Goal: Information Seeking & Learning: Learn about a topic

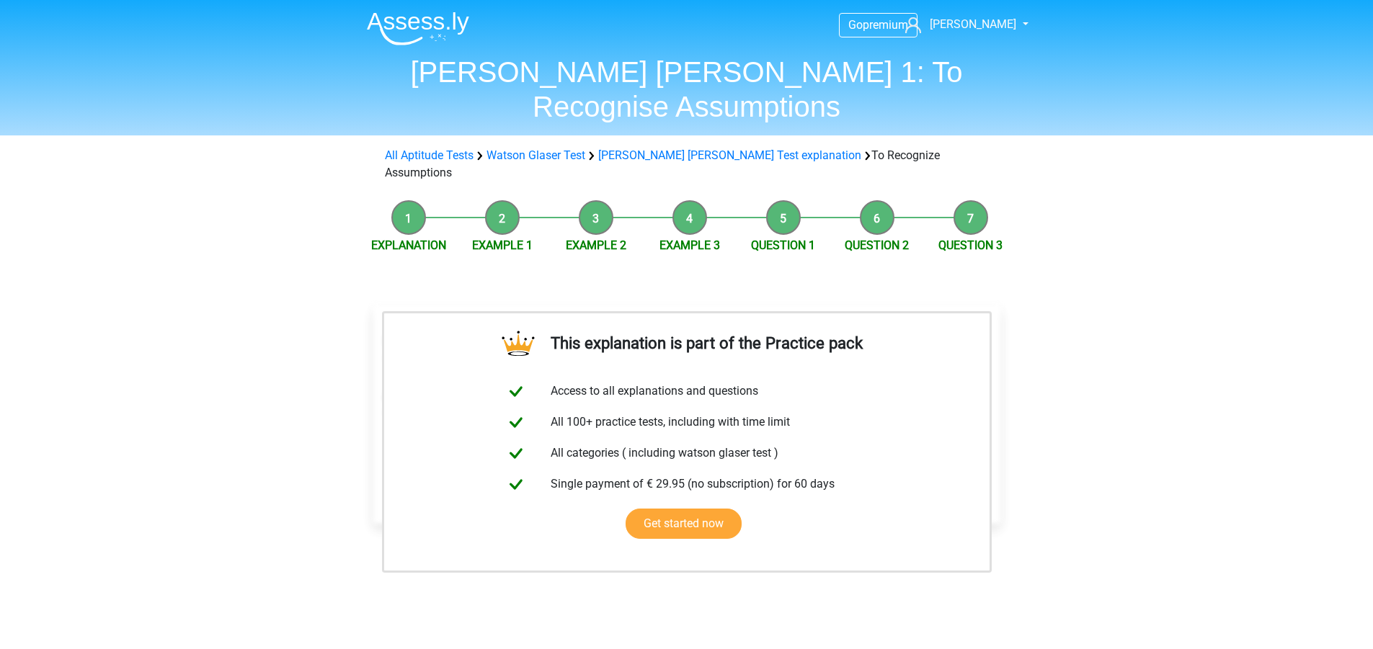
click at [257, 309] on div "Go premium [PERSON_NAME] [PERSON_NAME][EMAIL_ADDRESS][PERSON_NAME][DOMAIN_NAME]" at bounding box center [686, 559] width 1373 height 1118
click at [260, 314] on div "Go premium [PERSON_NAME] [PERSON_NAME][EMAIL_ADDRESS][PERSON_NAME][DOMAIN_NAME]" at bounding box center [686, 559] width 1373 height 1118
click at [404, 200] on li "Explanation" at bounding box center [409, 227] width 94 height 54
click at [466, 148] on link "All Aptitude Tests" at bounding box center [429, 155] width 89 height 14
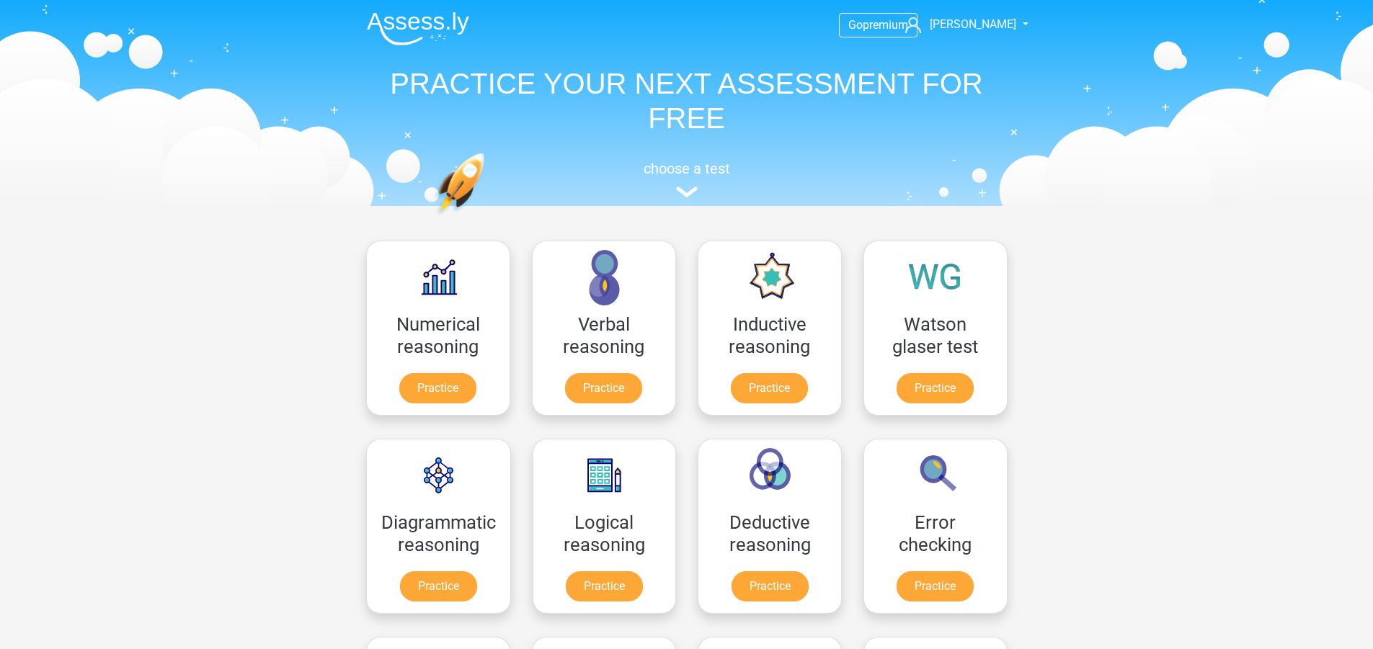
click at [933, 396] on link "Practice" at bounding box center [934, 391] width 81 height 32
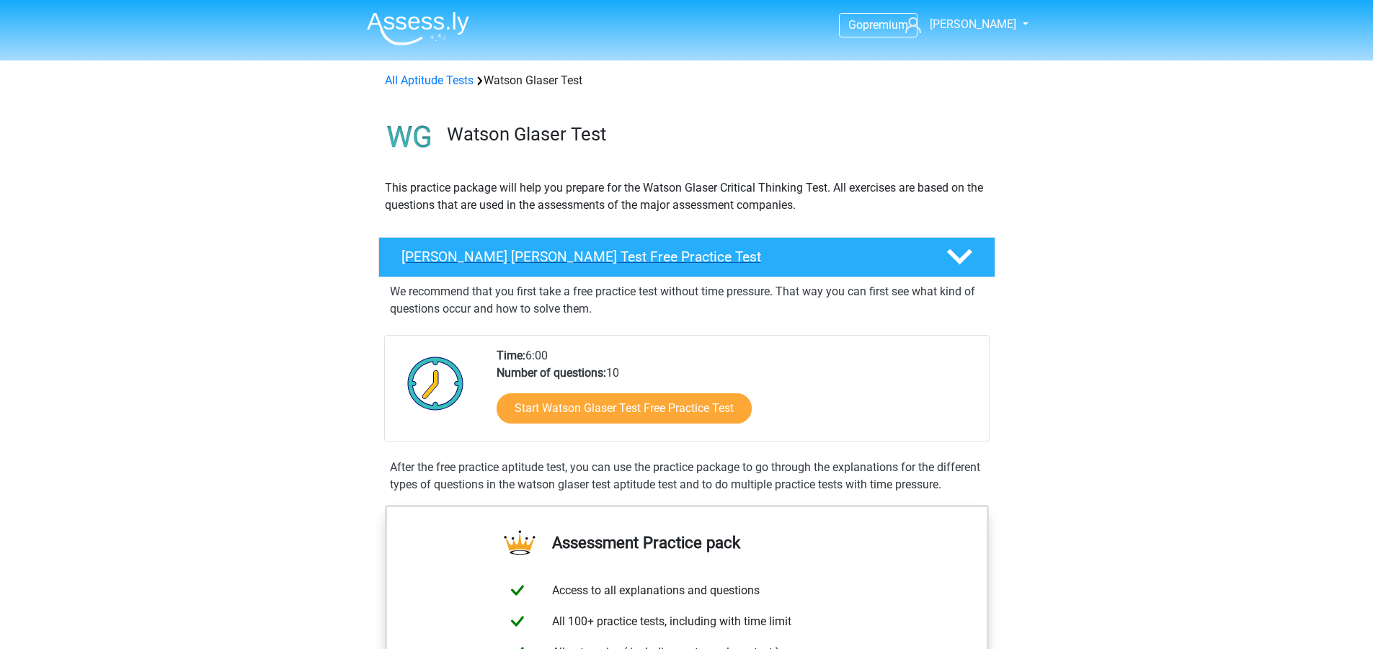
click at [937, 249] on div at bounding box center [957, 256] width 49 height 25
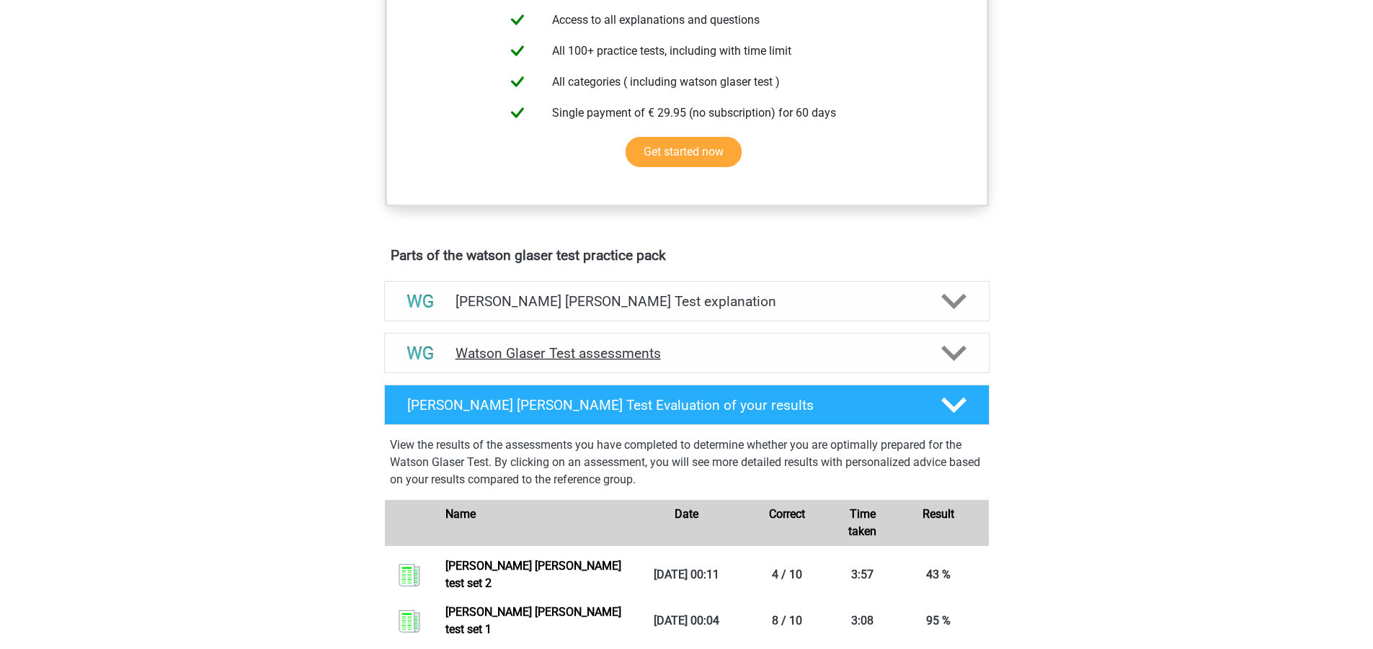
scroll to position [360, 0]
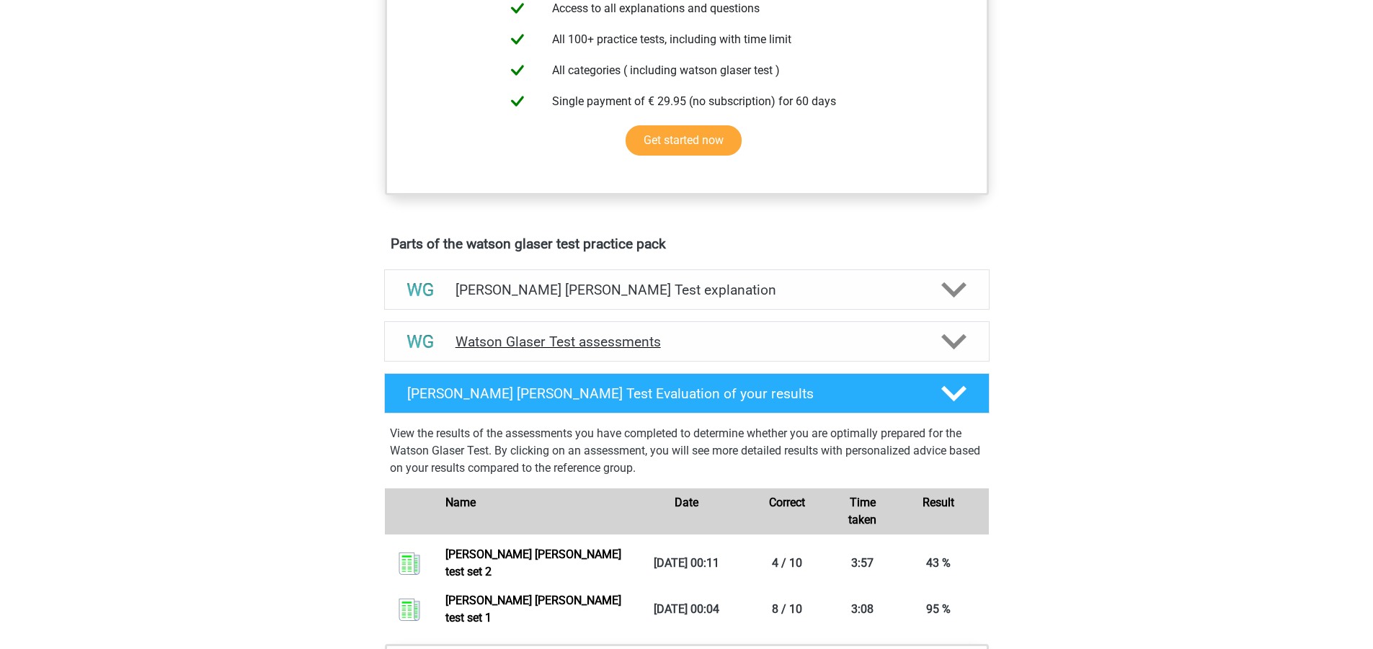
click at [936, 333] on div at bounding box center [952, 341] width 48 height 25
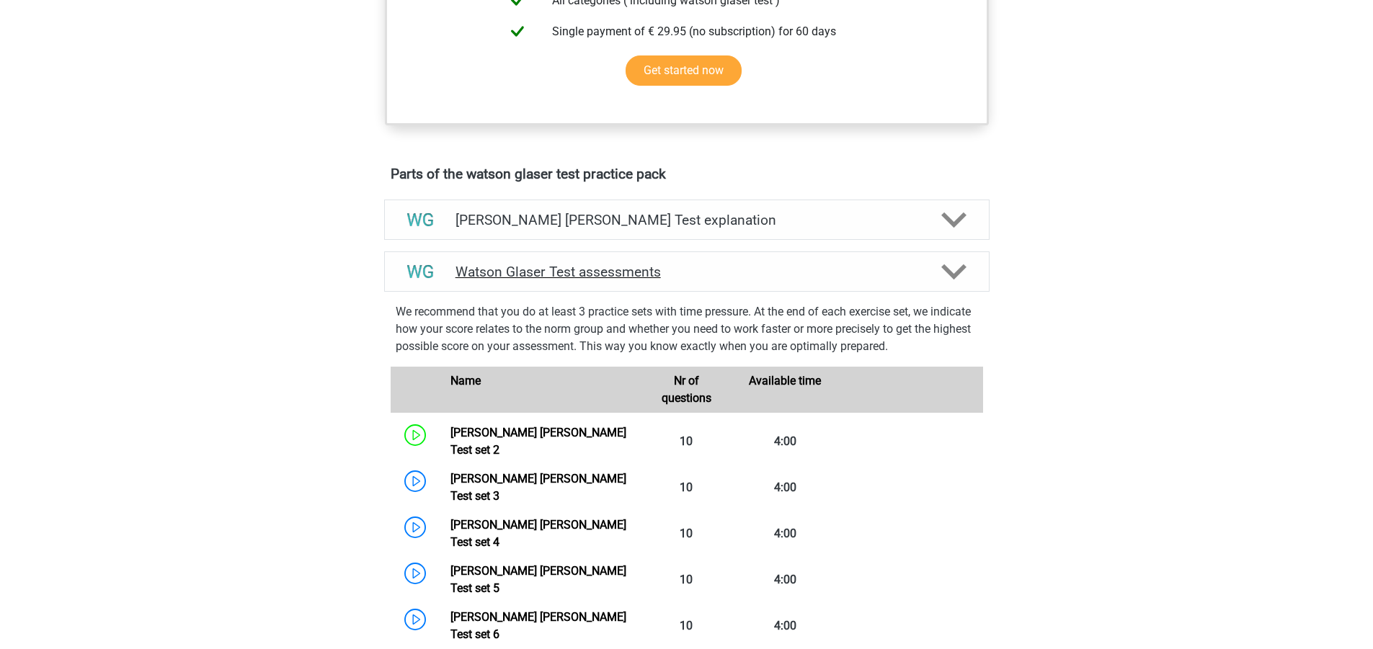
scroll to position [432, 0]
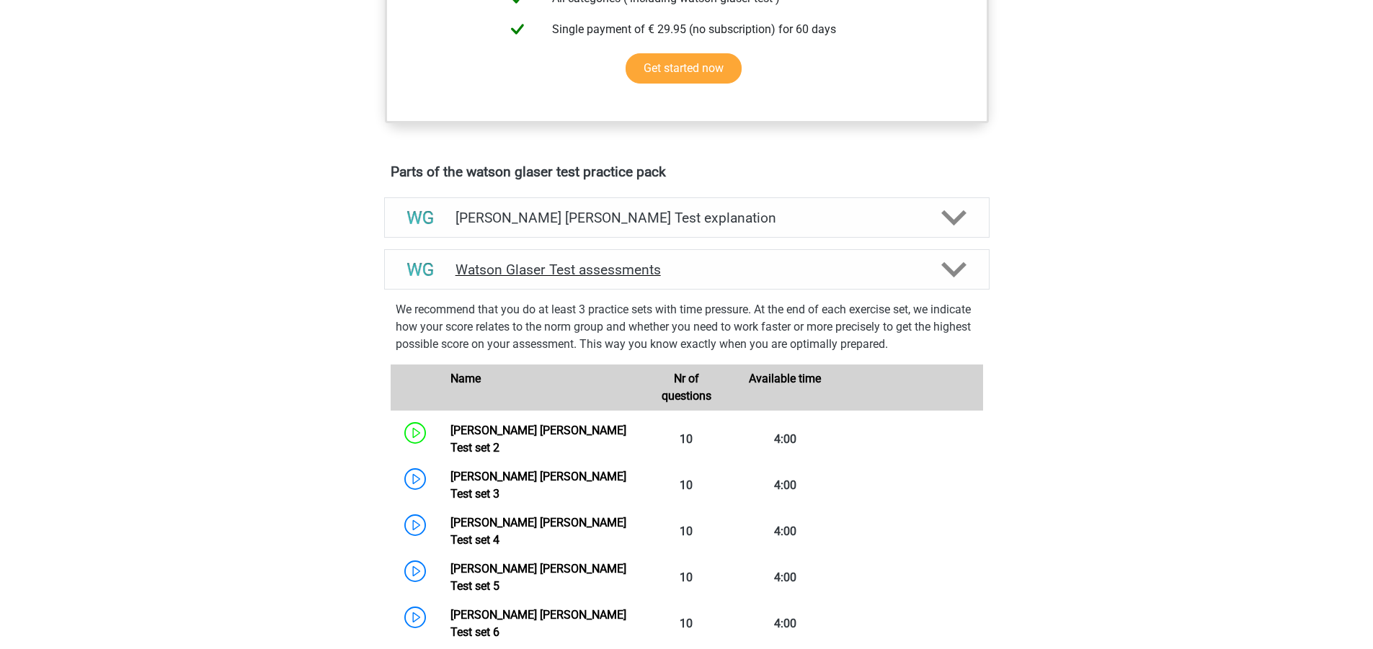
click at [952, 280] on icon at bounding box center [953, 269] width 25 height 25
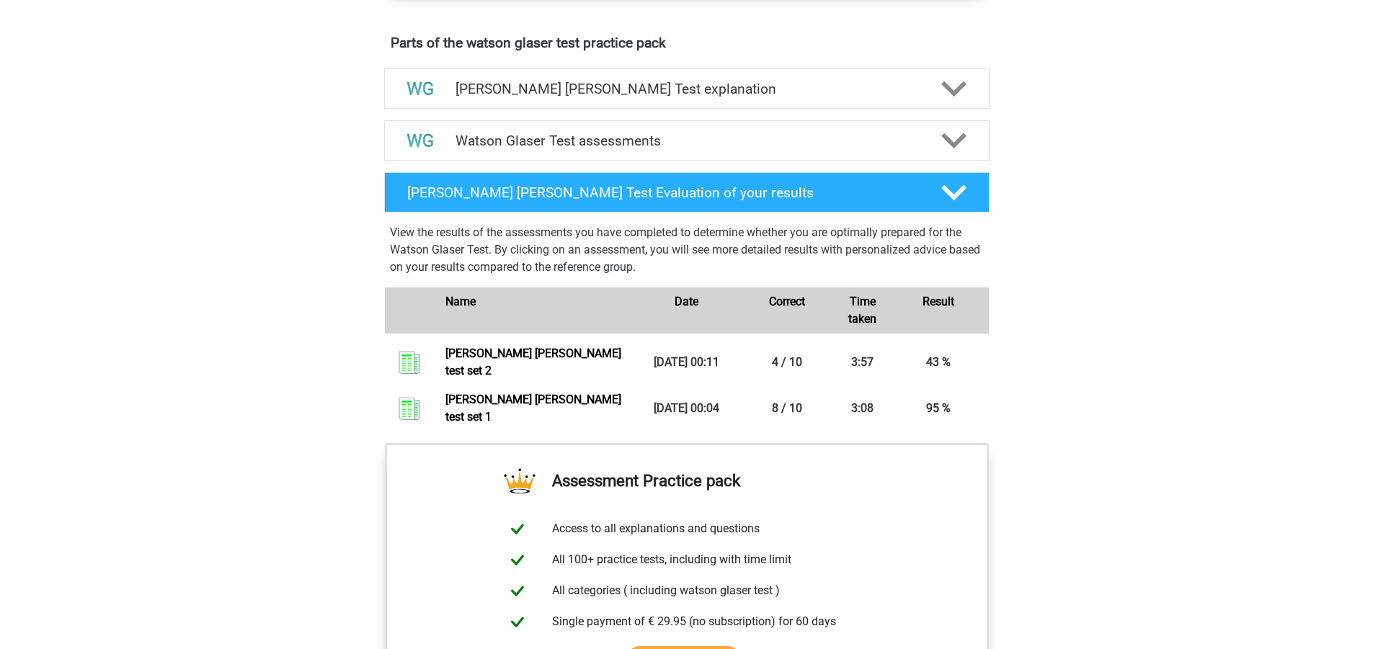
scroll to position [577, 0]
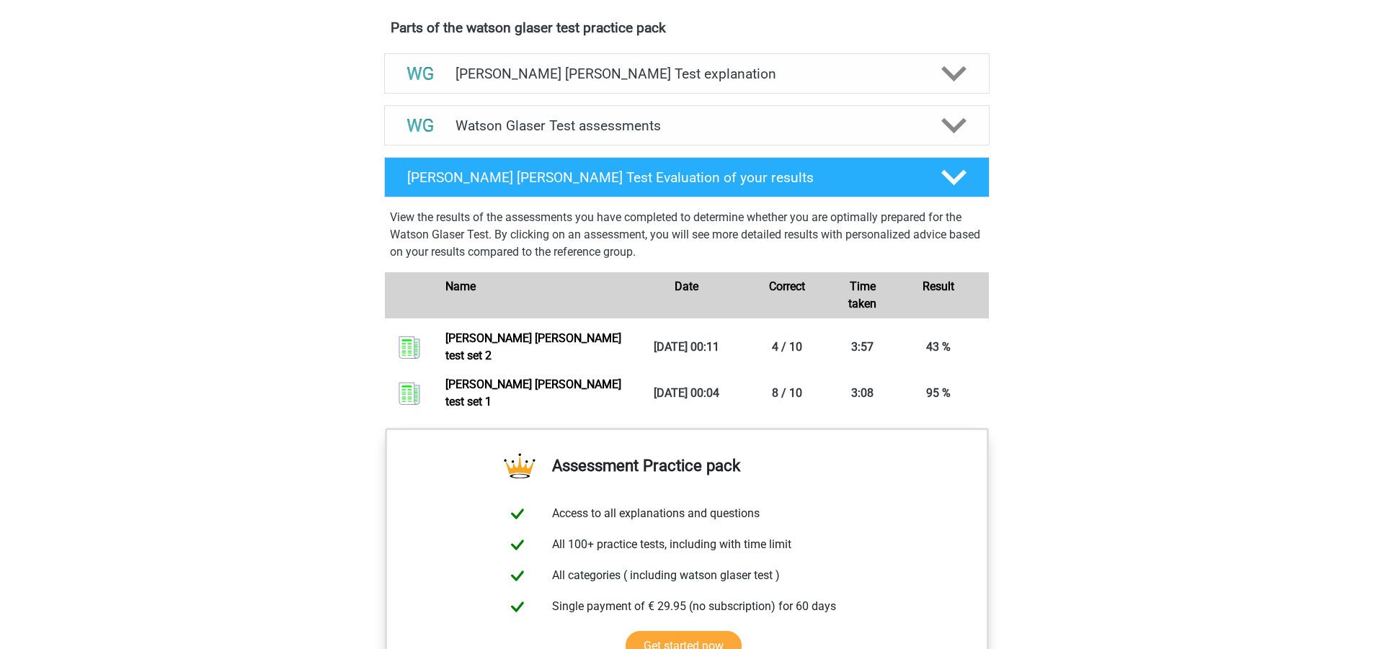
click at [1048, 386] on div "Go premium [PERSON_NAME] [PERSON_NAME][EMAIL_ADDRESS][PERSON_NAME][DOMAIN_NAME]" at bounding box center [686, 269] width 1373 height 1693
click at [1147, 369] on div "Go premium [PERSON_NAME] [PERSON_NAME][EMAIL_ADDRESS][PERSON_NAME][DOMAIN_NAME]" at bounding box center [686, 269] width 1373 height 1693
click at [1142, 379] on div "Go premium robert robert.chrun@yahoo.com" at bounding box center [686, 269] width 1373 height 1693
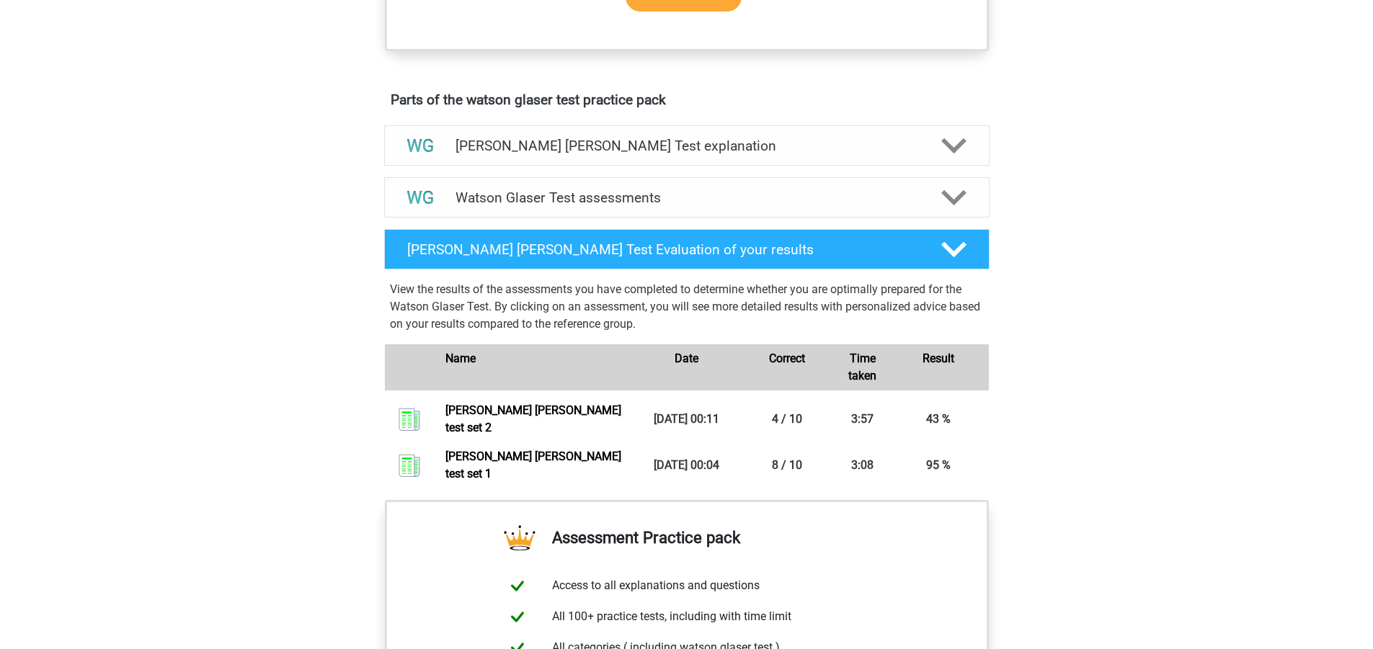
click at [1142, 379] on div "Go premium robert robert.chrun@yahoo.com" at bounding box center [686, 341] width 1373 height 1693
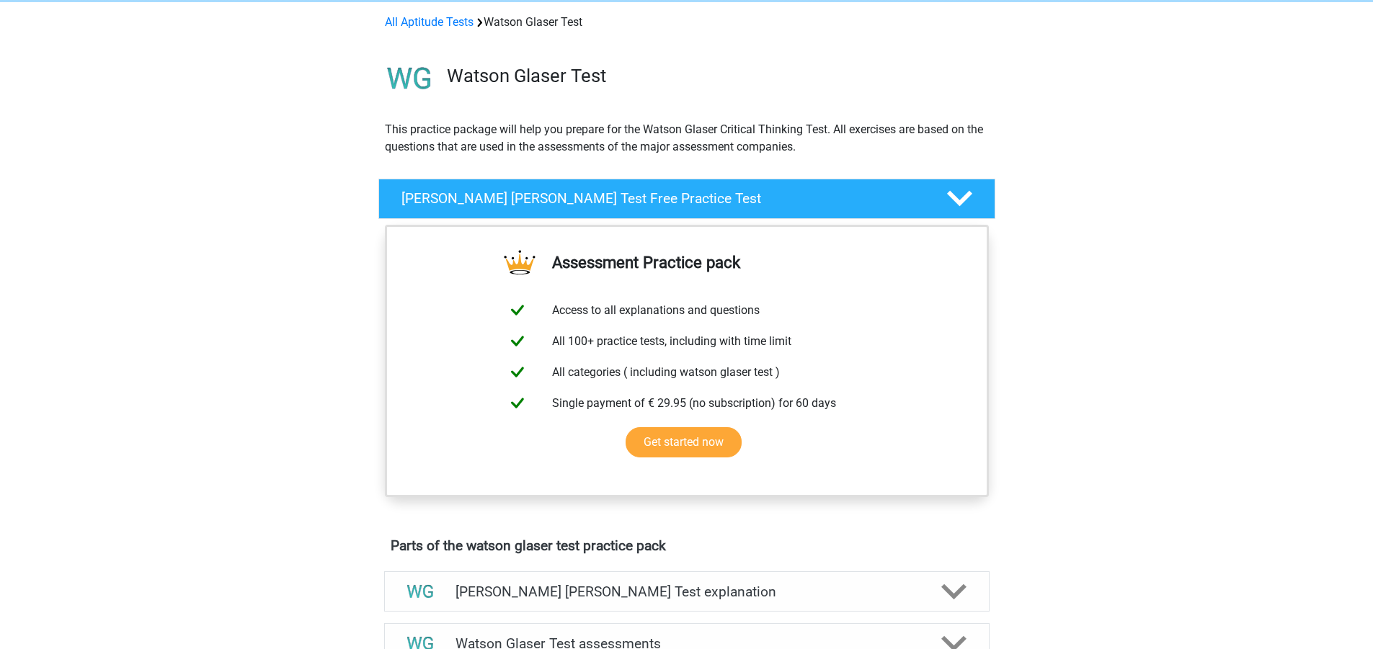
scroll to position [0, 0]
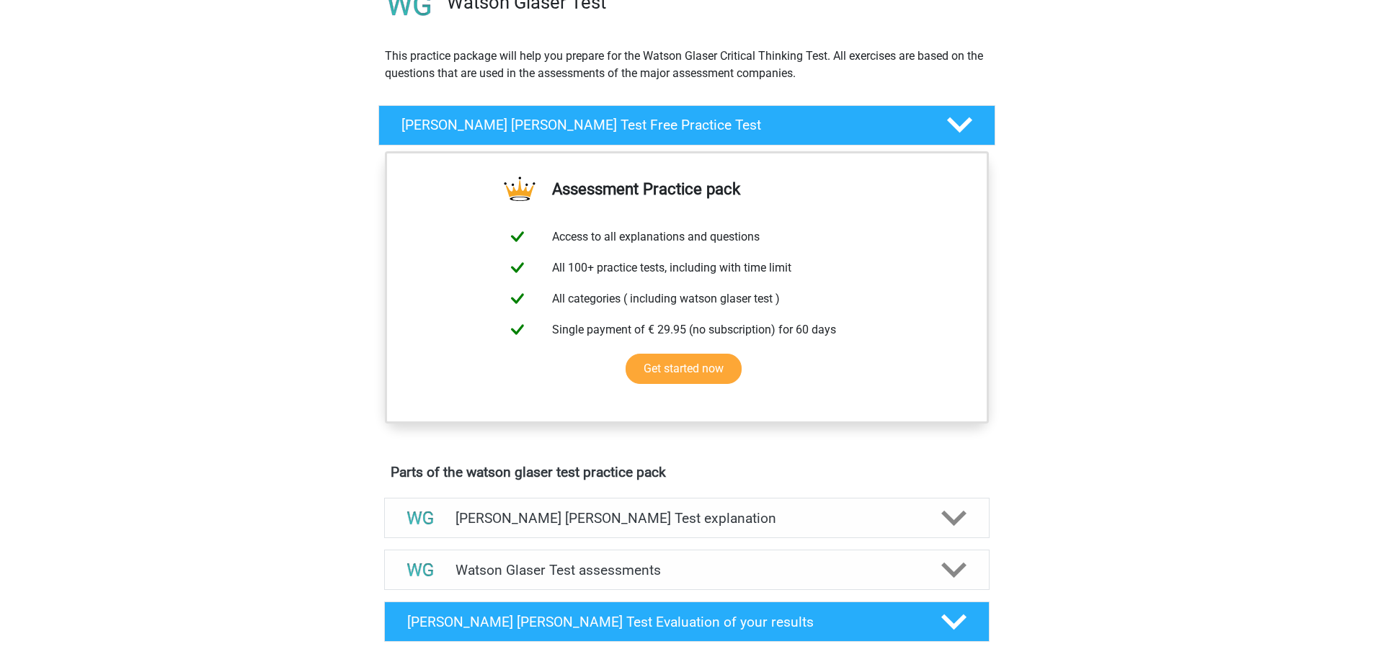
scroll to position [144, 0]
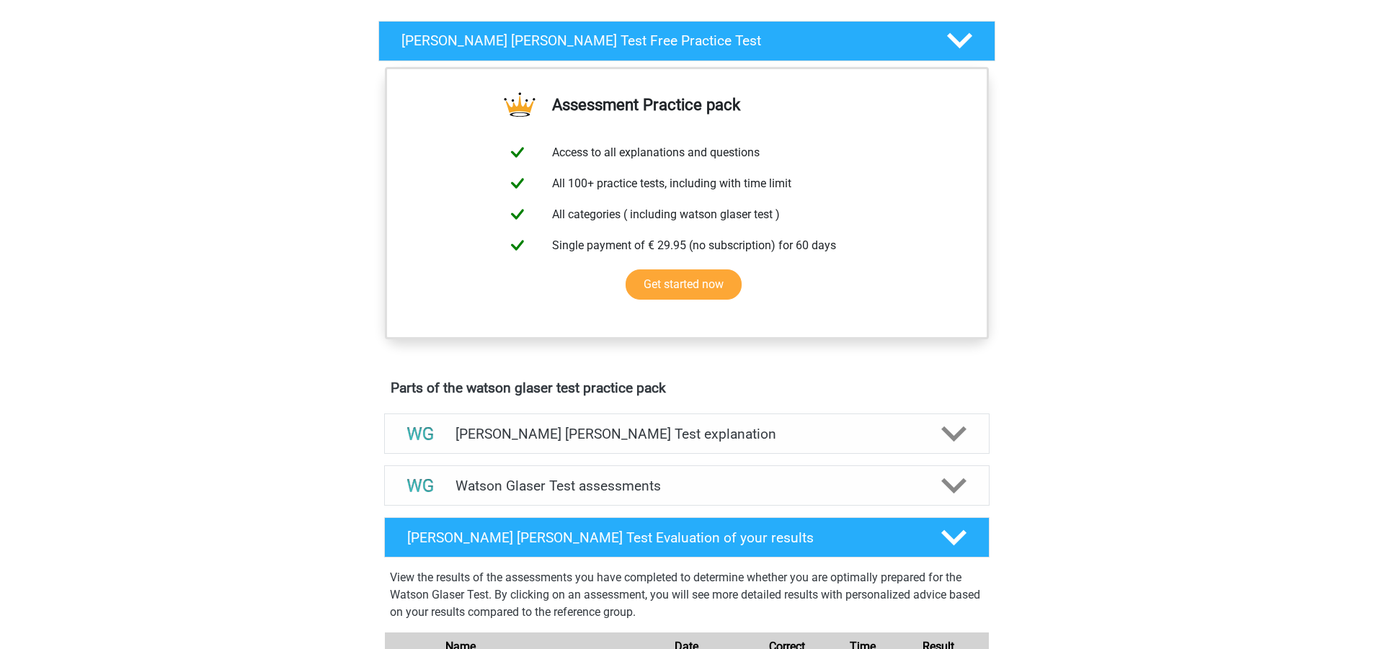
click at [1047, 323] on div "Go premium robert robert.chrun@yahoo.com" at bounding box center [686, 630] width 1373 height 1693
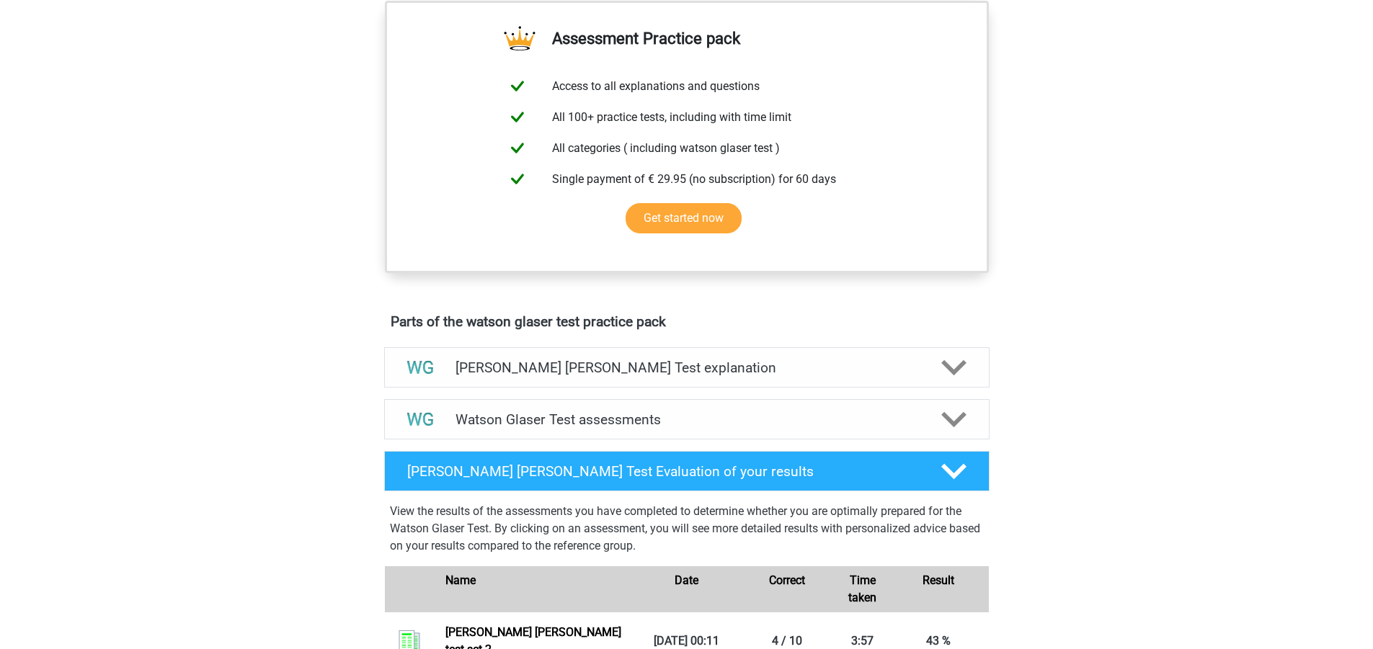
scroll to position [288, 0]
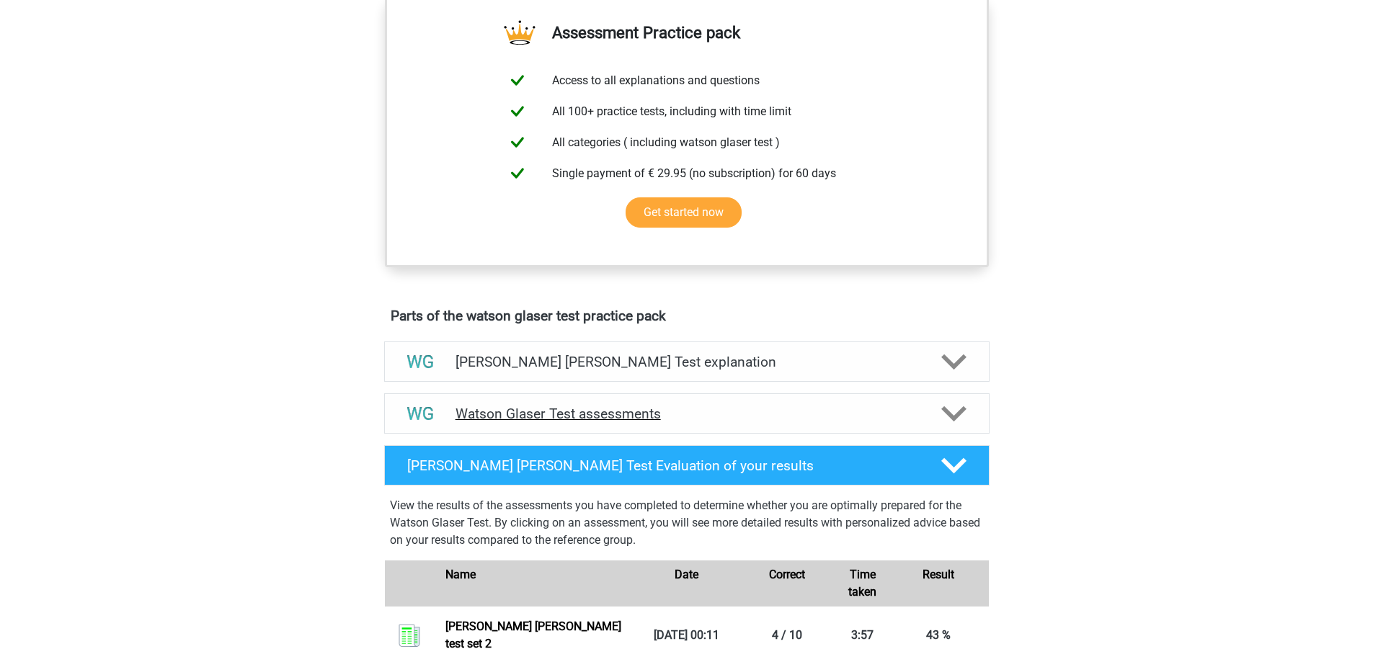
click at [962, 416] on icon at bounding box center [953, 413] width 25 height 25
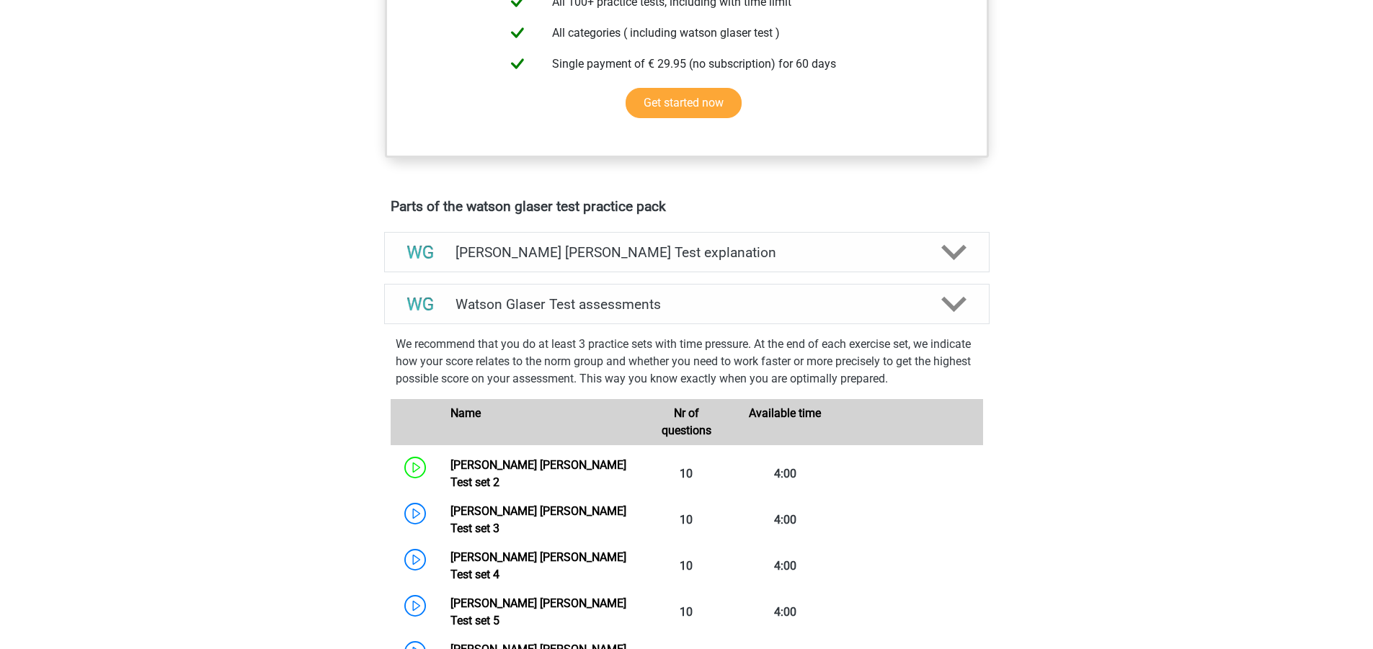
scroll to position [432, 0]
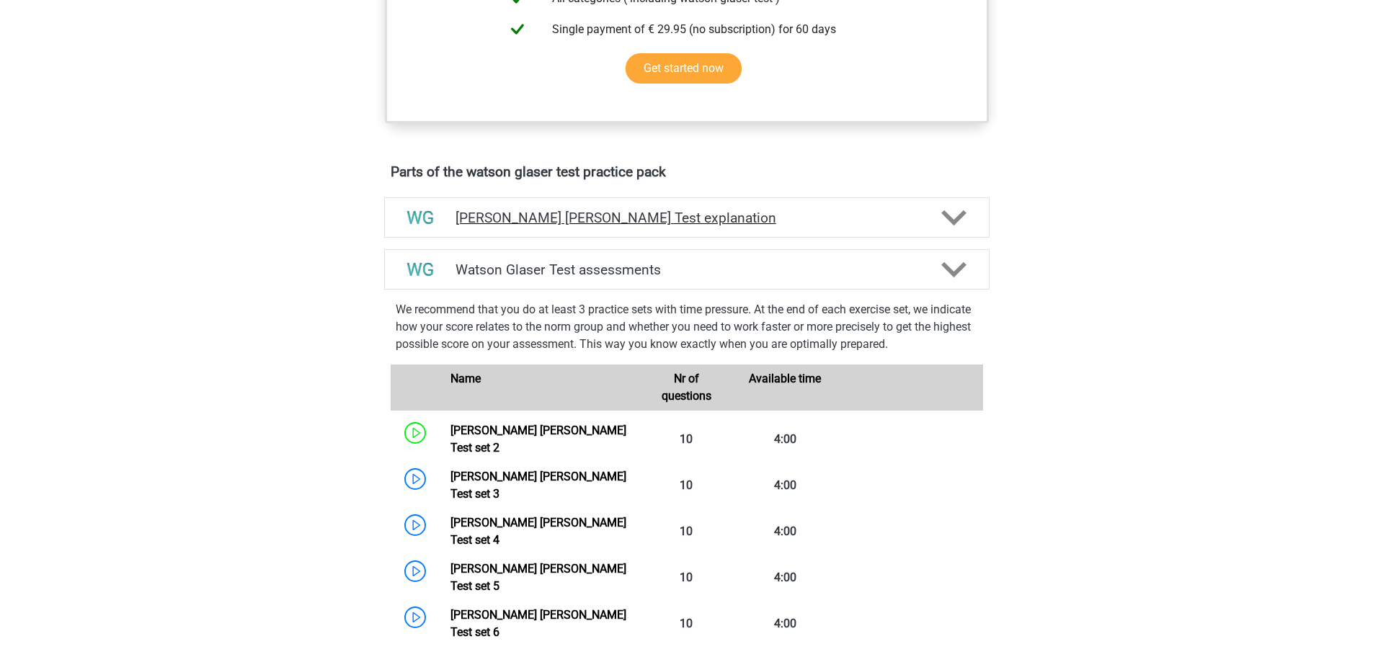
click at [957, 226] on icon at bounding box center [953, 217] width 25 height 25
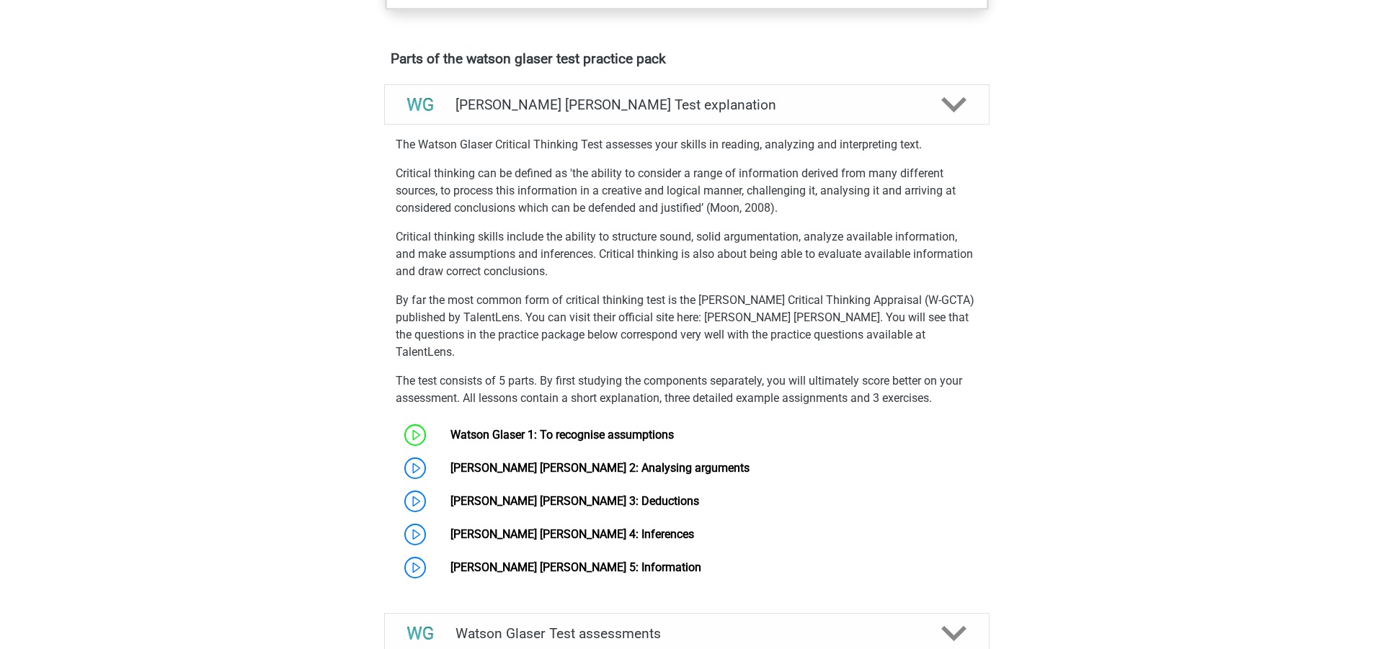
scroll to position [577, 0]
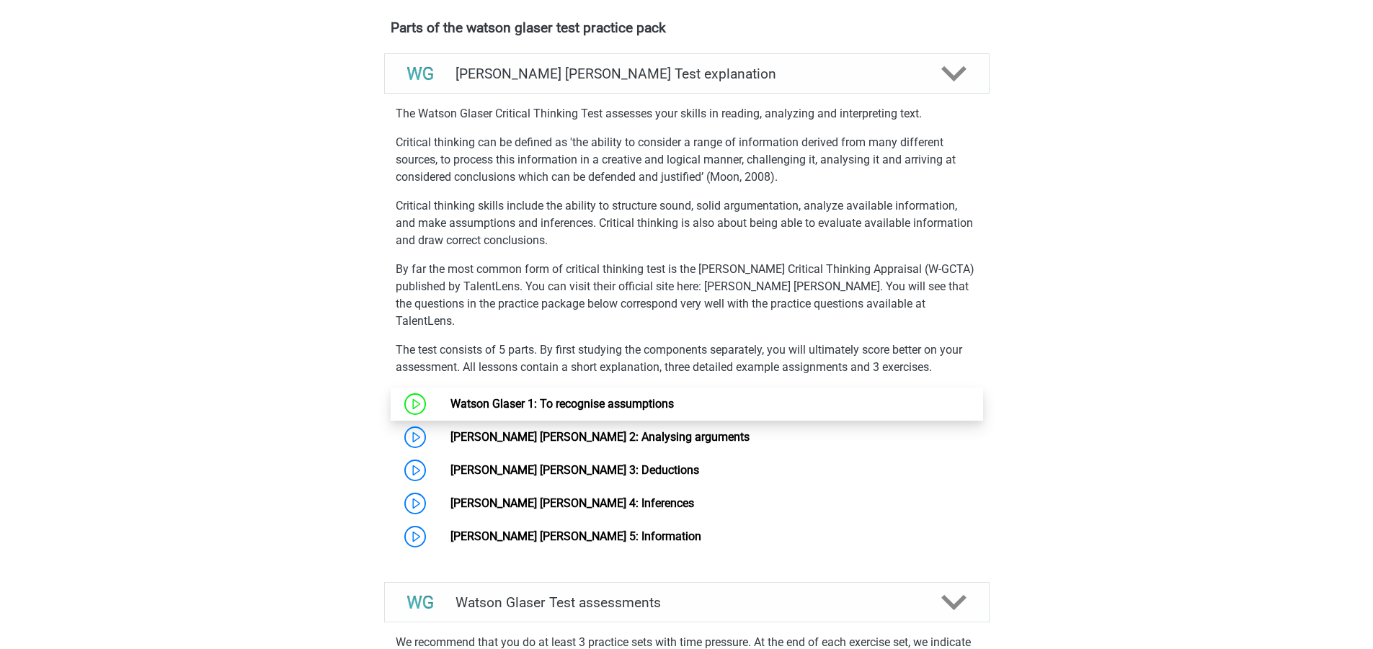
click at [450, 397] on link "Watson Glaser 1: To recognise assumptions" at bounding box center [561, 404] width 223 height 14
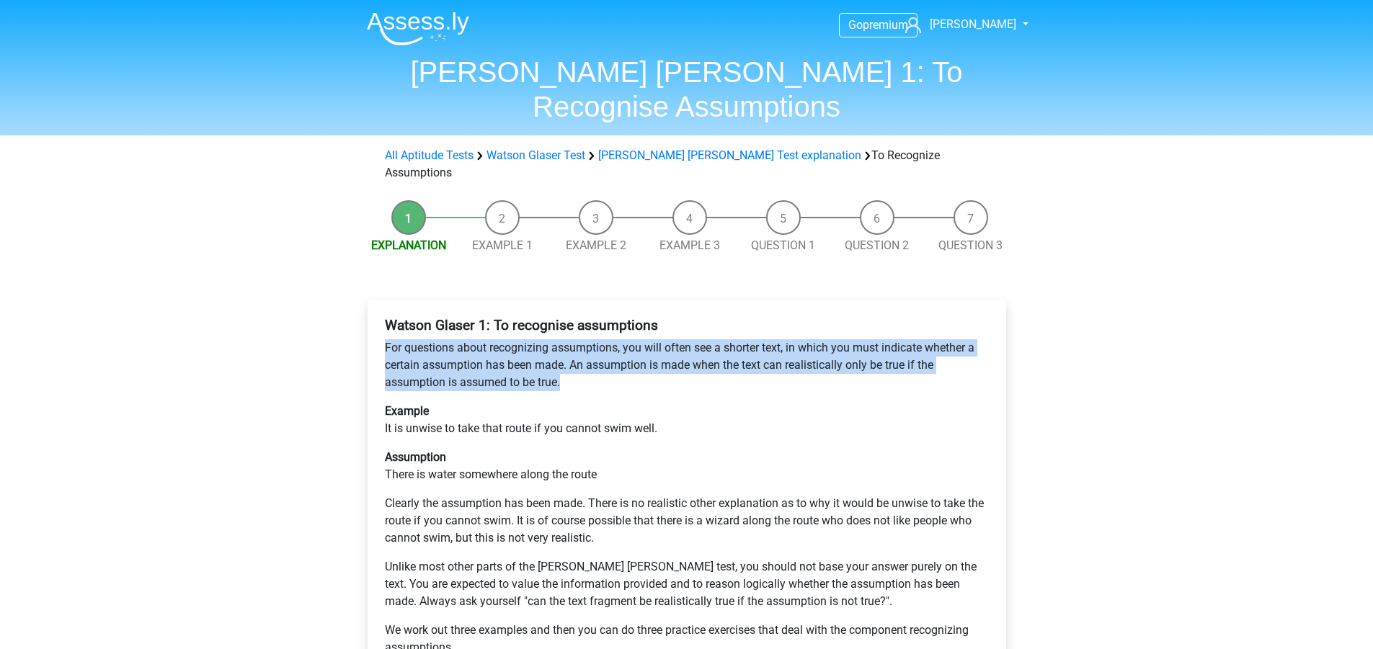
drag, startPoint x: 386, startPoint y: 296, endPoint x: 585, endPoint y: 325, distance: 201.0
click at [585, 339] on p "For questions about recognizing assumptions, you will often see a shorter text,…" at bounding box center [687, 365] width 604 height 52
click at [581, 339] on p "For questions about recognizing assumptions, you will often see a shorter text,…" at bounding box center [687, 365] width 604 height 52
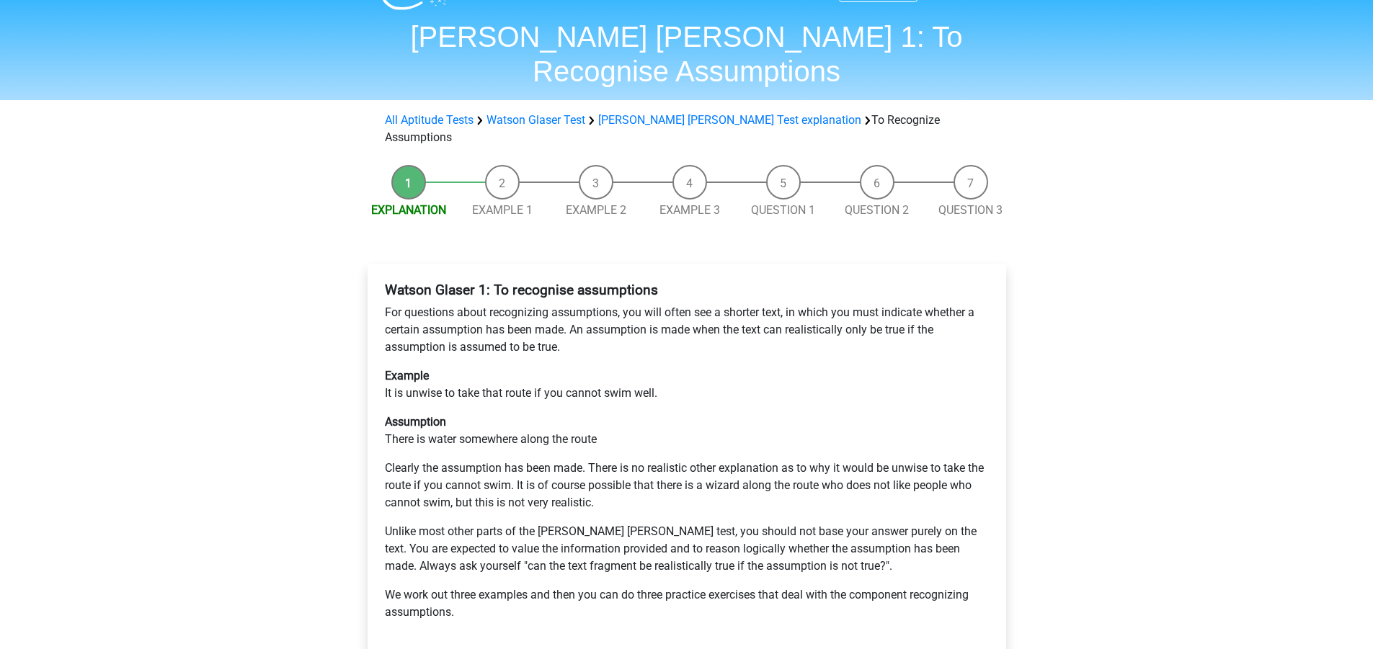
scroll to position [144, 0]
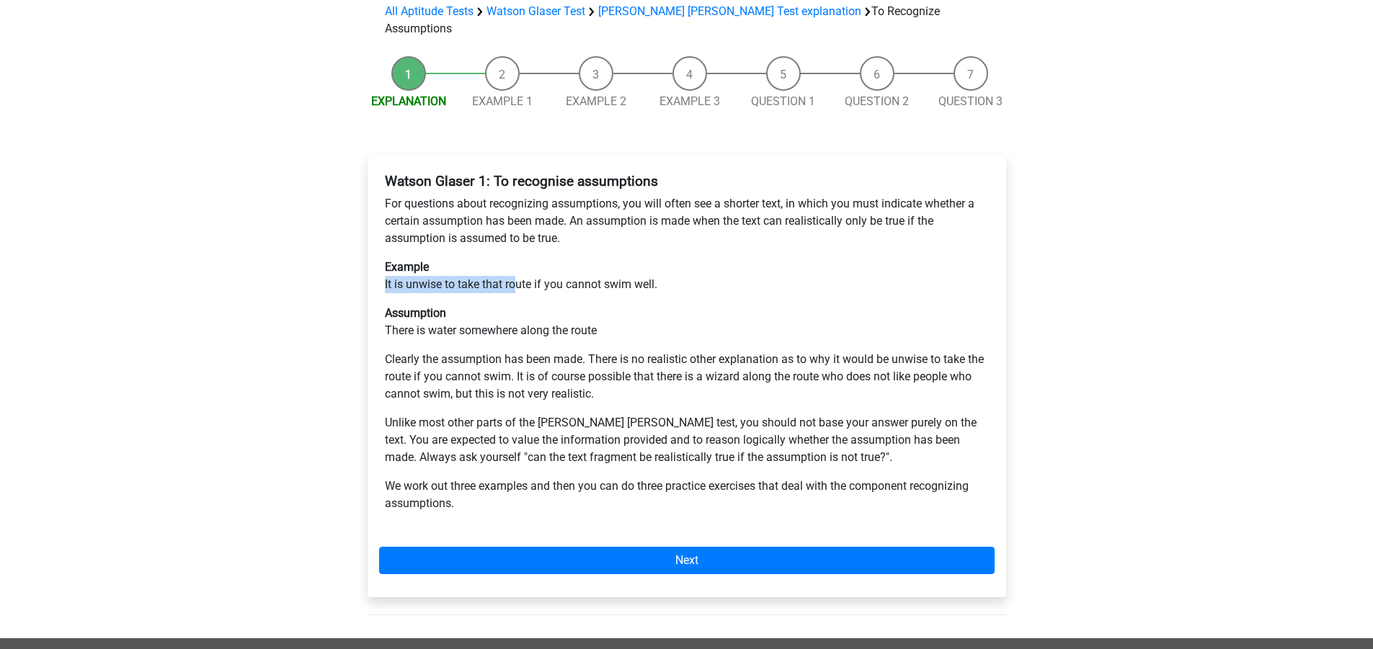
drag, startPoint x: 392, startPoint y: 239, endPoint x: 519, endPoint y: 236, distance: 126.9
click at [519, 259] on p "Example It is unwise to take that route if you cannot swim well." at bounding box center [687, 276] width 604 height 35
drag, startPoint x: 381, startPoint y: 228, endPoint x: 541, endPoint y: 221, distance: 160.2
click at [541, 221] on div "Watson Glaser 1: To recognise assumptions For questions about recognizing assum…" at bounding box center [686, 348] width 615 height 363
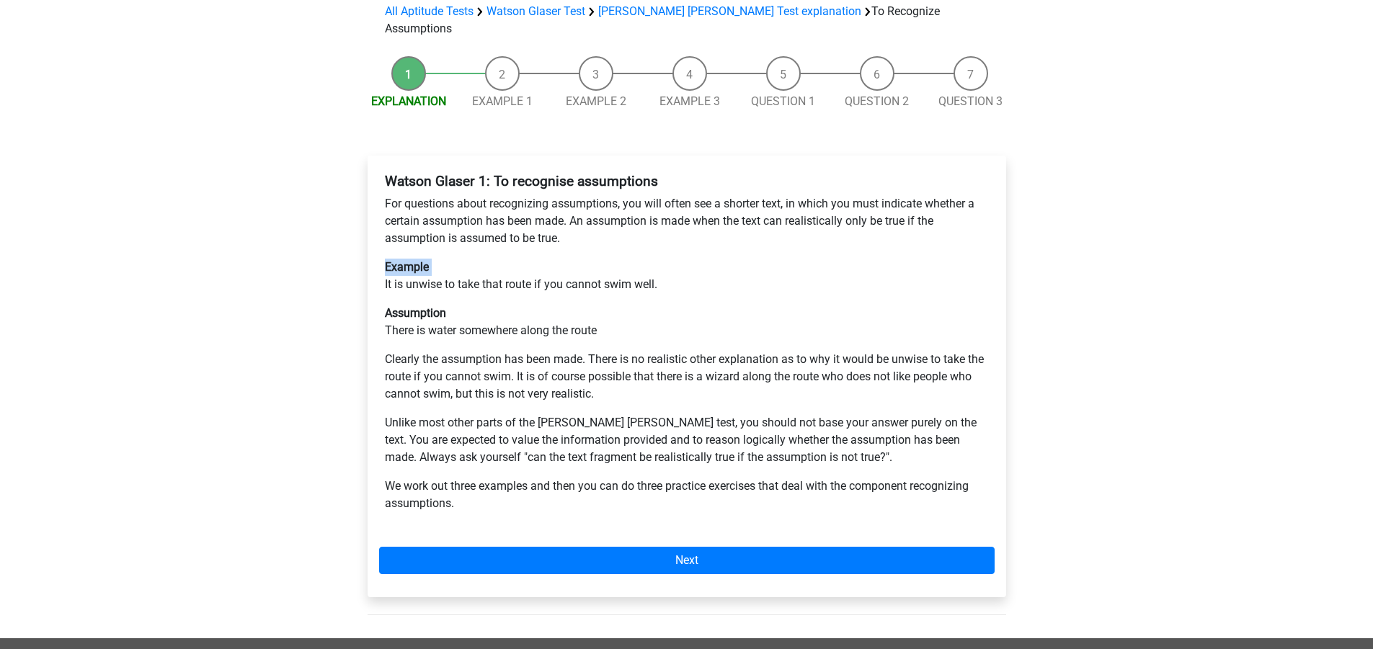
click at [541, 259] on p "Example It is unwise to take that route if you cannot swim well." at bounding box center [687, 276] width 604 height 35
drag, startPoint x: 396, startPoint y: 230, endPoint x: 667, endPoint y: 232, distance: 270.3
click at [667, 259] on p "Example It is unwise to take that route if you cannot swim well." at bounding box center [687, 276] width 604 height 35
click at [413, 306] on b "Assumption" at bounding box center [415, 313] width 61 height 14
drag, startPoint x: 390, startPoint y: 277, endPoint x: 612, endPoint y: 272, distance: 222.0
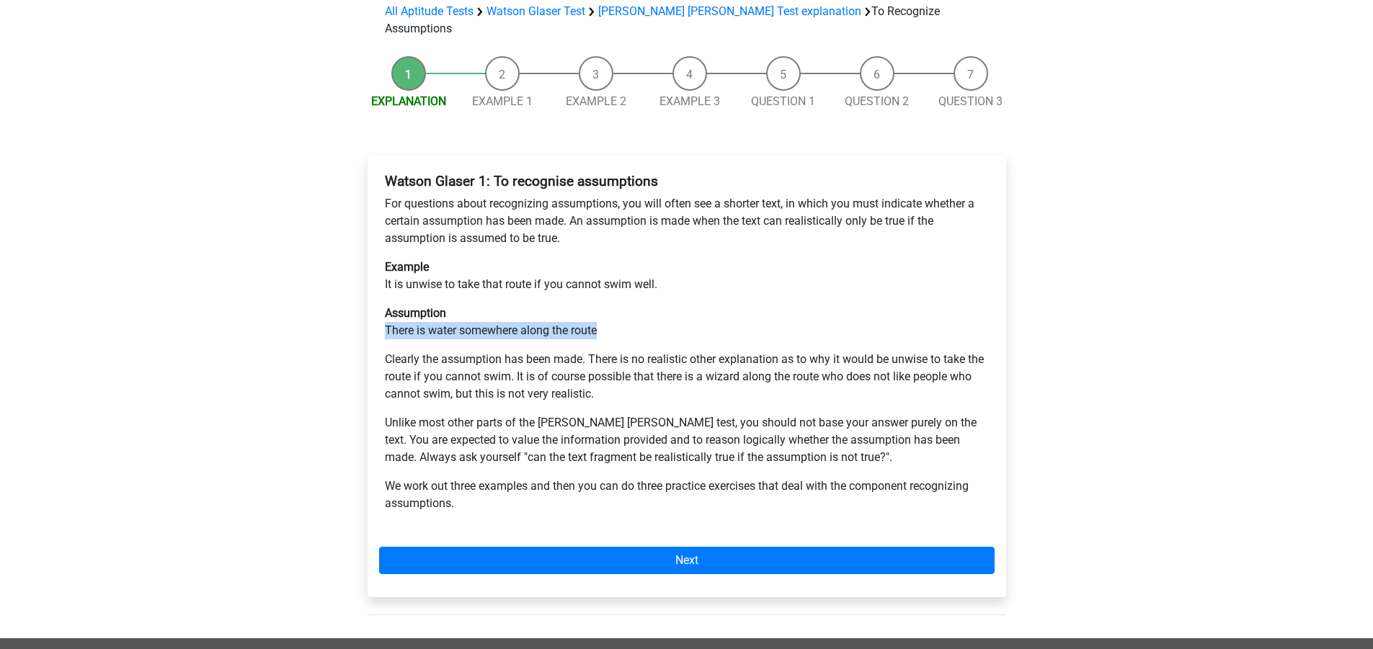
click at [612, 272] on div "Watson Glaser 1: To recognise assumptions For questions about recognizing assum…" at bounding box center [686, 348] width 615 height 363
click at [625, 249] on div "Watson Glaser 1: To recognise assumptions For questions about recognizing assum…" at bounding box center [686, 348] width 615 height 363
click at [639, 259] on p "Example It is unwise to take that route if you cannot swim well." at bounding box center [687, 276] width 604 height 35
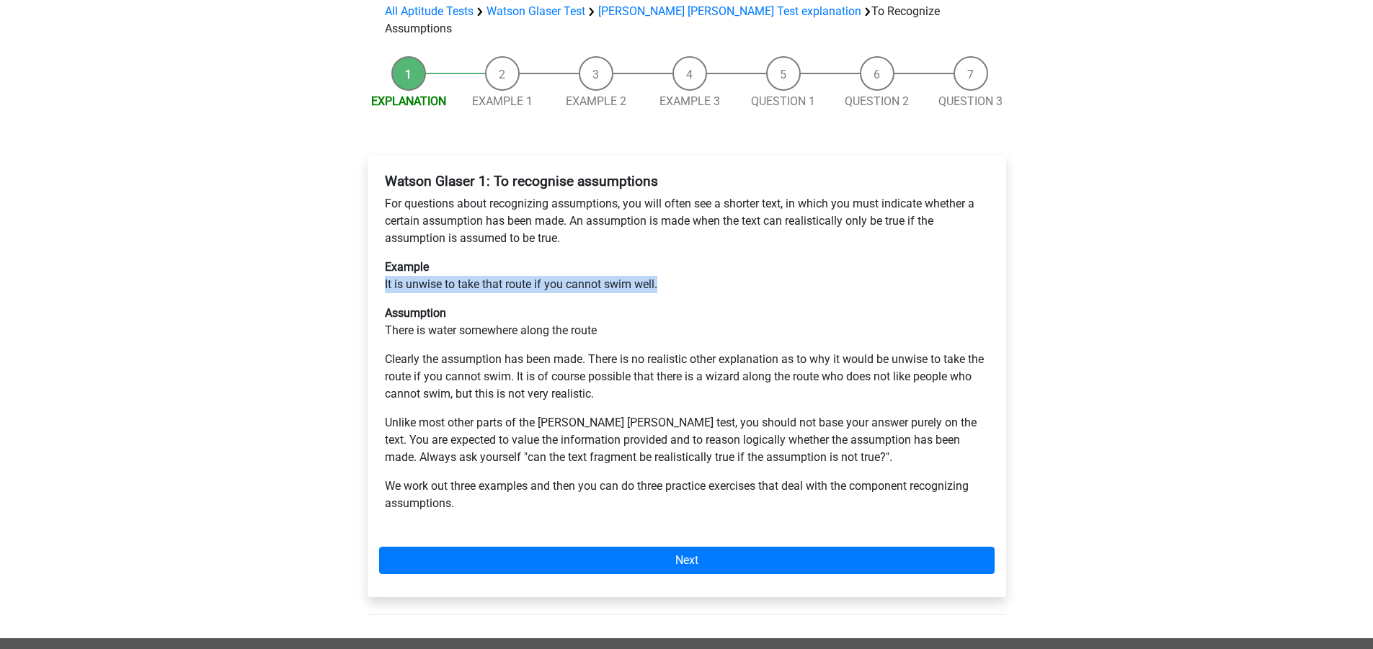
drag, startPoint x: 367, startPoint y: 230, endPoint x: 667, endPoint y: 236, distance: 300.6
click at [667, 236] on div "Watson Glaser 1: To recognise assumptions For questions about recognizing assum…" at bounding box center [687, 377] width 639 height 442
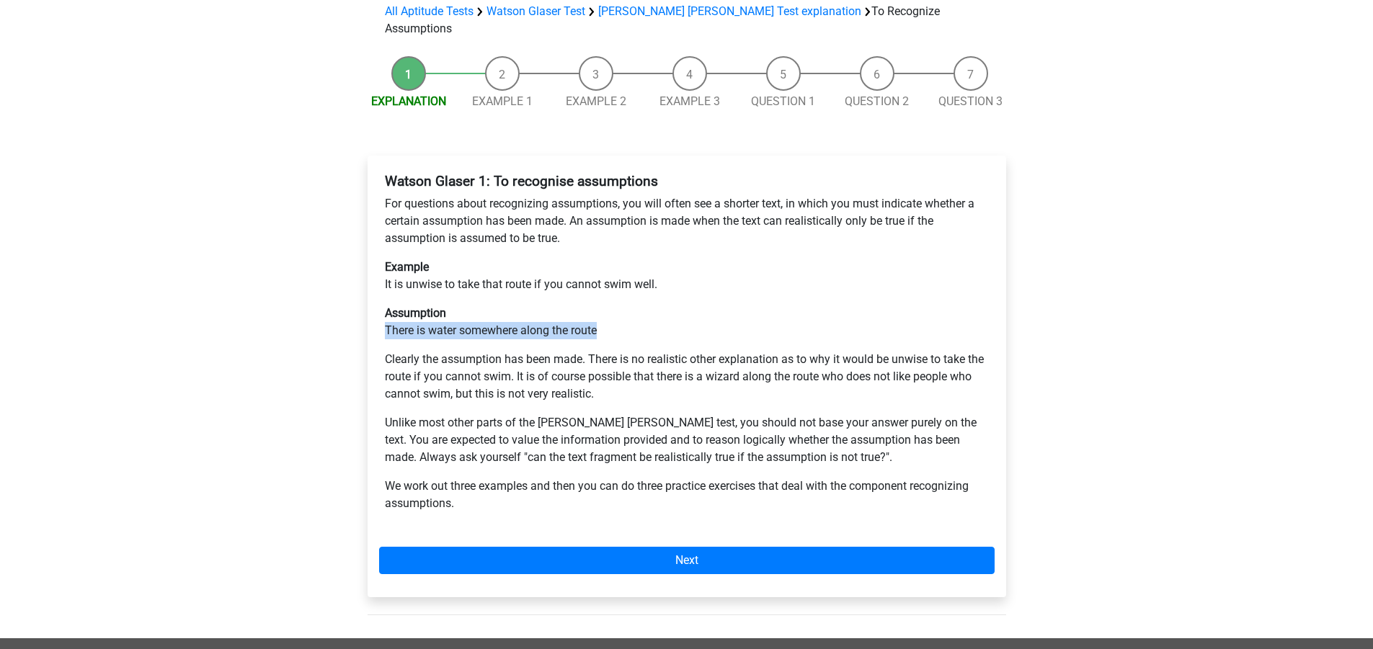
drag, startPoint x: 386, startPoint y: 280, endPoint x: 635, endPoint y: 280, distance: 249.4
click at [635, 305] on p "Assumption There is water somewhere along the route" at bounding box center [687, 322] width 604 height 35
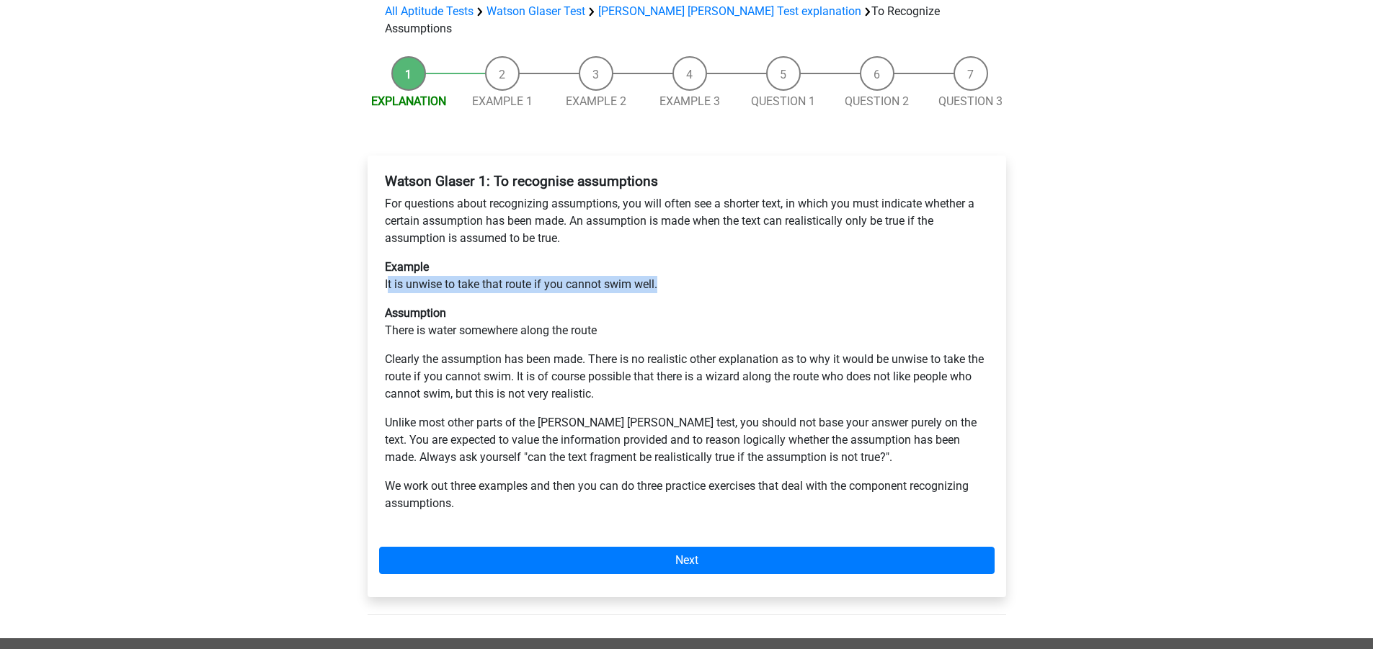
drag, startPoint x: 388, startPoint y: 231, endPoint x: 667, endPoint y: 228, distance: 278.9
click at [667, 259] on p "Example It is unwise to take that route if you cannot swim well." at bounding box center [687, 276] width 604 height 35
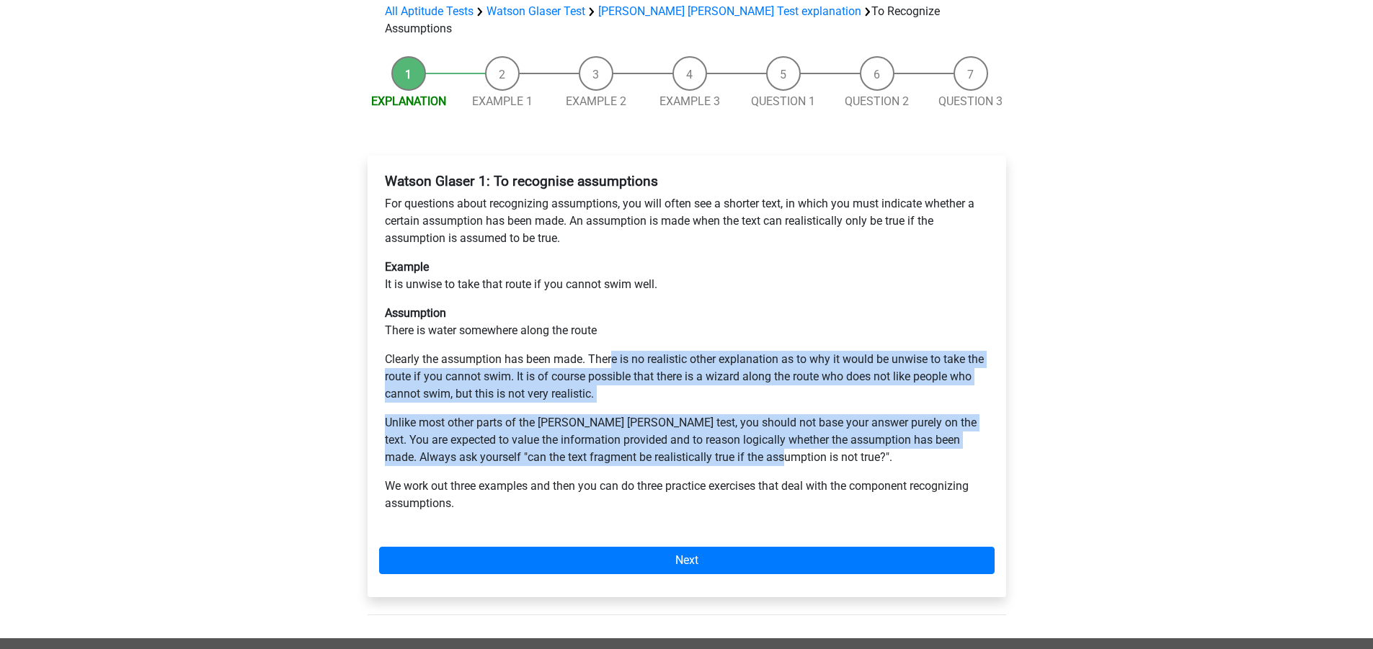
drag, startPoint x: 638, startPoint y: 302, endPoint x: 815, endPoint y: 404, distance: 204.7
click at [788, 404] on div "Watson Glaser 1: To recognise assumptions For questions about recognizing assum…" at bounding box center [686, 348] width 615 height 363
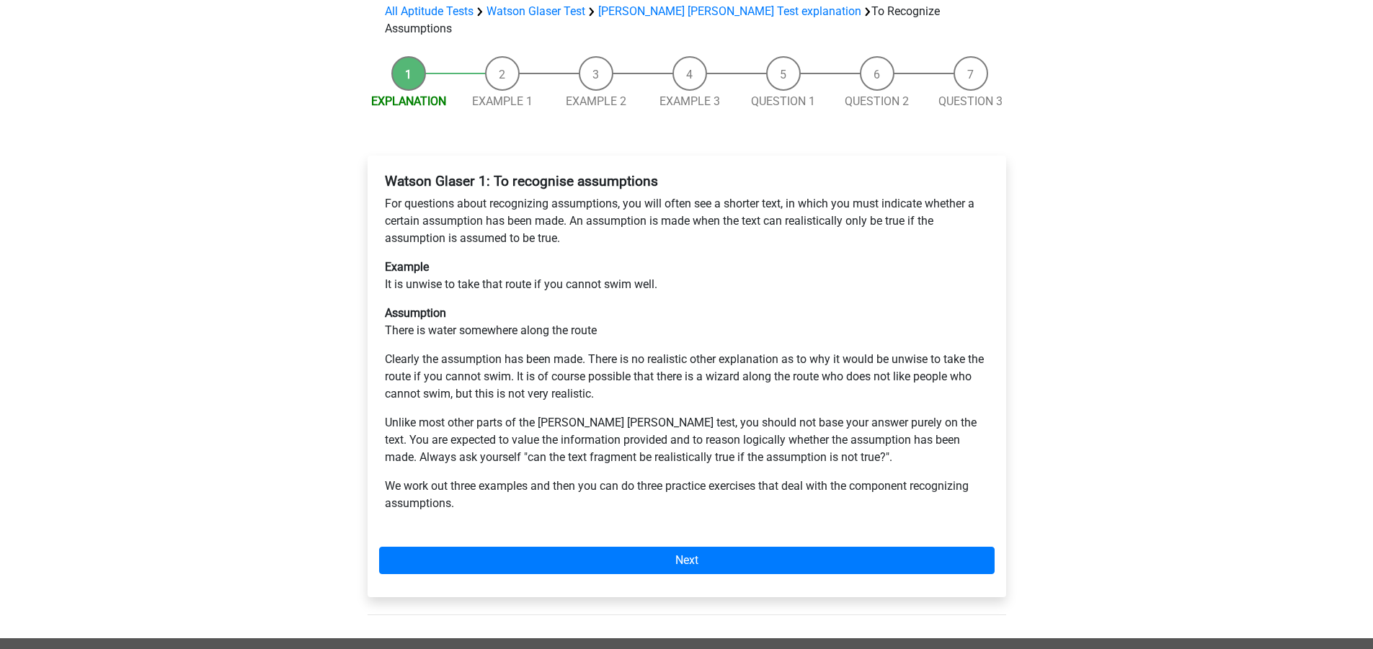
click at [815, 414] on p "Unlike most other parts of the Watson Glaser test, you should not base your ans…" at bounding box center [687, 440] width 604 height 52
click at [537, 351] on p "Clearly the assumption has been made. There is no realistic other explanation a…" at bounding box center [687, 377] width 604 height 52
drag, startPoint x: 385, startPoint y: 306, endPoint x: 587, endPoint y: 306, distance: 202.5
click at [587, 351] on p "Clearly the assumption has been made. There is no realistic other explanation a…" at bounding box center [687, 377] width 604 height 52
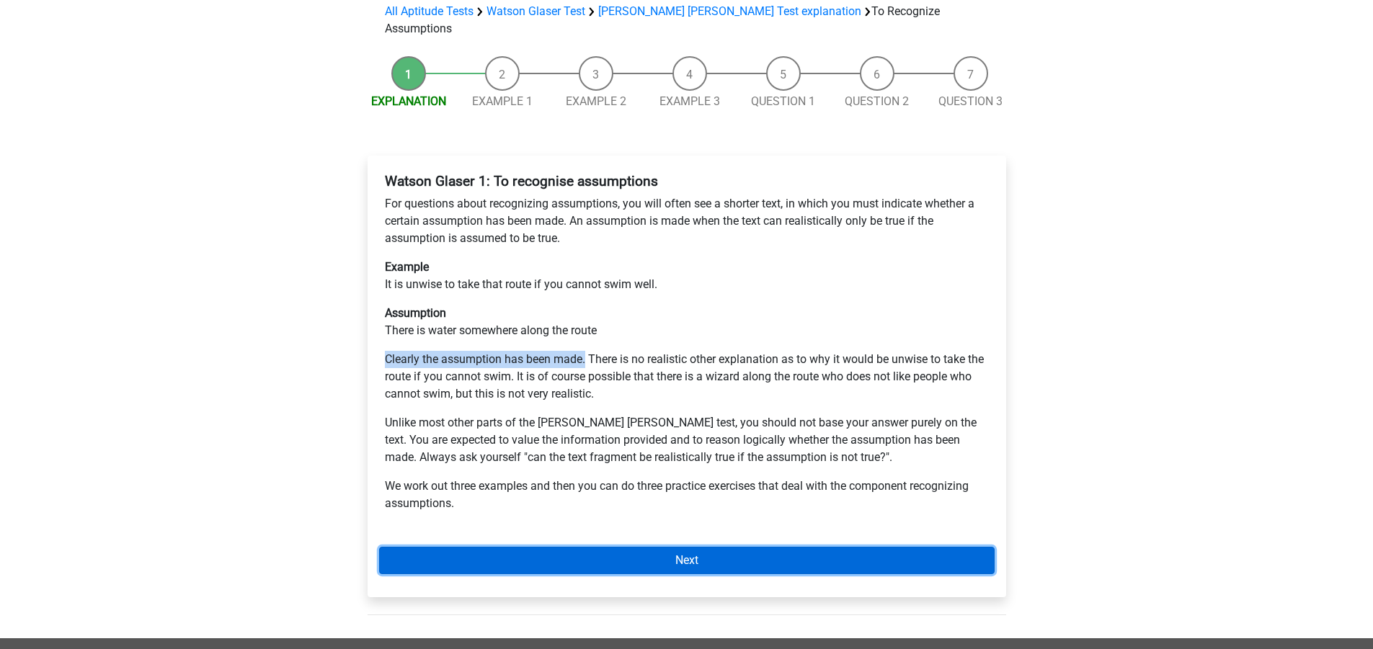
click at [739, 547] on link "Next" at bounding box center [686, 560] width 615 height 27
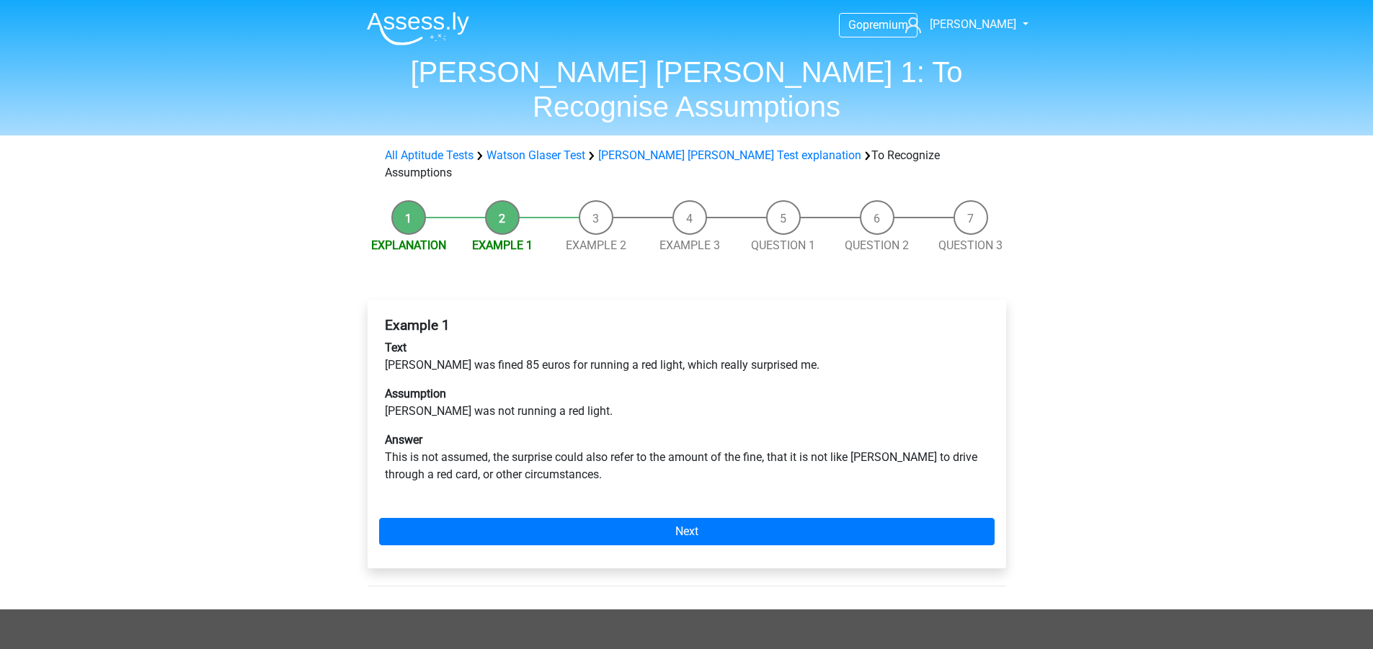
click at [508, 317] on h4 "Example 1" at bounding box center [687, 325] width 604 height 17
drag, startPoint x: 380, startPoint y: 306, endPoint x: 763, endPoint y: 308, distance: 383.4
click at [763, 311] on div "Example 1 Text Peter was fined 85 euros for running a red light, which really s…" at bounding box center [686, 406] width 615 height 190
drag, startPoint x: 380, startPoint y: 358, endPoint x: 554, endPoint y: 359, distance: 173.7
click at [554, 359] on div "Example 1 Text Peter was fined 85 euros for running a red light, which really s…" at bounding box center [686, 406] width 615 height 190
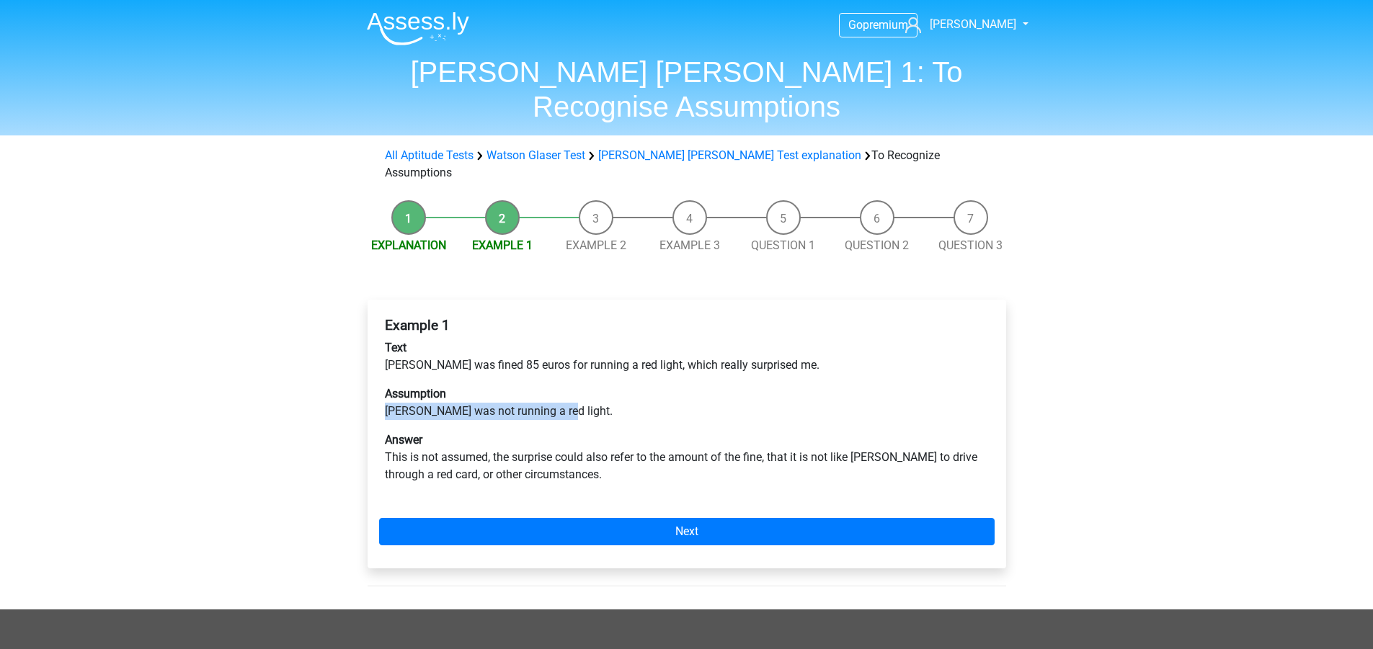
click at [554, 386] on p "Assumption Peter was not running a red light." at bounding box center [687, 403] width 604 height 35
click at [525, 386] on p "Assumption Peter was not running a red light." at bounding box center [687, 403] width 604 height 35
click at [448, 324] on div "Example 1 Text Peter was fined 85 euros for running a red light, which really s…" at bounding box center [686, 406] width 615 height 190
drag, startPoint x: 533, startPoint y: 312, endPoint x: 621, endPoint y: 309, distance: 88.0
click at [621, 339] on p "Text Peter was fined 85 euros for running a red light, which really surprised m…" at bounding box center [687, 356] width 604 height 35
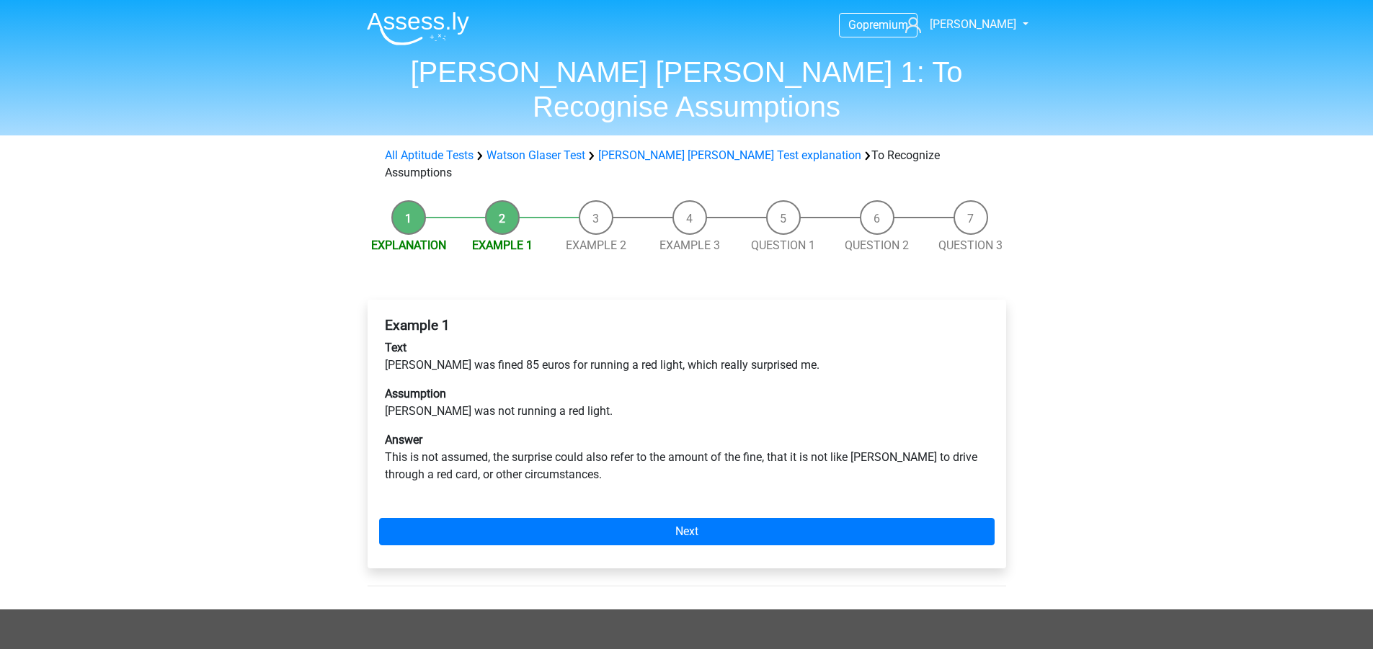
click at [486, 386] on p "Assumption Peter was not running a red light." at bounding box center [687, 403] width 604 height 35
drag, startPoint x: 386, startPoint y: 360, endPoint x: 582, endPoint y: 352, distance: 195.5
click at [551, 386] on p "Assumption Peter was not running a red light." at bounding box center [687, 403] width 604 height 35
click at [586, 386] on p "Assumption Peter was not running a red light." at bounding box center [687, 403] width 604 height 35
click at [570, 386] on p "Assumption Peter was not running a red light." at bounding box center [687, 403] width 604 height 35
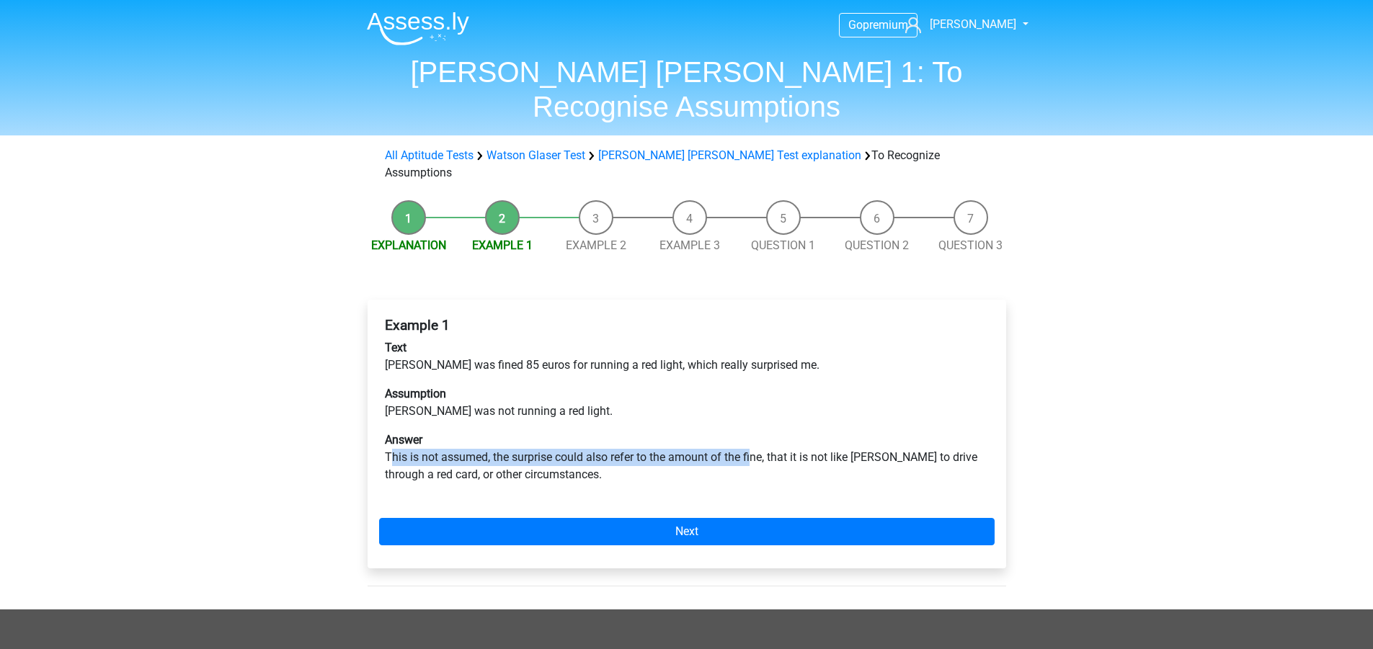
drag, startPoint x: 406, startPoint y: 401, endPoint x: 752, endPoint y: 404, distance: 346.0
click at [752, 432] on p "Answer This is not assumed, the surprise could also refer to the amount of the …" at bounding box center [687, 458] width 604 height 52
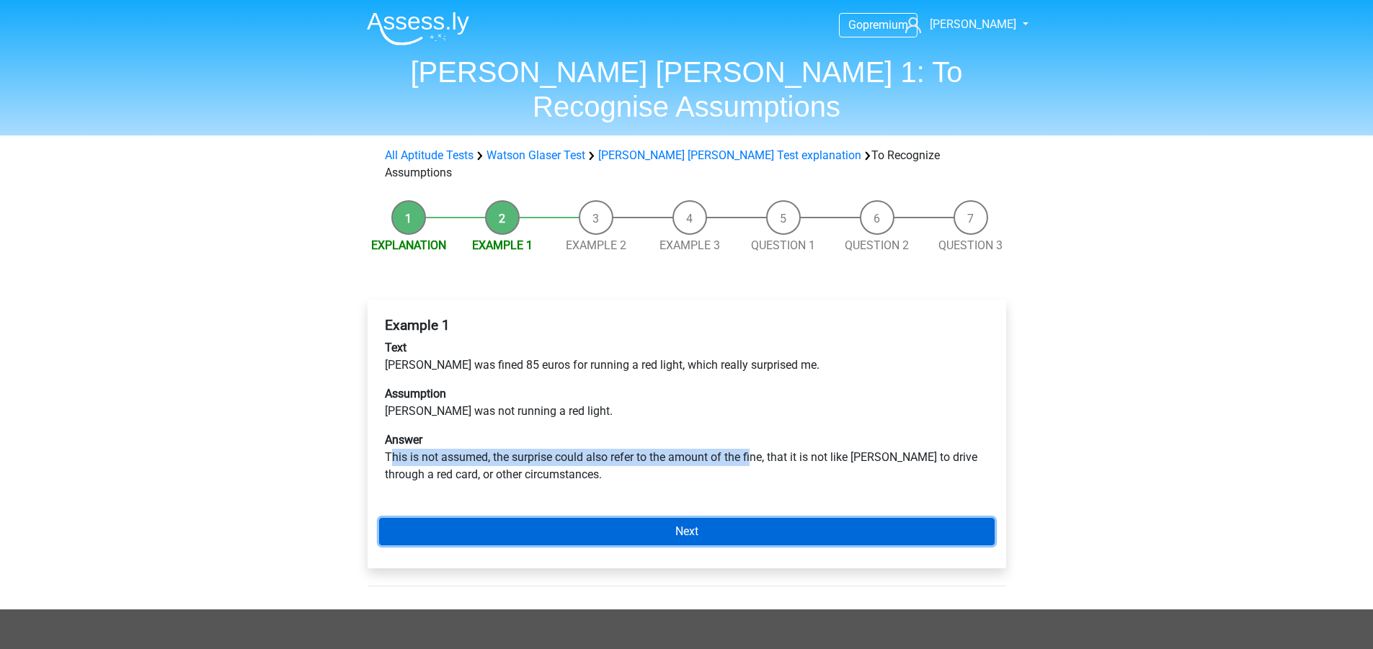
click at [684, 518] on link "Next" at bounding box center [686, 531] width 615 height 27
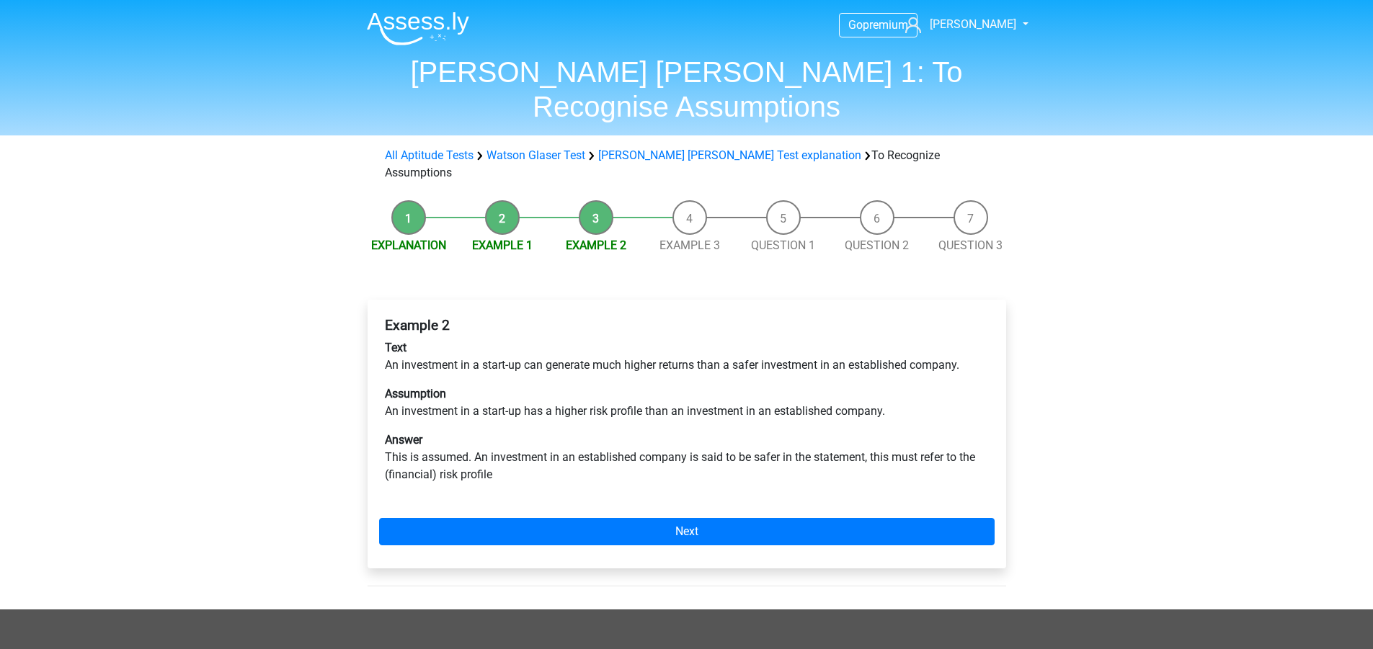
click at [788, 200] on li "Question 1" at bounding box center [784, 227] width 94 height 54
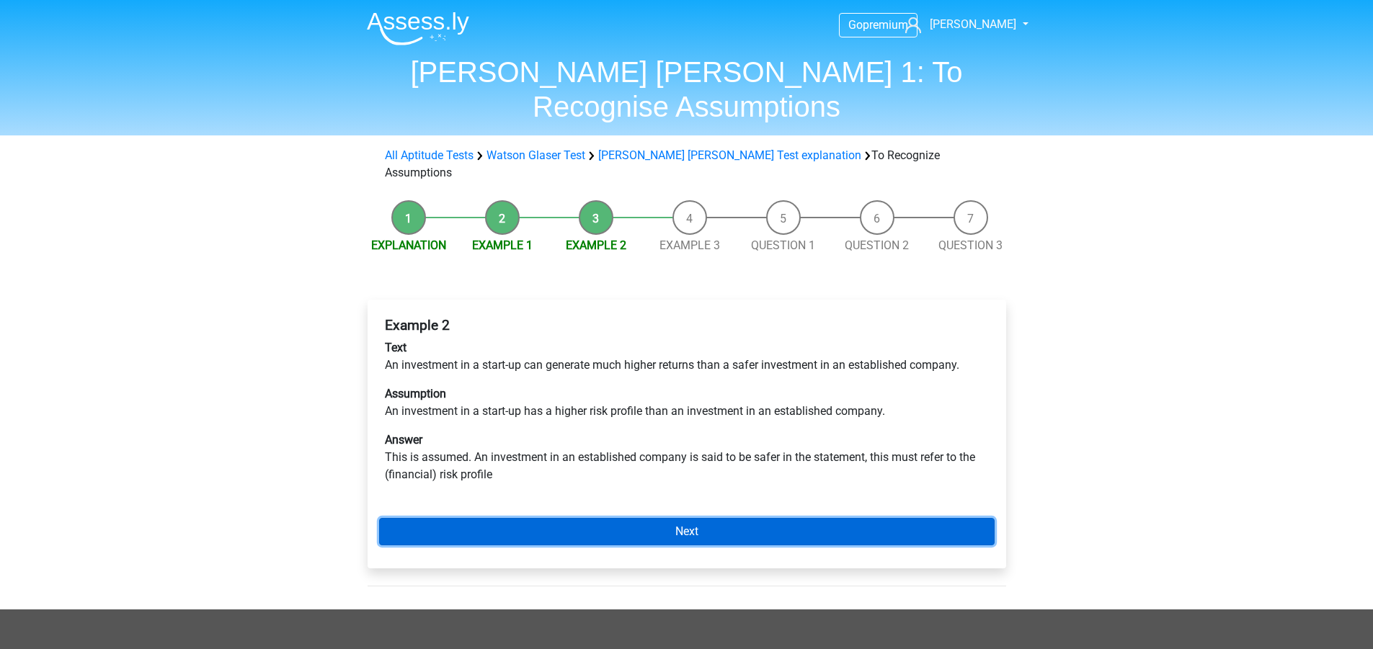
click at [750, 518] on link "Next" at bounding box center [686, 531] width 615 height 27
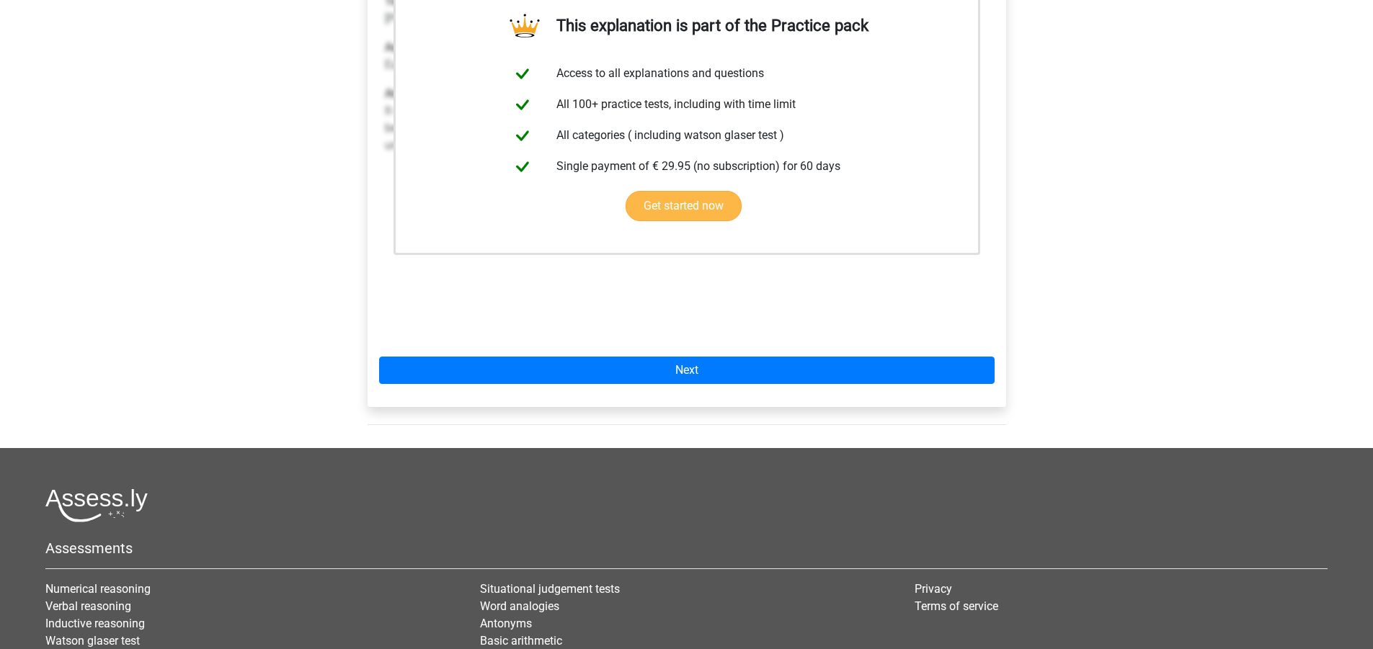
scroll to position [360, 0]
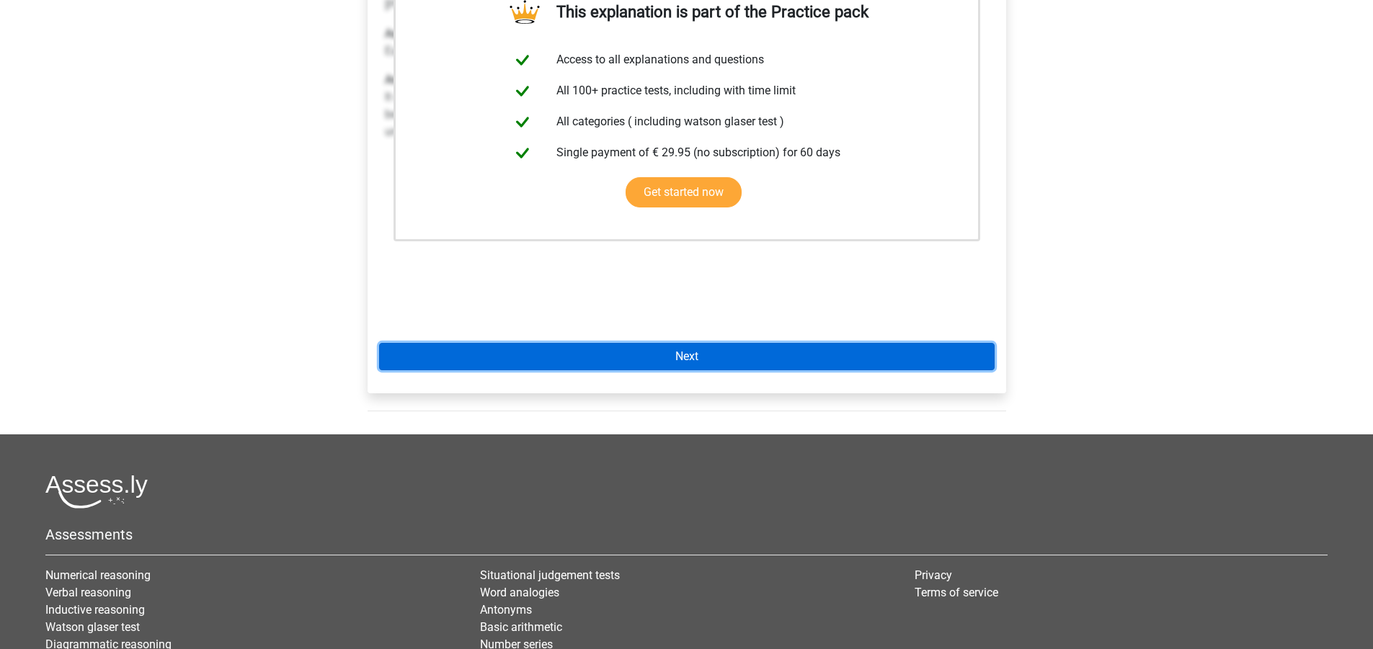
click at [683, 343] on link "Next" at bounding box center [686, 356] width 615 height 27
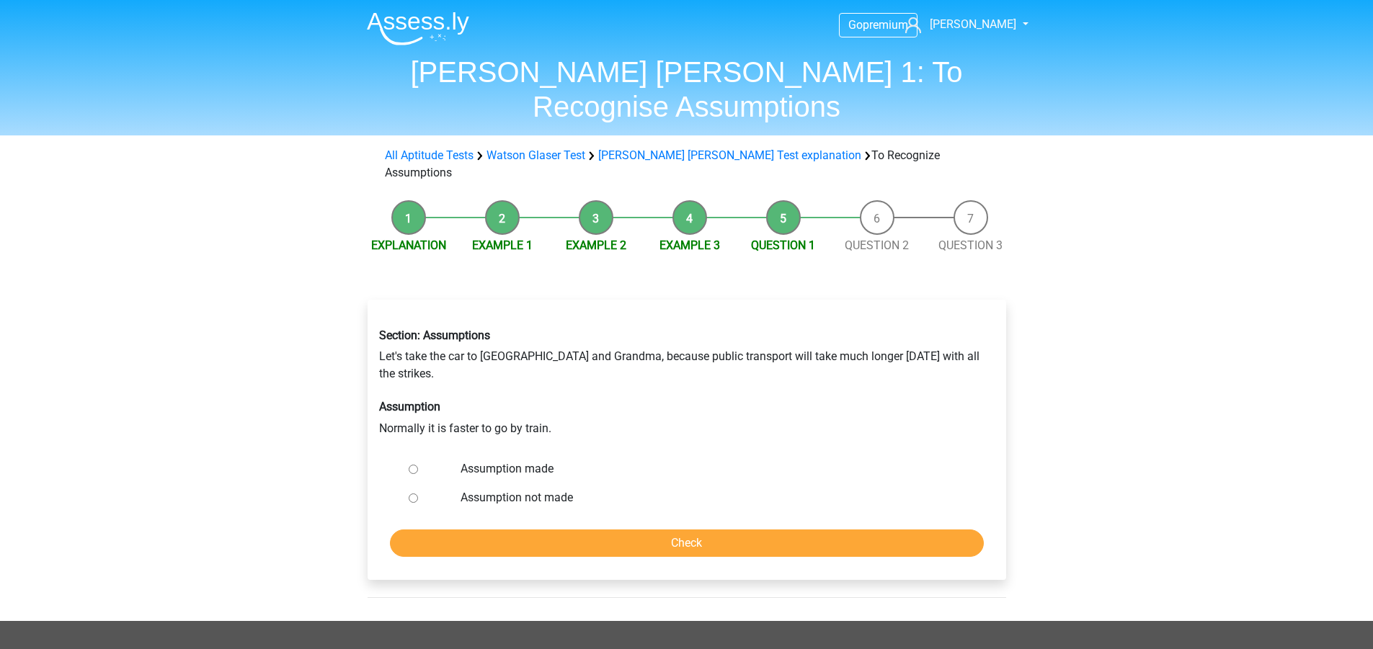
click at [299, 345] on div "Go premium [PERSON_NAME] [PERSON_NAME][EMAIL_ADDRESS][PERSON_NAME][DOMAIN_NAME]" at bounding box center [686, 501] width 1373 height 1002
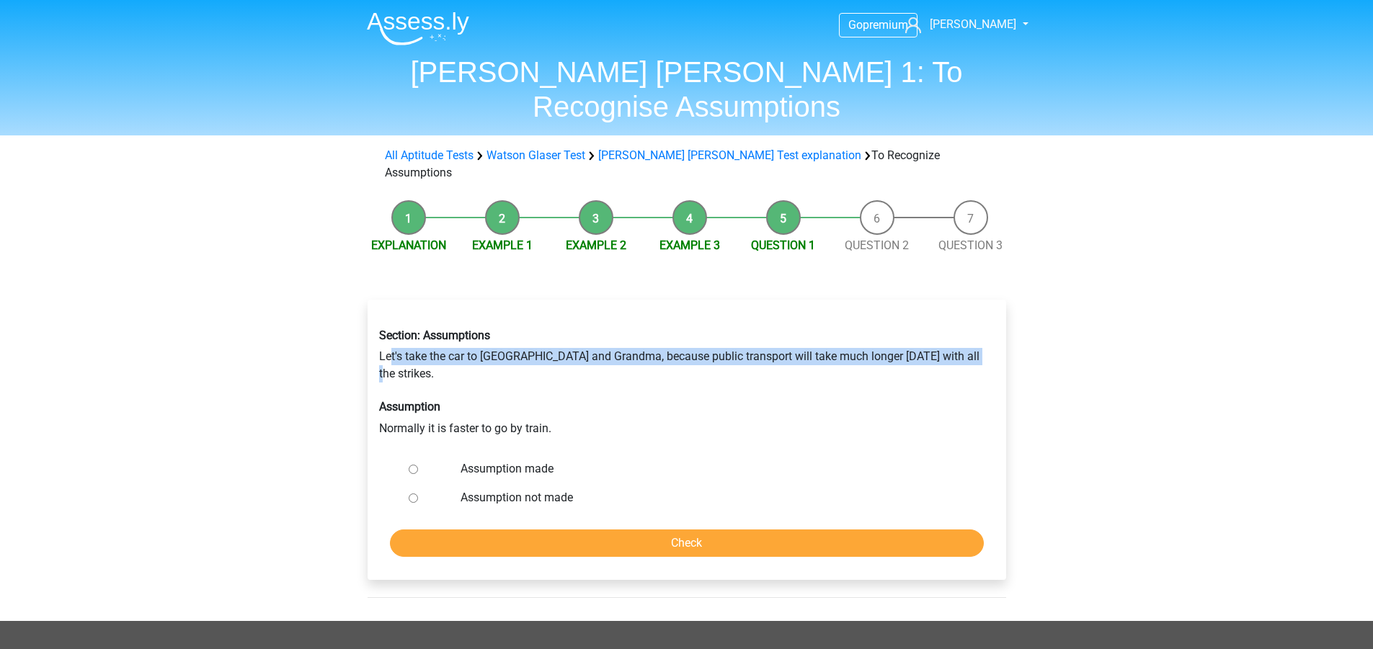
drag, startPoint x: 399, startPoint y: 306, endPoint x: 972, endPoint y: 296, distance: 573.8
click at [972, 317] on div "Section: Assumptions Let's take the car to [GEOGRAPHIC_DATA] and Grandma, becau…" at bounding box center [686, 382] width 637 height 131
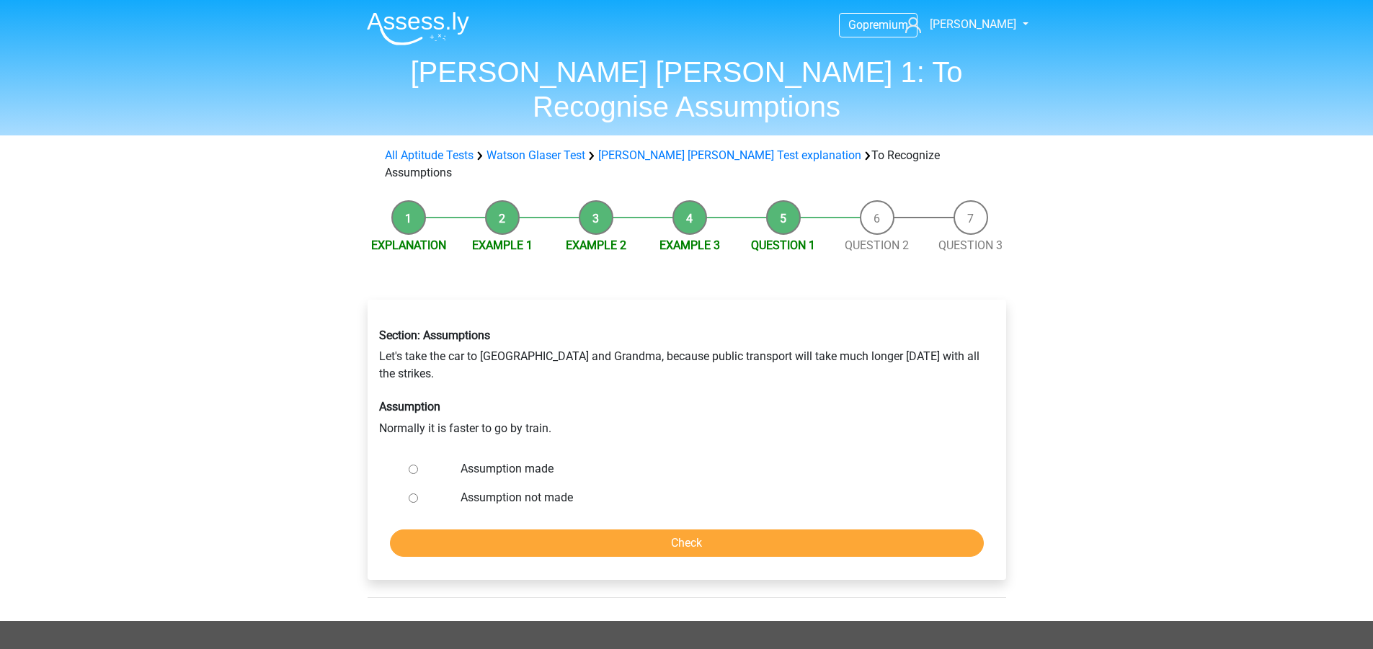
click at [380, 347] on div "Section: Assumptions Let's take the car to [GEOGRAPHIC_DATA] and Grandma, becau…" at bounding box center [686, 382] width 637 height 131
drag, startPoint x: 365, startPoint y: 358, endPoint x: 560, endPoint y: 357, distance: 195.3
click at [560, 357] on div "Section: Assumptions Let's take the car to Grandpa and Grandma, because public …" at bounding box center [687, 446] width 662 height 350
click at [326, 339] on div "Go premium [PERSON_NAME] [PERSON_NAME][EMAIL_ADDRESS][PERSON_NAME][DOMAIN_NAME]" at bounding box center [686, 501] width 1373 height 1002
drag, startPoint x: 723, startPoint y: 303, endPoint x: 869, endPoint y: 298, distance: 146.4
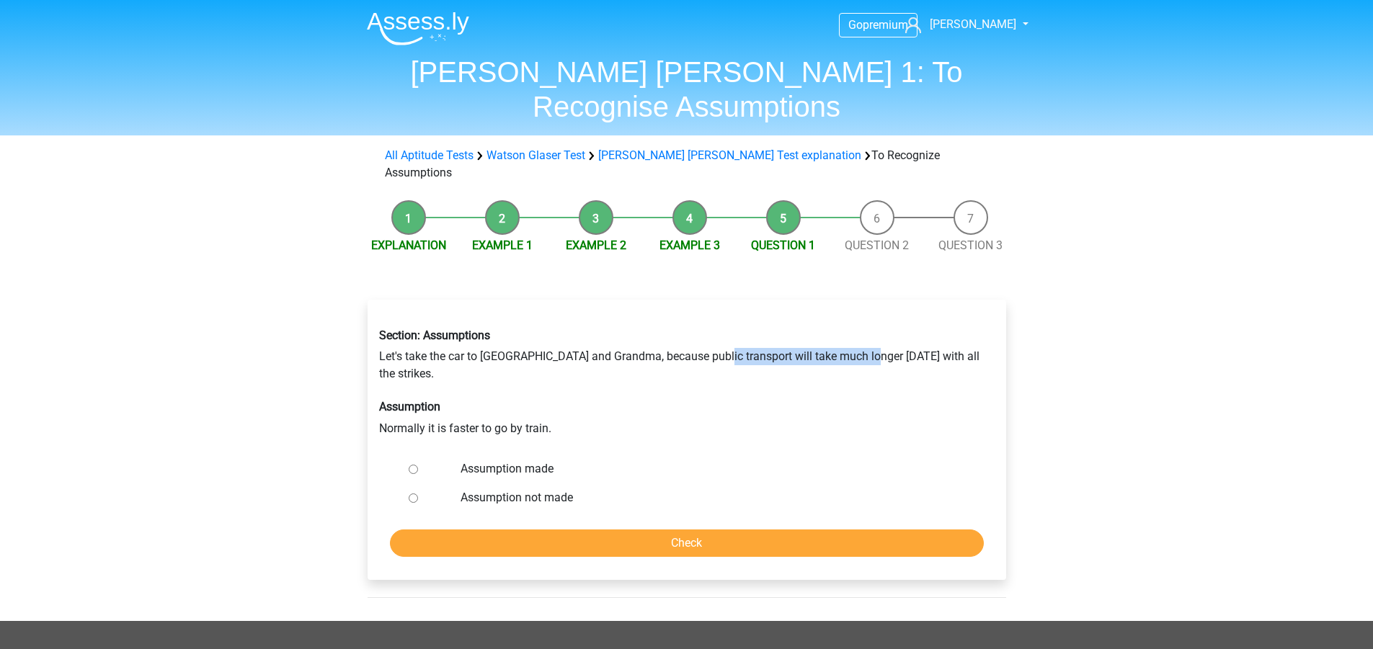
click at [869, 317] on div "Section: Assumptions Let's take the car to [GEOGRAPHIC_DATA] and Grandma, becau…" at bounding box center [686, 382] width 637 height 131
click at [418, 455] on div at bounding box center [427, 469] width 48 height 29
click at [416, 465] on input "Assumption made" at bounding box center [413, 469] width 9 height 9
radio input "true"
click at [667, 530] on input "Check" at bounding box center [687, 543] width 594 height 27
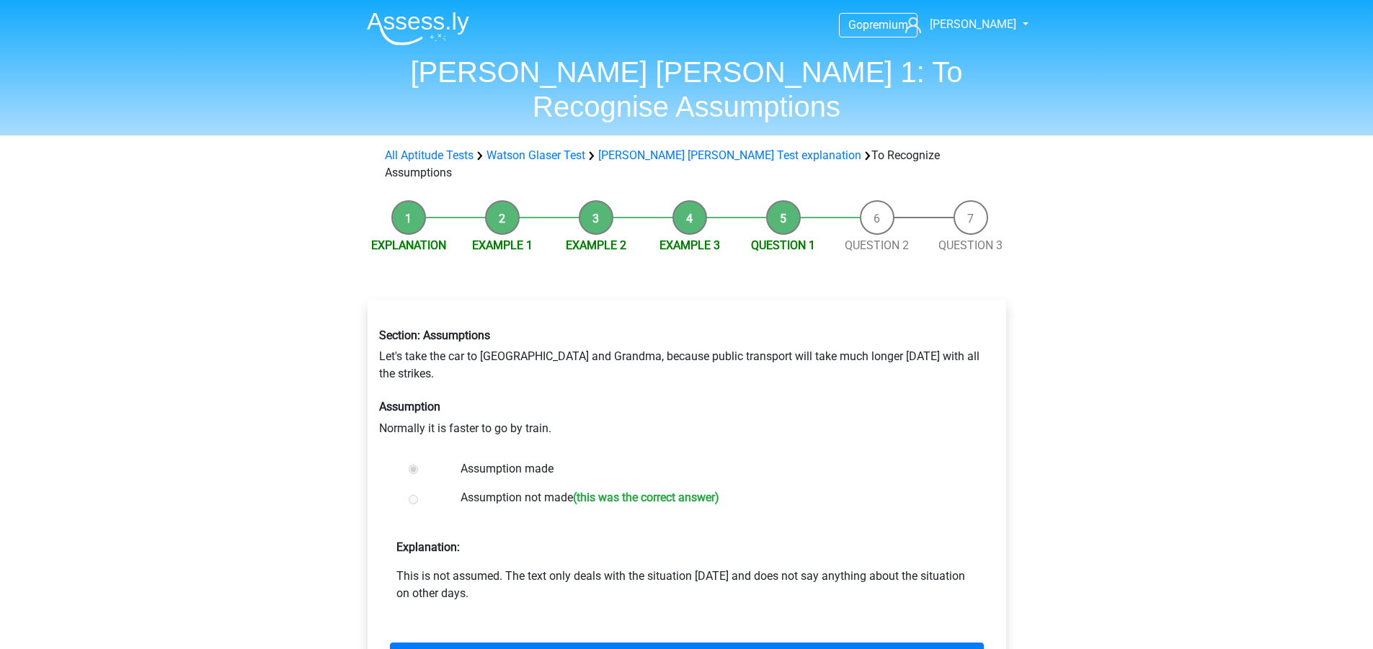
click at [179, 373] on div "Go premium [PERSON_NAME] [PERSON_NAME][EMAIL_ADDRESS][PERSON_NAME][DOMAIN_NAME]" at bounding box center [686, 563] width 1373 height 1126
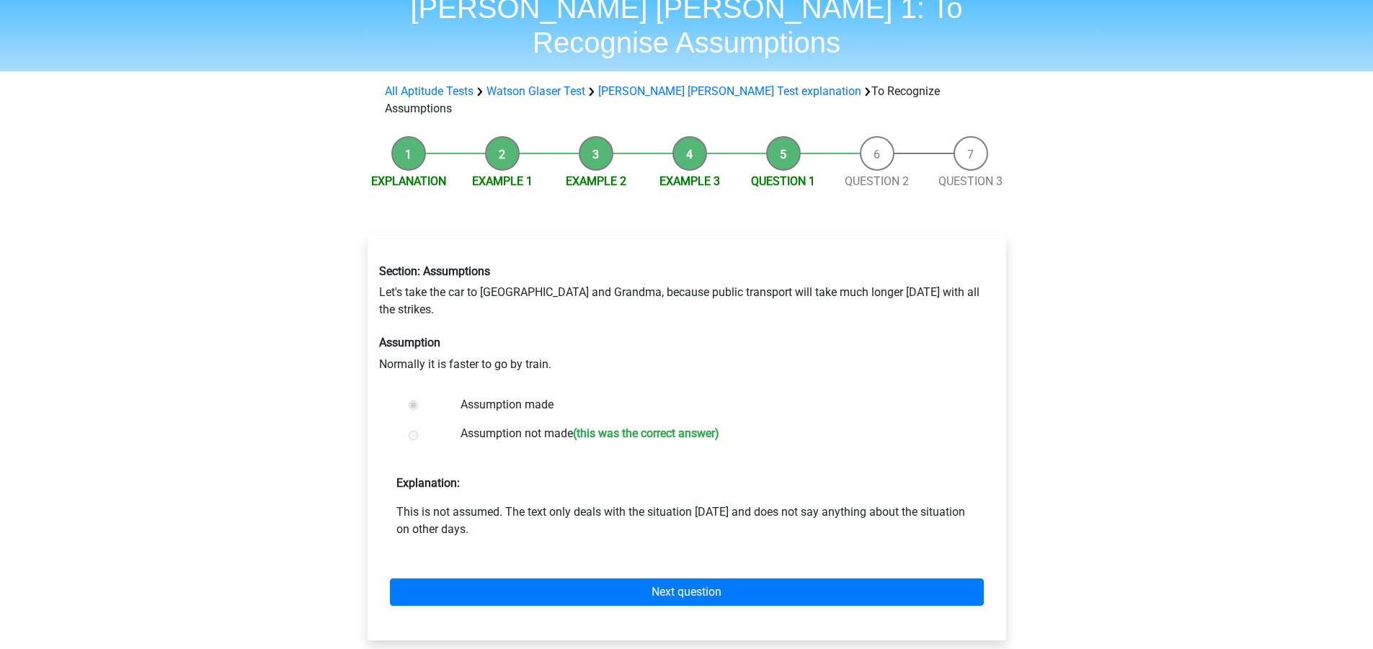
scroll to position [72, 0]
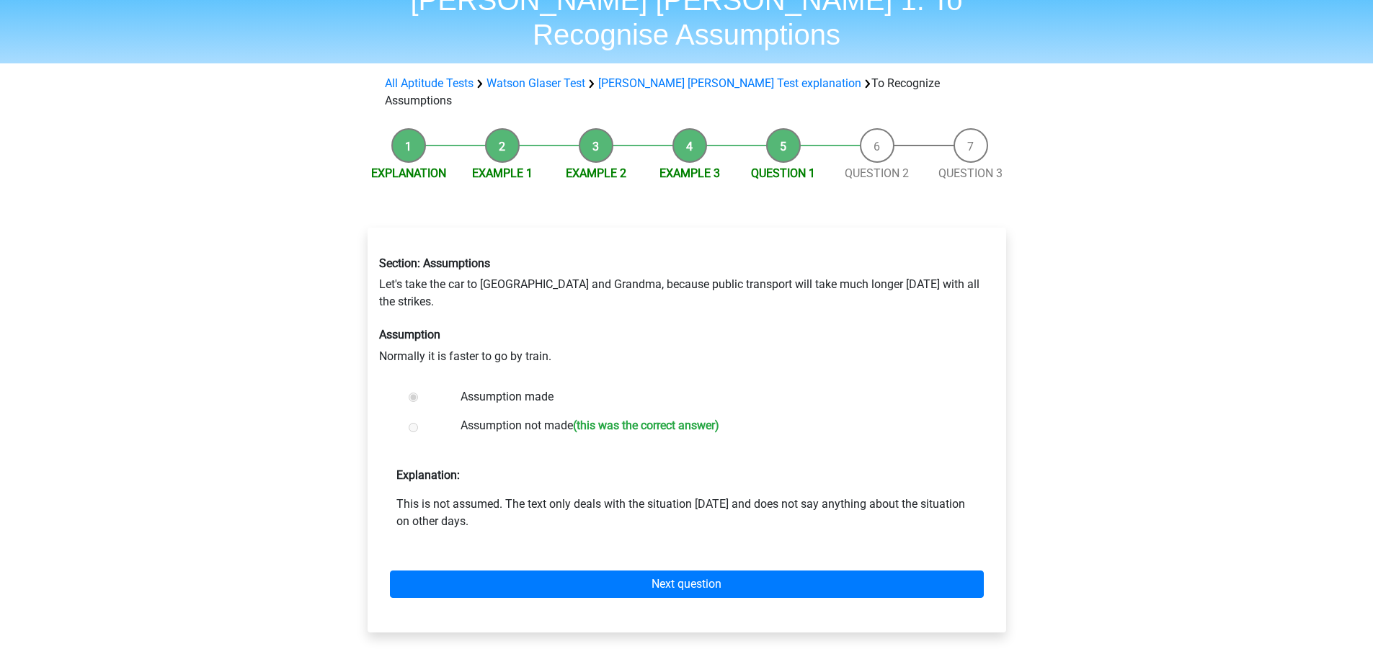
click at [208, 362] on div "Go premium [PERSON_NAME] [PERSON_NAME][EMAIL_ADDRESS][PERSON_NAME][DOMAIN_NAME]" at bounding box center [686, 491] width 1373 height 1126
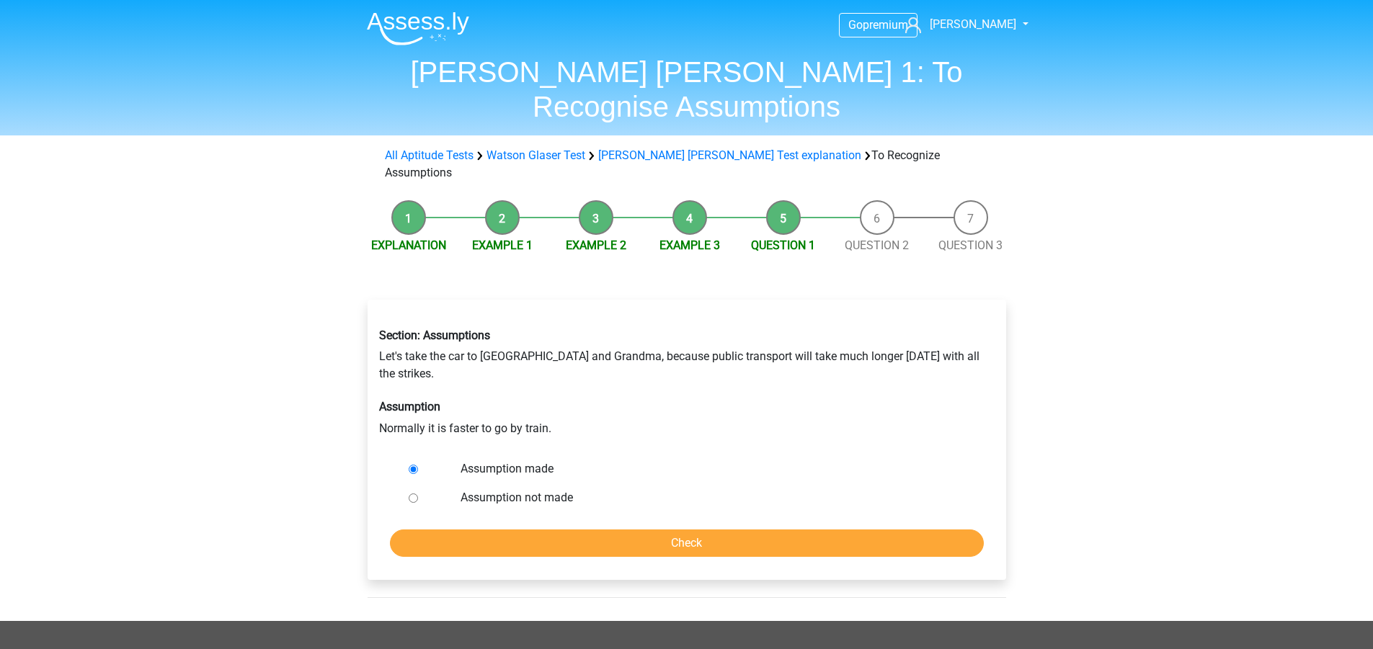
click at [197, 238] on div "Go premium [PERSON_NAME] [PERSON_NAME][EMAIL_ADDRESS][PERSON_NAME][DOMAIN_NAME]" at bounding box center [686, 501] width 1373 height 1002
click at [328, 409] on div "Go premium [PERSON_NAME] [PERSON_NAME][EMAIL_ADDRESS][PERSON_NAME][DOMAIN_NAME]" at bounding box center [686, 501] width 1373 height 1002
click at [335, 402] on div "Go premium [PERSON_NAME] [PERSON_NAME][EMAIL_ADDRESS][PERSON_NAME][DOMAIN_NAME]" at bounding box center [686, 501] width 1373 height 1002
click at [334, 402] on div "Go premium [PERSON_NAME] [PERSON_NAME][EMAIL_ADDRESS][PERSON_NAME][DOMAIN_NAME]" at bounding box center [686, 501] width 1373 height 1002
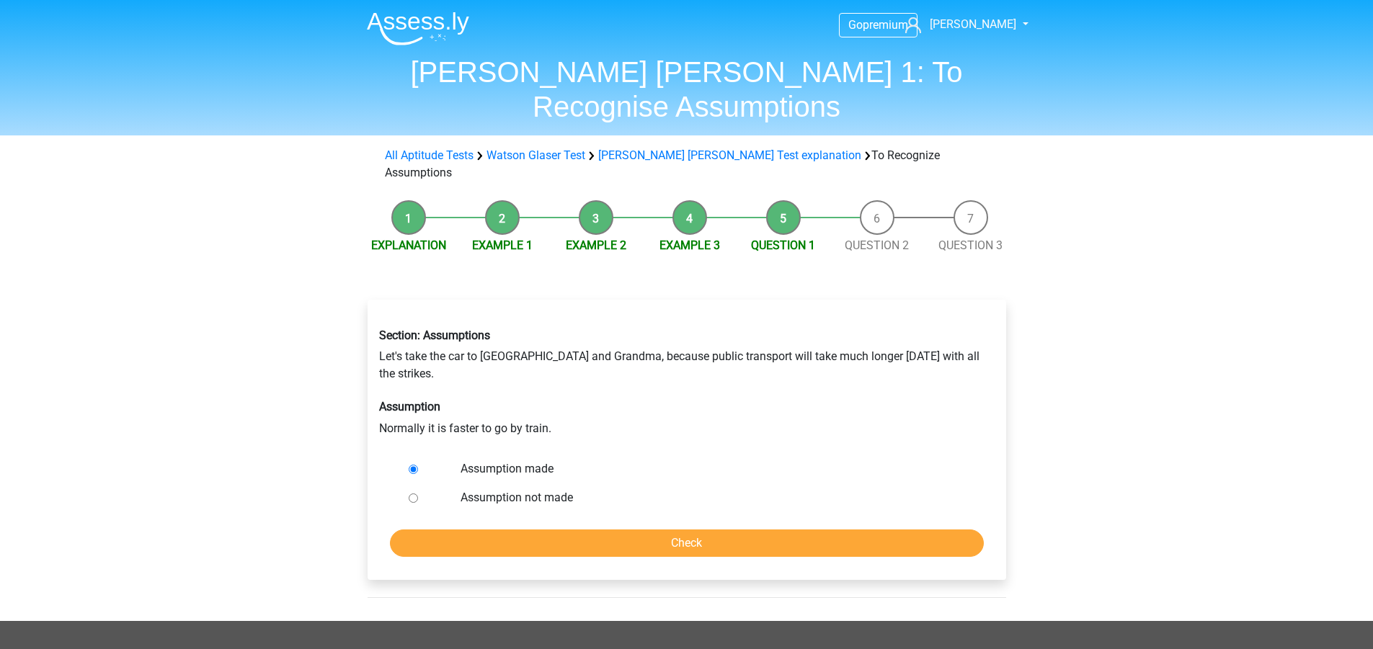
click at [236, 447] on div "Go premium [PERSON_NAME] [PERSON_NAME][EMAIL_ADDRESS][PERSON_NAME][DOMAIN_NAME]" at bounding box center [686, 501] width 1373 height 1002
click at [244, 441] on div "Go premium [PERSON_NAME] [PERSON_NAME][EMAIL_ADDRESS][PERSON_NAME][DOMAIN_NAME]" at bounding box center [686, 501] width 1373 height 1002
drag, startPoint x: 373, startPoint y: 357, endPoint x: 556, endPoint y: 357, distance: 182.3
click at [556, 357] on div "Section: Assumptions Let's take the car to [GEOGRAPHIC_DATA] and Grandma, becau…" at bounding box center [686, 382] width 637 height 131
click at [261, 370] on div "Go premium [PERSON_NAME] [PERSON_NAME][EMAIL_ADDRESS][PERSON_NAME][DOMAIN_NAME]" at bounding box center [686, 501] width 1373 height 1002
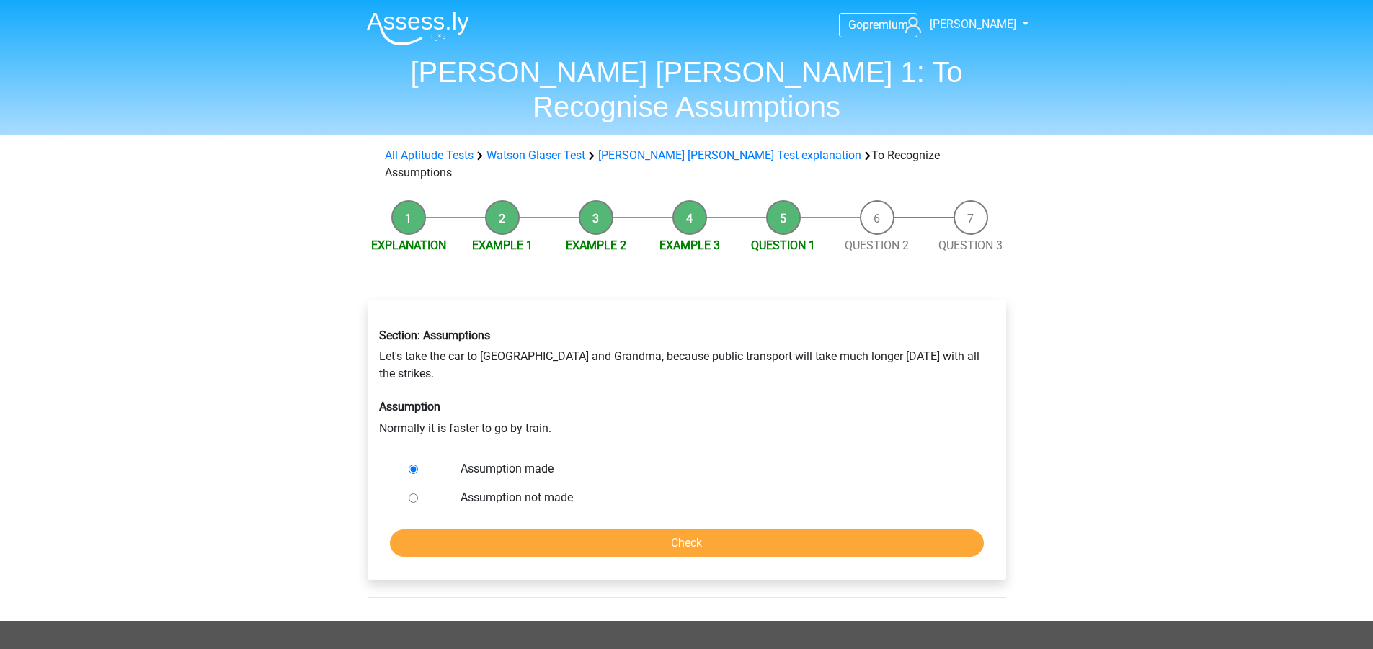
click at [701, 458] on form "Assumption made Assumption not made Check" at bounding box center [686, 506] width 615 height 102
click at [699, 530] on input "Check" at bounding box center [687, 543] width 594 height 27
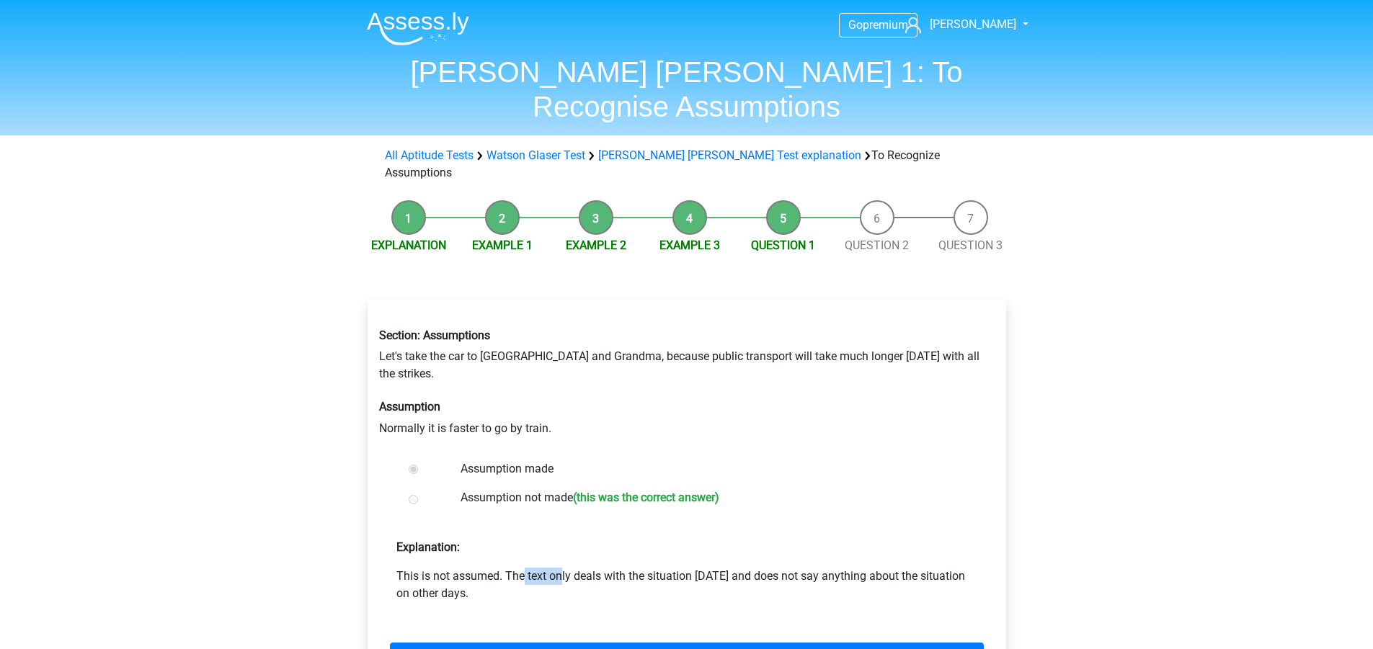
drag, startPoint x: 402, startPoint y: 507, endPoint x: 438, endPoint y: 502, distance: 36.4
click at [438, 568] on p "This is not assumed. The text only deals with the situation [DATE] and does not…" at bounding box center [686, 585] width 581 height 35
click at [337, 499] on div "Go premium [PERSON_NAME] [PERSON_NAME][EMAIL_ADDRESS][PERSON_NAME][DOMAIN_NAME]" at bounding box center [686, 563] width 1373 height 1126
drag, startPoint x: 501, startPoint y: 502, endPoint x: 997, endPoint y: 506, distance: 496.6
click at [980, 568] on div "This is not assumed. The text only deals with the situation today and does not …" at bounding box center [686, 585] width 615 height 35
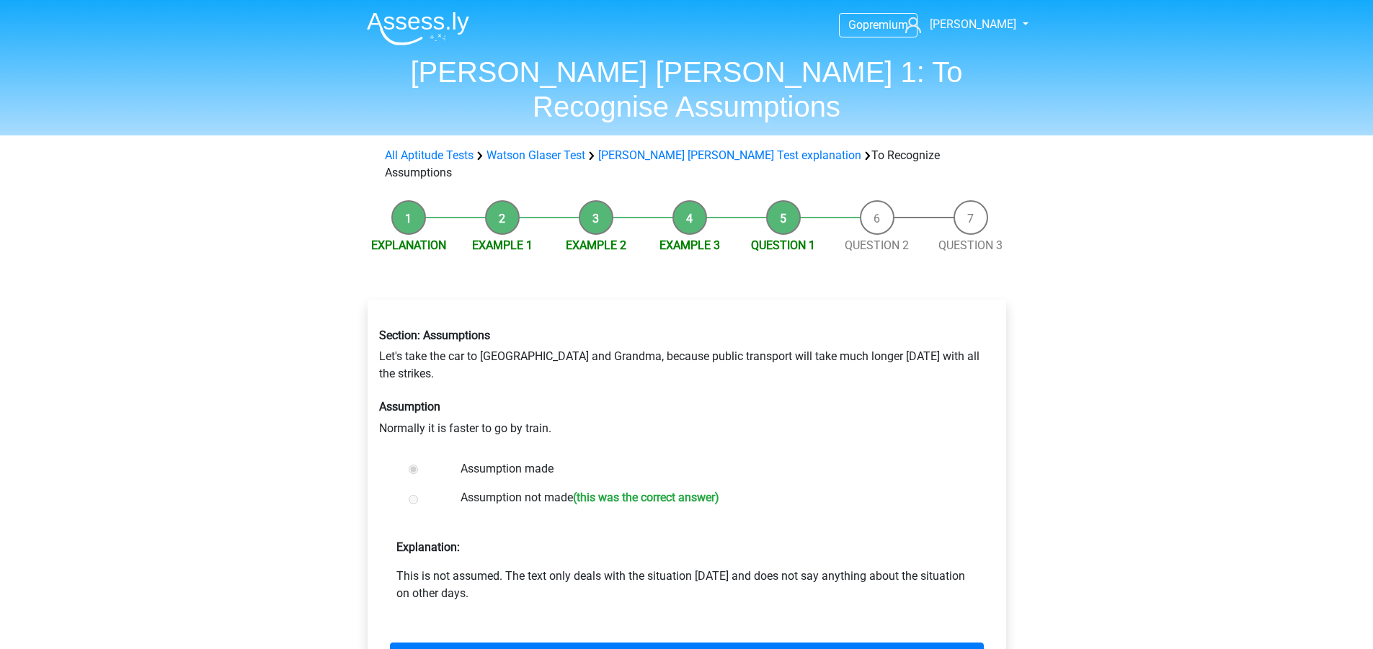
click at [997, 506] on div "Section: Assumptions Let's take the car to Grandpa and Grandma, because public …" at bounding box center [687, 502] width 639 height 405
drag, startPoint x: 443, startPoint y: 434, endPoint x: 522, endPoint y: 433, distance: 78.6
click at [522, 455] on div "Assumption made Assumption not made (this was the correct answer)" at bounding box center [687, 485] width 568 height 61
click at [519, 489] on label "Assumption not made (this was the correct answer)" at bounding box center [710, 499] width 499 height 21
click at [500, 489] on label "Assumption not made (this was the correct answer)" at bounding box center [710, 499] width 499 height 21
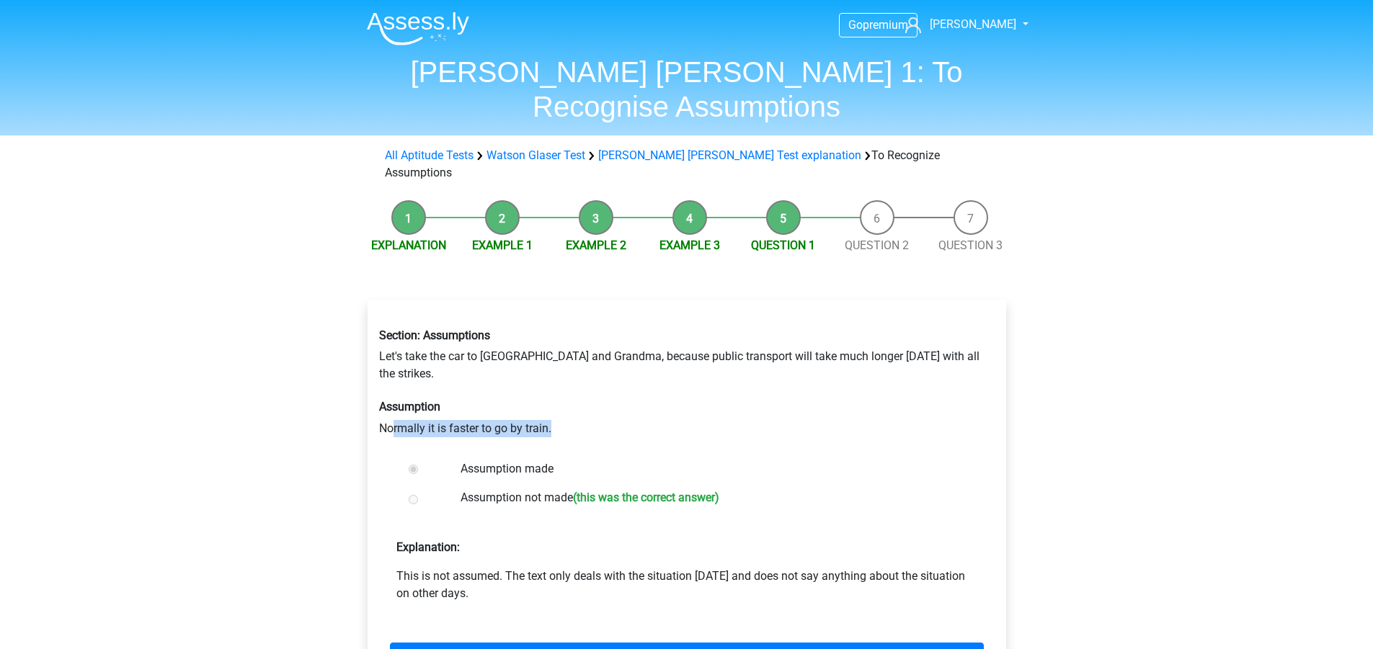
drag, startPoint x: 396, startPoint y: 363, endPoint x: 574, endPoint y: 373, distance: 178.3
click at [574, 373] on div "Section: Assumptions Let's take the car to Grandpa and Grandma, because public …" at bounding box center [686, 382] width 637 height 131
click at [378, 378] on div "Section: Assumptions Let's take the car to Grandpa and Grandma, because public …" at bounding box center [686, 382] width 637 height 131
drag, startPoint x: 375, startPoint y: 353, endPoint x: 605, endPoint y: 368, distance: 231.1
click at [608, 360] on div "Section: Assumptions Let's take the car to Grandpa and Grandma, because public …" at bounding box center [686, 382] width 637 height 131
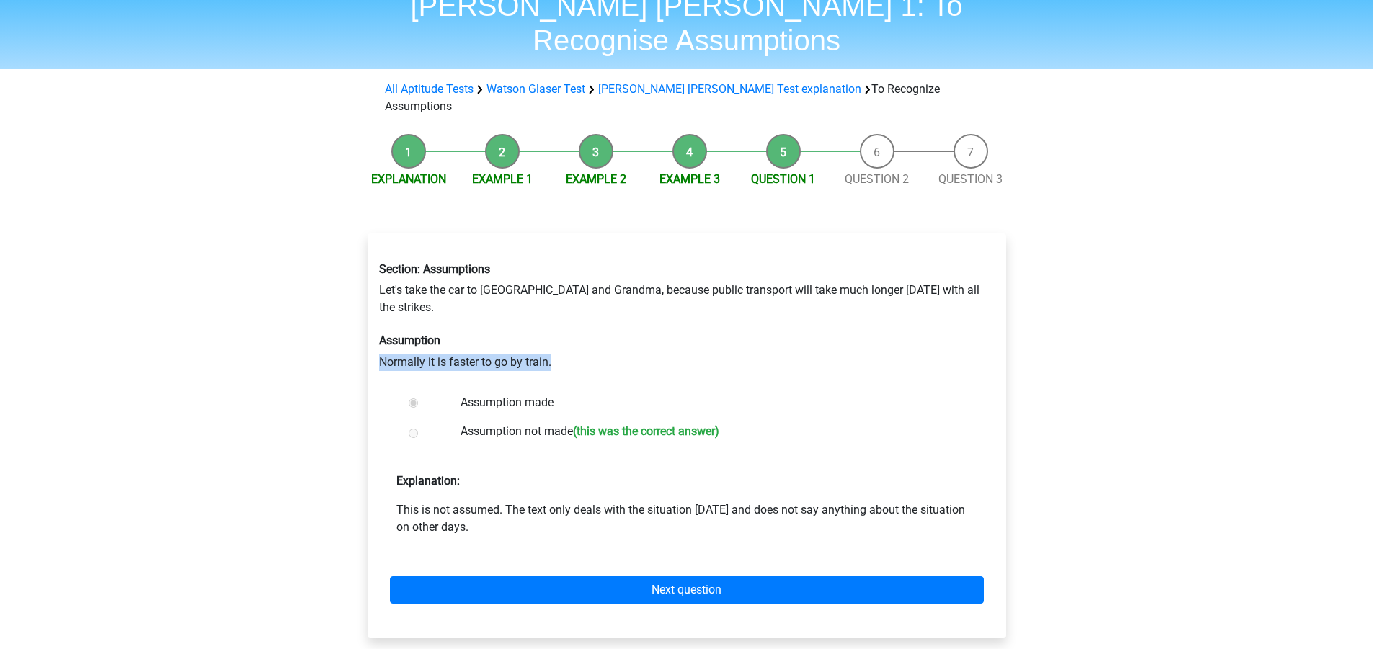
scroll to position [72, 0]
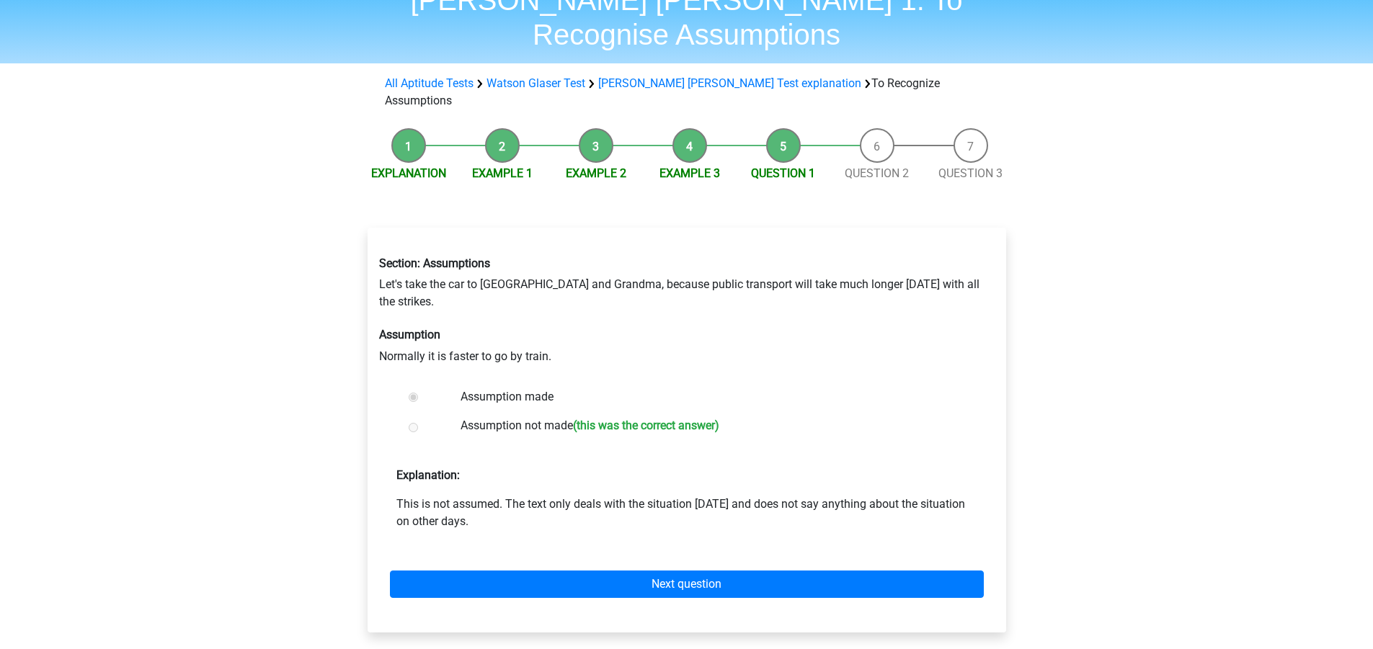
drag, startPoint x: 487, startPoint y: 450, endPoint x: 497, endPoint y: 450, distance: 9.4
click at [492, 496] on p "This is not assumed. The text only deals with the situation today and does not …" at bounding box center [686, 513] width 581 height 35
click at [358, 443] on div "Section: Assumptions Let's take the car to Grandpa and Grandma, because public …" at bounding box center [687, 436] width 662 height 475
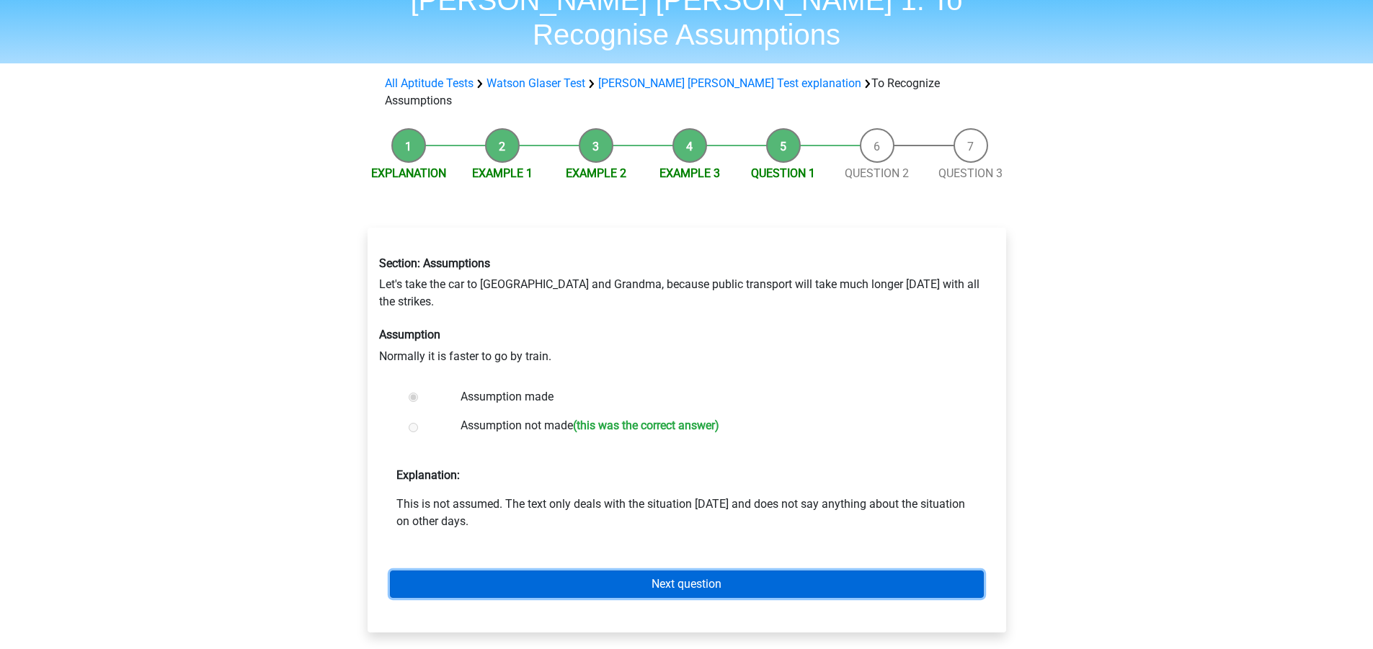
click at [657, 571] on link "Next question" at bounding box center [687, 584] width 594 height 27
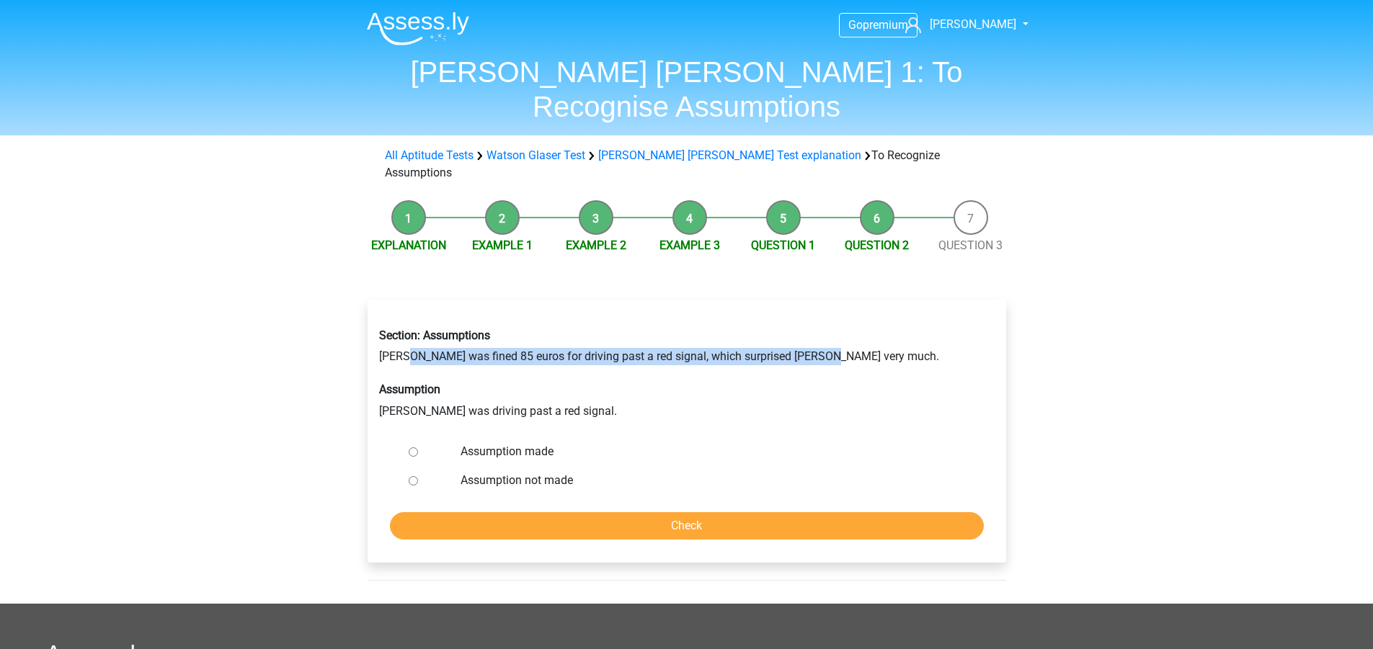
drag, startPoint x: 406, startPoint y: 306, endPoint x: 826, endPoint y: 309, distance: 420.2
click at [826, 317] on div "Section: Assumptions Peter was fined 85 euros for driving past a red signal, wh…" at bounding box center [686, 374] width 637 height 114
click at [275, 347] on div "Go premium robert robert.chrun@yahoo.com" at bounding box center [686, 492] width 1373 height 984
drag, startPoint x: 379, startPoint y: 303, endPoint x: 820, endPoint y: 300, distance: 441.1
click at [820, 317] on div "Section: Assumptions Peter was fined 85 euros for driving past a red signal, wh…" at bounding box center [686, 374] width 637 height 114
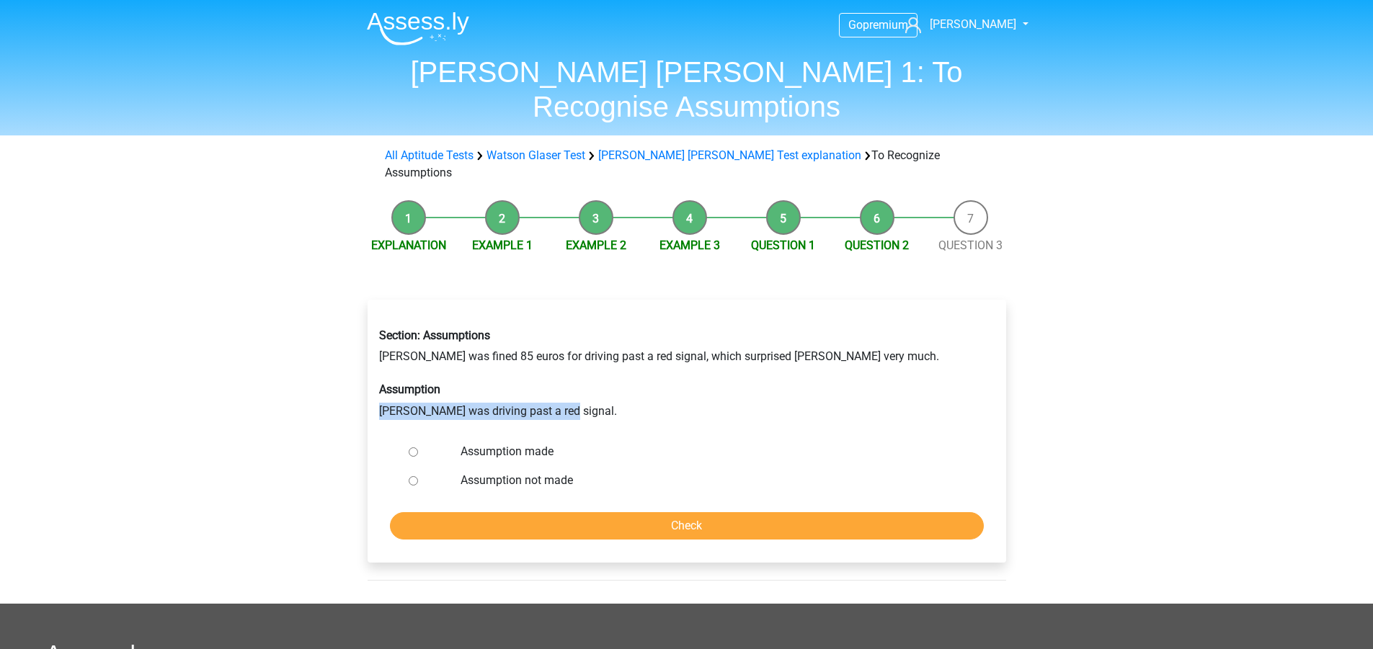
drag, startPoint x: 375, startPoint y: 360, endPoint x: 559, endPoint y: 350, distance: 183.3
click at [559, 350] on div "Section: Assumptions Peter was fined 85 euros for driving past a red signal, wh…" at bounding box center [686, 374] width 637 height 114
click at [318, 352] on div "Go premium robert robert.chrun@yahoo.com" at bounding box center [686, 492] width 1373 height 984
click at [368, 409] on div "Section: Assumptions Peter was fined 85 euros for driving past a red signal, wh…" at bounding box center [687, 431] width 639 height 262
drag, startPoint x: 378, startPoint y: 357, endPoint x: 545, endPoint y: 352, distance: 167.3
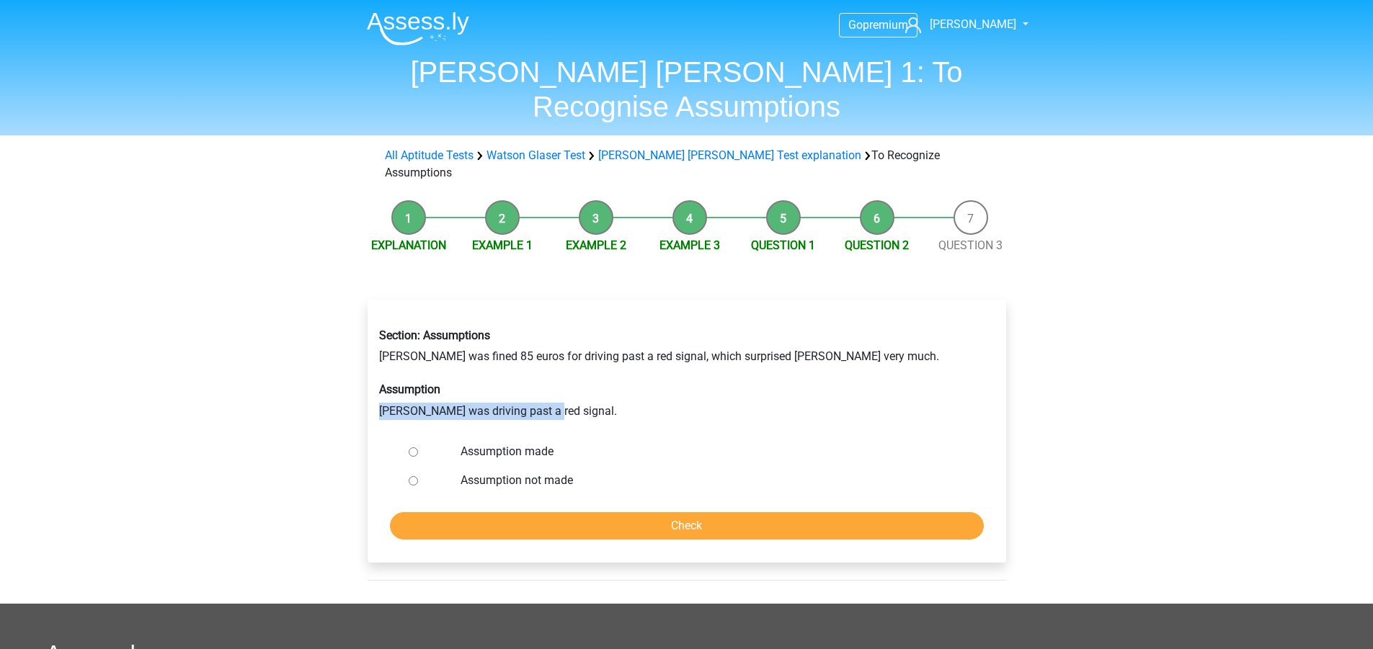
click at [545, 352] on div "Section: Assumptions Peter was fined 85 euros for driving past a red signal, wh…" at bounding box center [686, 374] width 637 height 114
drag, startPoint x: 496, startPoint y: 303, endPoint x: 626, endPoint y: 304, distance: 129.7
click at [626, 317] on div "Section: Assumptions Peter was fined 85 euros for driving past a red signal, wh…" at bounding box center [686, 374] width 637 height 114
click at [246, 357] on div "Go premium [PERSON_NAME] [PERSON_NAME][EMAIL_ADDRESS][PERSON_NAME][DOMAIN_NAME]" at bounding box center [686, 492] width 1373 height 984
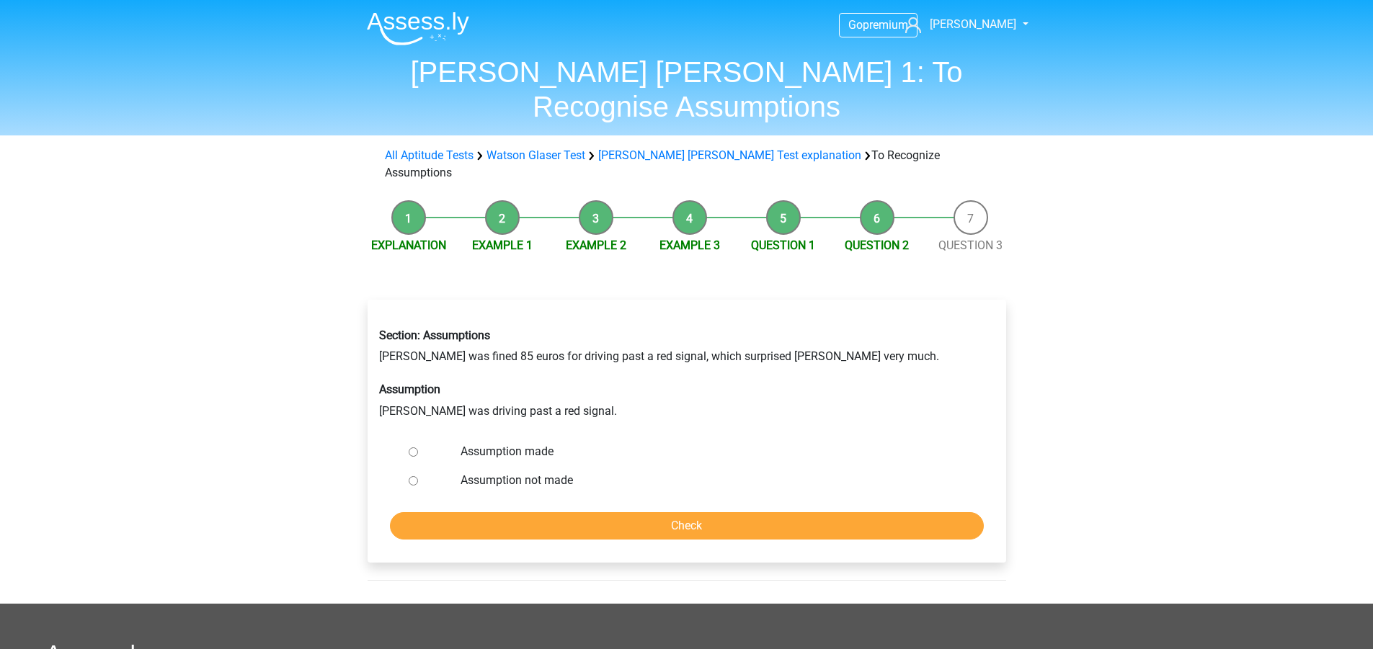
click at [244, 355] on div "Go premium [PERSON_NAME] [PERSON_NAME][EMAIL_ADDRESS][PERSON_NAME][DOMAIN_NAME]" at bounding box center [686, 492] width 1373 height 984
drag, startPoint x: 375, startPoint y: 299, endPoint x: 680, endPoint y: 308, distance: 305.7
click at [680, 317] on div "Section: Assumptions Peter was fined 85 euros for driving past a red signal, wh…" at bounding box center [686, 374] width 637 height 114
drag, startPoint x: 328, startPoint y: 388, endPoint x: 365, endPoint y: 397, distance: 38.6
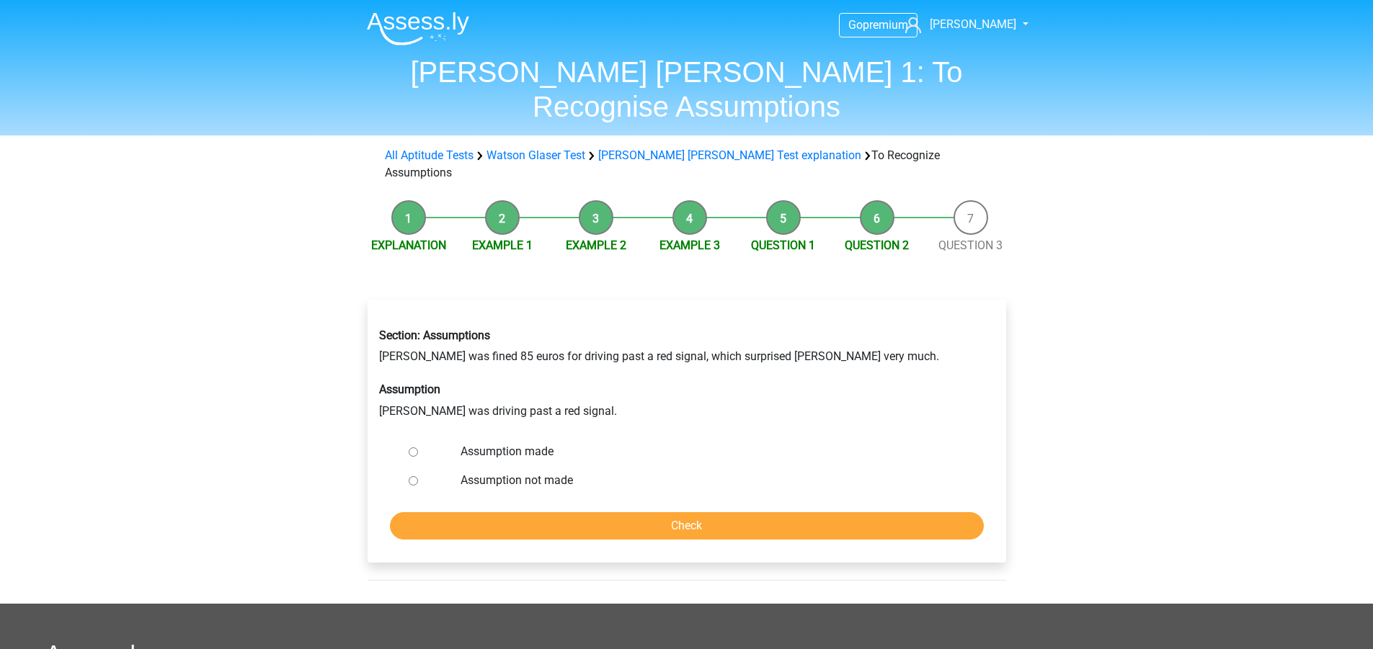
click at [334, 388] on div "Go premium robert robert.chrun@yahoo.com" at bounding box center [686, 492] width 1373 height 984
click at [413, 448] on input "Assumption made" at bounding box center [413, 452] width 9 height 9
radio input "true"
click at [526, 512] on input "Check" at bounding box center [687, 525] width 594 height 27
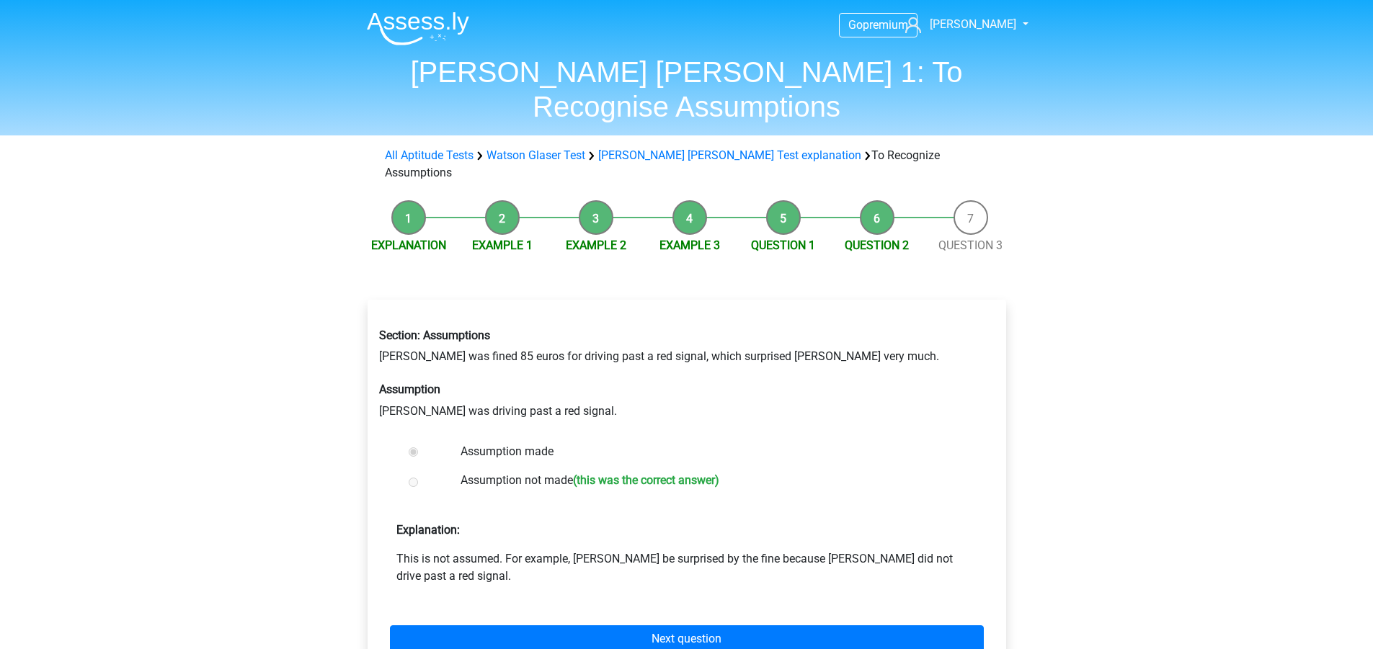
click at [290, 423] on div "Go premium [PERSON_NAME] [PERSON_NAME][EMAIL_ADDRESS][PERSON_NAME][DOMAIN_NAME]" at bounding box center [686, 554] width 1373 height 1109
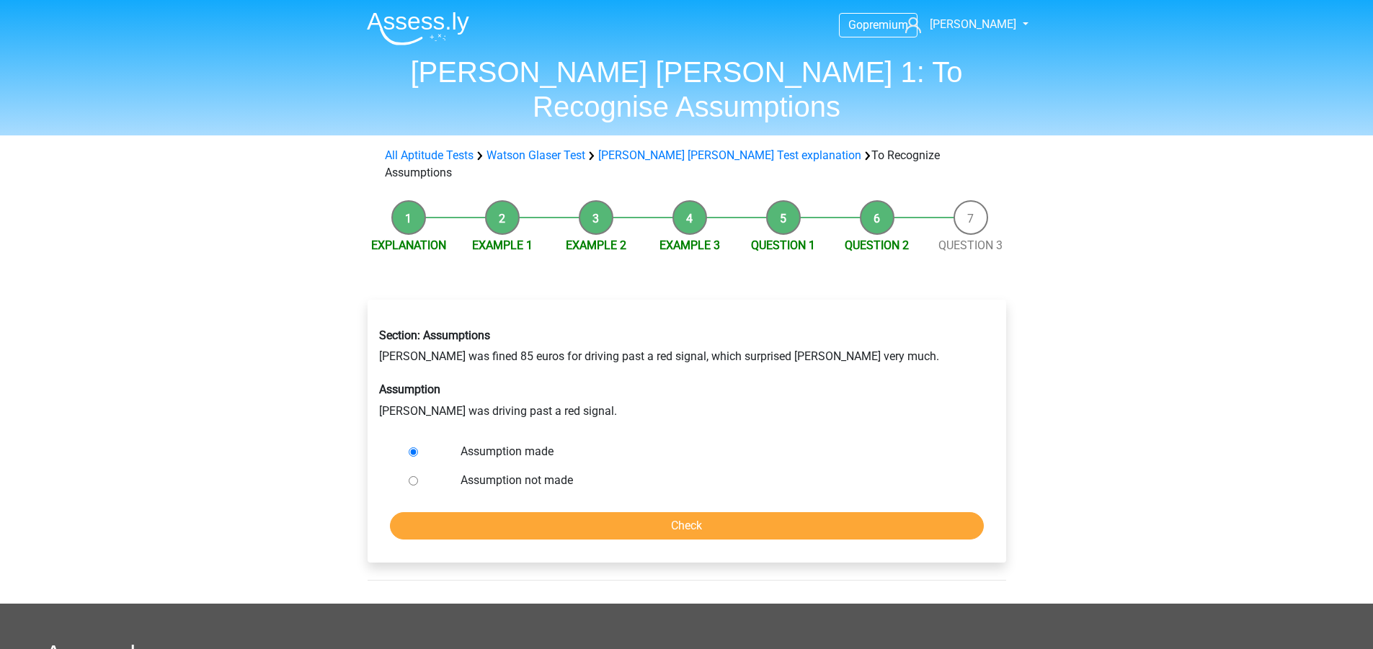
click at [246, 131] on div "Go premium [PERSON_NAME] [PERSON_NAME][EMAIL_ADDRESS][PERSON_NAME][DOMAIN_NAME]" at bounding box center [686, 492] width 1373 height 984
click at [246, 142] on div "Go premium robert robert.chrun@yahoo.com" at bounding box center [686, 492] width 1373 height 984
click at [794, 200] on li "Question 1" at bounding box center [784, 227] width 94 height 54
click at [797, 239] on link "Question 1" at bounding box center [783, 246] width 64 height 14
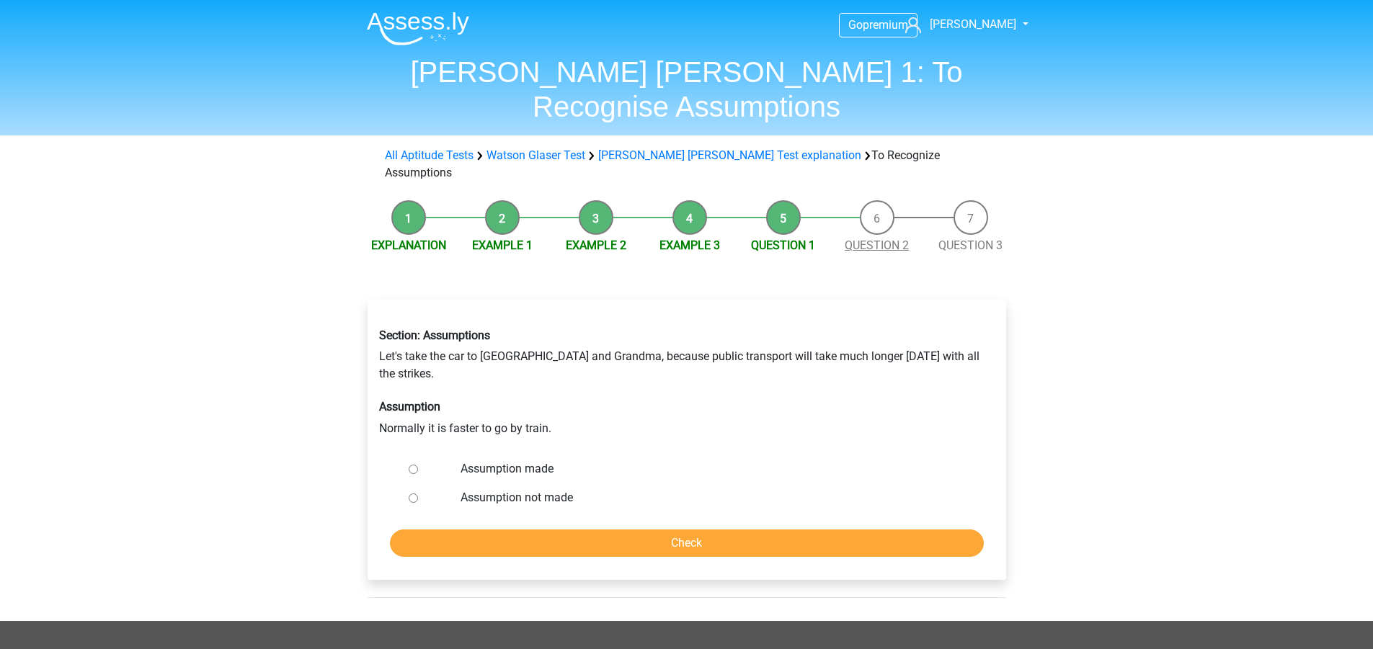
click at [881, 239] on link "Question 2" at bounding box center [877, 246] width 64 height 14
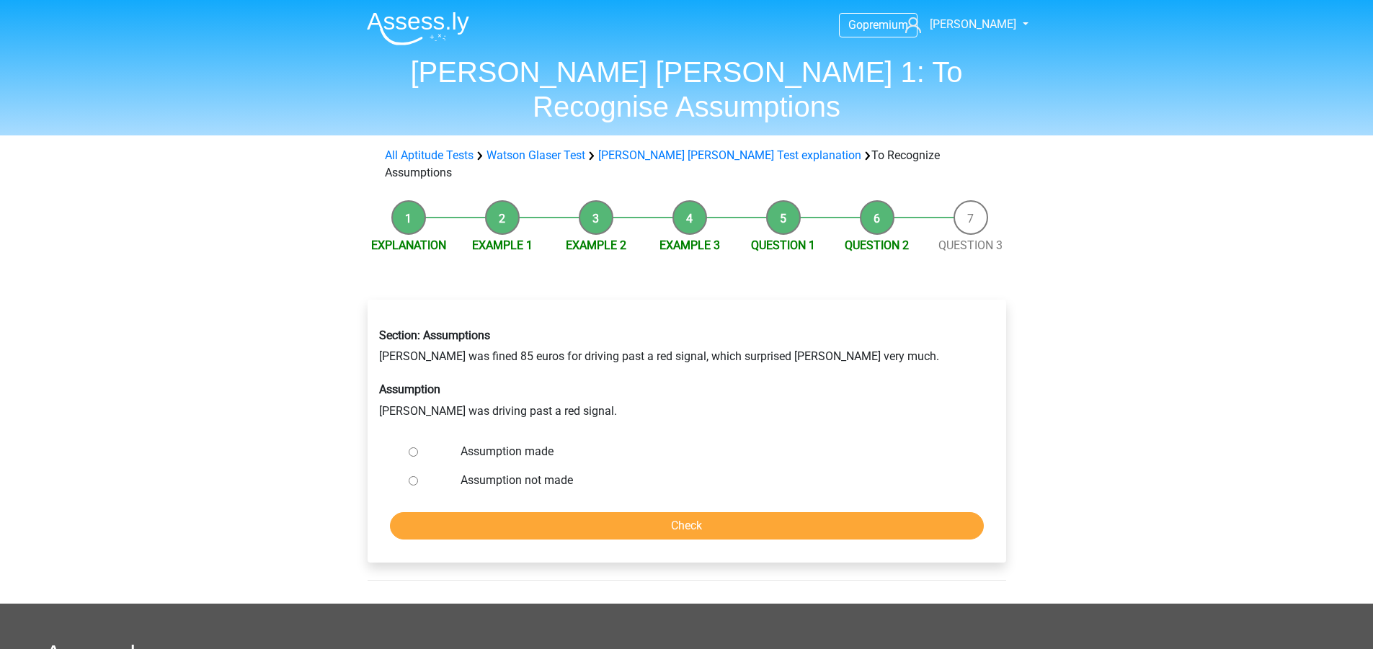
click at [316, 382] on div "Go premium [PERSON_NAME] [PERSON_NAME][EMAIL_ADDRESS][PERSON_NAME][DOMAIN_NAME]" at bounding box center [686, 492] width 1373 height 984
drag, startPoint x: 287, startPoint y: 401, endPoint x: 439, endPoint y: 430, distance: 154.8
click at [293, 401] on div "Go premium [PERSON_NAME] [PERSON_NAME][EMAIL_ADDRESS][PERSON_NAME][DOMAIN_NAME]" at bounding box center [686, 492] width 1373 height 984
drag, startPoint x: 410, startPoint y: 429, endPoint x: 435, endPoint y: 435, distance: 25.2
click at [411, 476] on input "Assumption not made" at bounding box center [413, 480] width 9 height 9
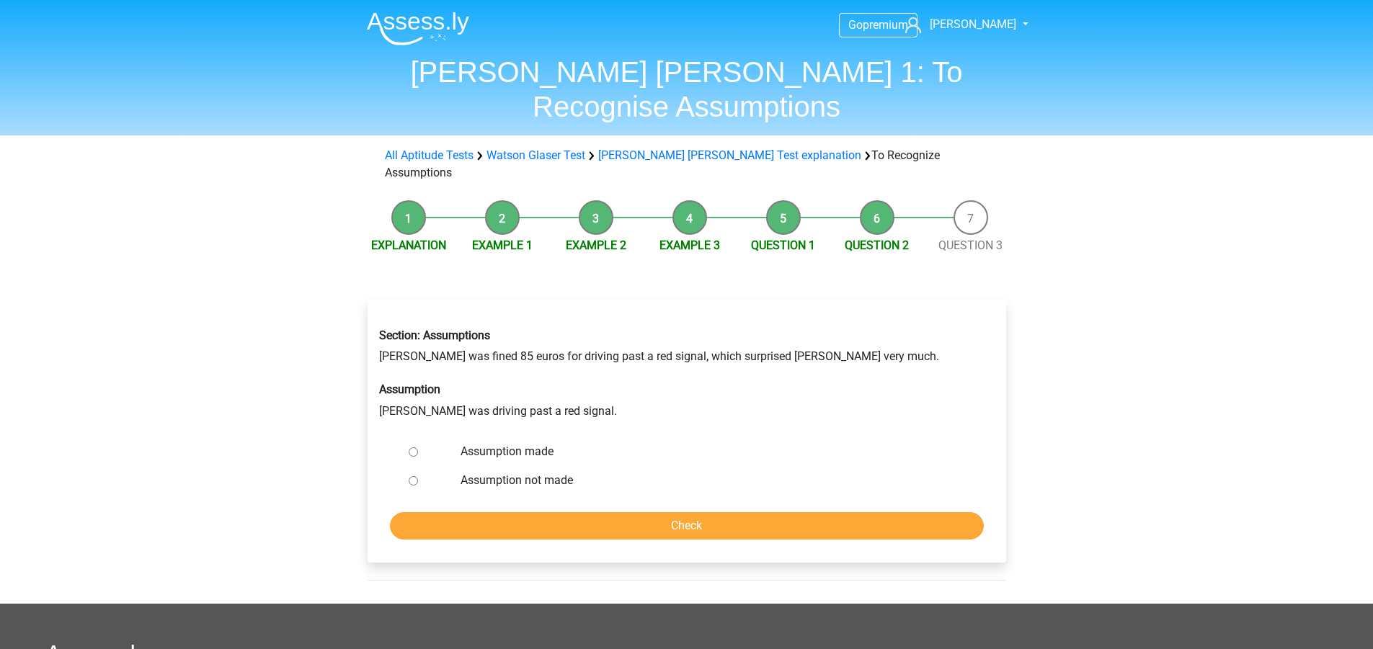
radio input "true"
click at [507, 512] on input "Check" at bounding box center [687, 525] width 594 height 27
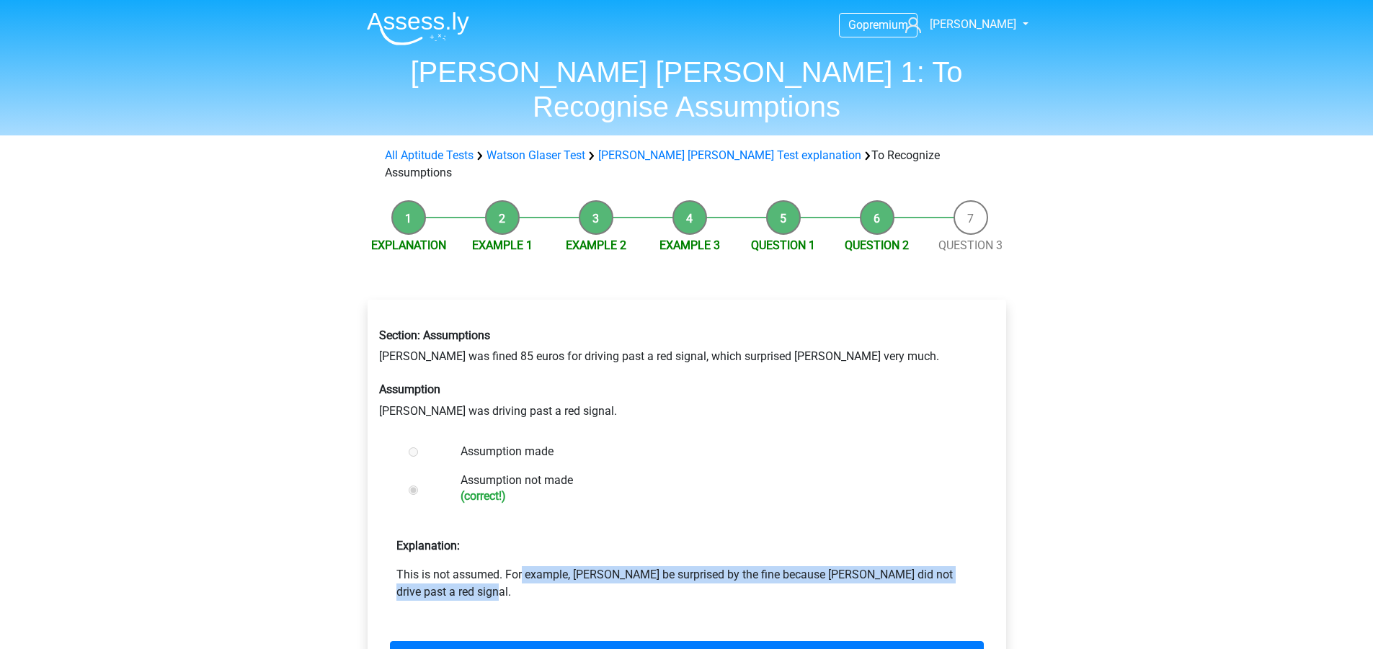
drag, startPoint x: 401, startPoint y: 528, endPoint x: 913, endPoint y: 528, distance: 512.4
click at [913, 566] on p "This is not assumed. For example, [PERSON_NAME] be surprised by the fine becaus…" at bounding box center [686, 583] width 581 height 35
click at [744, 641] on link "Next question" at bounding box center [687, 654] width 594 height 27
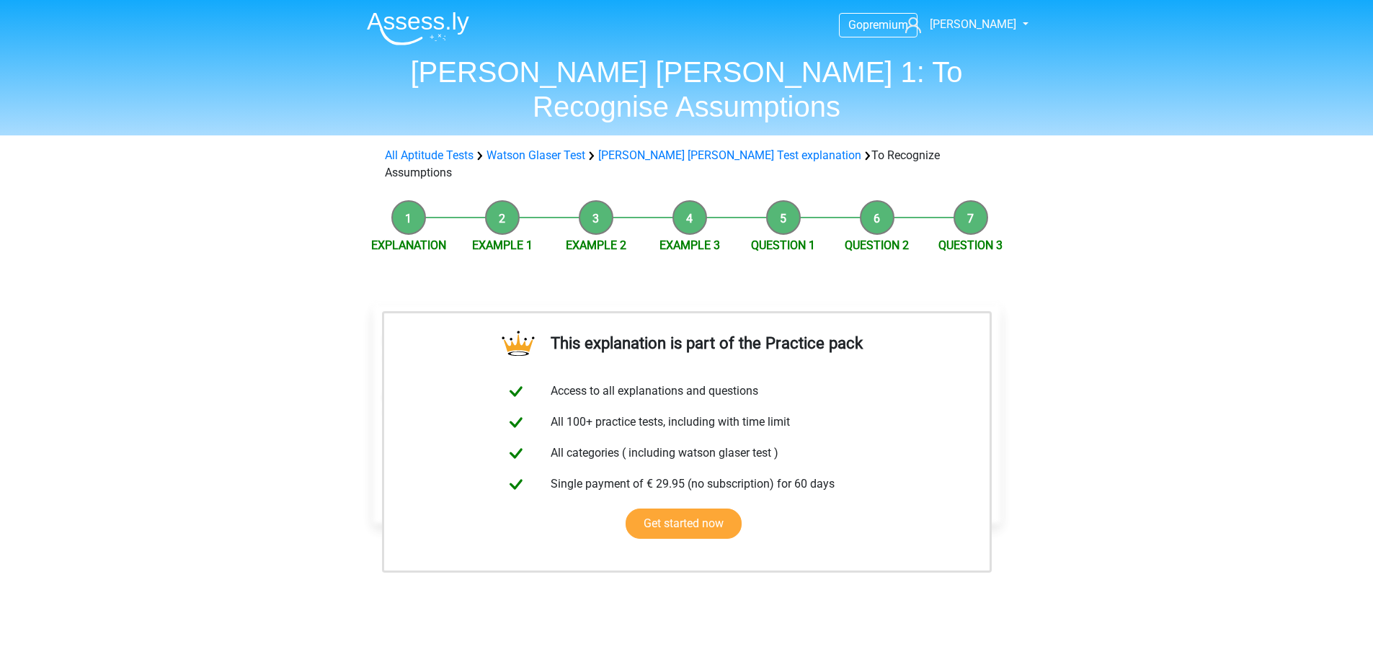
drag, startPoint x: 362, startPoint y: 401, endPoint x: 371, endPoint y: 404, distance: 10.0
click at [363, 402] on div "This explanation is part of the Practice pack Access to all explanations and qu…" at bounding box center [687, 504] width 662 height 466
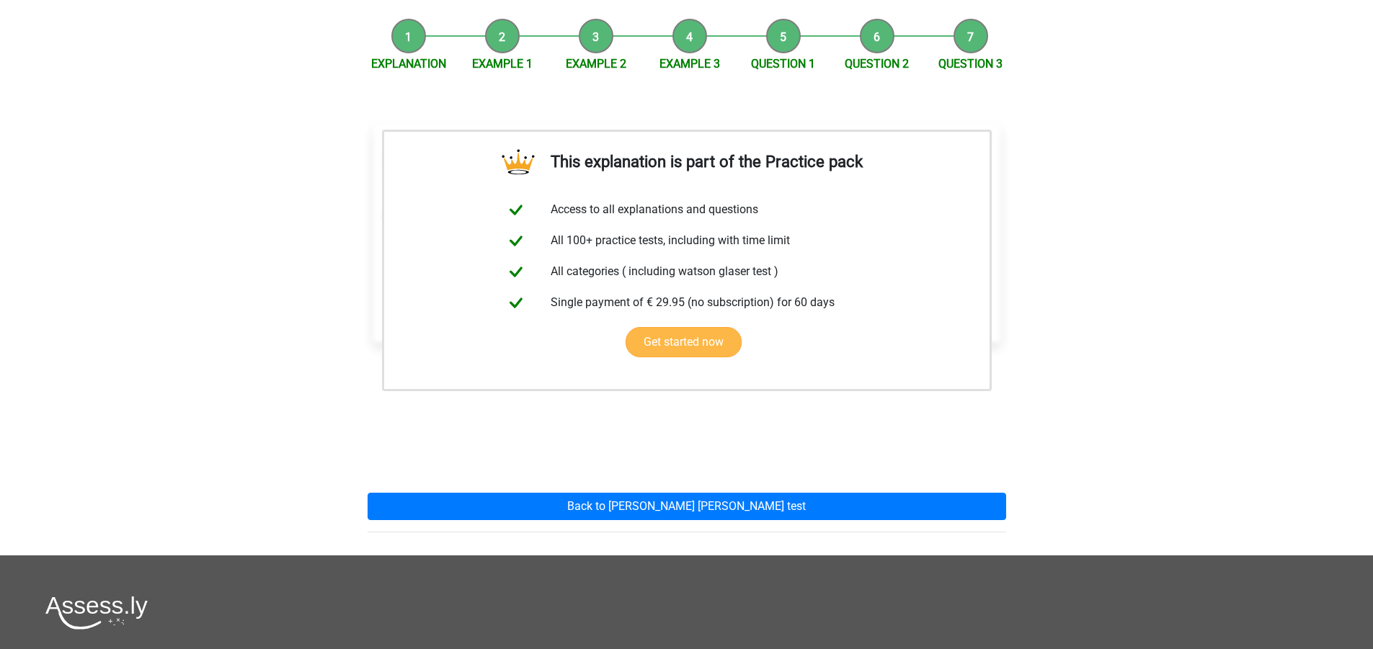
scroll to position [216, 0]
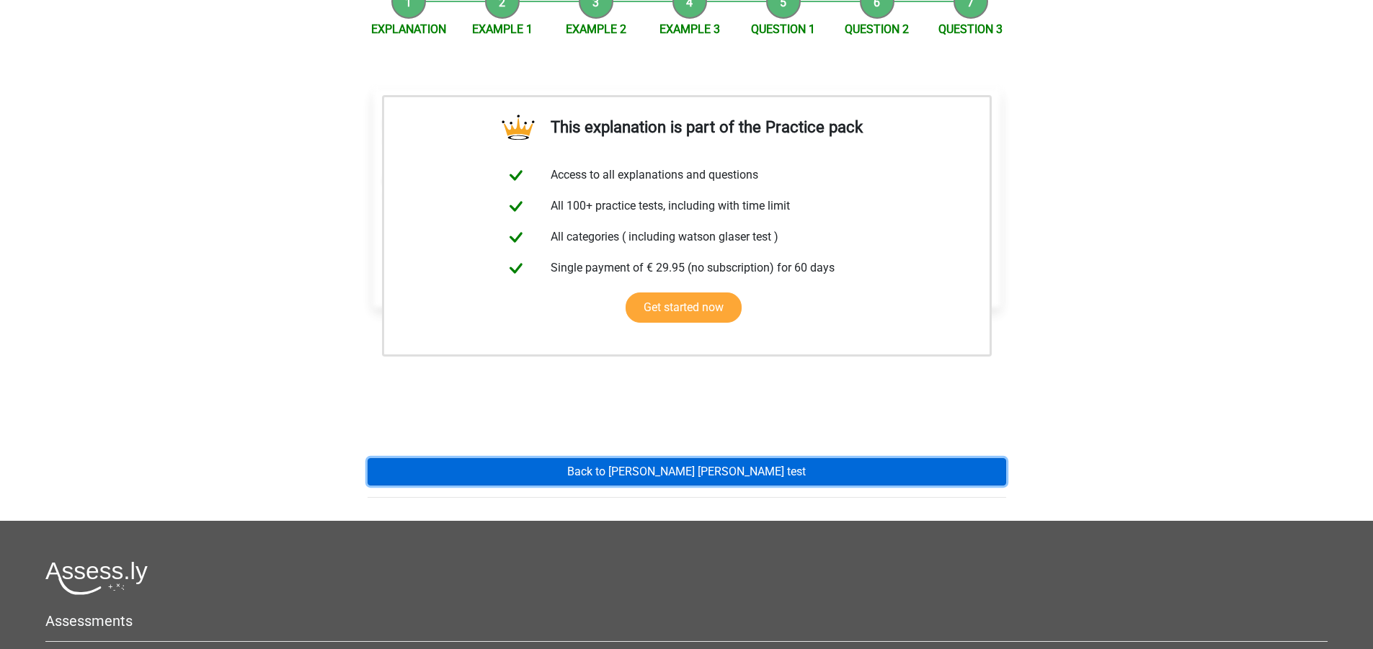
click at [468, 458] on link "Back to watson glaser test" at bounding box center [687, 471] width 639 height 27
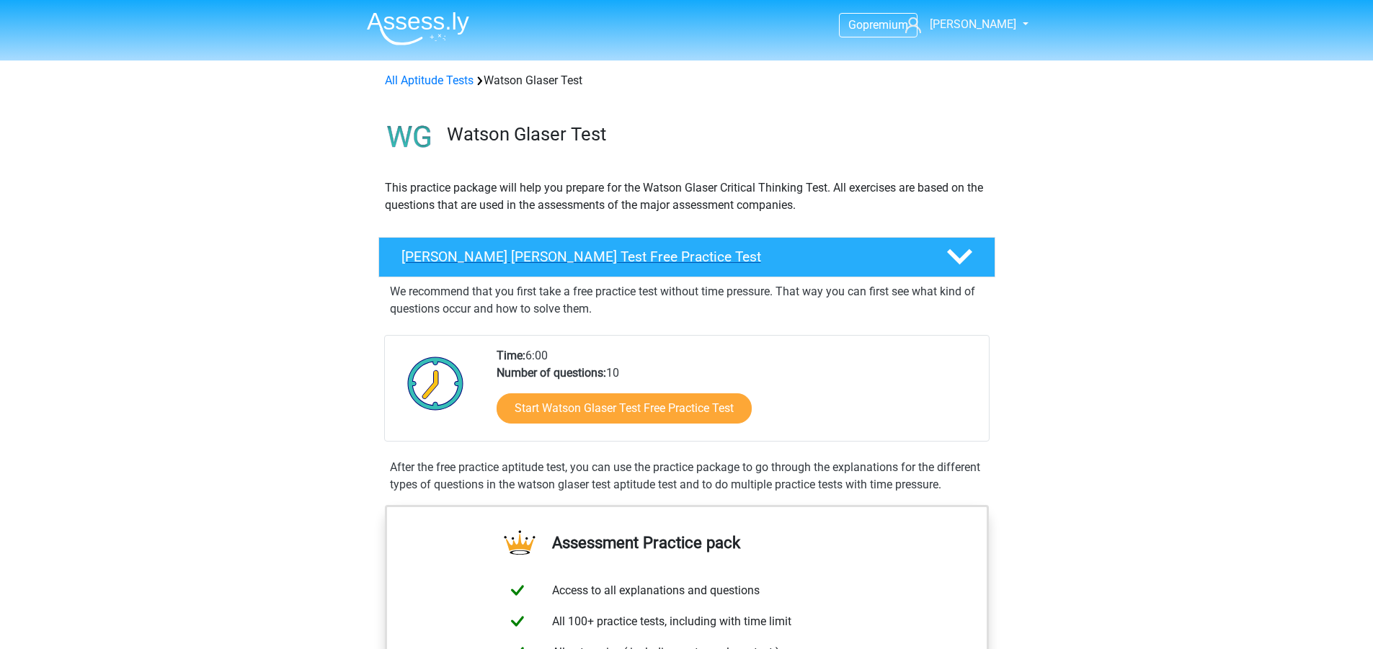
click at [950, 248] on icon at bounding box center [959, 256] width 25 height 25
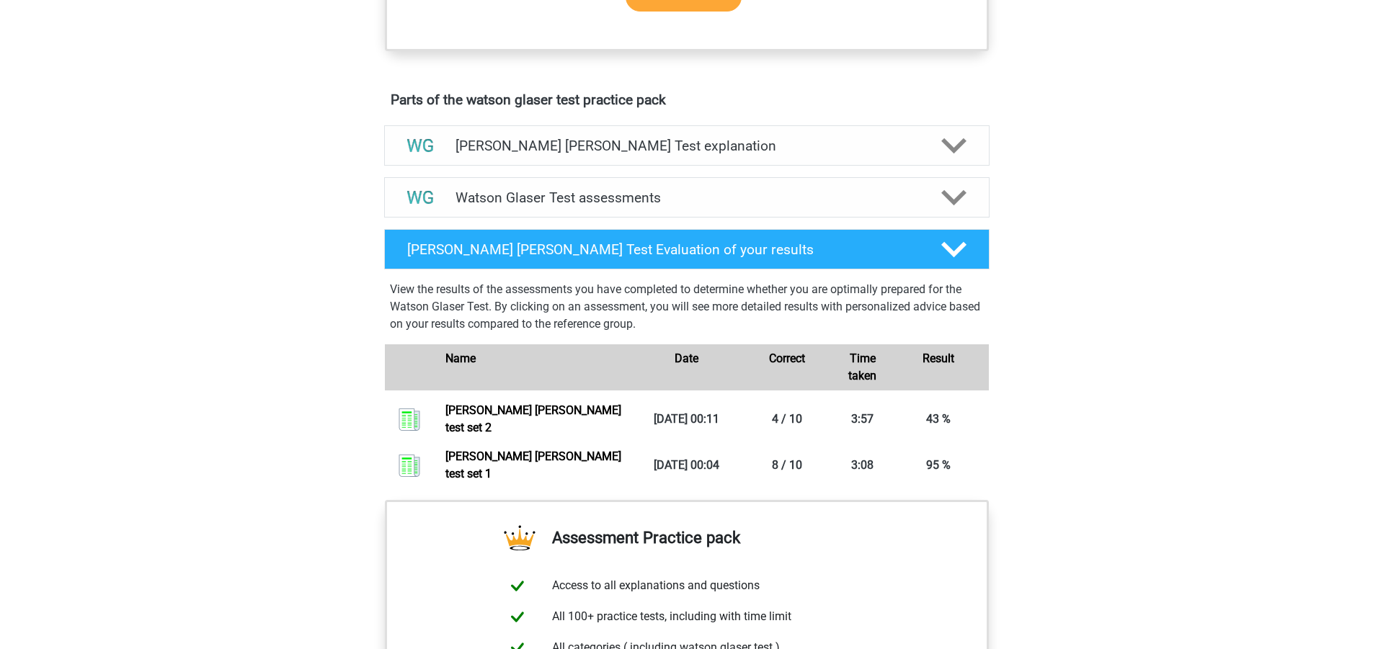
click at [1103, 296] on div "Go premium [PERSON_NAME] [PERSON_NAME][EMAIL_ADDRESS][PERSON_NAME][DOMAIN_NAME]" at bounding box center [686, 341] width 1373 height 1693
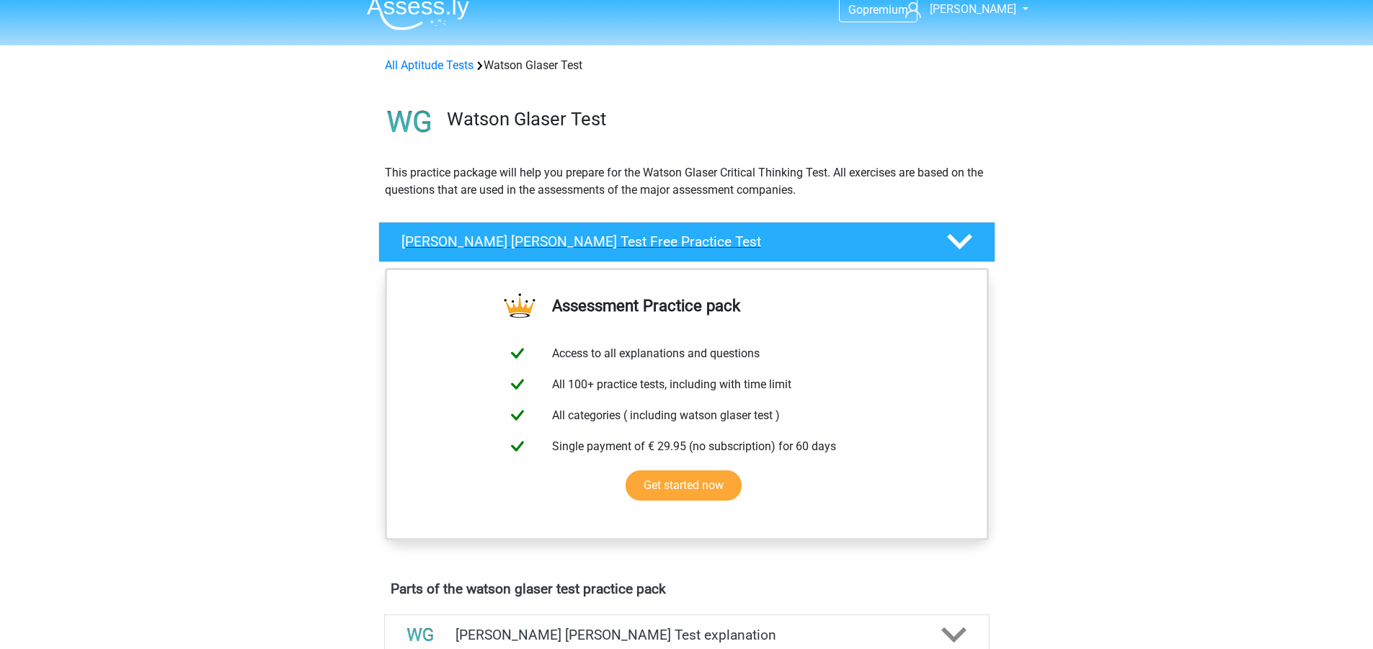
scroll to position [10, 0]
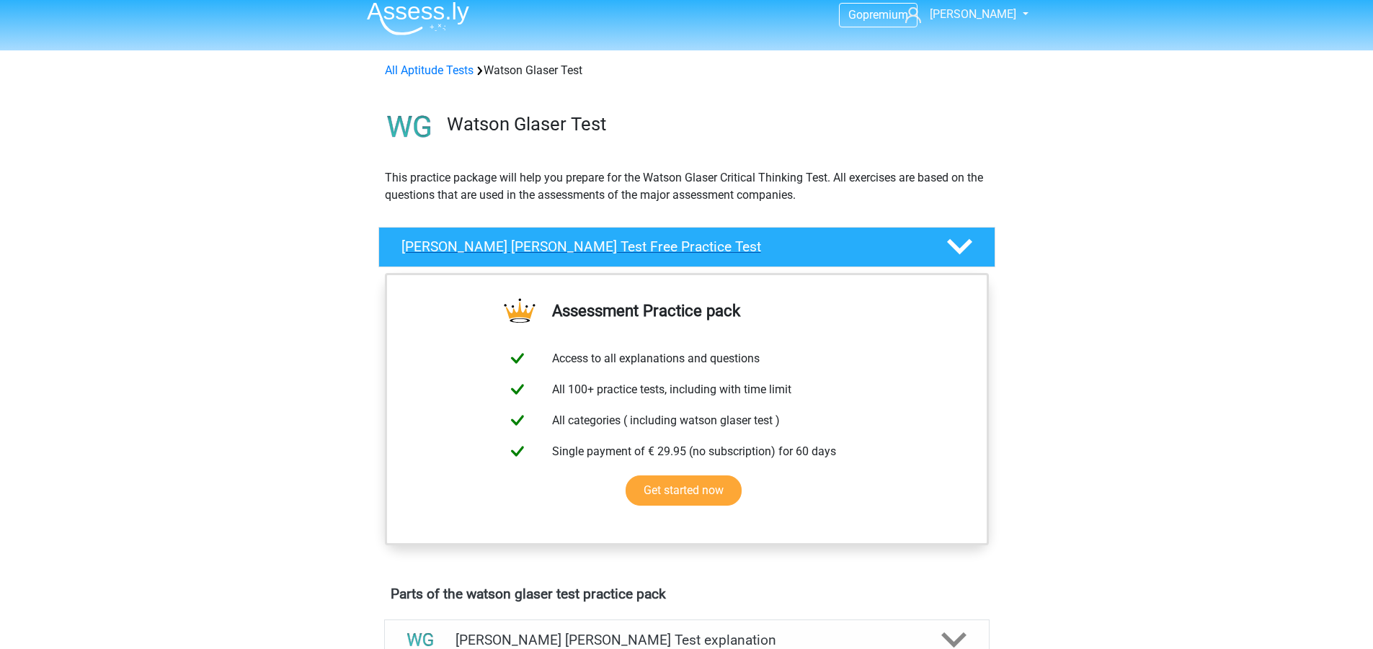
click at [933, 245] on div at bounding box center [957, 246] width 49 height 25
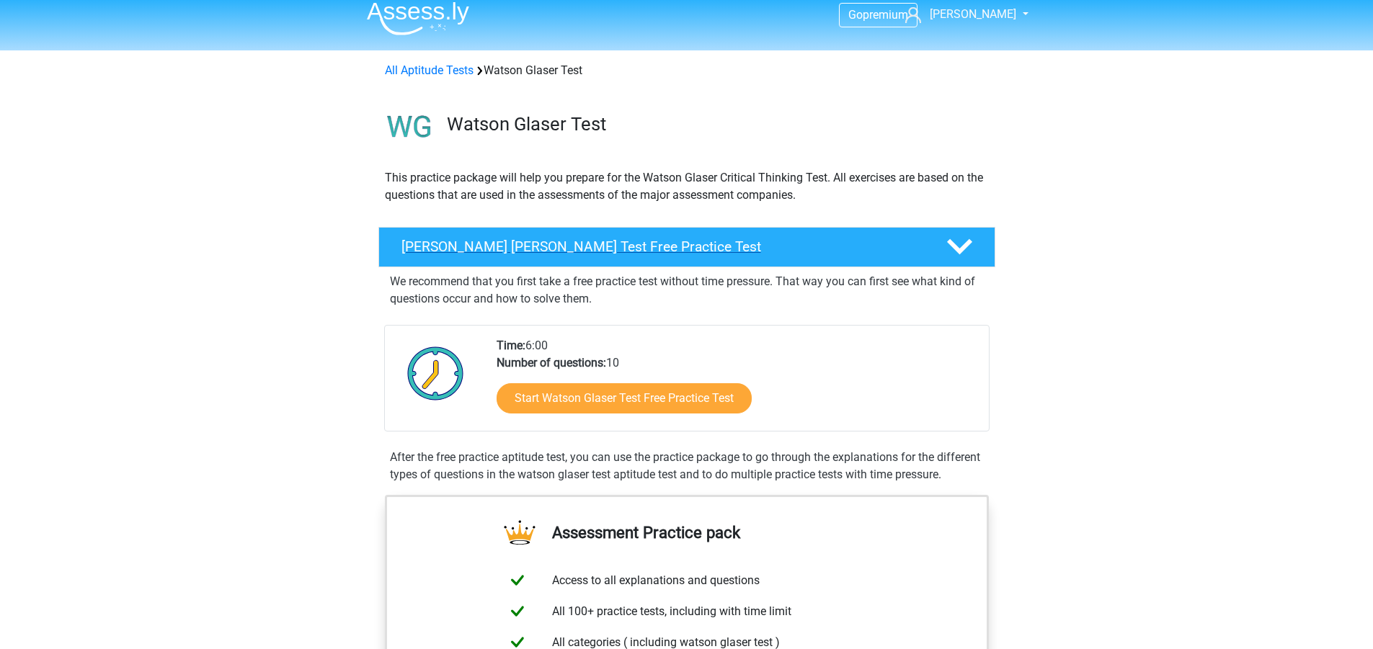
click at [928, 251] on div "[PERSON_NAME] [PERSON_NAME] Test Free Practice Test" at bounding box center [662, 247] width 543 height 17
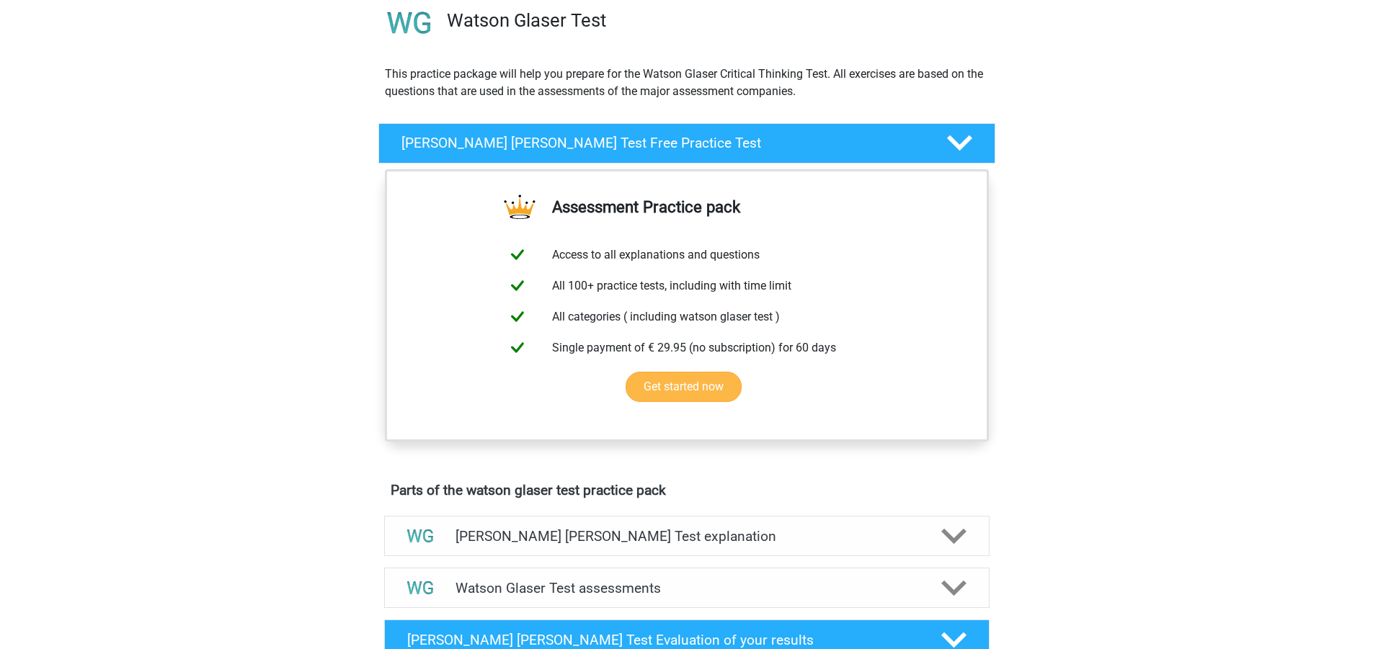
scroll to position [226, 0]
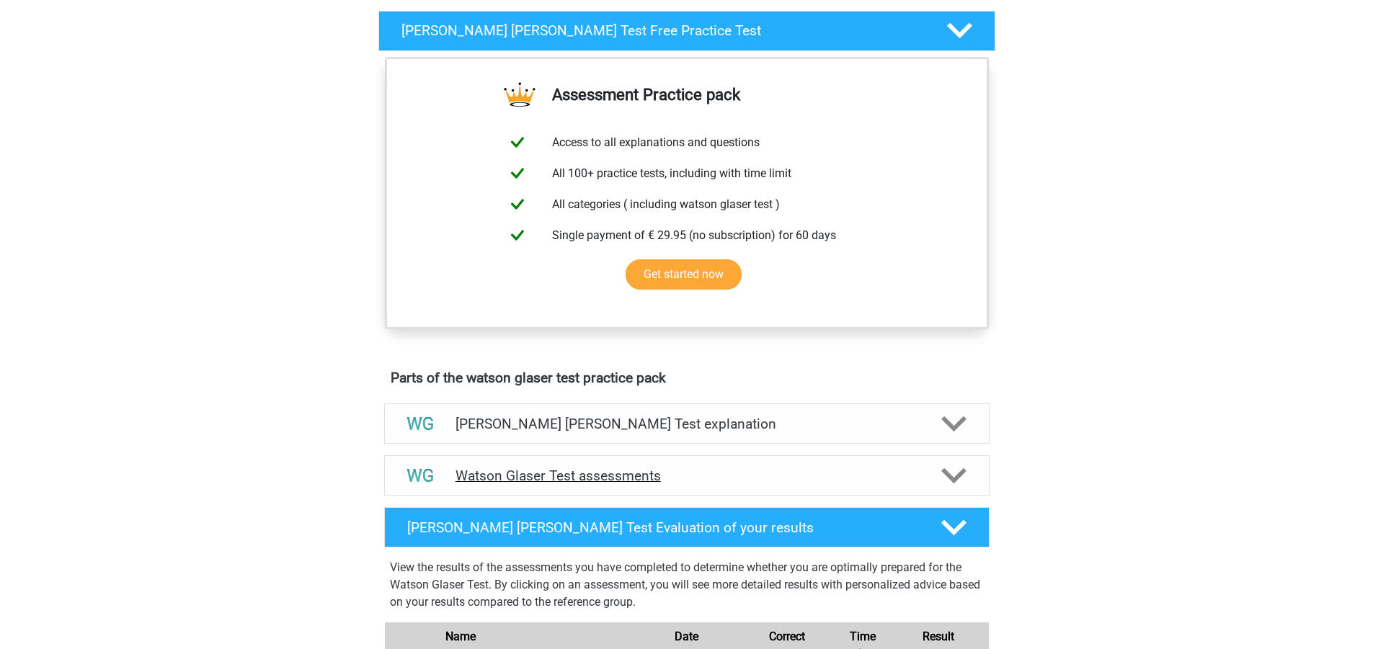
click at [957, 464] on icon at bounding box center [953, 475] width 25 height 25
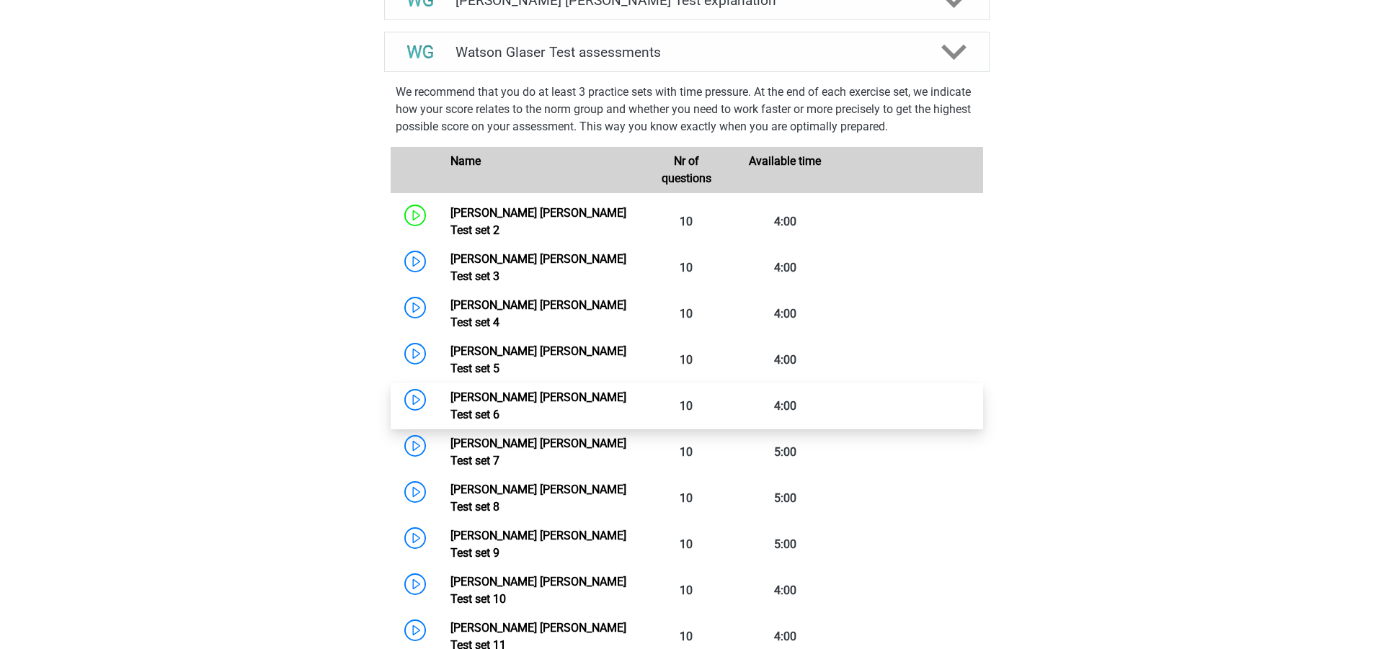
scroll to position [659, 0]
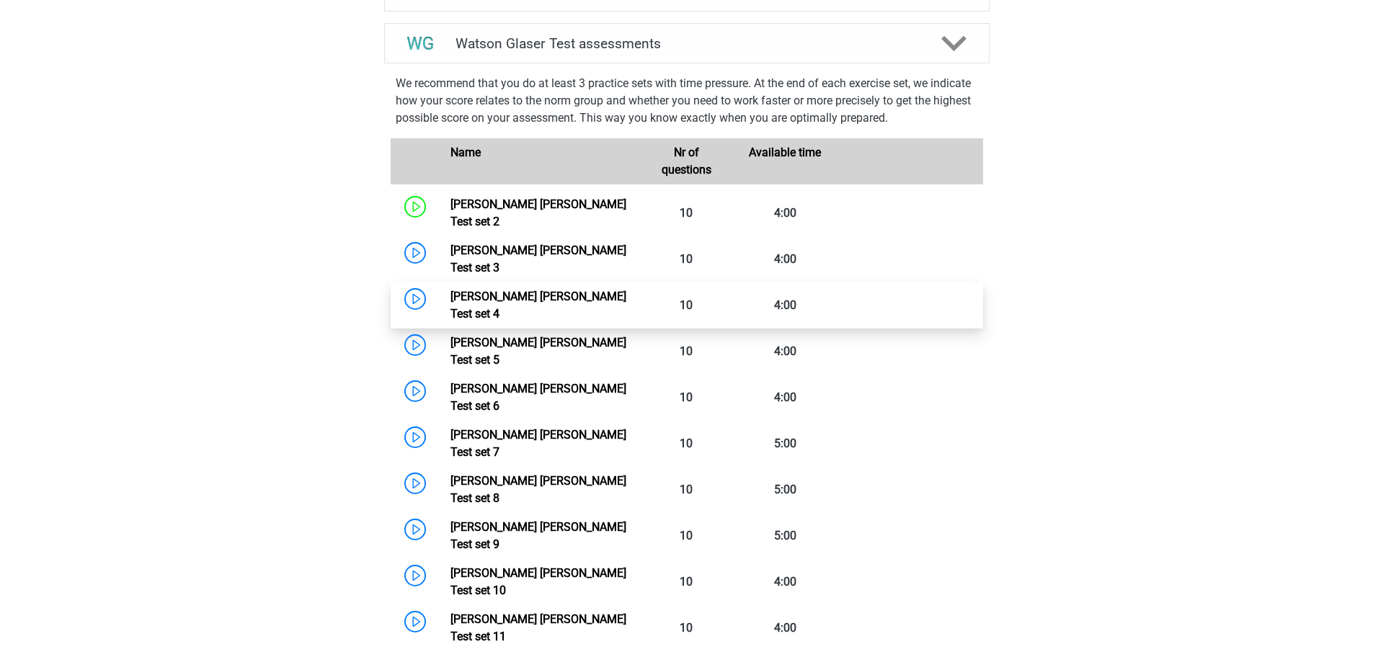
click at [450, 290] on link "[PERSON_NAME] [PERSON_NAME] Test set 4" at bounding box center [538, 305] width 176 height 31
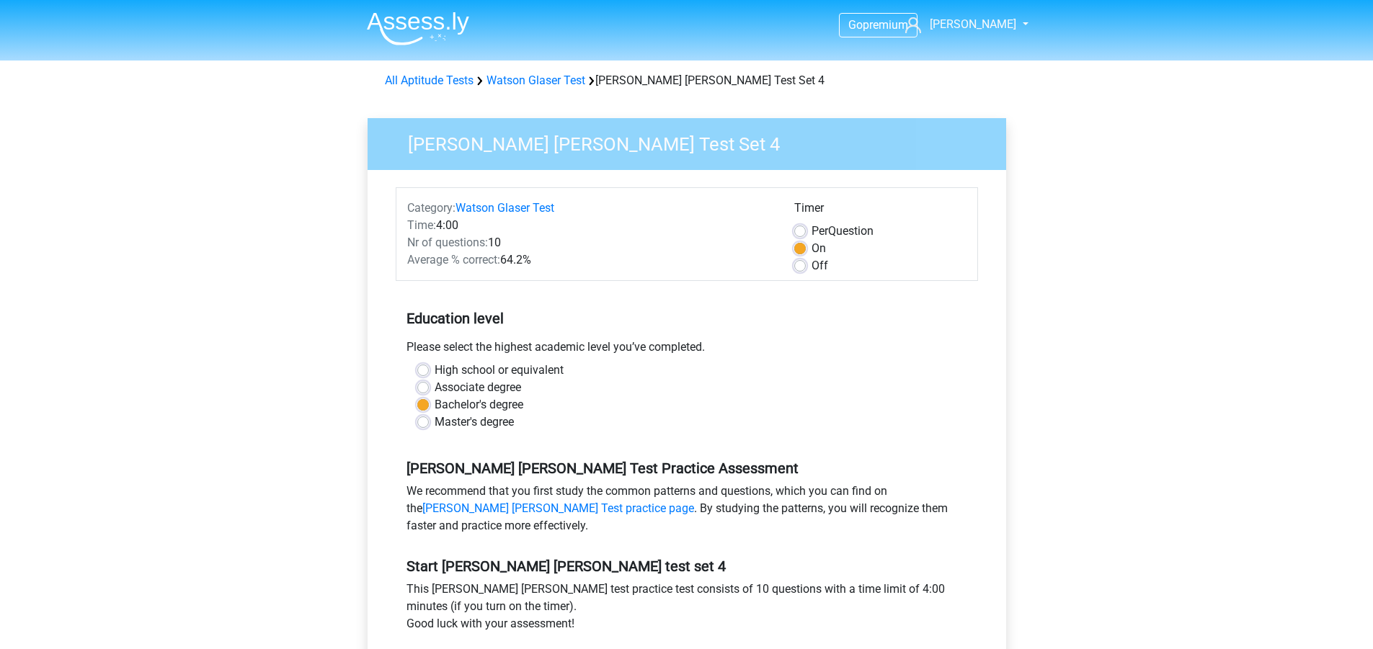
click at [365, 275] on div "[PERSON_NAME] [PERSON_NAME] Test Set 4 Category: [PERSON_NAME] [PERSON_NAME] Te…" at bounding box center [687, 426] width 662 height 663
drag, startPoint x: 352, startPoint y: 241, endPoint x: 363, endPoint y: 236, distance: 11.3
click at [357, 238] on div "[PERSON_NAME] [PERSON_NAME] Test Set 4 Category: [PERSON_NAME] [PERSON_NAME] Te…" at bounding box center [686, 426] width 673 height 663
click at [286, 337] on div "Go premium robert robert.chrun@yahoo.com" at bounding box center [686, 569] width 1373 height 1139
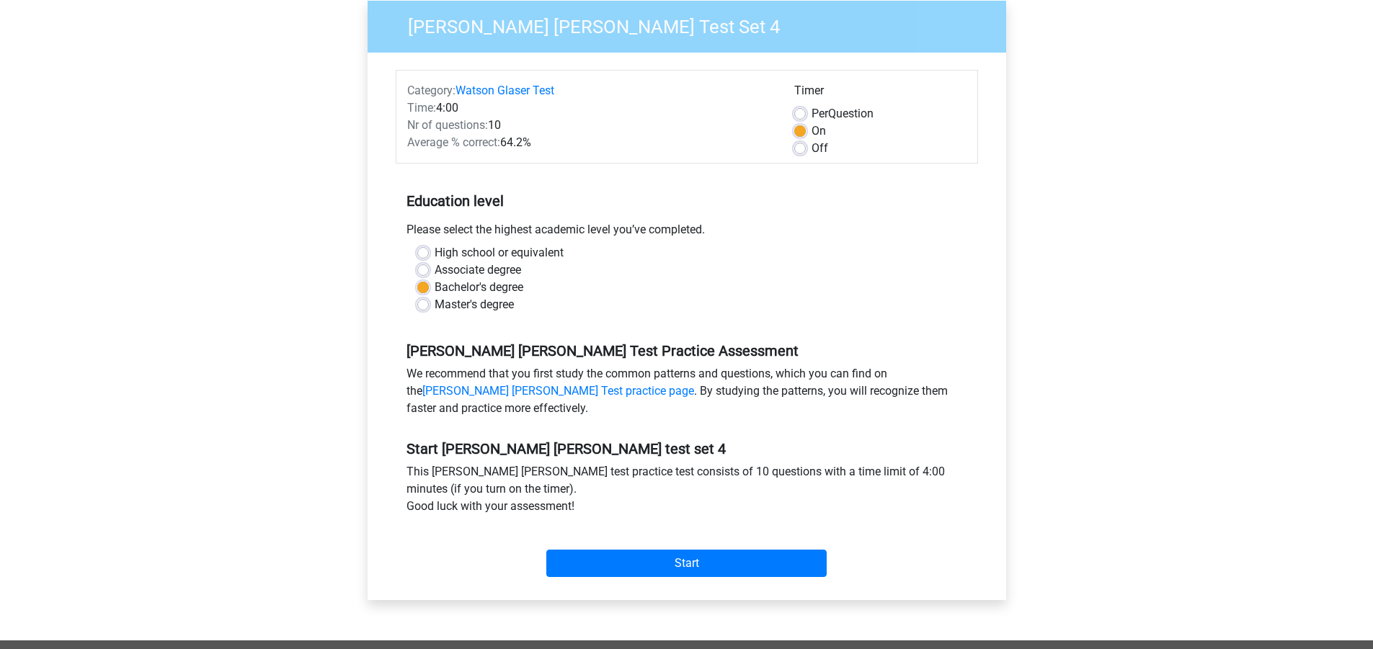
scroll to position [144, 0]
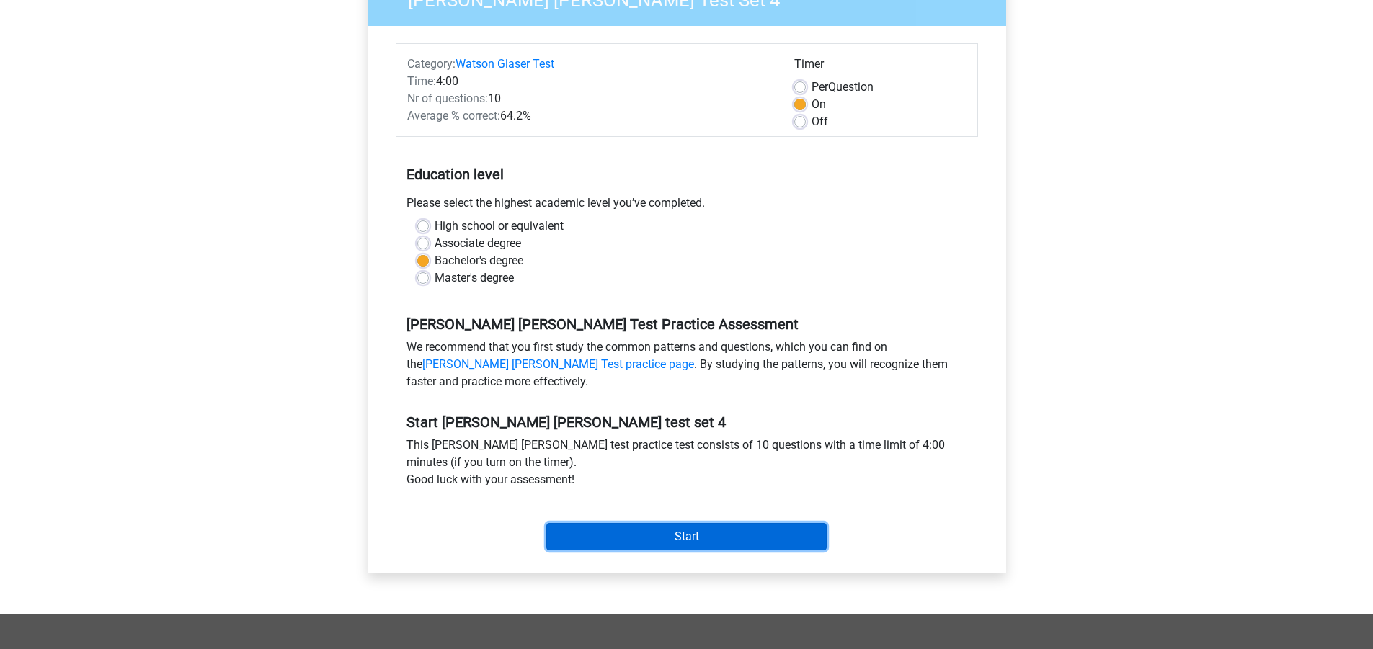
click at [769, 531] on input "Start" at bounding box center [686, 536] width 280 height 27
click at [734, 528] on input "Start" at bounding box center [686, 536] width 280 height 27
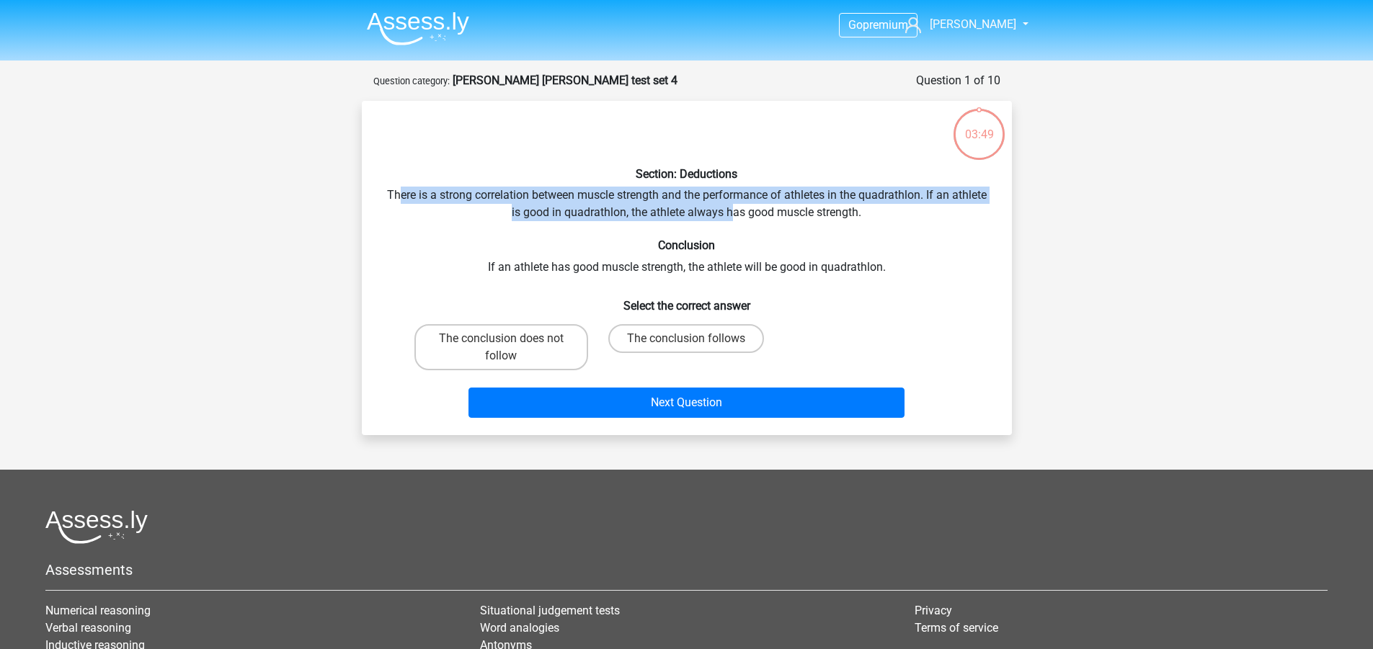
drag, startPoint x: 414, startPoint y: 196, endPoint x: 753, endPoint y: 210, distance: 339.0
click at [753, 210] on div "Section: Deductions There is a strong correlation between muscle strength and t…" at bounding box center [687, 267] width 639 height 311
click at [599, 197] on div "Section: Deductions There is a strong correlation between muscle strength and t…" at bounding box center [687, 267] width 639 height 311
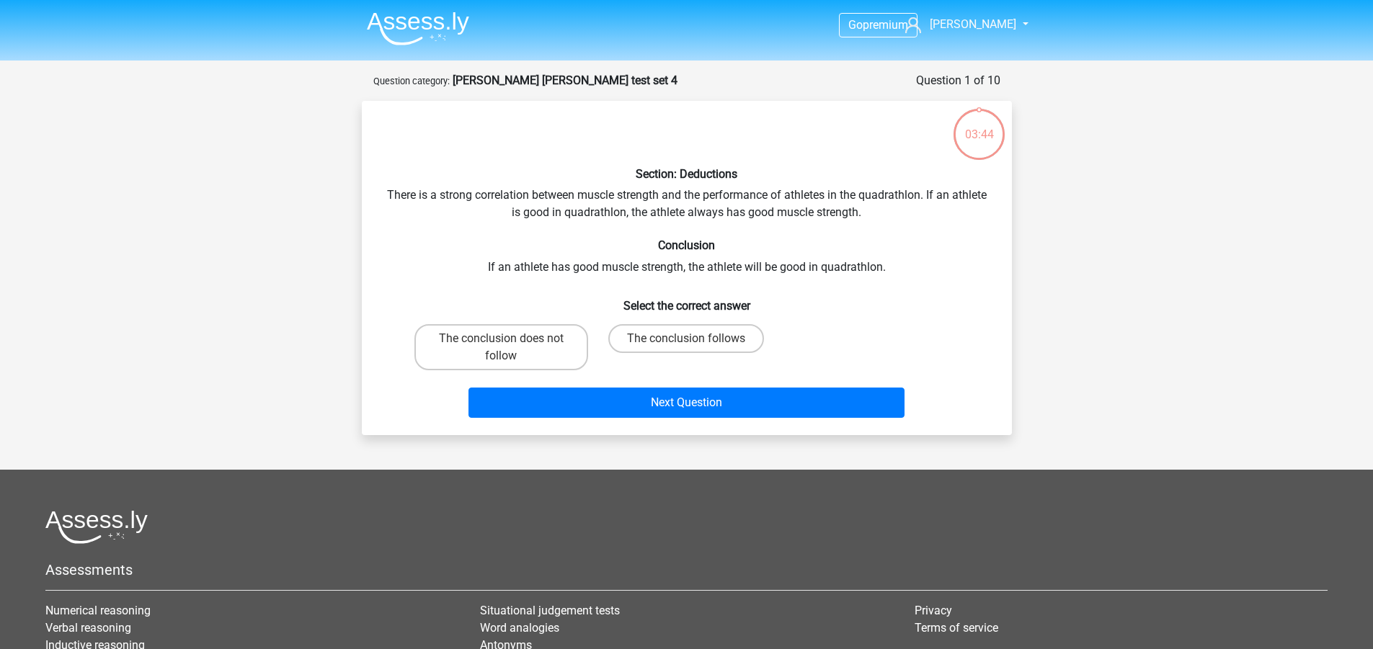
click at [403, 192] on div "Section: Deductions There is a strong correlation between muscle strength and t…" at bounding box center [687, 267] width 639 height 311
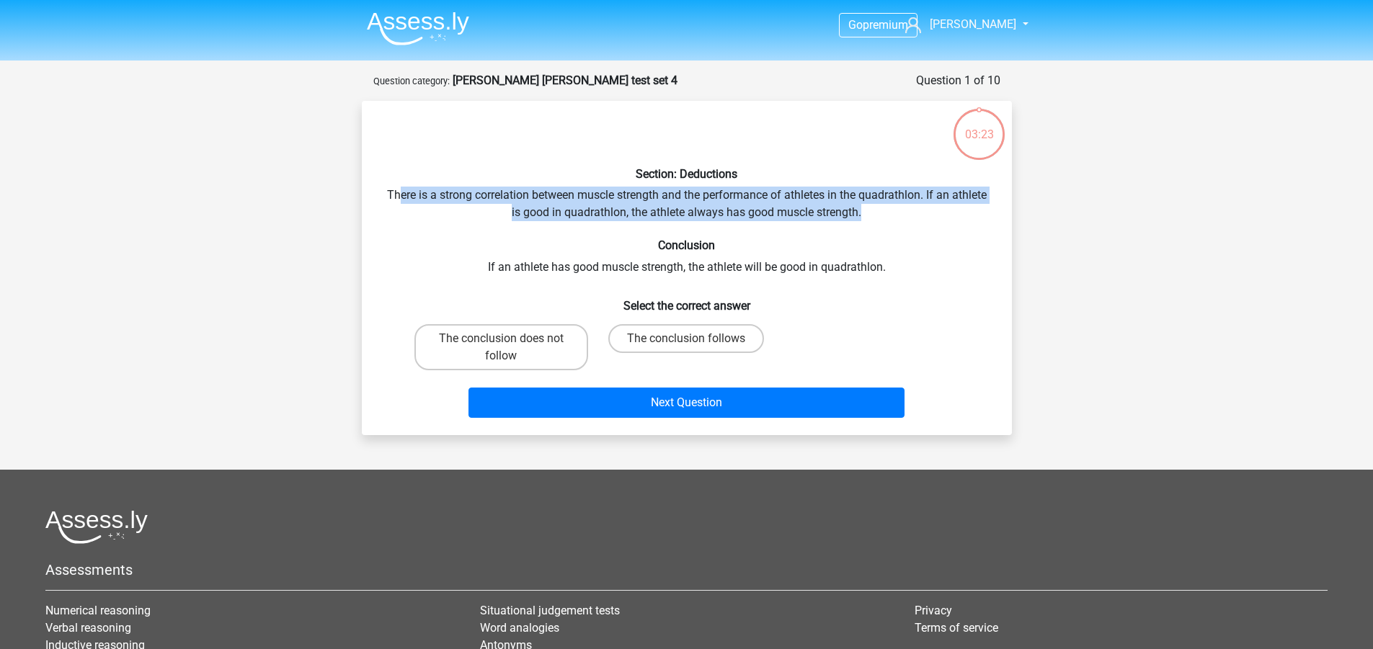
drag, startPoint x: 414, startPoint y: 193, endPoint x: 894, endPoint y: 212, distance: 481.1
click at [894, 212] on div "Section: Deductions There is a strong correlation between muscle strength and t…" at bounding box center [687, 267] width 639 height 311
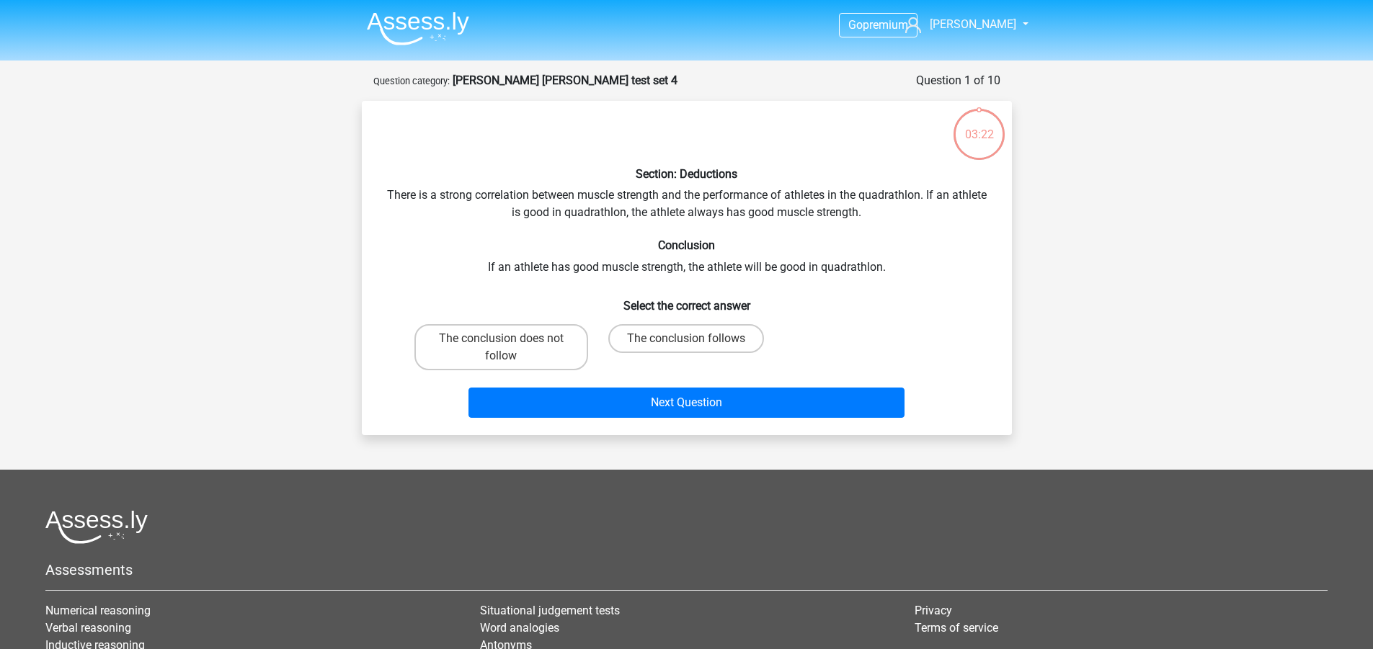
click at [568, 269] on div "Section: Deductions There is a strong correlation between muscle strength and t…" at bounding box center [687, 267] width 639 height 311
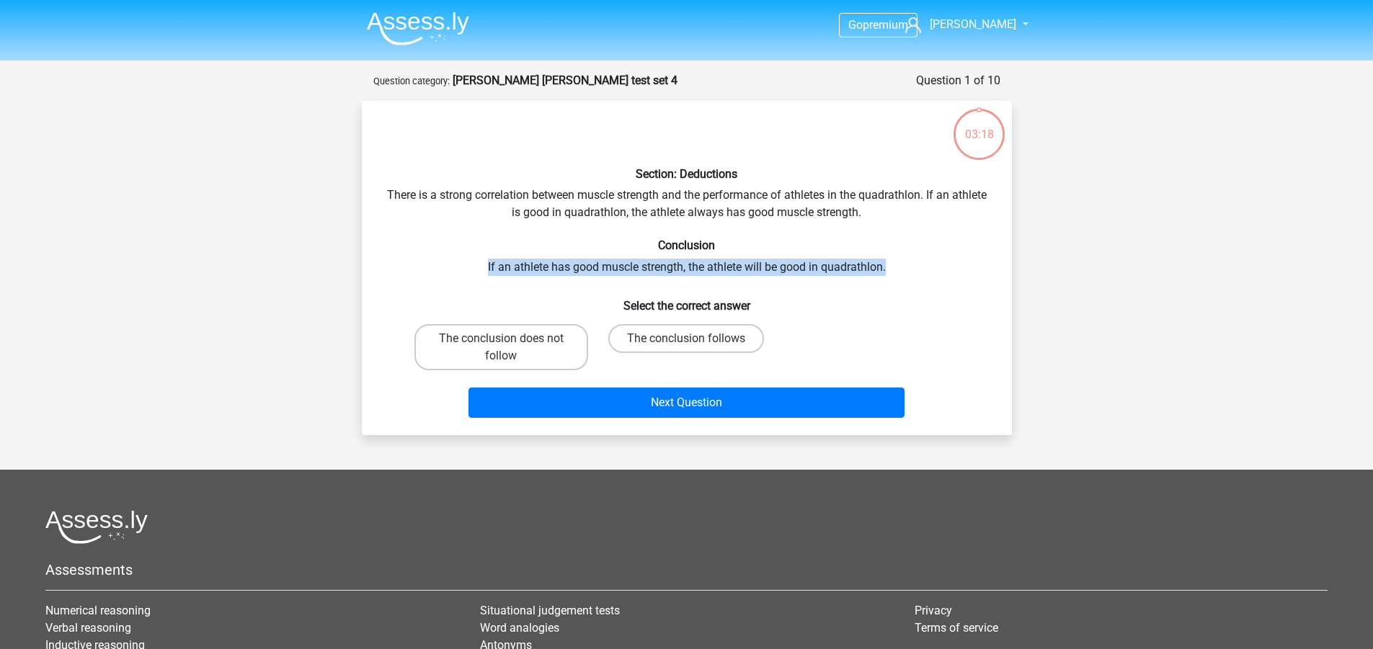
drag, startPoint x: 476, startPoint y: 260, endPoint x: 892, endPoint y: 259, distance: 416.6
click at [892, 259] on div "Section: Deductions There is a strong correlation between muscle strength and t…" at bounding box center [687, 267] width 639 height 311
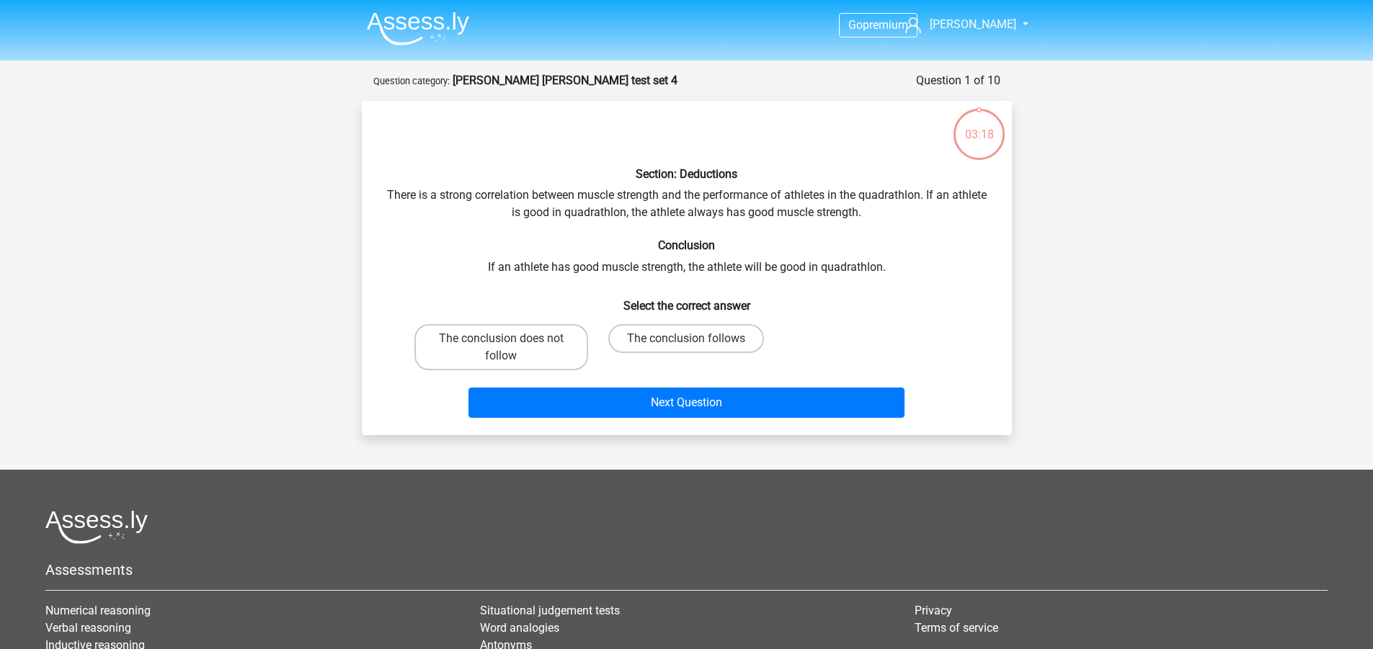
click at [855, 250] on h6 "Conclusion" at bounding box center [687, 246] width 604 height 14
click at [713, 336] on label "The conclusion follows" at bounding box center [686, 338] width 156 height 29
click at [695, 339] on input "The conclusion follows" at bounding box center [690, 343] width 9 height 9
radio input "true"
click at [535, 214] on div "Section: Deductions There is a strong correlation between muscle strength and t…" at bounding box center [687, 267] width 639 height 311
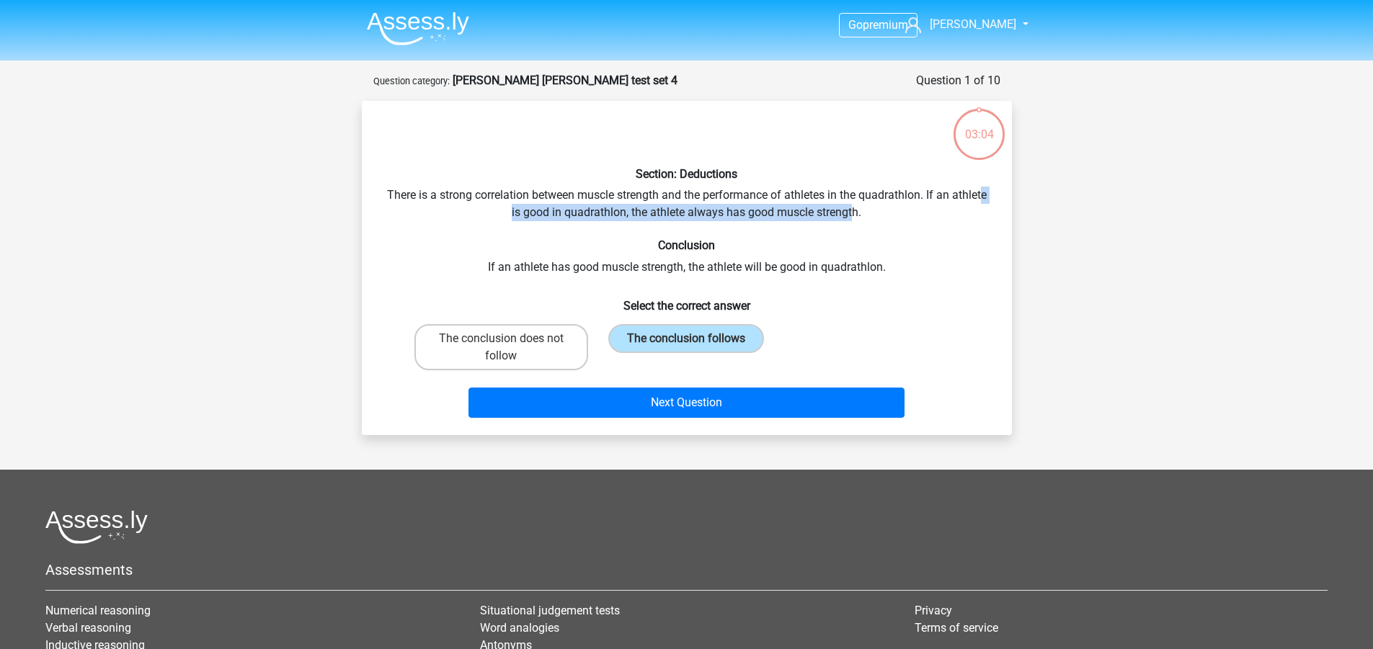
drag, startPoint x: 520, startPoint y: 213, endPoint x: 873, endPoint y: 215, distance: 353.2
click at [873, 215] on div "Section: Deductions There is a strong correlation between muscle strength and t…" at bounding box center [687, 267] width 639 height 311
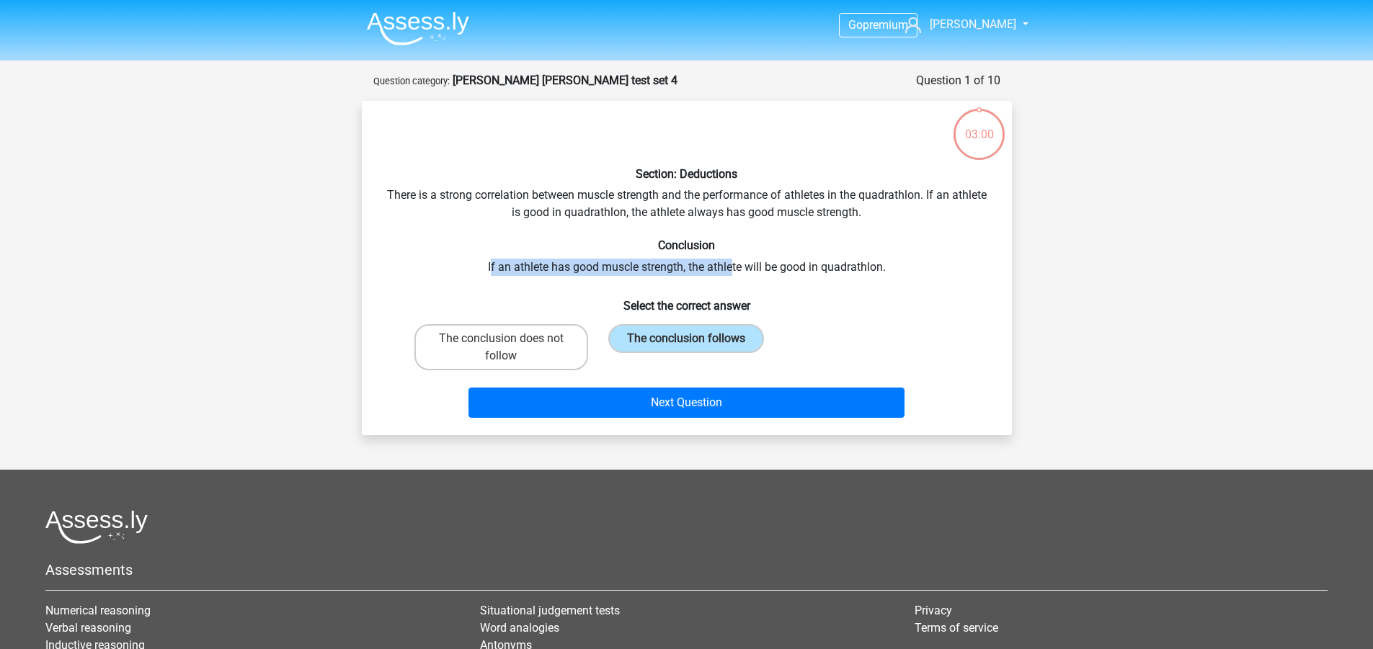
drag, startPoint x: 502, startPoint y: 269, endPoint x: 731, endPoint y: 268, distance: 229.2
click at [731, 268] on div "Section: Deductions There is a strong correlation between muscle strength and t…" at bounding box center [687, 267] width 639 height 311
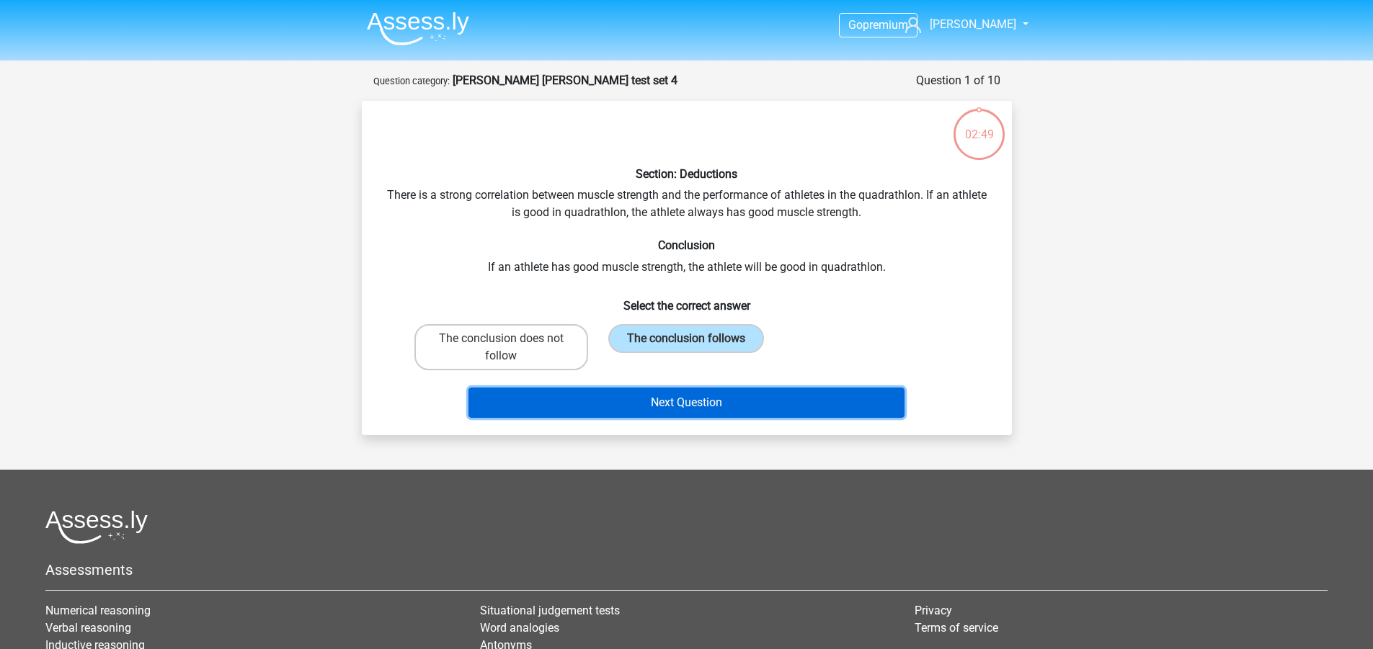
click at [721, 398] on button "Next Question" at bounding box center [686, 403] width 436 height 30
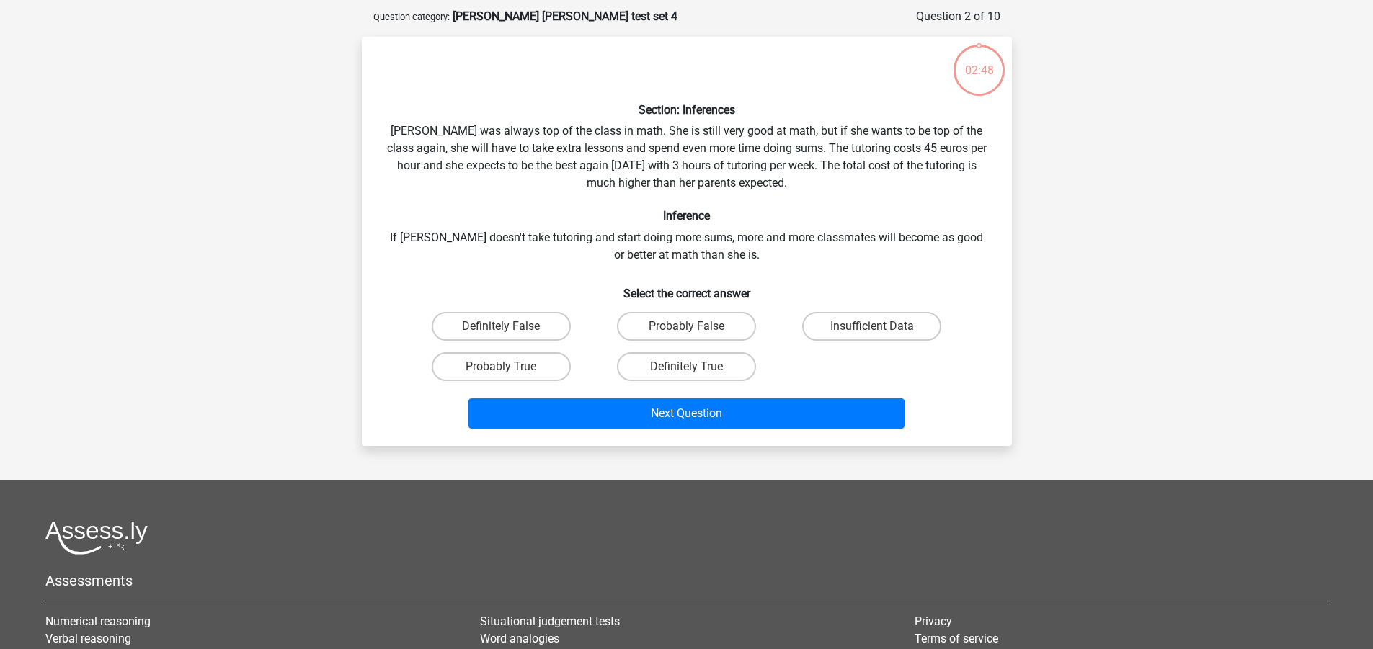
scroll to position [72, 0]
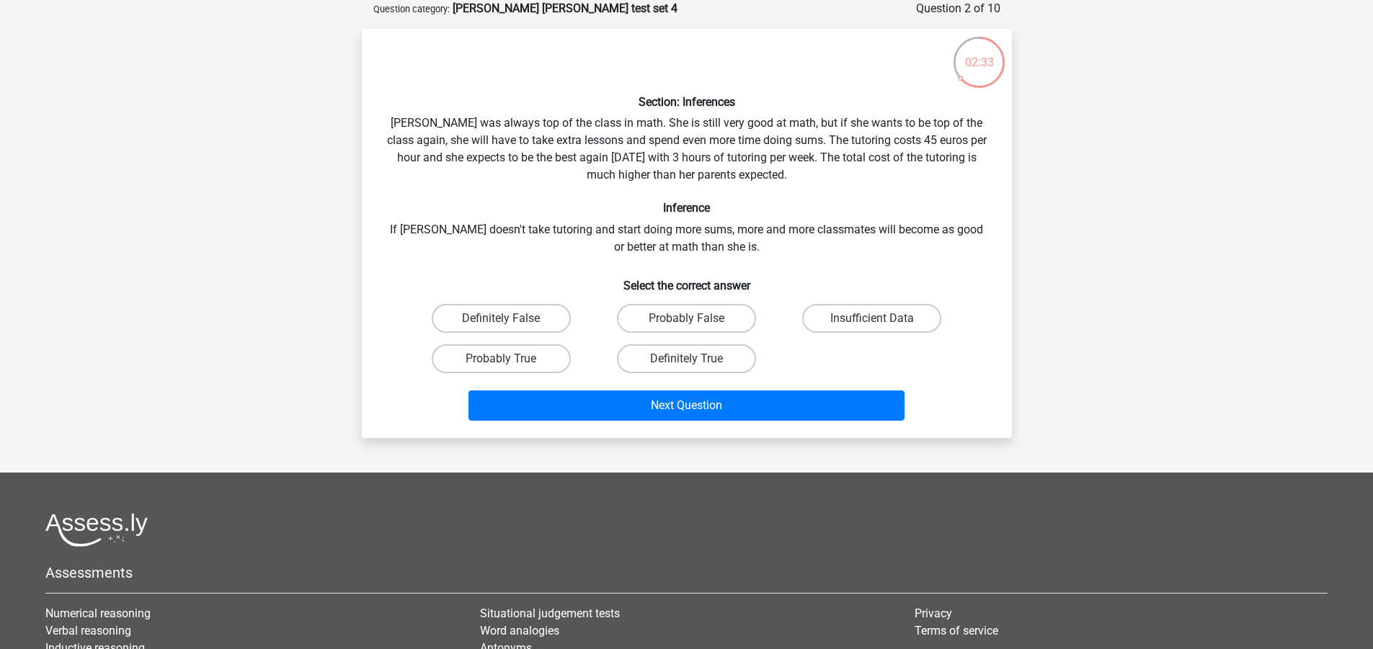
drag, startPoint x: 394, startPoint y: 125, endPoint x: 811, endPoint y: 172, distance: 419.9
click at [811, 172] on div "Section: Inferences [PERSON_NAME] was always top of the class in math. She is s…" at bounding box center [687, 233] width 639 height 386
click at [419, 216] on div "Section: Inferences [PERSON_NAME] was always top of the class in math. She is s…" at bounding box center [687, 233] width 639 height 386
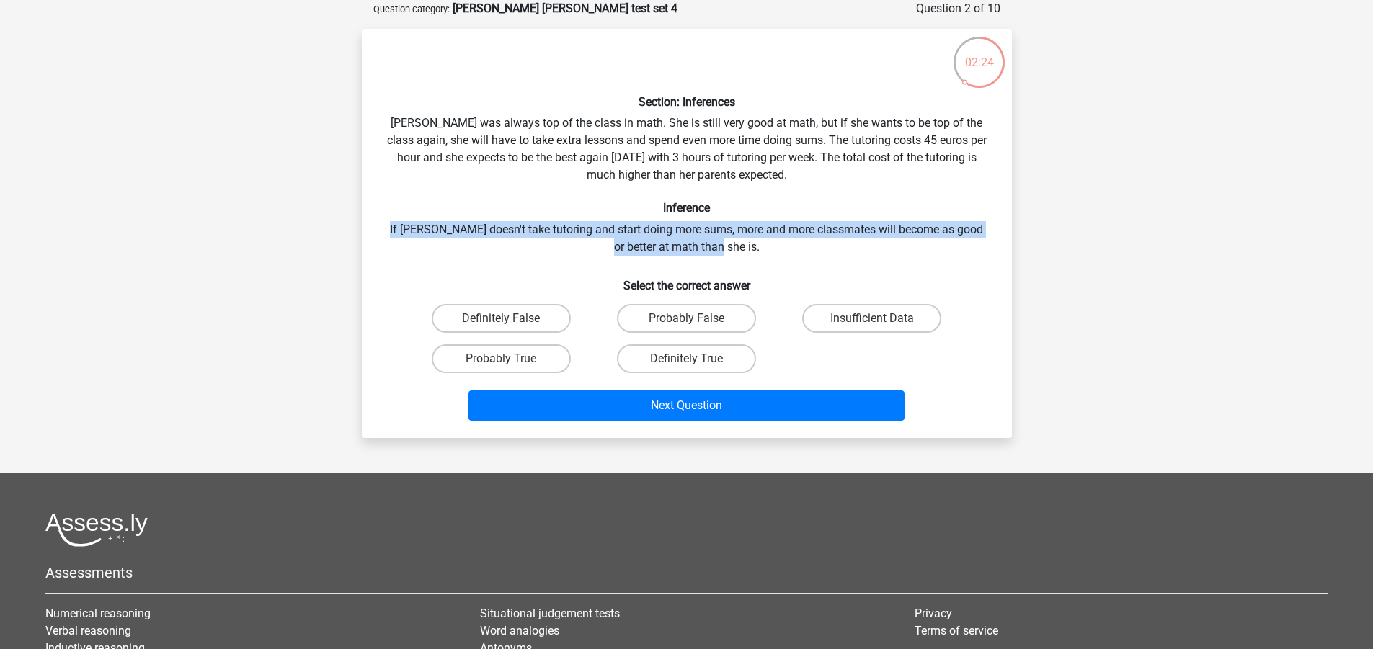
drag, startPoint x: 368, startPoint y: 225, endPoint x: 984, endPoint y: 241, distance: 615.7
click at [984, 241] on div "Section: Inferences [PERSON_NAME] was always top of the class in math. She is s…" at bounding box center [687, 233] width 639 height 386
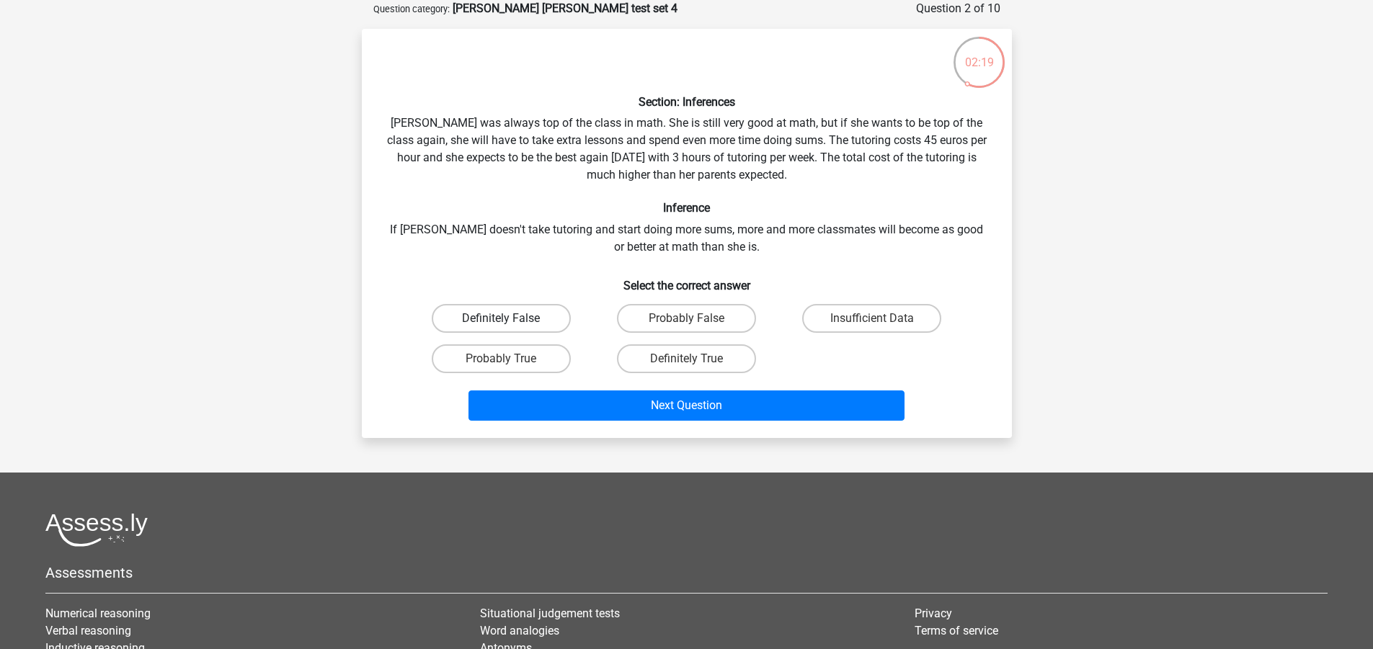
click at [540, 318] on label "Definitely False" at bounding box center [501, 318] width 139 height 29
click at [510, 319] on input "Definitely False" at bounding box center [505, 323] width 9 height 9
radio input "true"
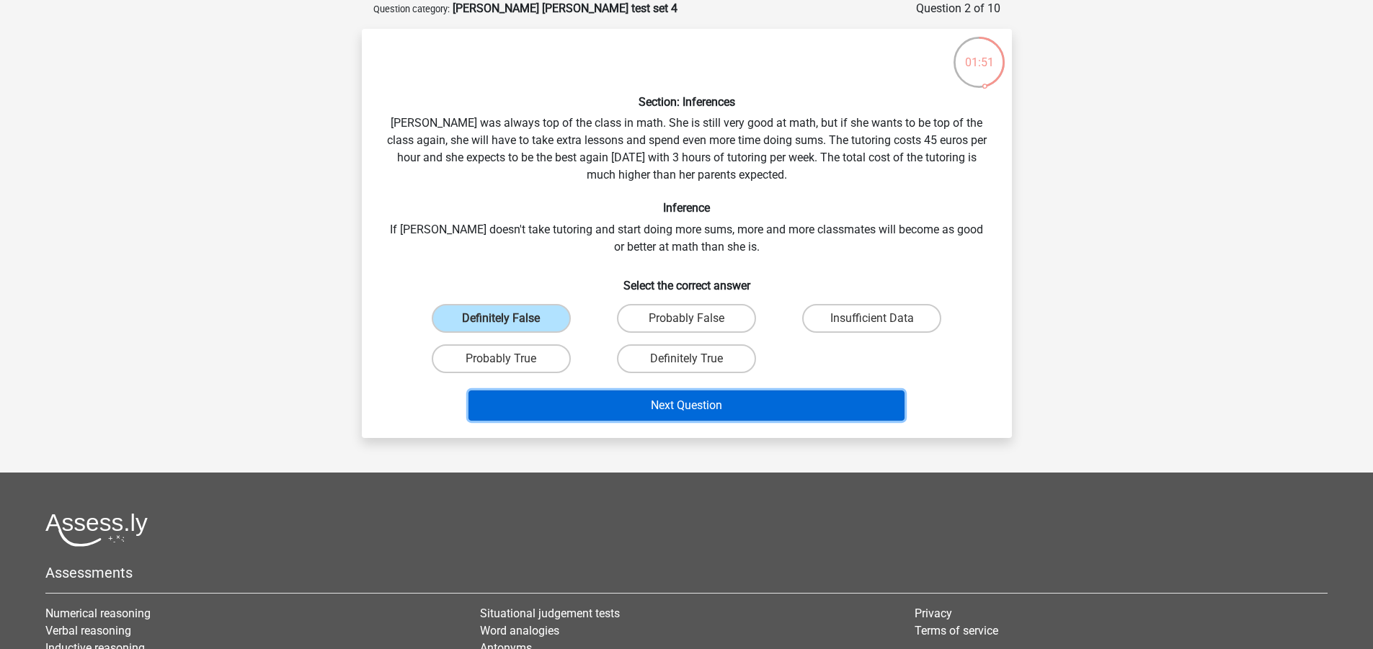
click at [737, 411] on button "Next Question" at bounding box center [686, 406] width 436 height 30
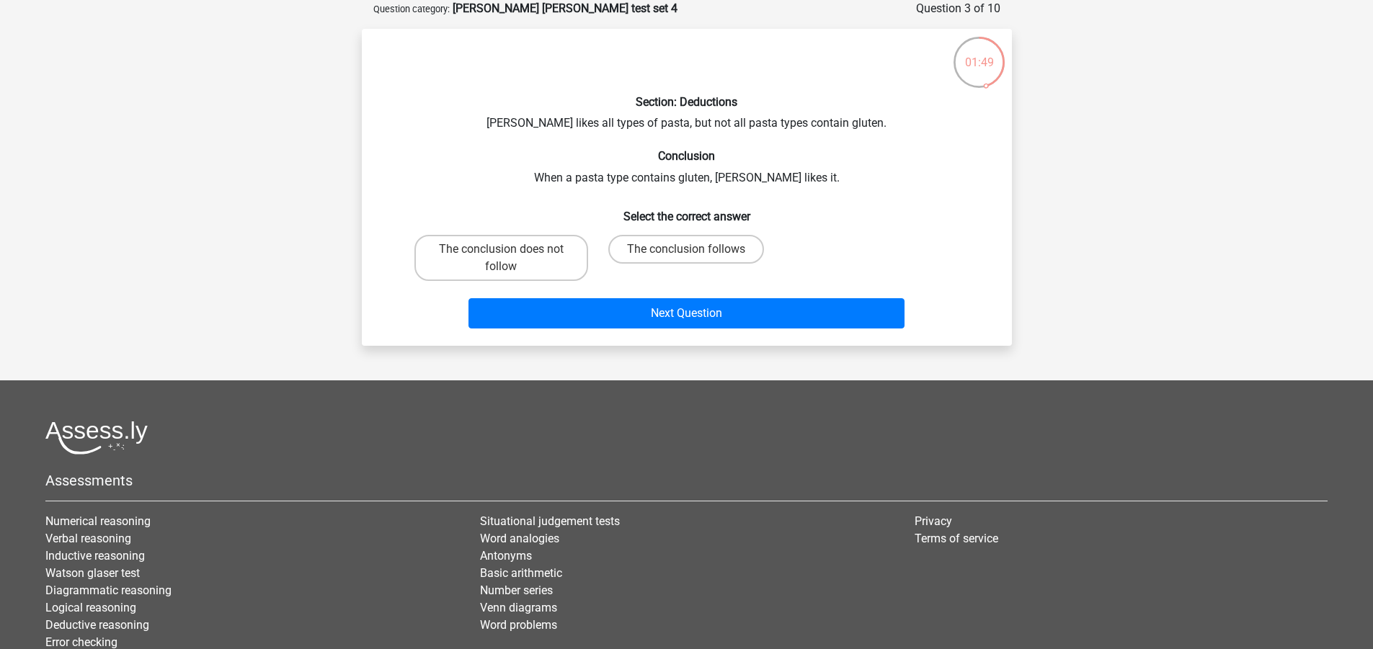
click at [494, 117] on div "Section: Deductions [PERSON_NAME] likes all types of pasta, but not all pasta t…" at bounding box center [687, 187] width 639 height 294
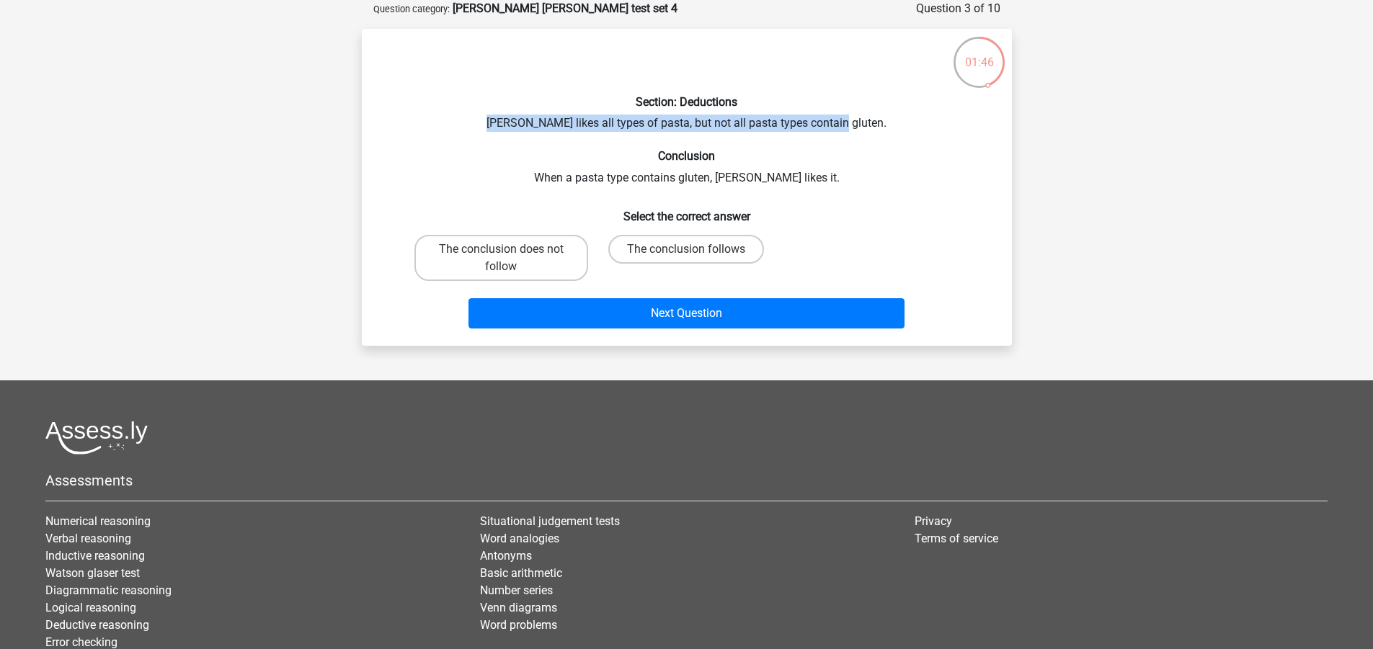
drag, startPoint x: 513, startPoint y: 121, endPoint x: 864, endPoint y: 123, distance: 351.0
click at [864, 123] on div "Section: Deductions [PERSON_NAME] likes all types of pasta, but not all pasta t…" at bounding box center [687, 187] width 639 height 294
drag, startPoint x: 529, startPoint y: 123, endPoint x: 860, endPoint y: 123, distance: 330.8
click at [860, 123] on div "Section: Deductions [PERSON_NAME] likes all types of pasta, but not all pasta t…" at bounding box center [687, 187] width 639 height 294
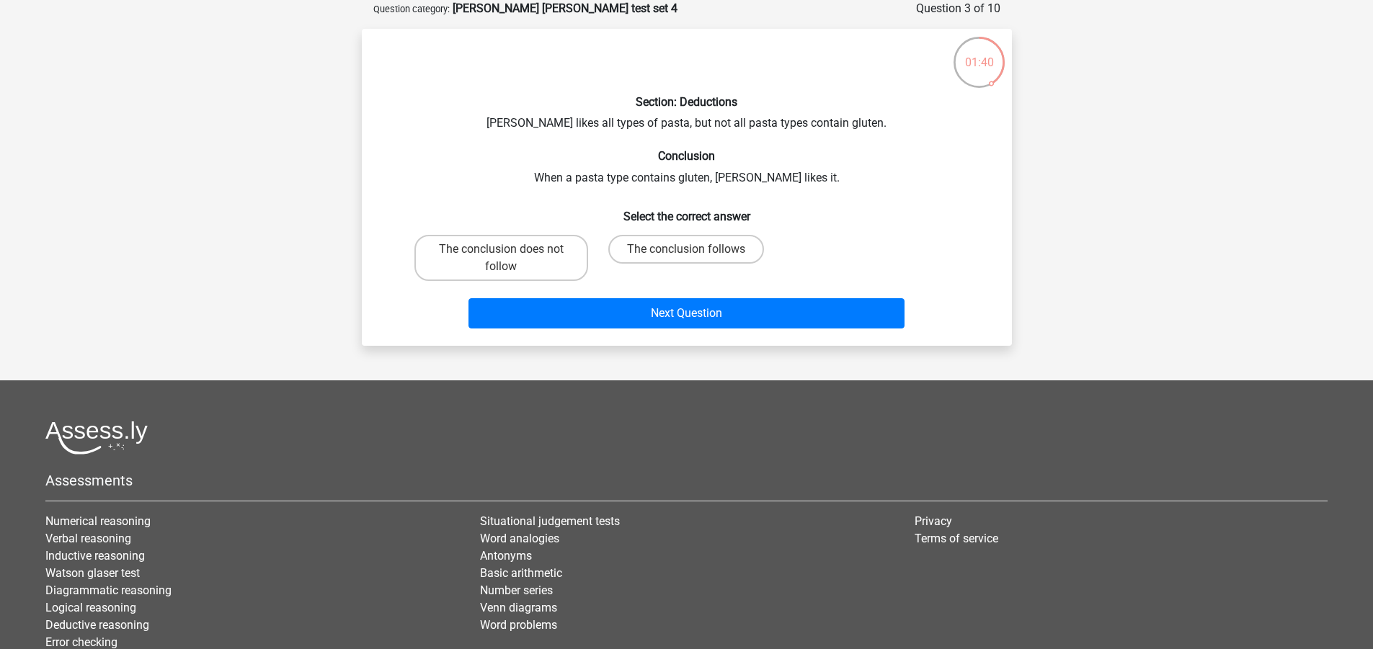
click at [605, 183] on div "Section: Deductions [PERSON_NAME] likes all types of pasta, but not all pasta t…" at bounding box center [687, 187] width 639 height 294
drag, startPoint x: 552, startPoint y: 177, endPoint x: 804, endPoint y: 179, distance: 252.3
click at [804, 179] on div "Section: Deductions [PERSON_NAME] likes all types of pasta, but not all pasta t…" at bounding box center [687, 187] width 639 height 294
click at [567, 187] on div "Section: Deductions [PERSON_NAME] likes all types of pasta, but not all pasta t…" at bounding box center [687, 187] width 639 height 294
click at [554, 183] on div "Section: Deductions [PERSON_NAME] likes all types of pasta, but not all pasta t…" at bounding box center [687, 187] width 639 height 294
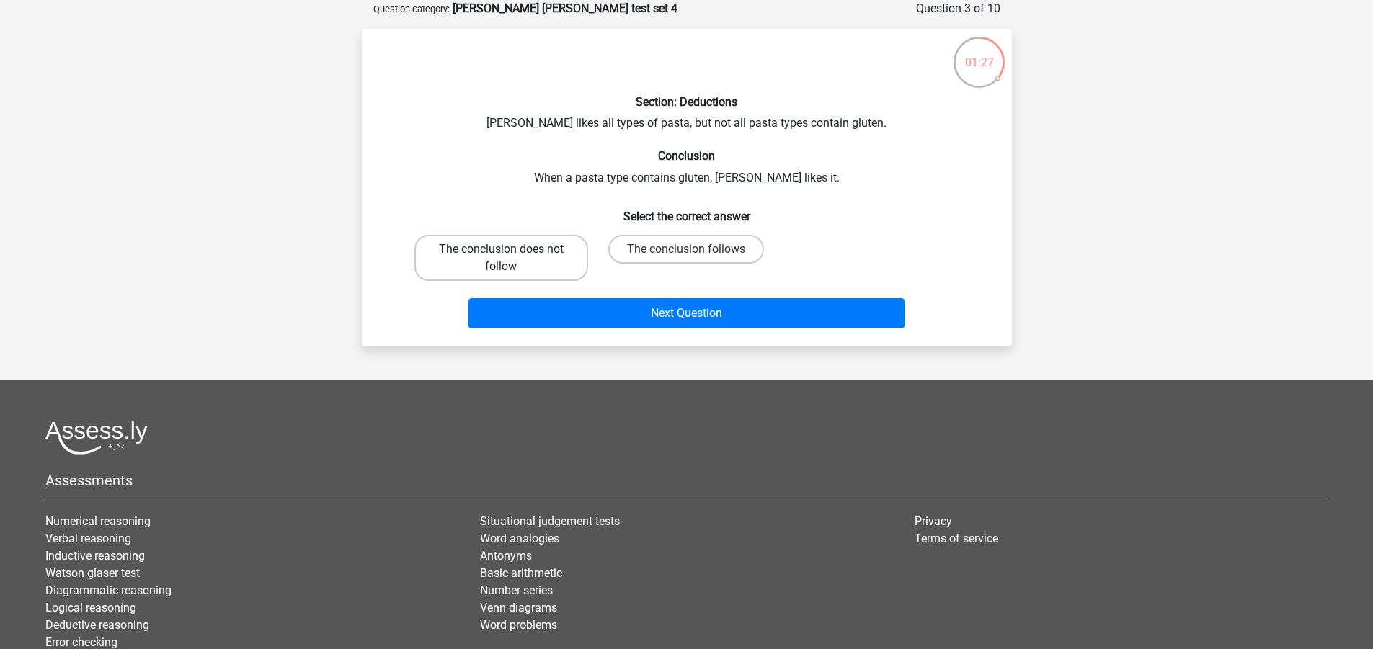
click at [535, 258] on label "The conclusion does not follow" at bounding box center [501, 258] width 174 height 46
click at [510, 258] on input "The conclusion does not follow" at bounding box center [505, 253] width 9 height 9
radio input "true"
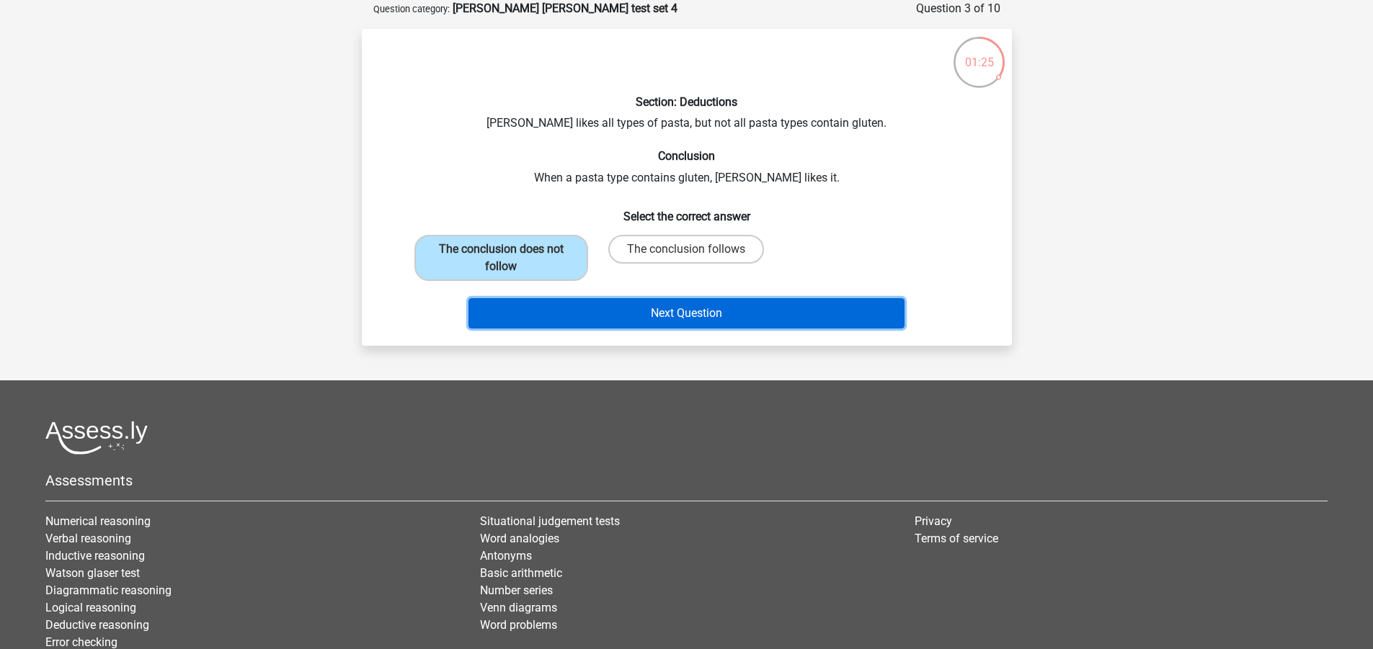
click at [712, 306] on button "Next Question" at bounding box center [686, 313] width 436 height 30
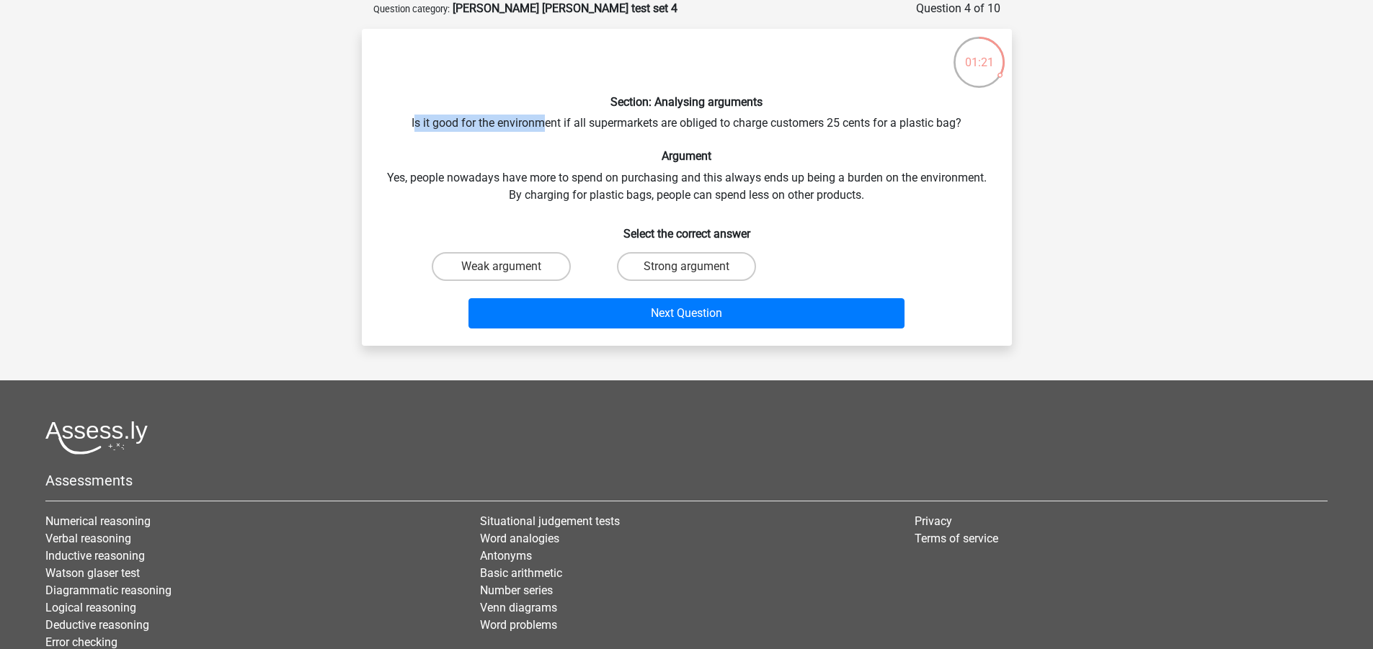
drag, startPoint x: 417, startPoint y: 124, endPoint x: 544, endPoint y: 130, distance: 127.7
click at [544, 130] on div "Section: Analysing arguments Is it good for the environment if all supermarkets…" at bounding box center [687, 187] width 639 height 294
click at [432, 177] on div "Section: Analysing arguments Is it good for the environment if all supermarkets…" at bounding box center [687, 187] width 639 height 294
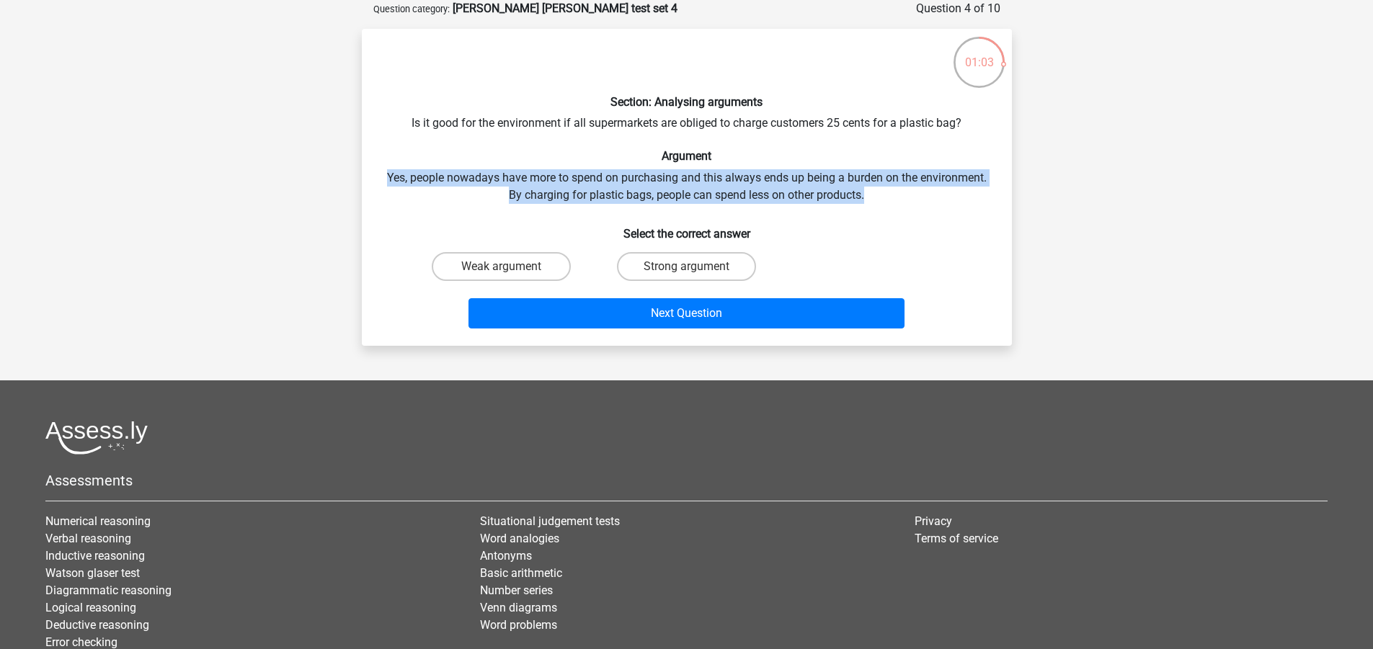
drag, startPoint x: 375, startPoint y: 183, endPoint x: 826, endPoint y: 188, distance: 450.5
click at [870, 194] on div "Section: Analysing arguments Is it good for the environment if all supermarkets…" at bounding box center [687, 187] width 639 height 294
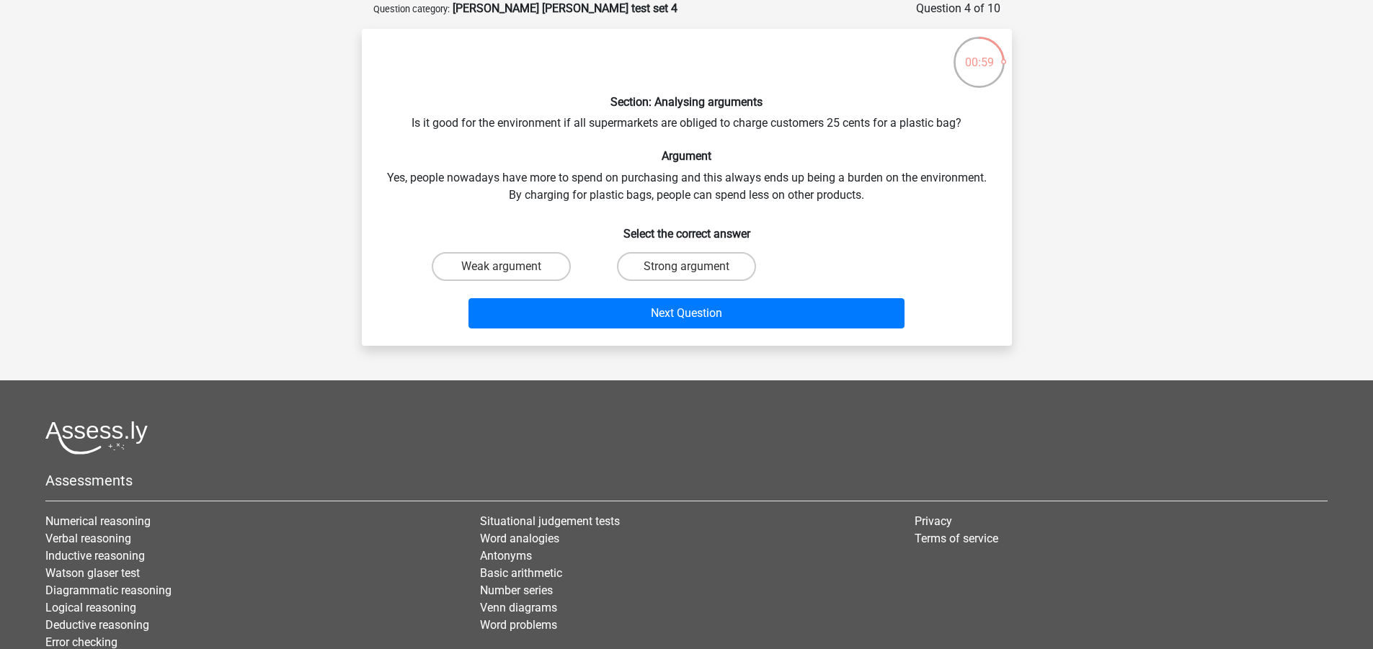
click at [664, 130] on div "Section: Analysing arguments Is it good for the environment if all supermarkets…" at bounding box center [687, 187] width 639 height 294
drag, startPoint x: 648, startPoint y: 197, endPoint x: 825, endPoint y: 193, distance: 176.6
click at [825, 193] on div "Section: Analysing arguments Is it good for the environment if all supermarkets…" at bounding box center [687, 187] width 639 height 294
click at [489, 263] on label "Weak argument" at bounding box center [501, 266] width 139 height 29
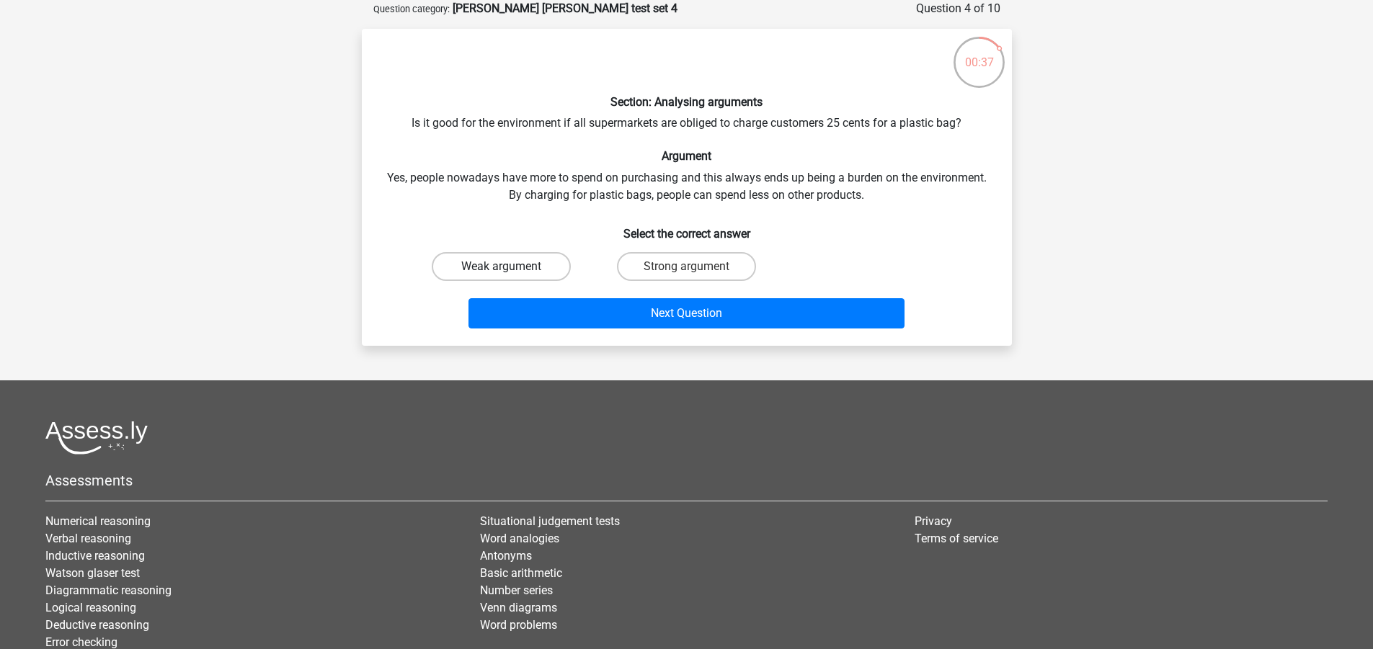
click at [501, 267] on input "Weak argument" at bounding box center [505, 271] width 9 height 9
radio input "true"
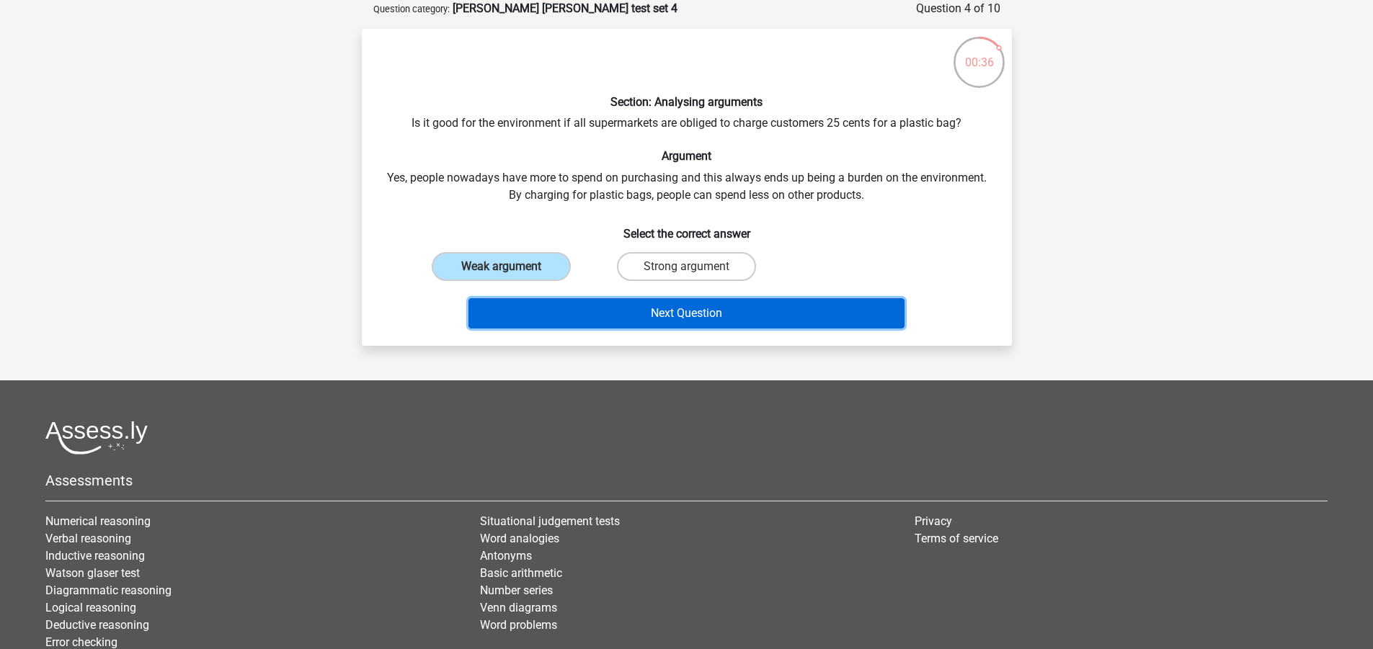
click at [708, 324] on button "Next Question" at bounding box center [686, 313] width 436 height 30
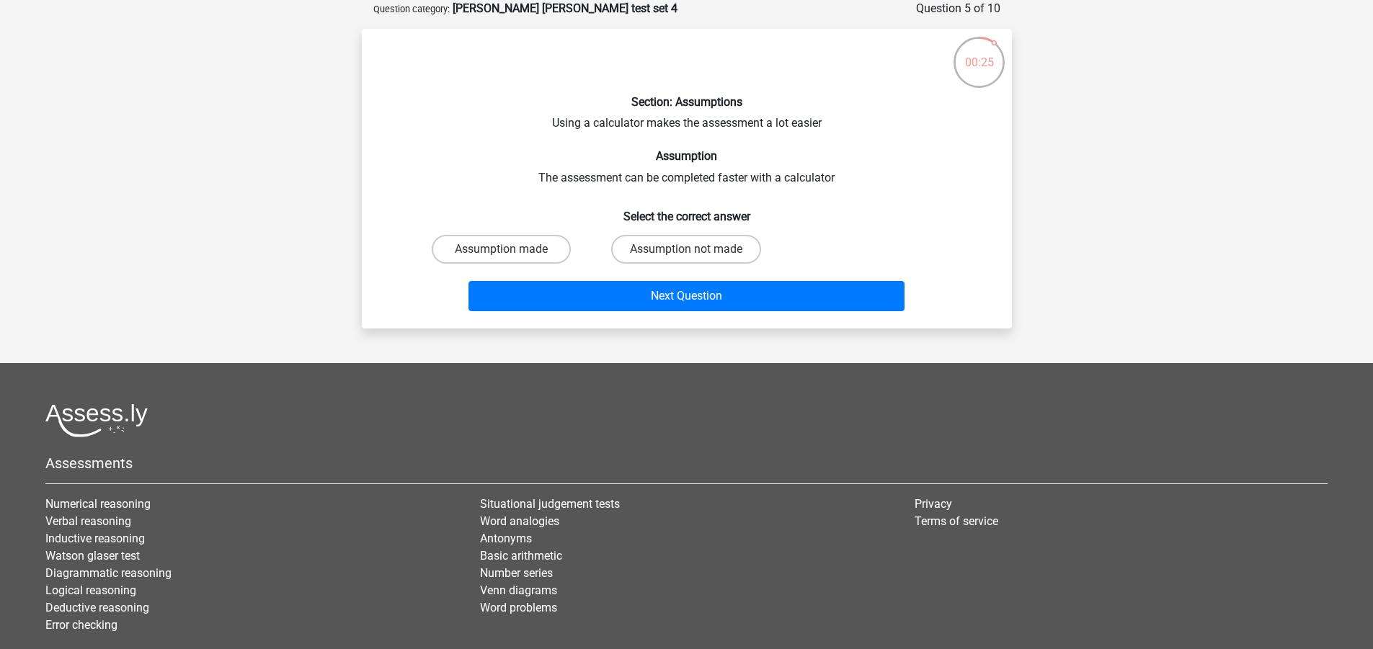
click at [788, 120] on div "Section: Assumptions Using a calculator makes the assessment a lot easier Assum…" at bounding box center [687, 178] width 639 height 277
click at [786, 120] on div "Section: Assumptions Using a calculator makes the assessment a lot easier Assum…" at bounding box center [687, 178] width 639 height 277
click at [501, 133] on div "Section: Assumptions Using a calculator makes the assessment a lot easier Assum…" at bounding box center [687, 178] width 639 height 277
click at [526, 249] on label "Assumption made" at bounding box center [501, 249] width 139 height 29
click at [510, 249] on input "Assumption made" at bounding box center [505, 253] width 9 height 9
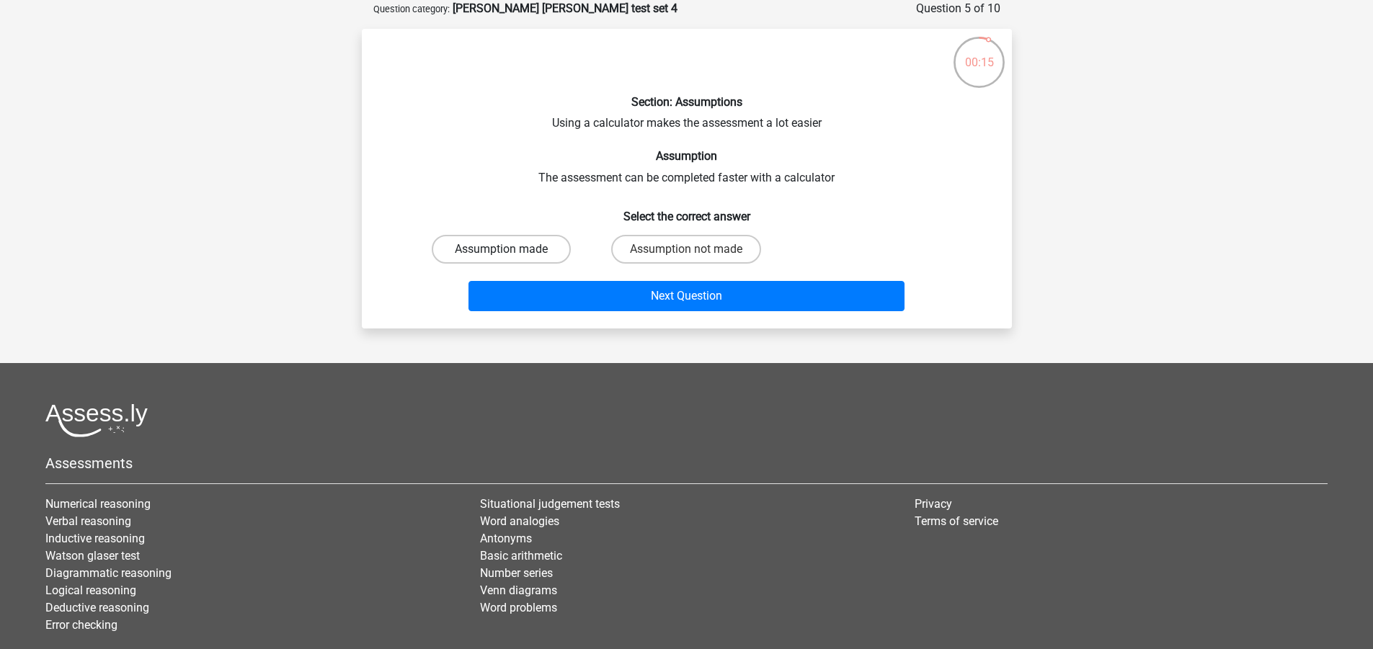
radio input "true"
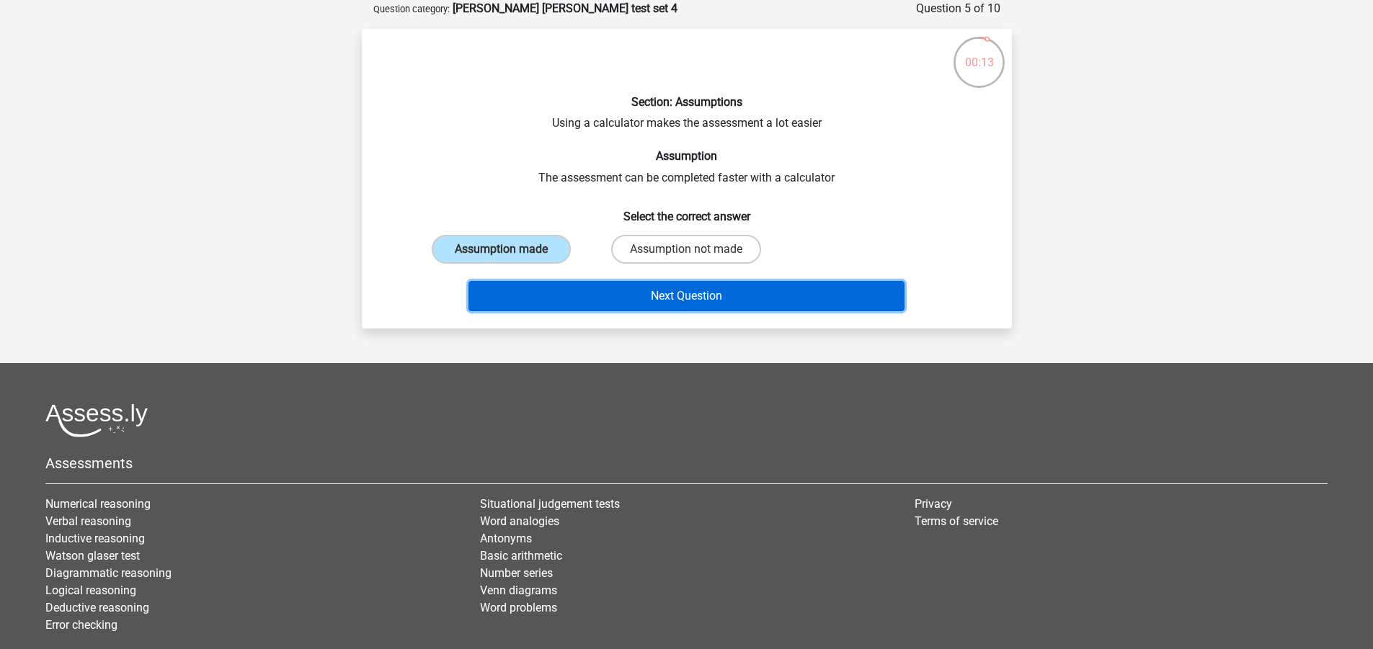
click at [600, 288] on button "Next Question" at bounding box center [686, 296] width 436 height 30
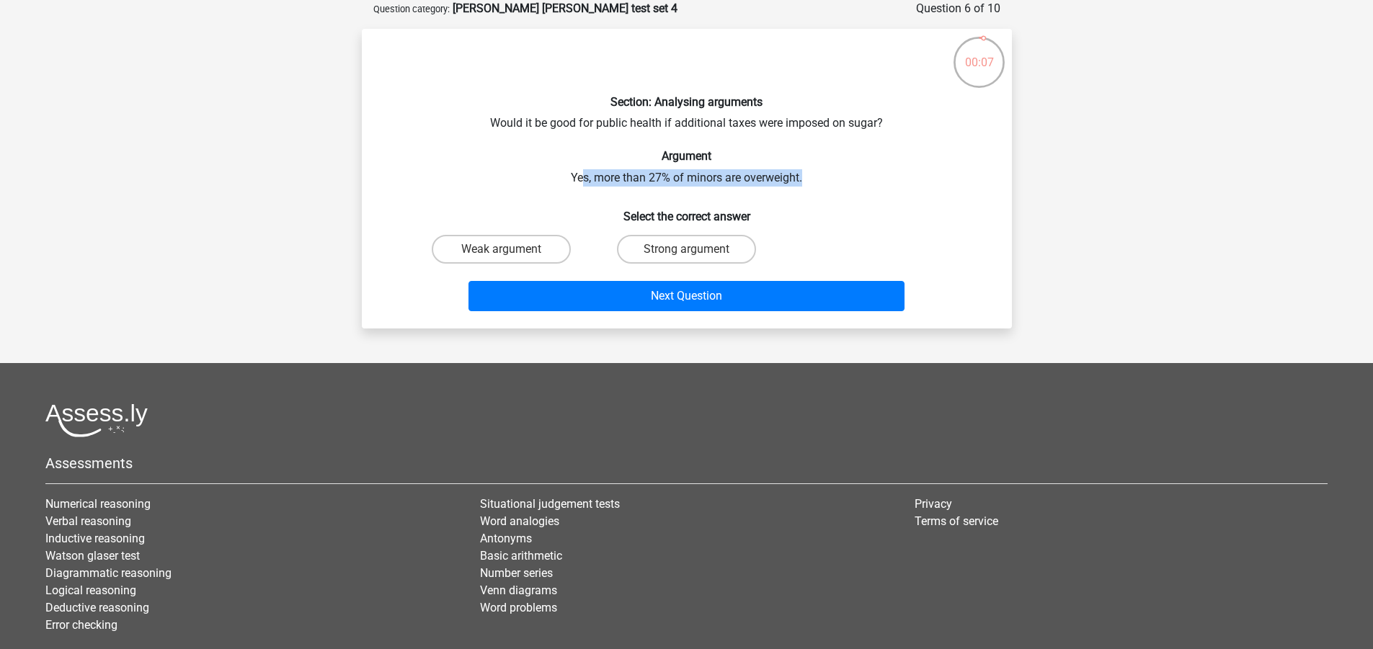
drag, startPoint x: 584, startPoint y: 173, endPoint x: 811, endPoint y: 185, distance: 227.3
click at [811, 185] on div "Section: Analysing arguments Would it be good for public health if additional t…" at bounding box center [687, 178] width 639 height 277
click at [523, 248] on label "Weak argument" at bounding box center [501, 249] width 139 height 29
click at [510, 249] on input "Weak argument" at bounding box center [505, 253] width 9 height 9
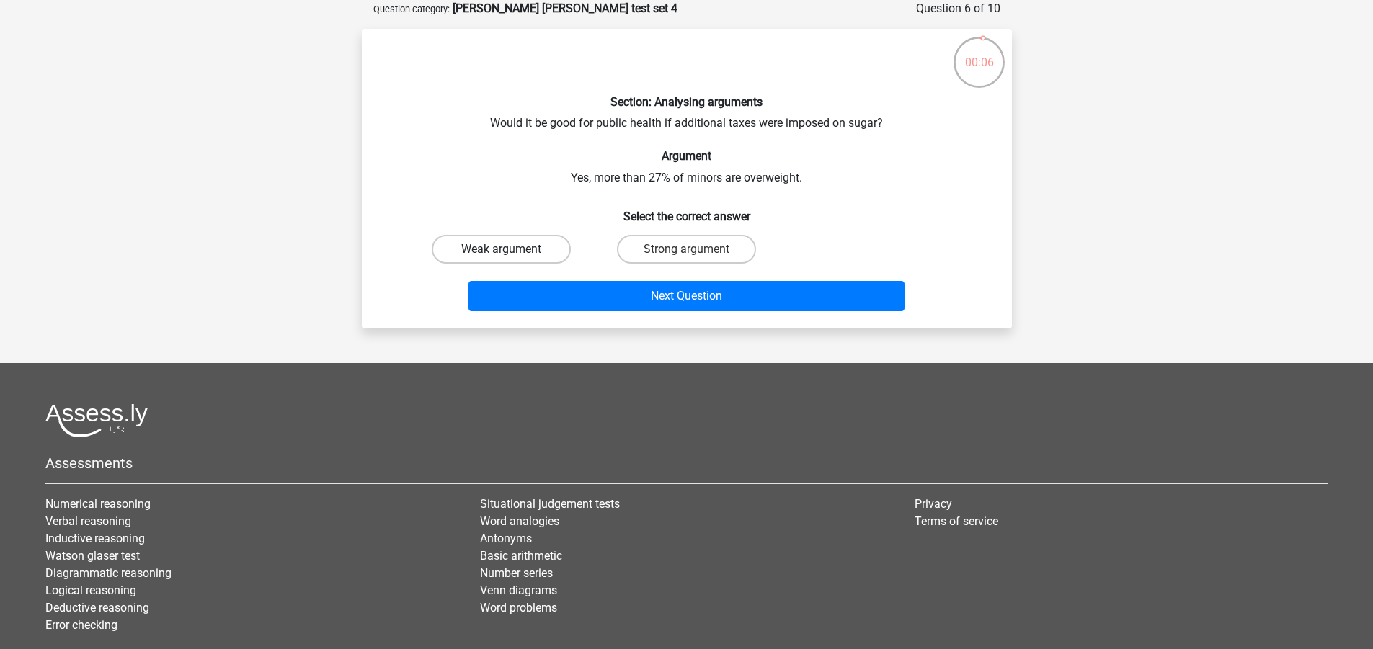
radio input "true"
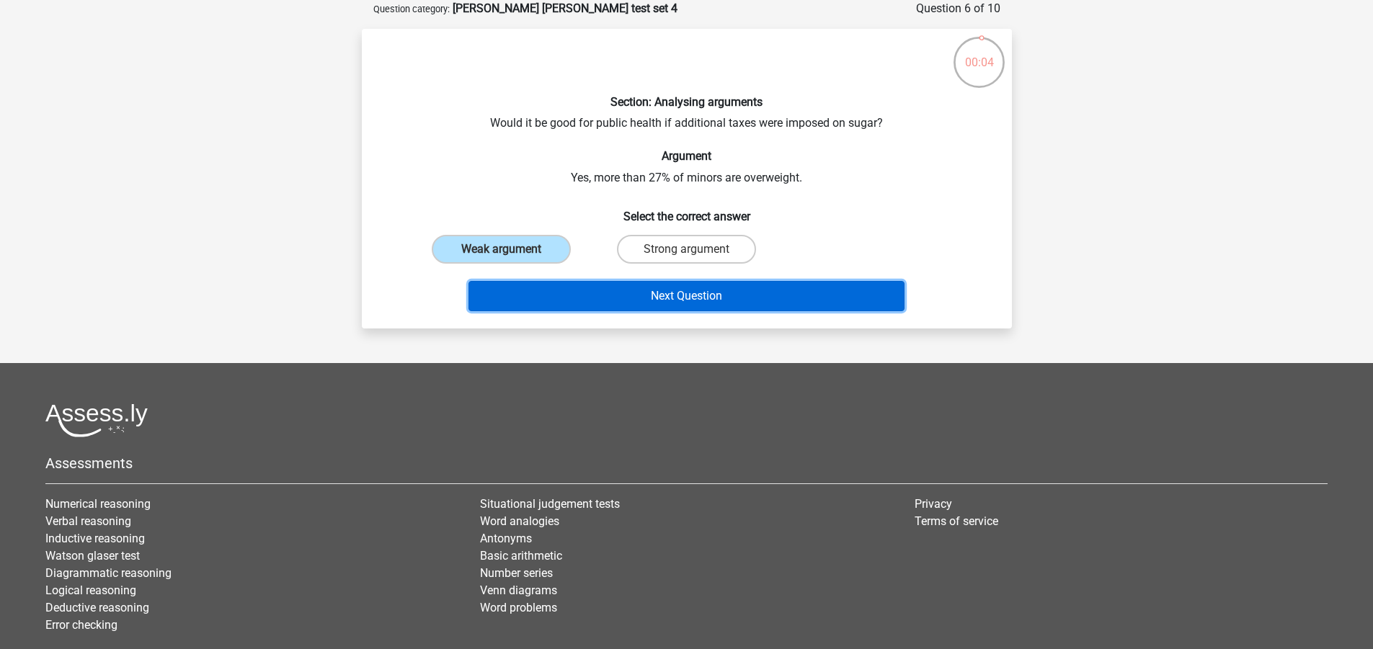
click at [661, 298] on button "Next Question" at bounding box center [686, 296] width 436 height 30
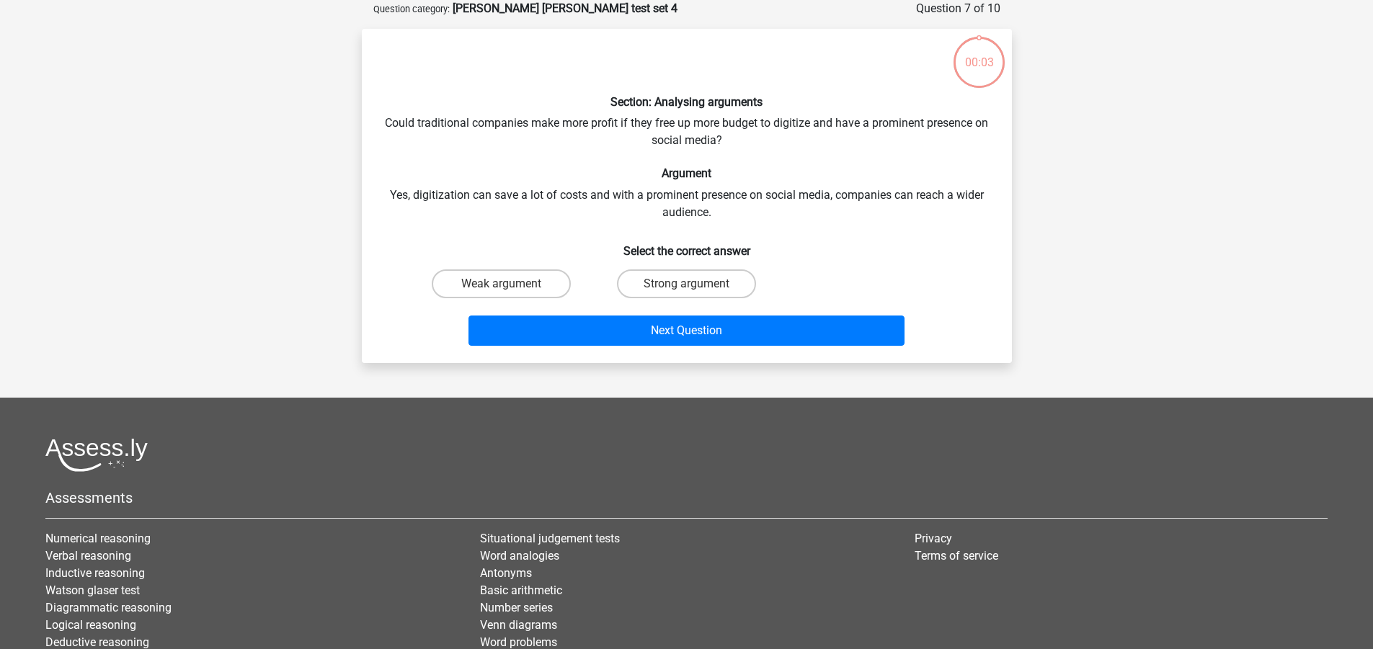
click at [518, 141] on div "Section: Analysing arguments Could traditional companies make more profit if th…" at bounding box center [687, 195] width 639 height 311
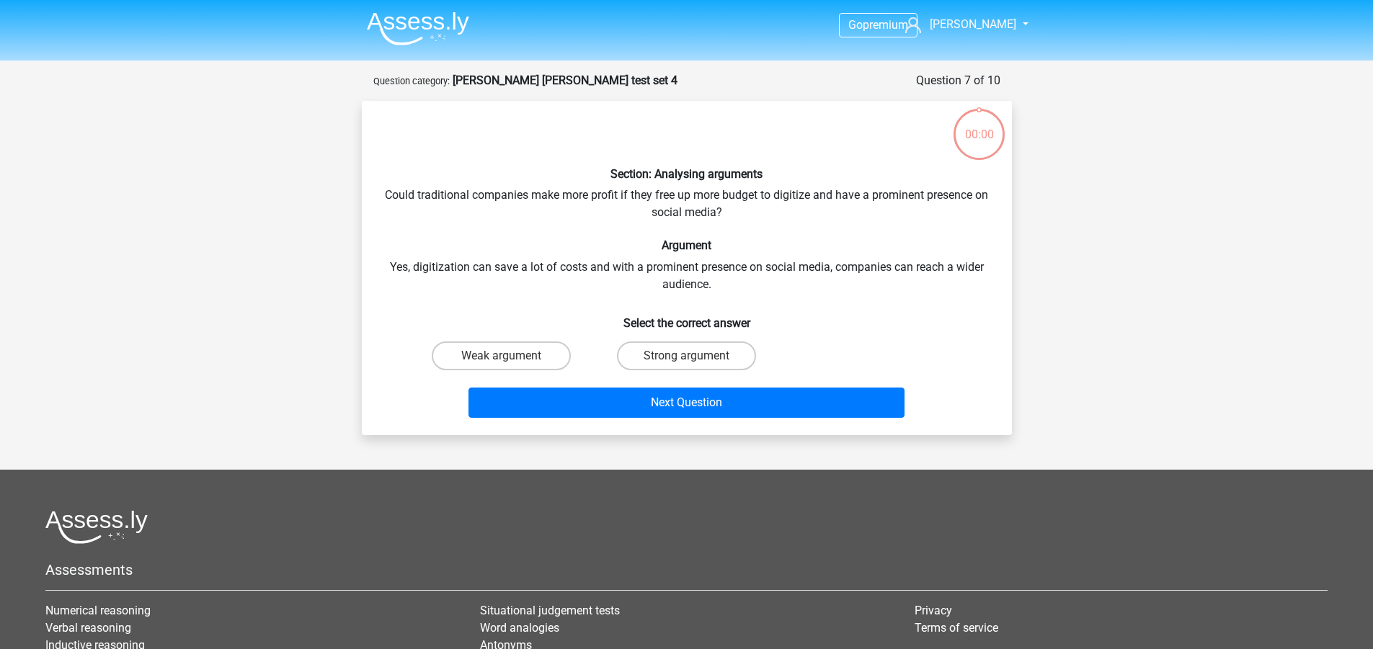
scroll to position [72, 0]
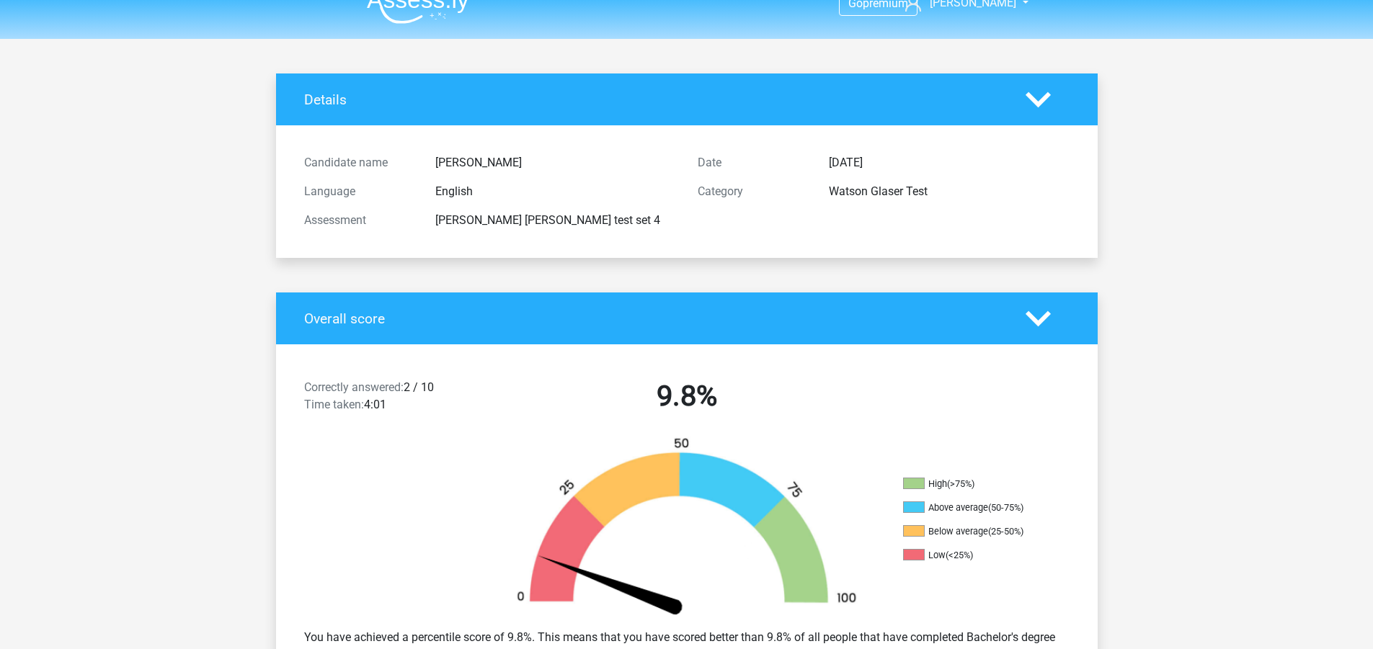
drag, startPoint x: 1156, startPoint y: 210, endPoint x: 1150, endPoint y: 247, distance: 37.3
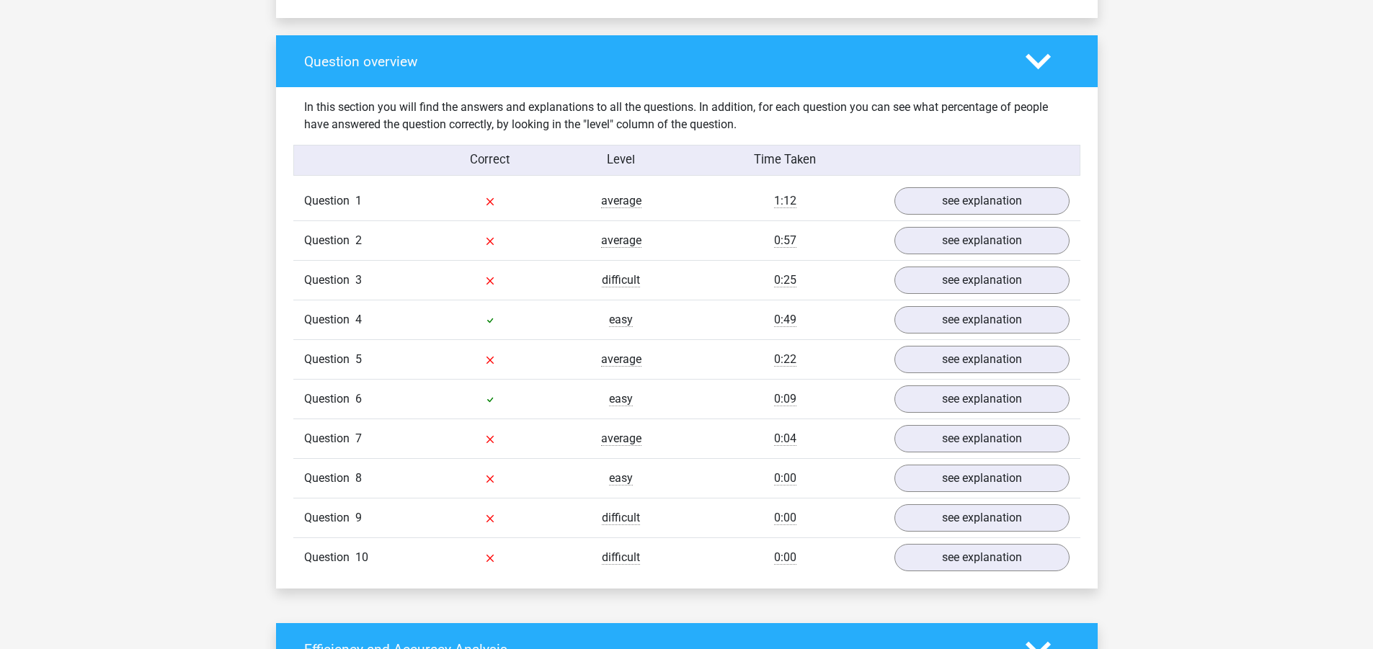
click at [1150, 247] on div "Go premium [PERSON_NAME] [PERSON_NAME][EMAIL_ADDRESS][PERSON_NAME][DOMAIN_NAME]" at bounding box center [686, 524] width 1373 height 3116
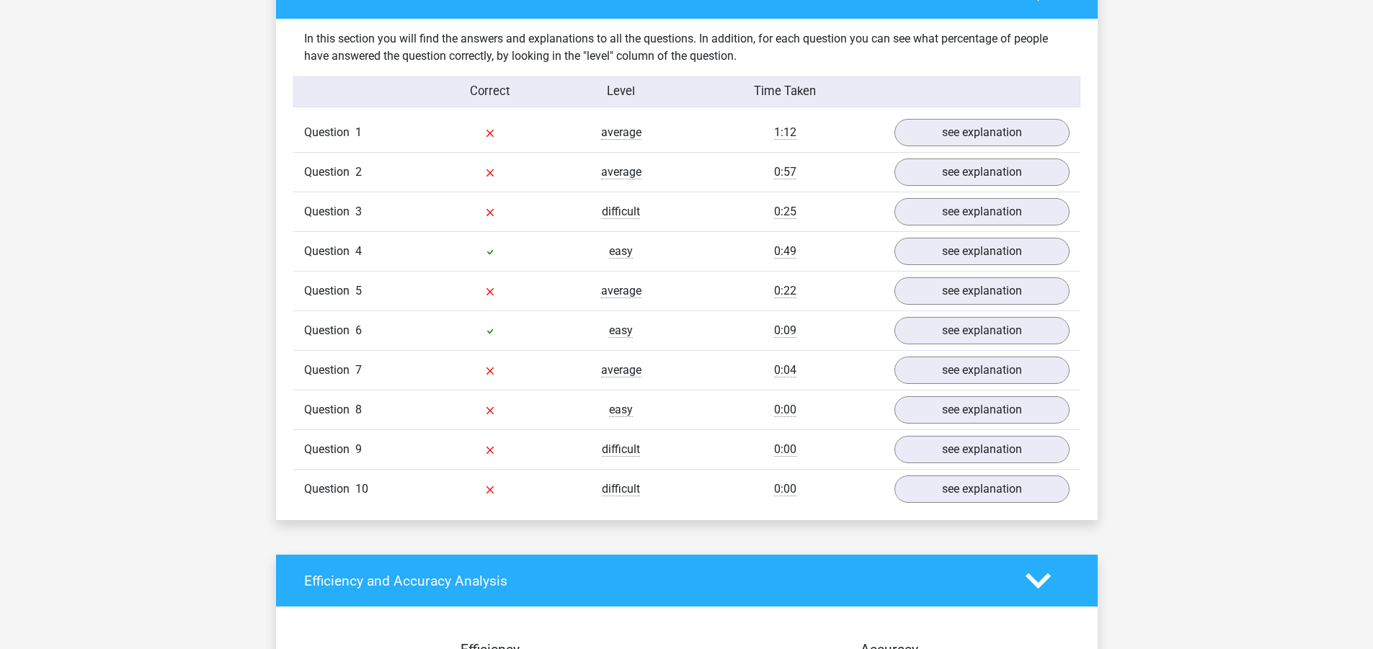
scroll to position [1106, 0]
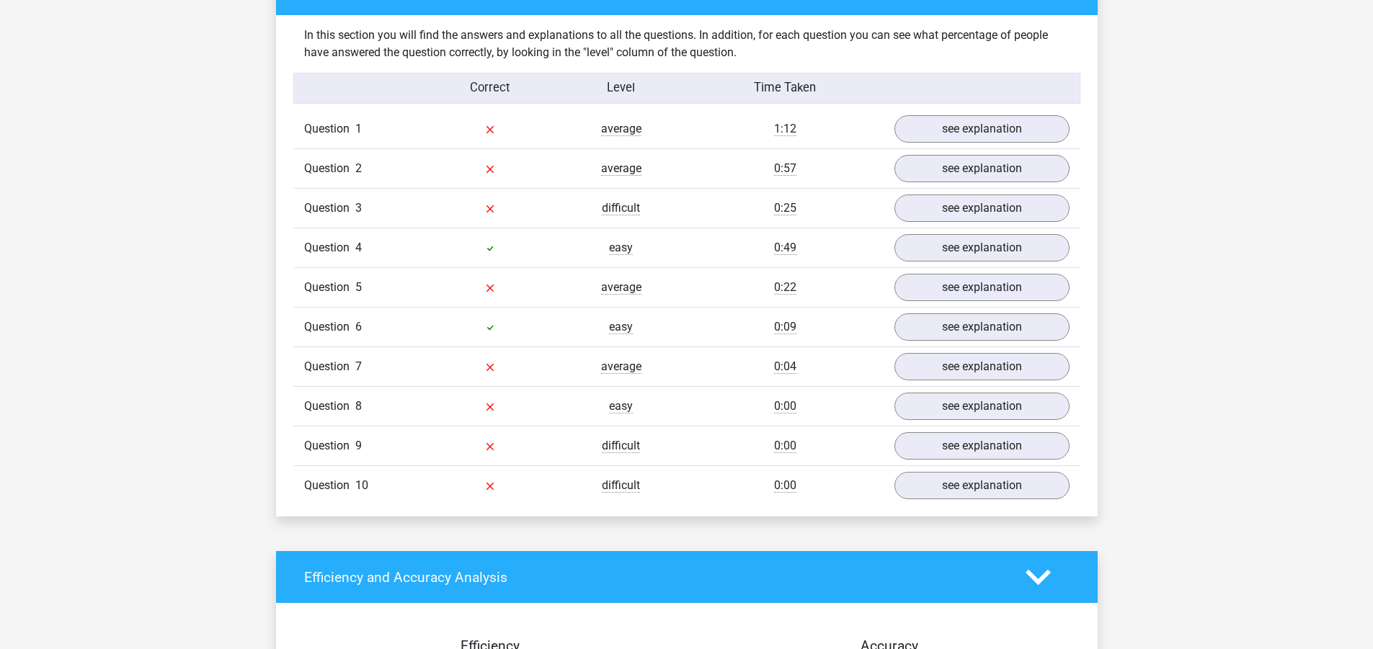
click at [1152, 246] on div "Go premium [PERSON_NAME] [PERSON_NAME][EMAIL_ADDRESS][PERSON_NAME][DOMAIN_NAME]" at bounding box center [686, 452] width 1373 height 3116
click at [1016, 136] on link "see explanation" at bounding box center [981, 129] width 201 height 32
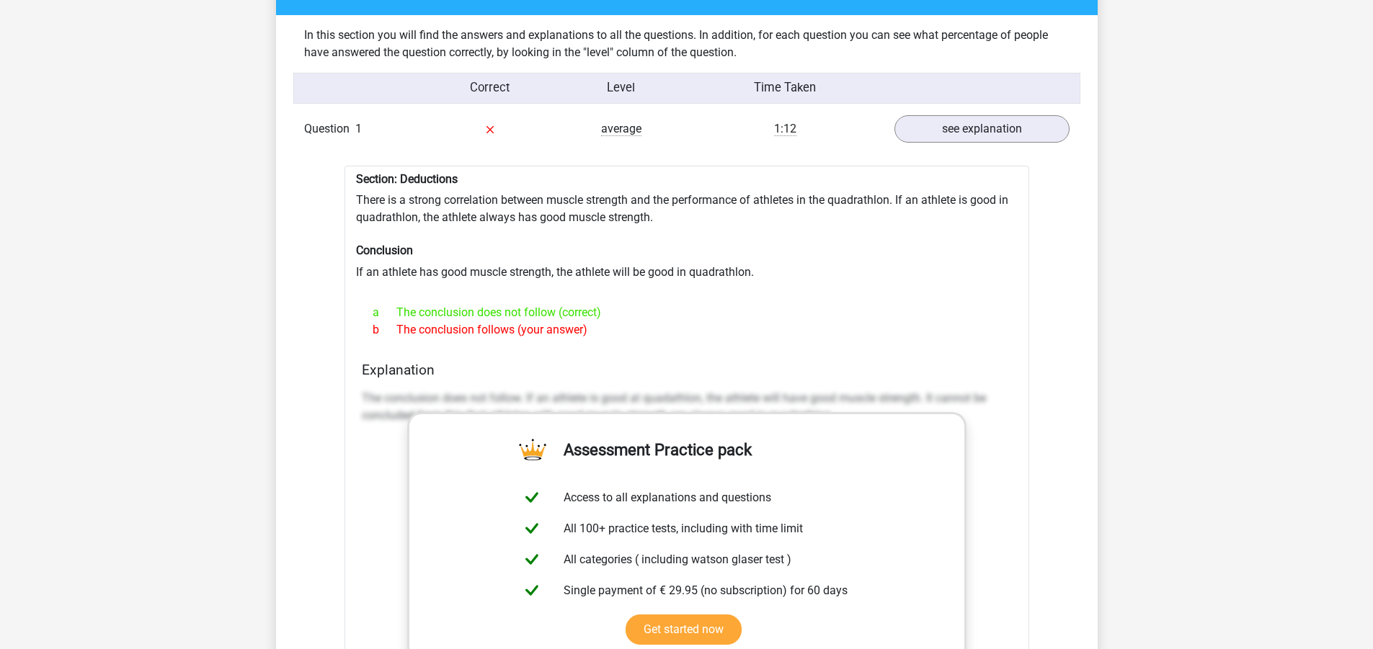
drag, startPoint x: 406, startPoint y: 311, endPoint x: 564, endPoint y: 318, distance: 158.0
click at [564, 318] on div "a The conclusion does not follow (correct)" at bounding box center [687, 312] width 650 height 17
click at [554, 240] on div "Section: Deductions There is a strong correlation between muscle strength and t…" at bounding box center [687, 524] width 685 height 717
drag, startPoint x: 396, startPoint y: 197, endPoint x: 517, endPoint y: 208, distance: 122.2
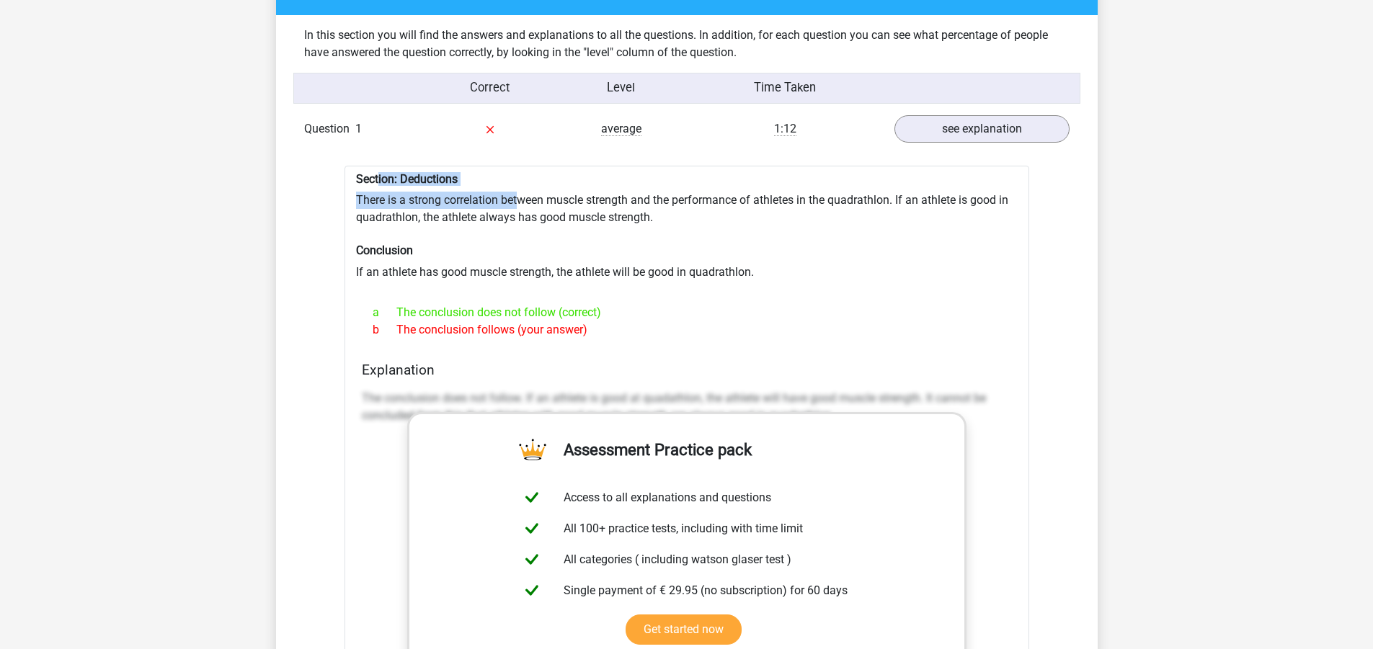
click at [517, 208] on div "Section: Deductions There is a strong correlation between muscle strength and t…" at bounding box center [687, 524] width 685 height 717
drag, startPoint x: 362, startPoint y: 202, endPoint x: 529, endPoint y: 200, distance: 167.2
click at [529, 200] on div "Section: Deductions There is a strong correlation between muscle strength and t…" at bounding box center [687, 524] width 685 height 717
drag, startPoint x: 529, startPoint y: 200, endPoint x: 537, endPoint y: 203, distance: 8.4
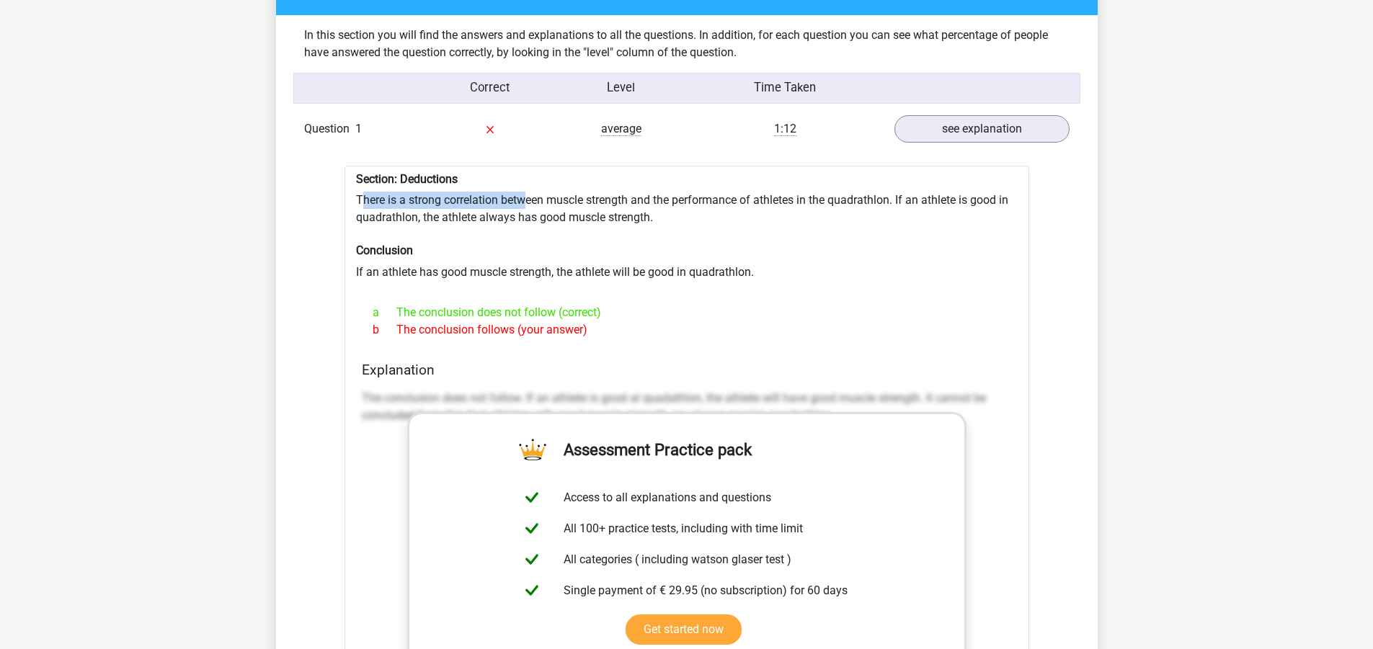
click at [528, 200] on div "Section: Deductions There is a strong correlation between muscle strength and t…" at bounding box center [687, 524] width 685 height 717
click at [288, 196] on div "In this section you will find the answers and explanations to all the questions…" at bounding box center [687, 641] width 800 height 1253
click at [290, 196] on div "In this section you will find the answers and explanations to all the questions…" at bounding box center [687, 641] width 800 height 1253
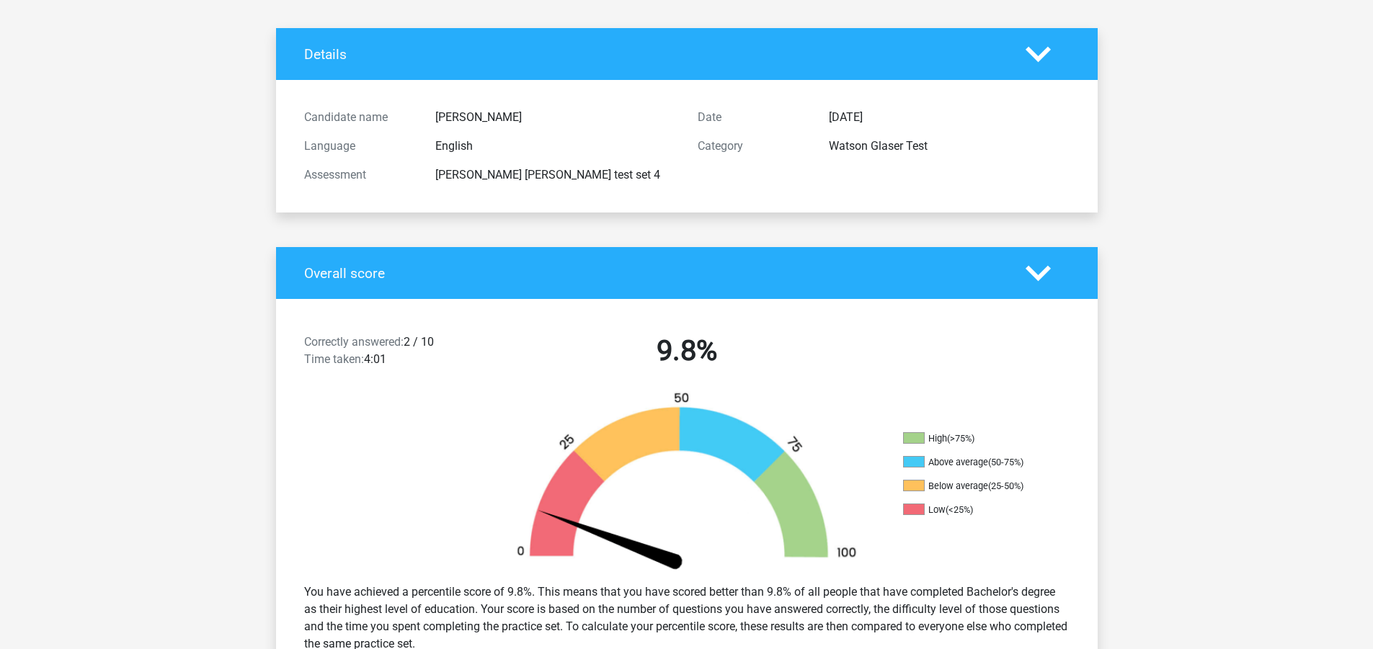
scroll to position [0, 0]
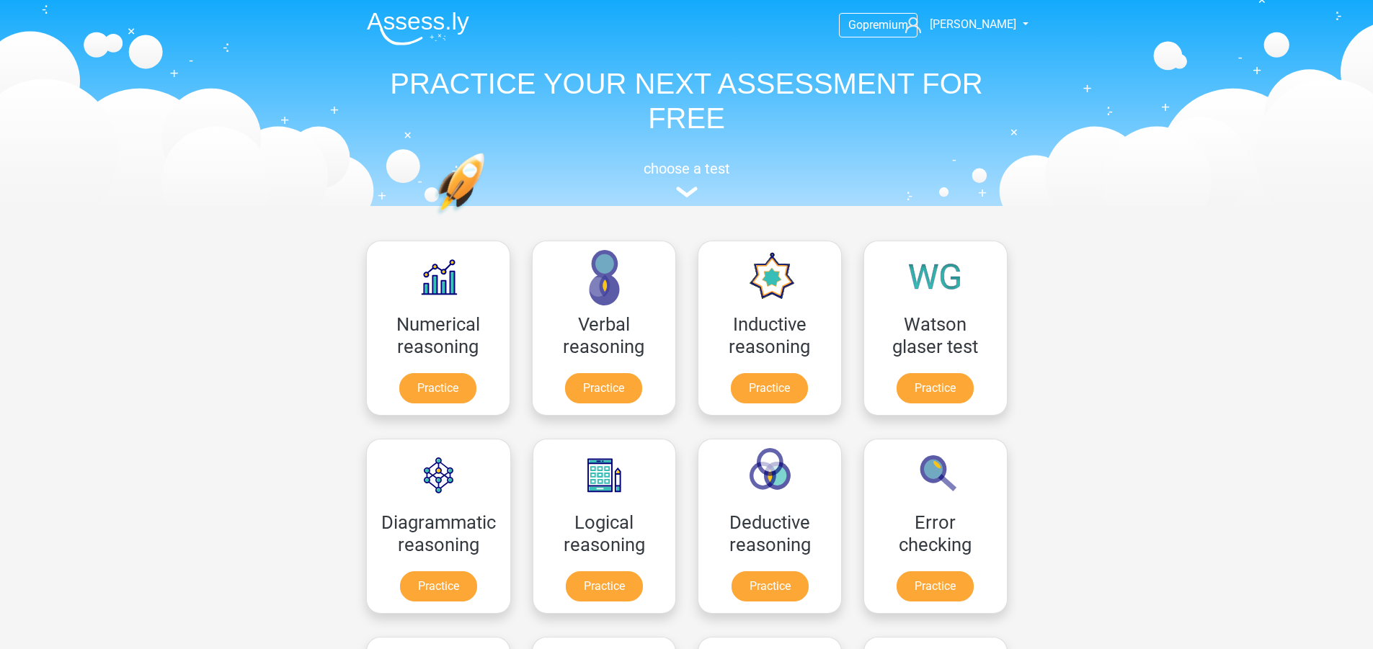
drag, startPoint x: 259, startPoint y: 273, endPoint x: 324, endPoint y: 301, distance: 71.4
click at [435, 388] on link "Practice" at bounding box center [437, 391] width 81 height 32
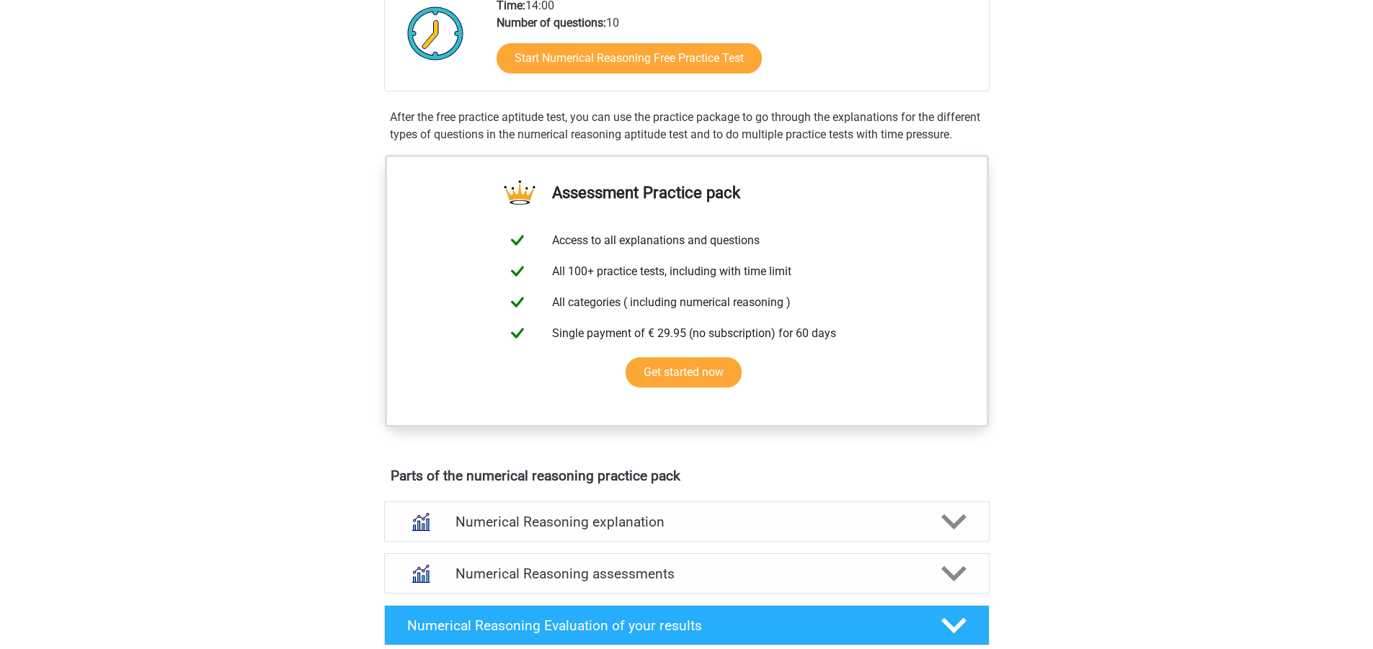
scroll to position [216, 0]
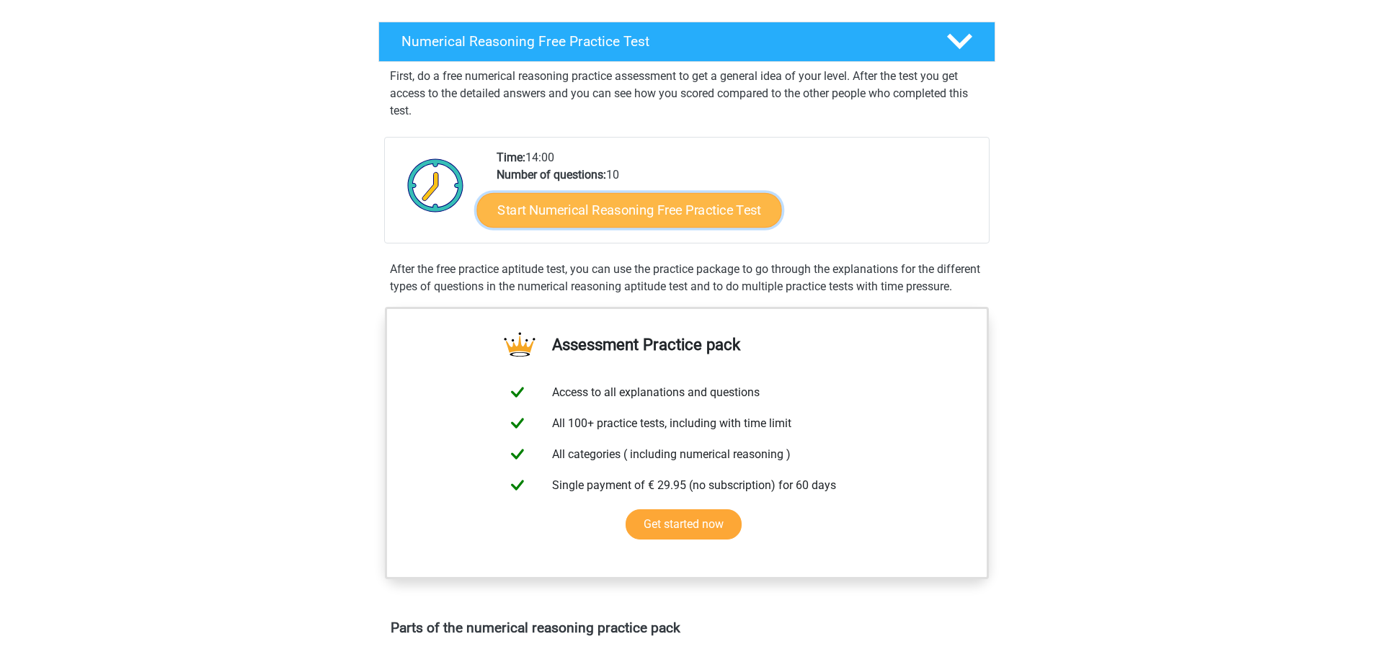
click at [623, 221] on link "Start Numerical Reasoning Free Practice Test" at bounding box center [628, 209] width 305 height 35
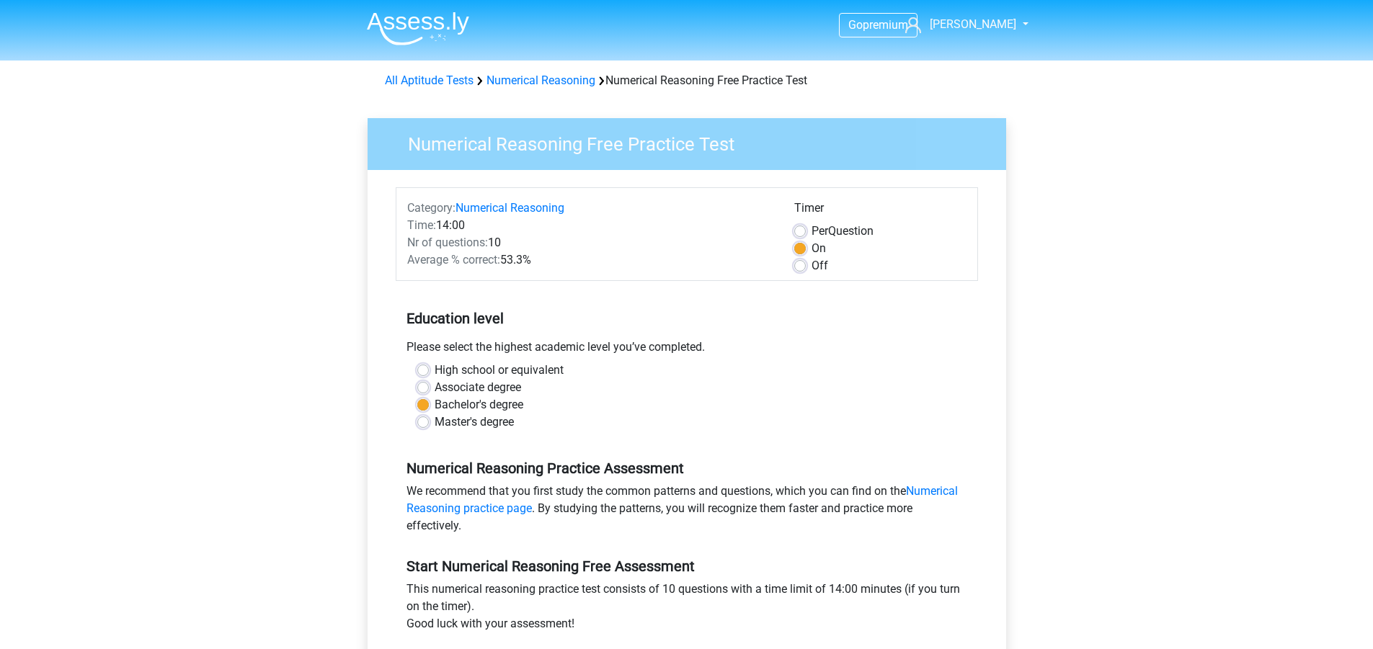
click at [323, 299] on div "Go premium [PERSON_NAME] [PERSON_NAME][EMAIL_ADDRESS][PERSON_NAME][DOMAIN_NAME]" at bounding box center [686, 569] width 1373 height 1139
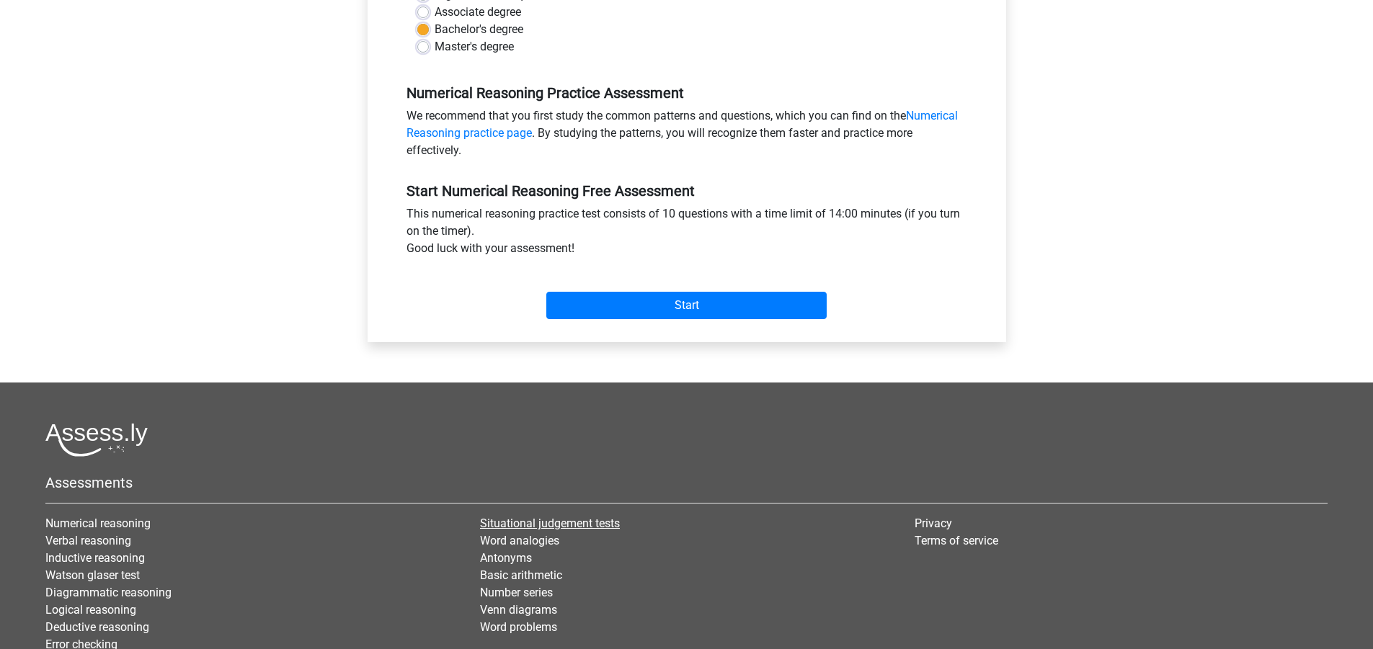
scroll to position [489, 0]
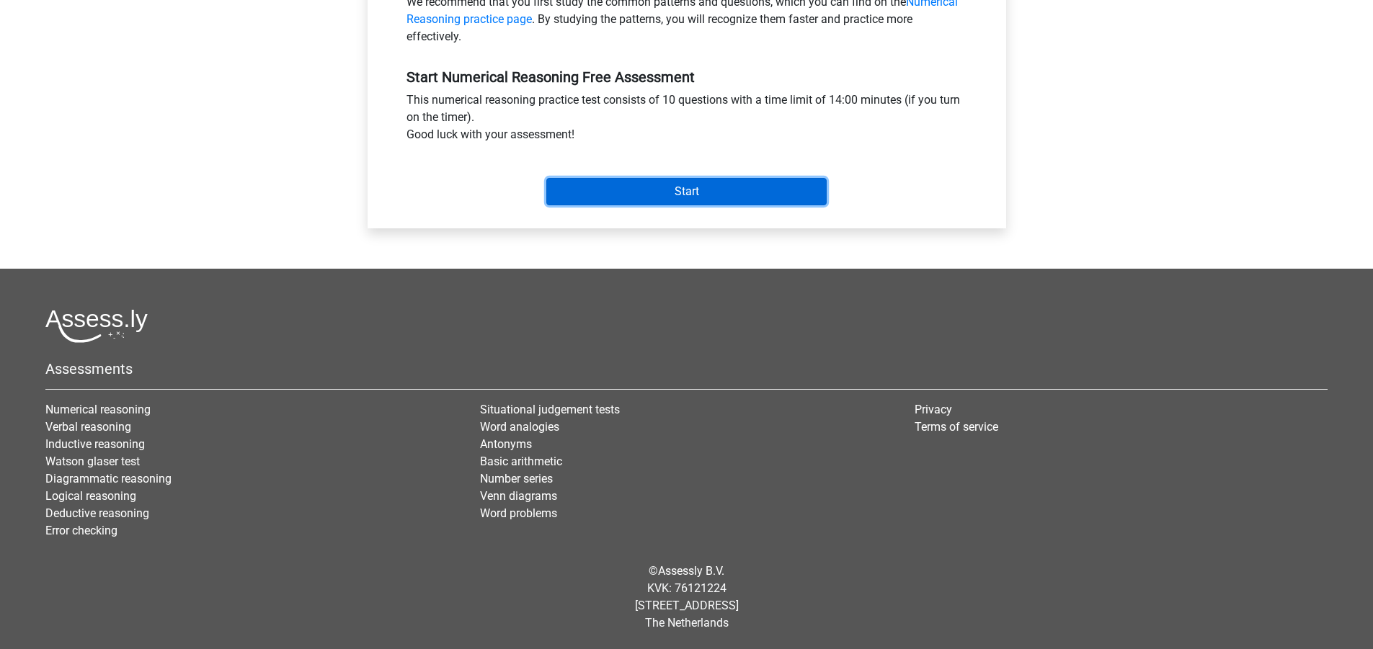
click at [654, 199] on input "Start" at bounding box center [686, 191] width 280 height 27
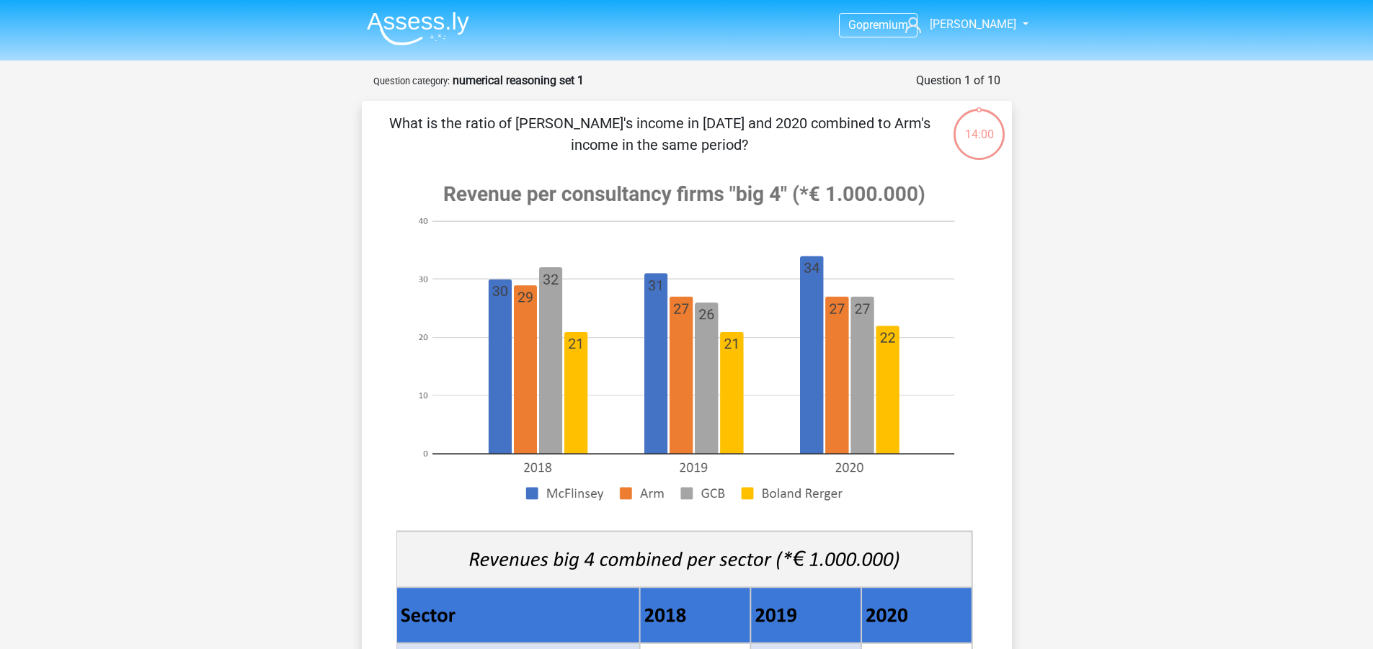
click at [374, 207] on div "What is the ratio of [PERSON_NAME]'s income in [DATE] and 2020 combined to Arm'…" at bounding box center [687, 570] width 639 height 917
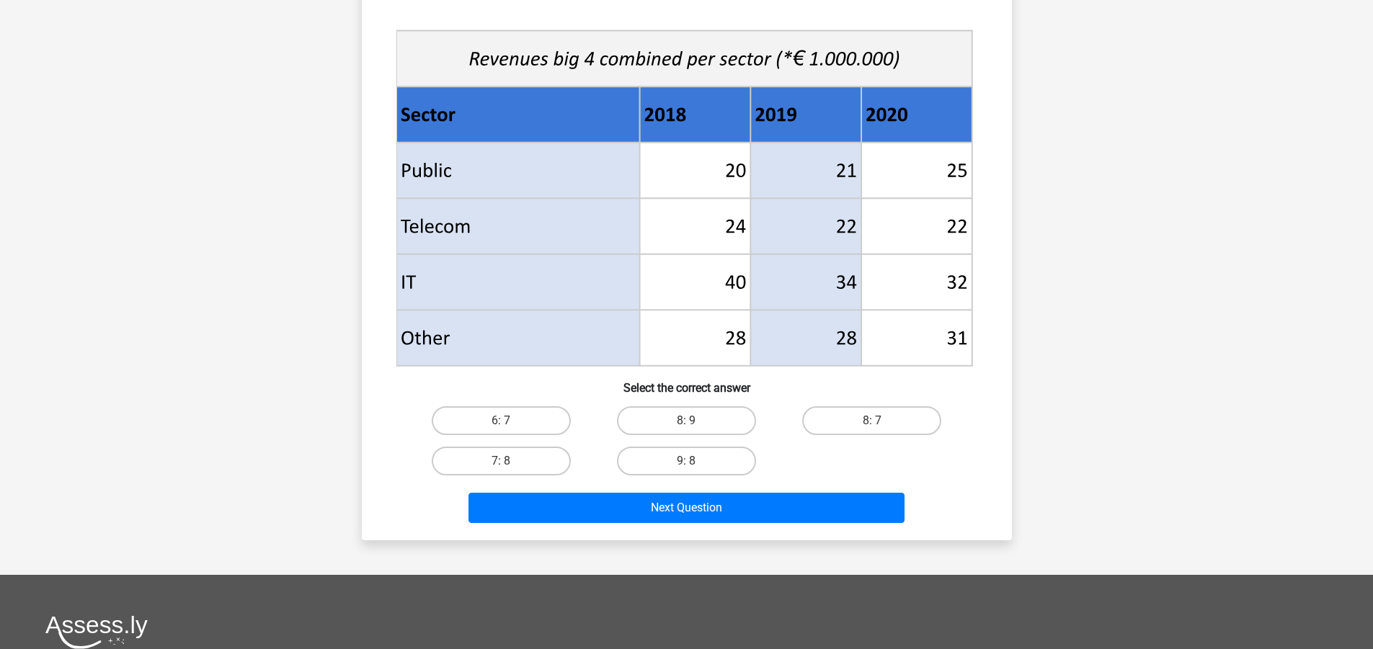
scroll to position [505, 0]
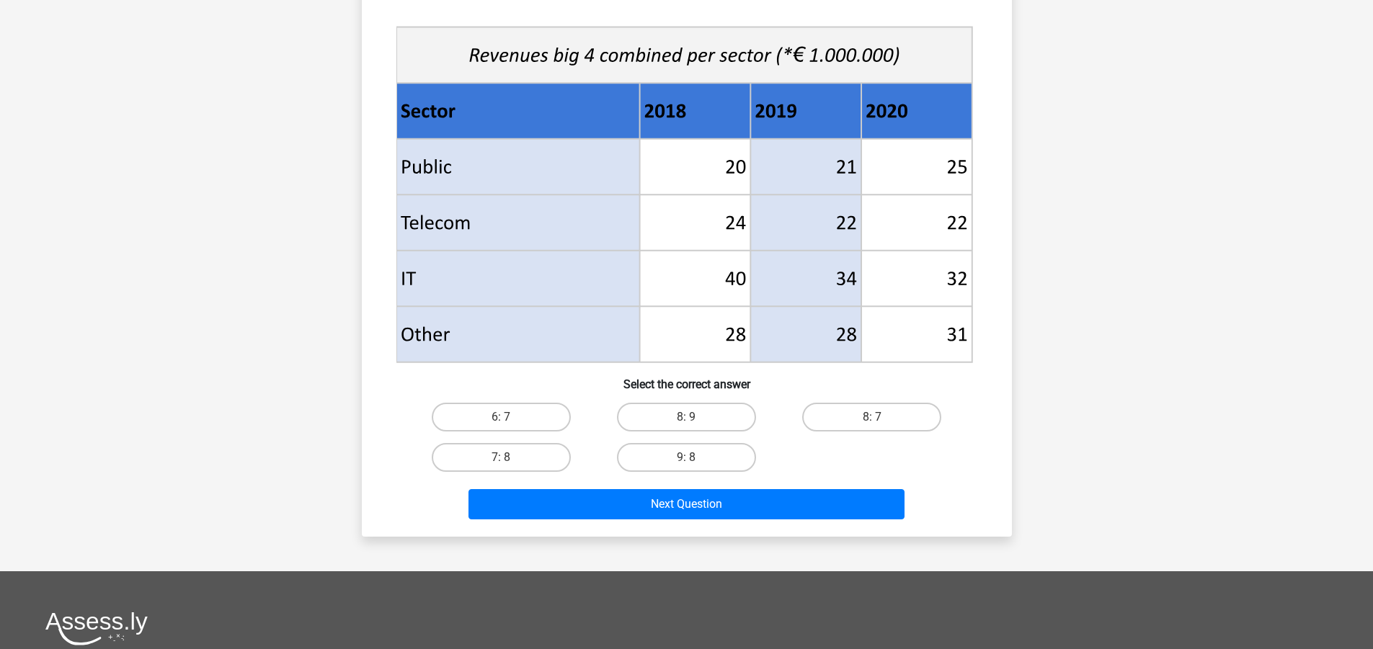
click at [357, 221] on div "13:52 Question 1 of 10 Question category: numerical reasoning set 1" at bounding box center [686, 52] width 673 height 969
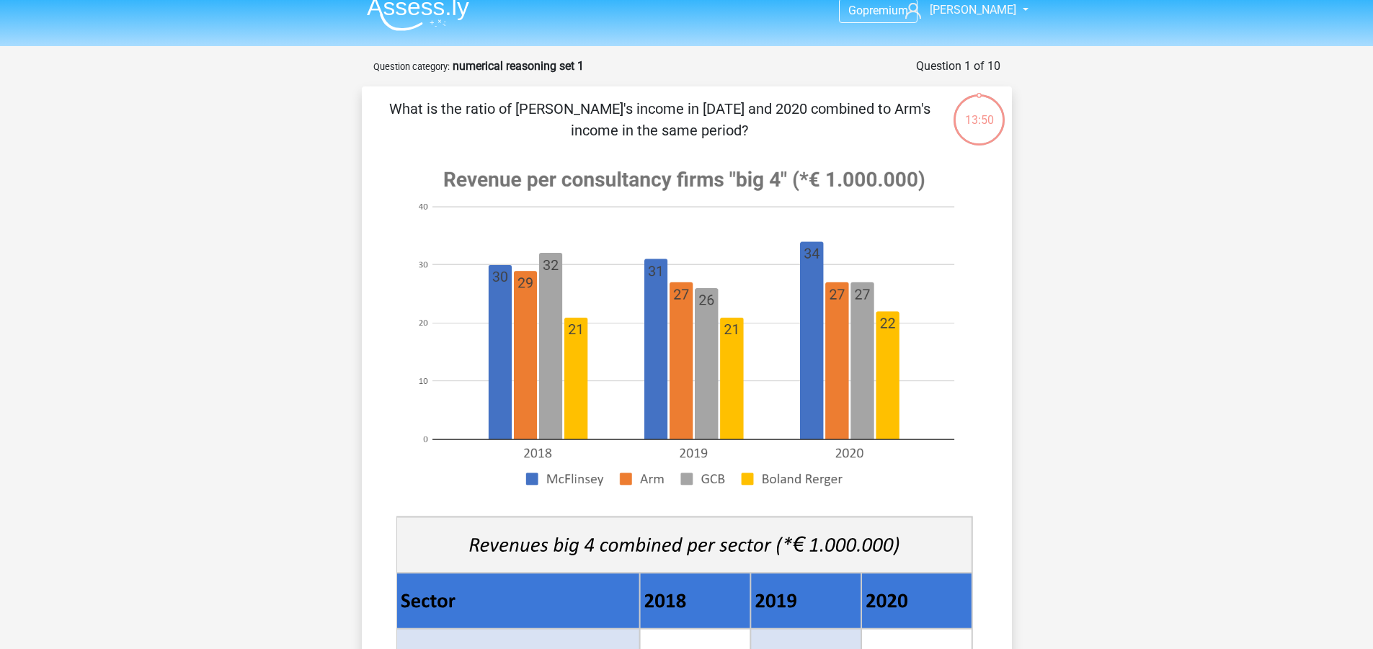
scroll to position [0, 0]
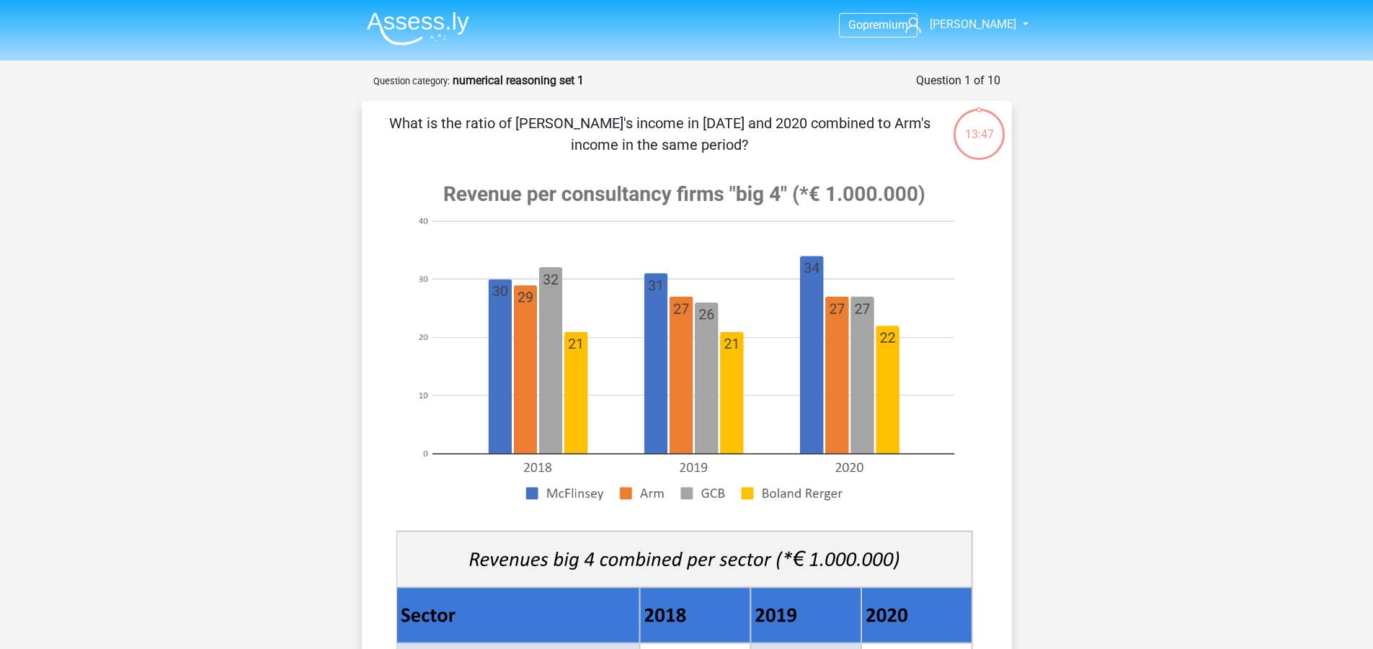
drag, startPoint x: 409, startPoint y: 134, endPoint x: 649, endPoint y: 116, distance: 240.0
click at [649, 116] on p "What is the ratio of McFlinsey's income in 2018 and 2020 combined to Arm's inco…" at bounding box center [660, 133] width 550 height 43
click at [773, 249] on image at bounding box center [684, 342] width 576 height 351
drag, startPoint x: 387, startPoint y: 119, endPoint x: 737, endPoint y: 142, distance: 351.0
click at [737, 142] on p "What is the ratio of McFlinsey's income in 2018 and 2020 combined to Arm's inco…" at bounding box center [660, 133] width 550 height 43
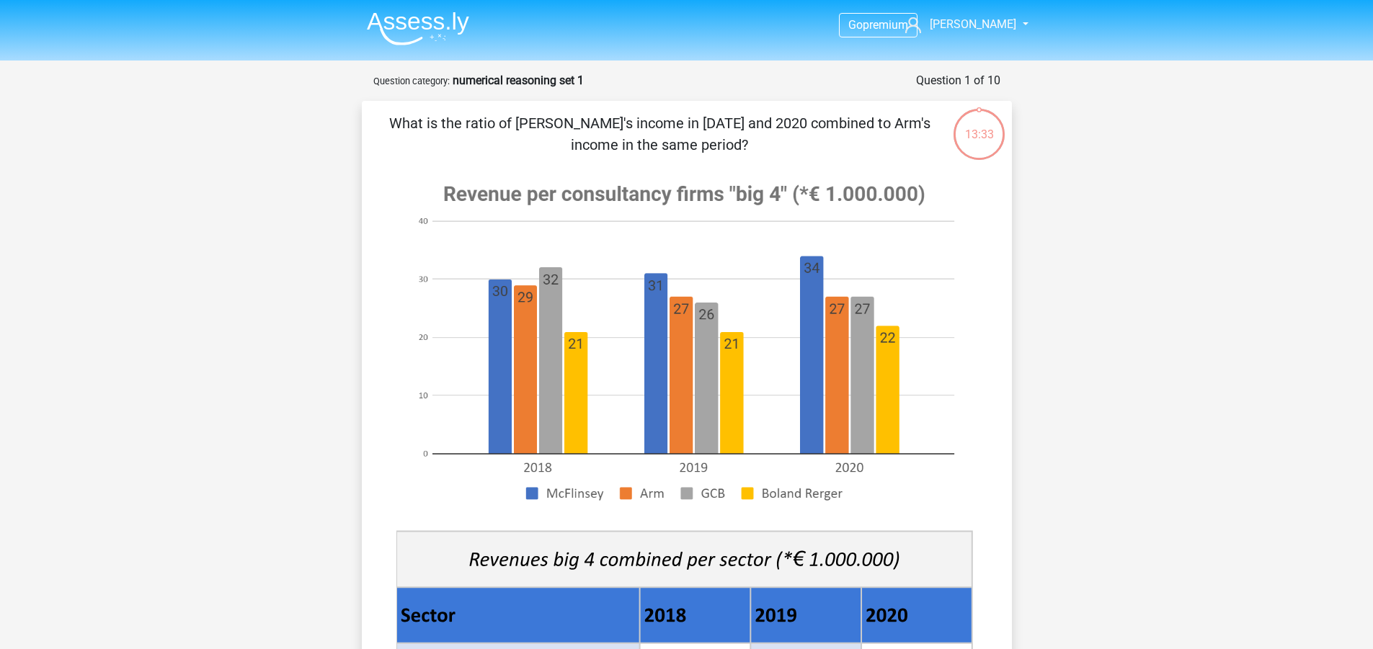
click at [737, 142] on p "What is the ratio of McFlinsey's income in 2018 and 2020 combined to Arm's inco…" at bounding box center [660, 133] width 550 height 43
click at [656, 136] on p "What is the ratio of McFlinsey's income in 2018 and 2020 combined to Arm's inco…" at bounding box center [660, 133] width 550 height 43
click at [1013, 199] on div "13:27 Question 1 of 10 Question category: numerical reasoning set 1" at bounding box center [686, 556] width 673 height 969
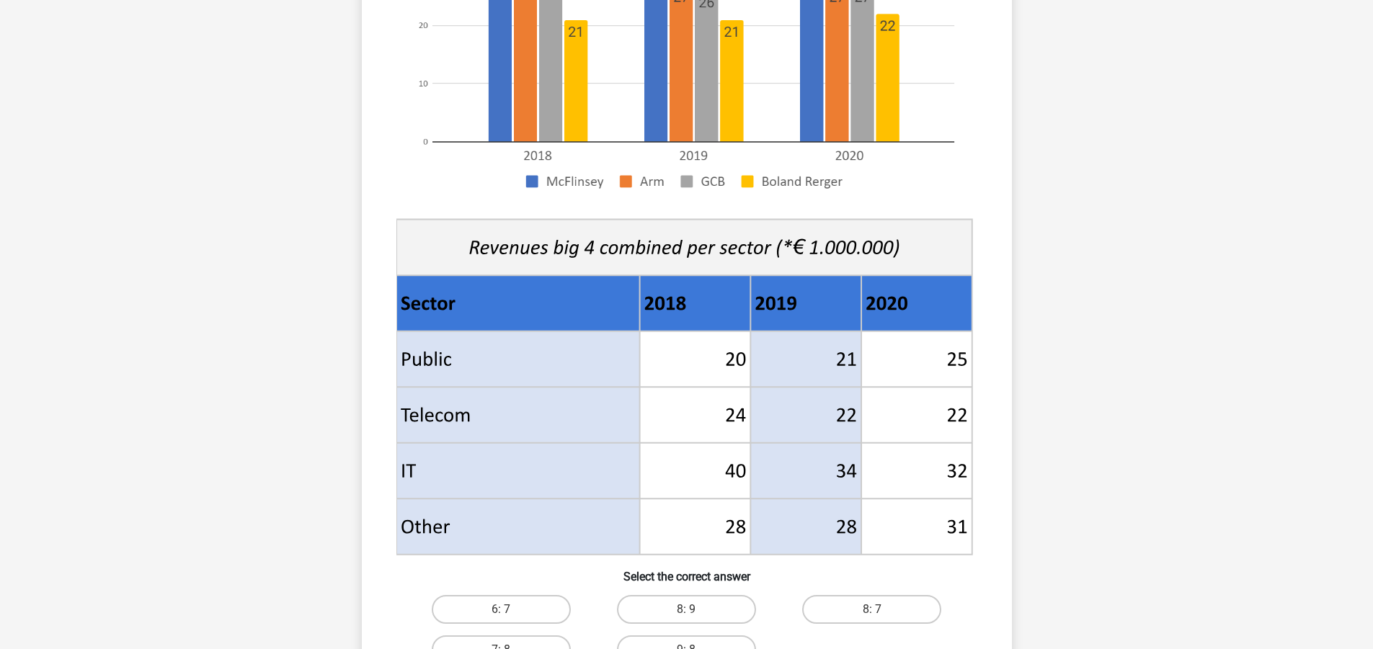
drag, startPoint x: 1042, startPoint y: 215, endPoint x: 1028, endPoint y: 242, distance: 30.0
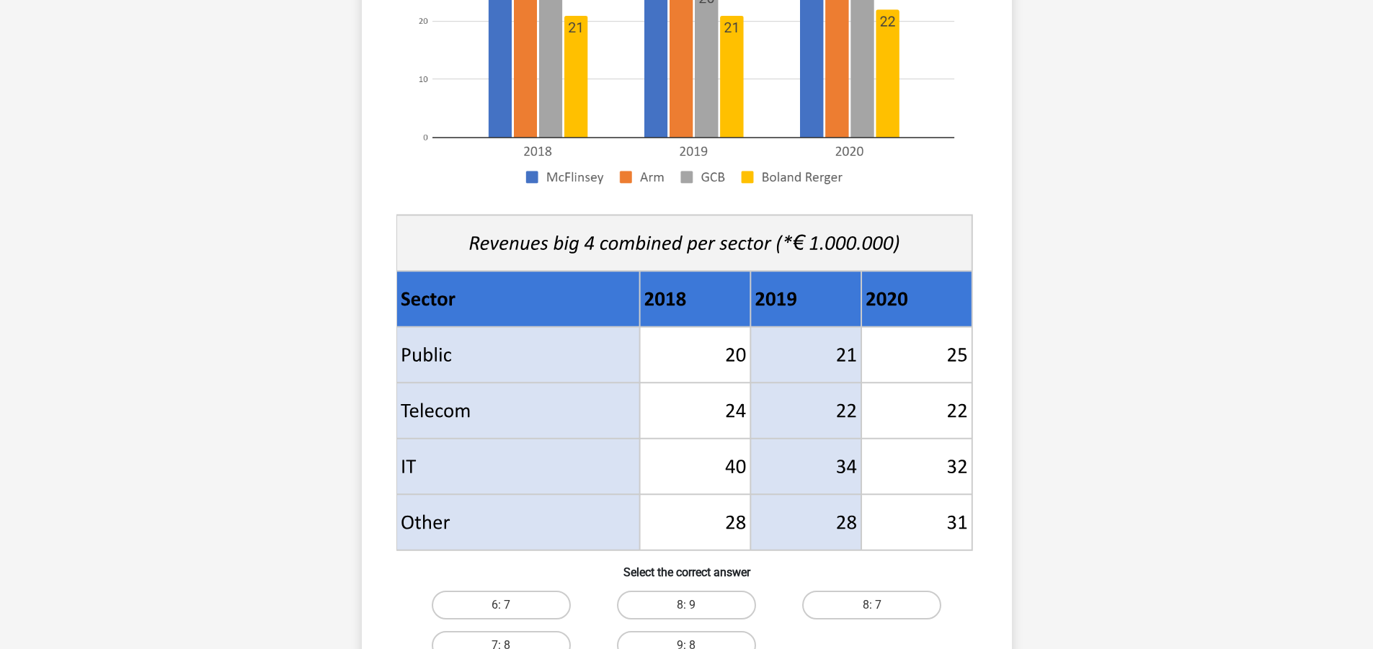
click at [981, 247] on div at bounding box center [687, 202] width 604 height 703
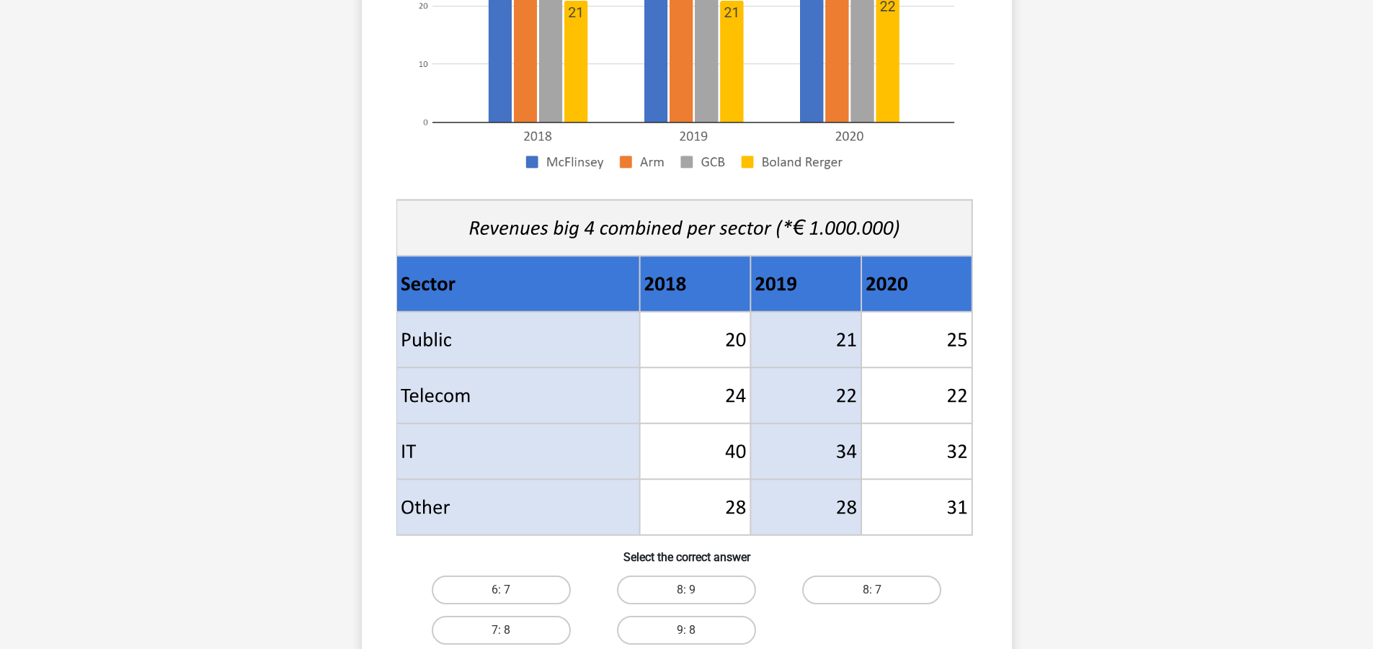
scroll to position [360, 0]
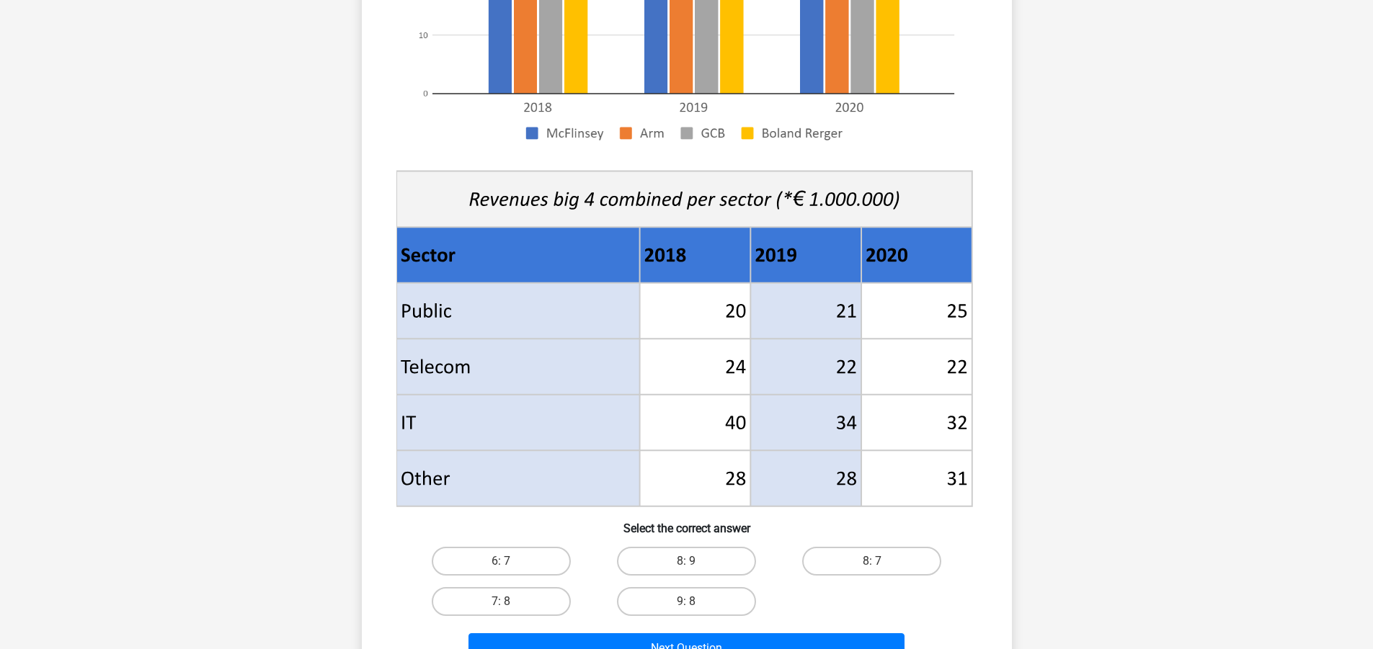
click at [353, 378] on div "12:25 Question 1 of 10 Question category: numerical reasoning set 1" at bounding box center [686, 196] width 673 height 969
click at [330, 374] on div "Go premium robert robert.chrun@yahoo.com" at bounding box center [686, 368] width 1373 height 1457
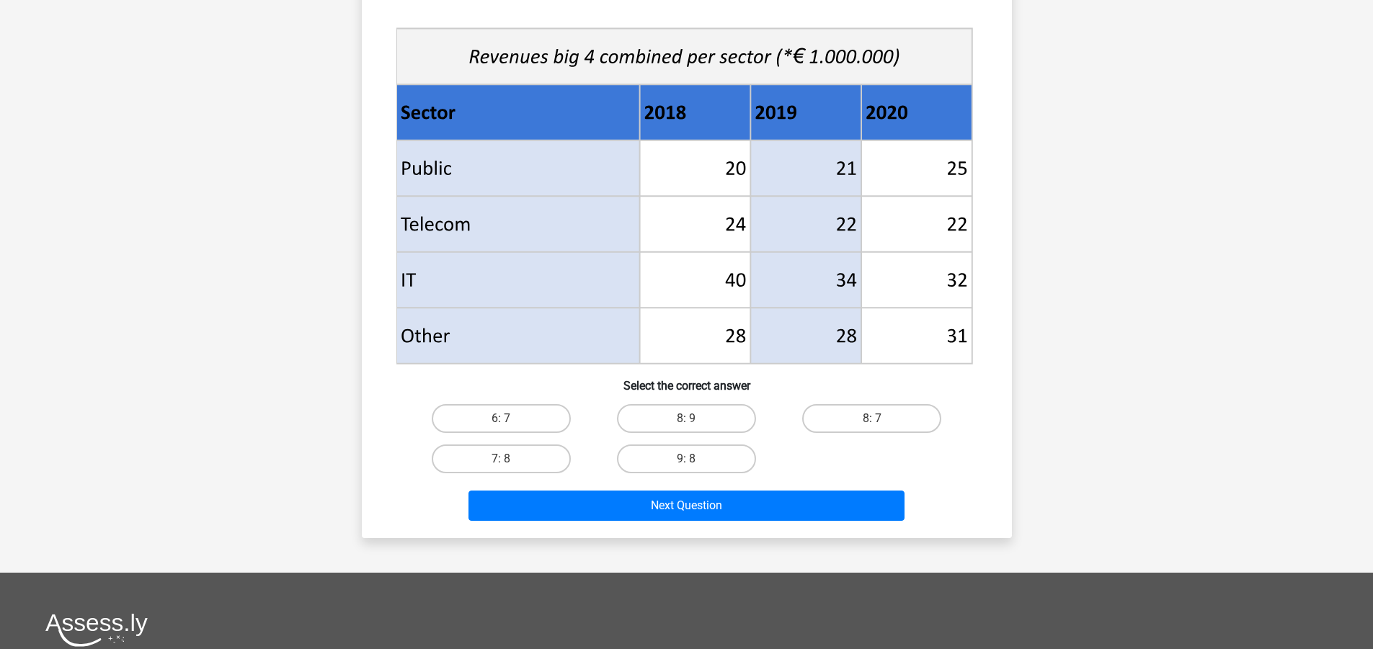
scroll to position [505, 0]
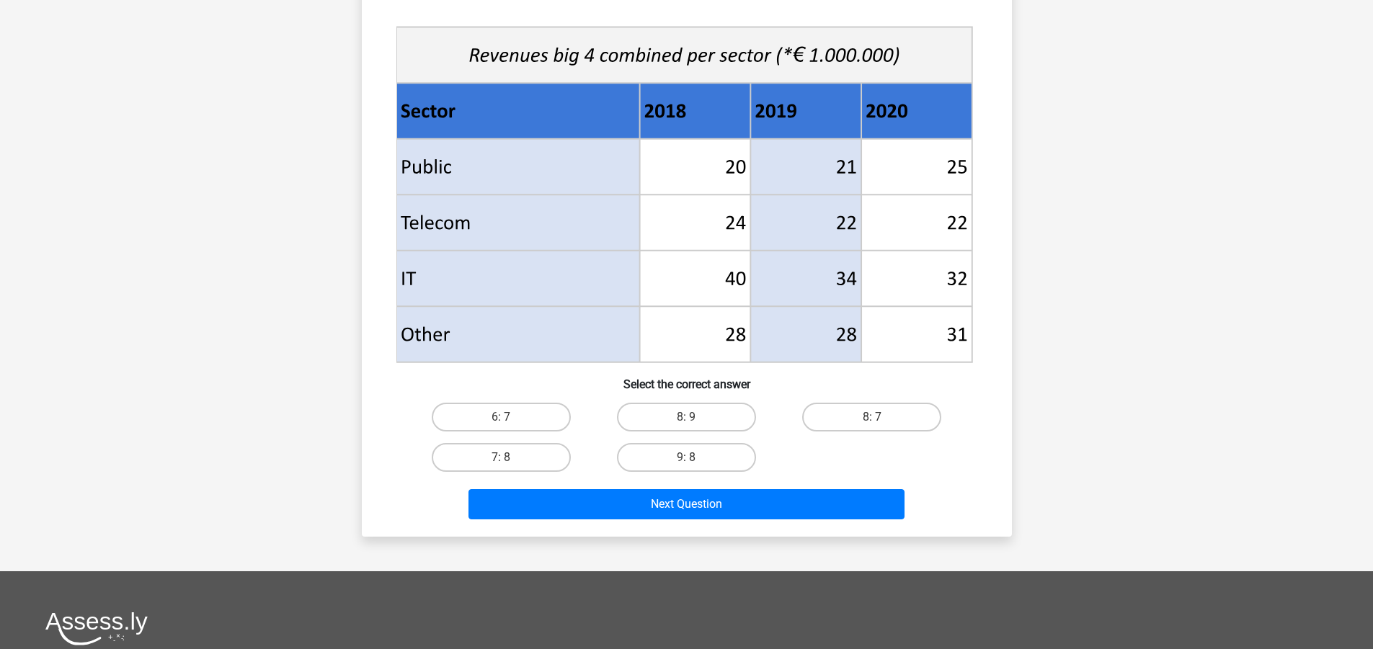
click at [329, 372] on div "Go premium [PERSON_NAME] [PERSON_NAME][EMAIL_ADDRESS][PERSON_NAME][DOMAIN_NAME]" at bounding box center [686, 223] width 1373 height 1457
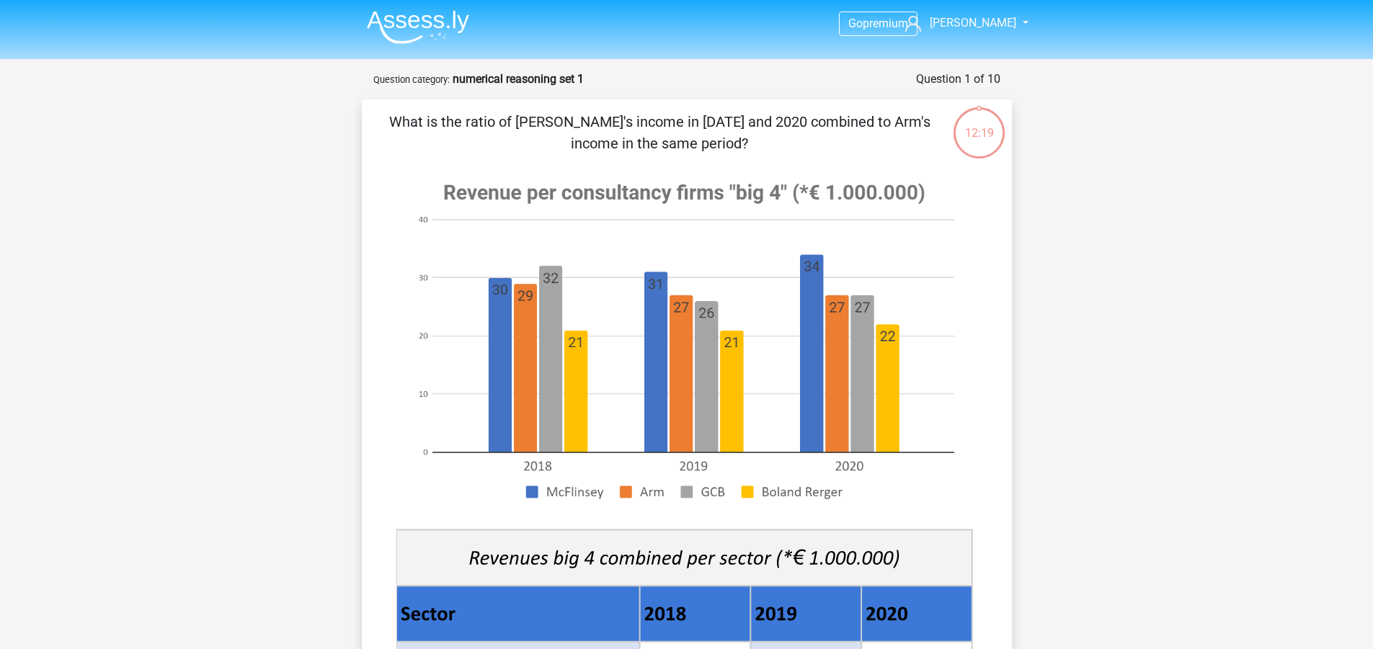
scroll to position [0, 0]
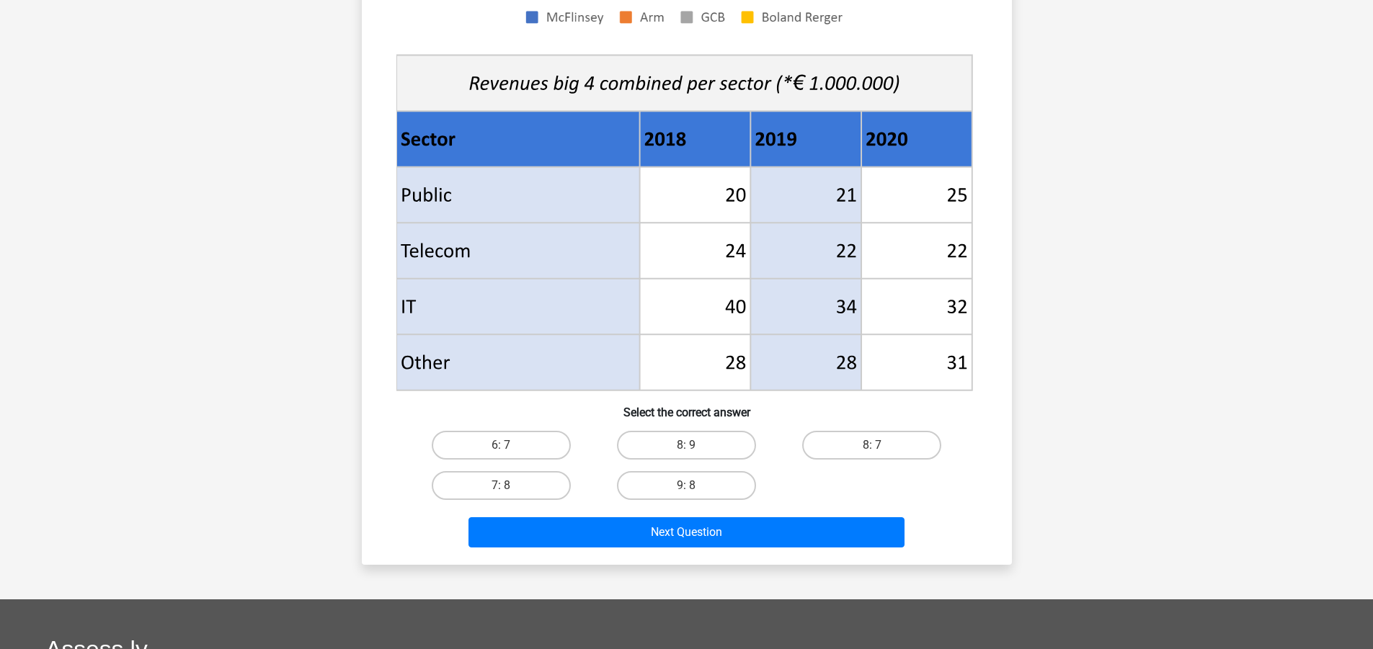
scroll to position [649, 0]
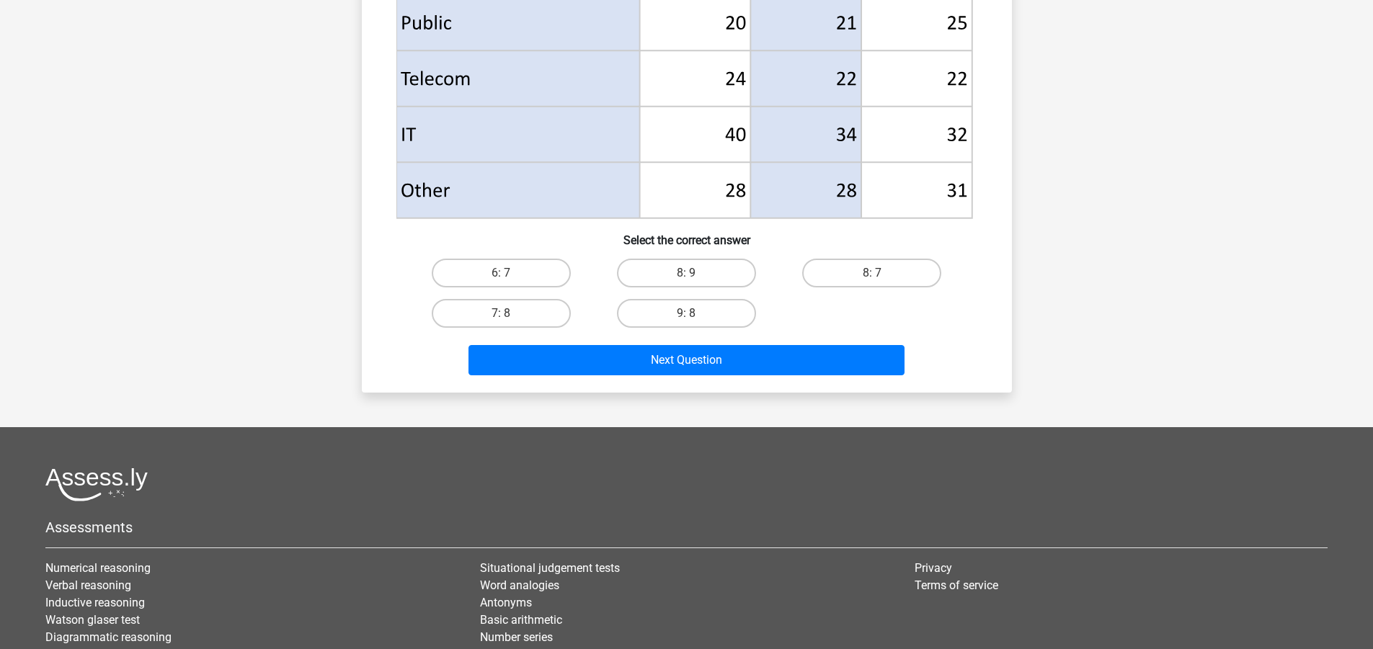
click at [337, 382] on div "Go premium [PERSON_NAME] [PERSON_NAME][EMAIL_ADDRESS][PERSON_NAME][DOMAIN_NAME]" at bounding box center [686, 79] width 1373 height 1457
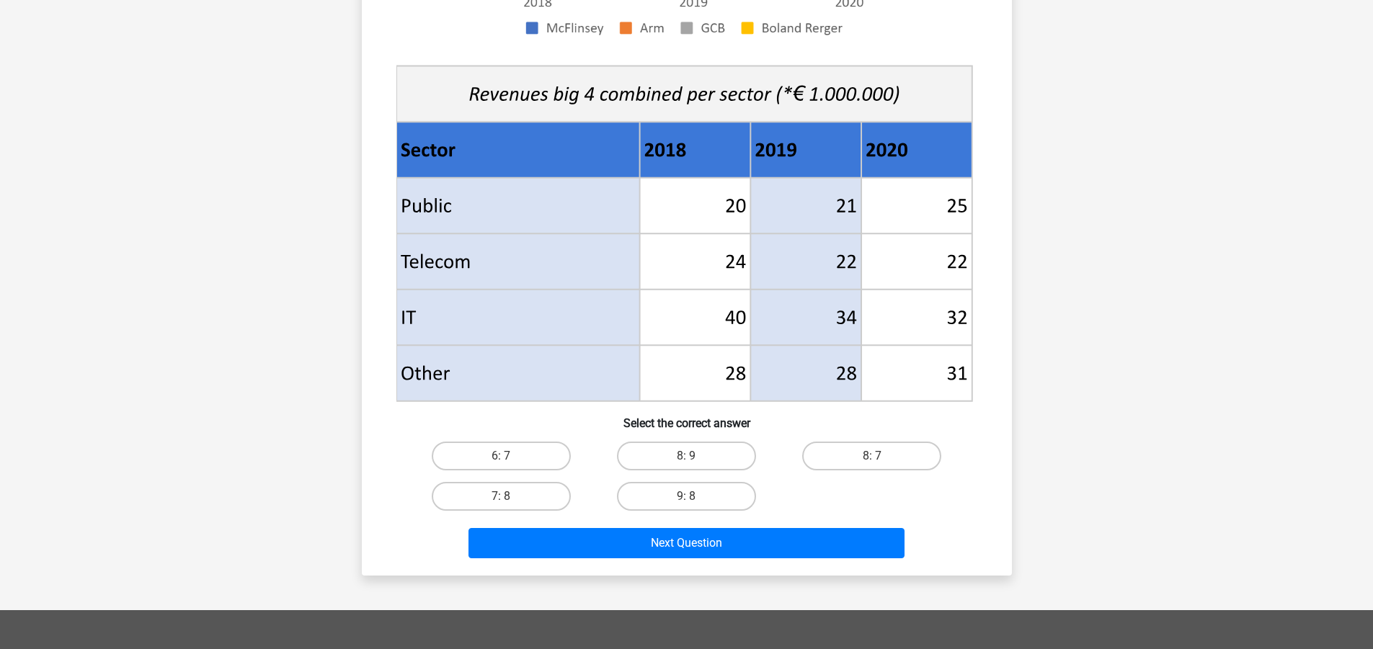
scroll to position [432, 0]
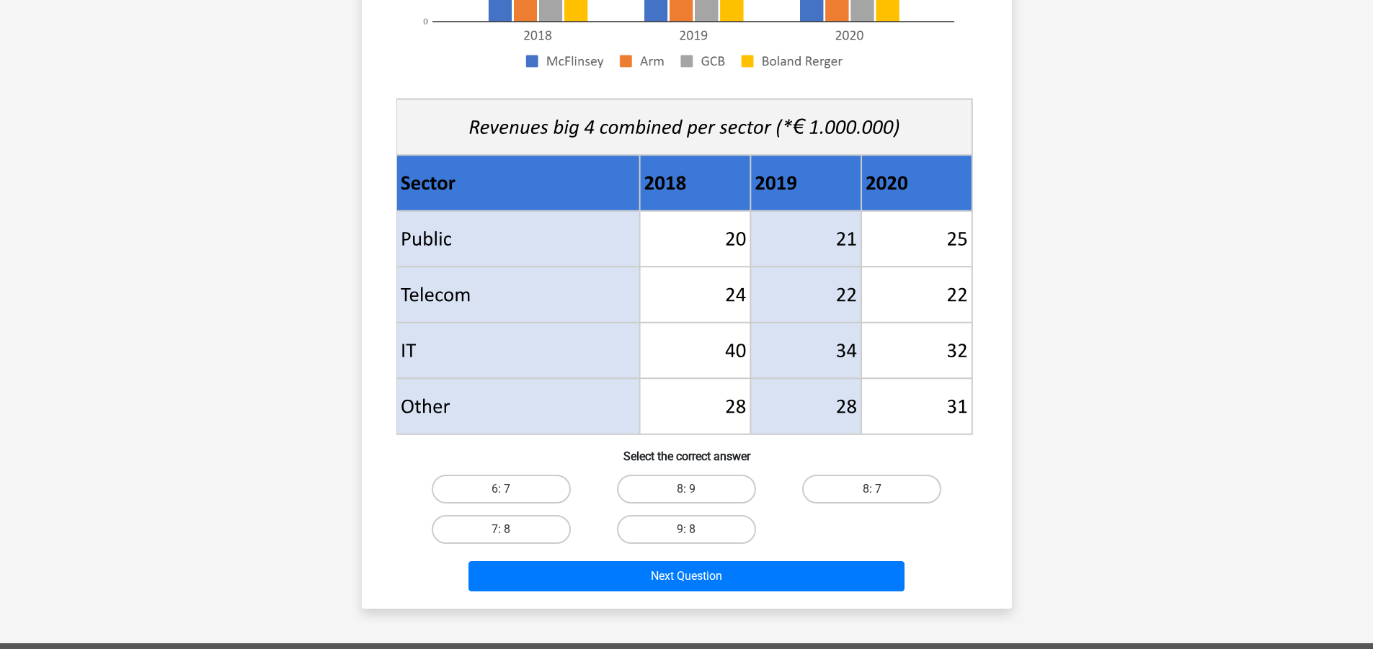
click at [337, 375] on div "Go premium [PERSON_NAME] [PERSON_NAME][EMAIL_ADDRESS][PERSON_NAME][DOMAIN_NAME]" at bounding box center [686, 296] width 1373 height 1457
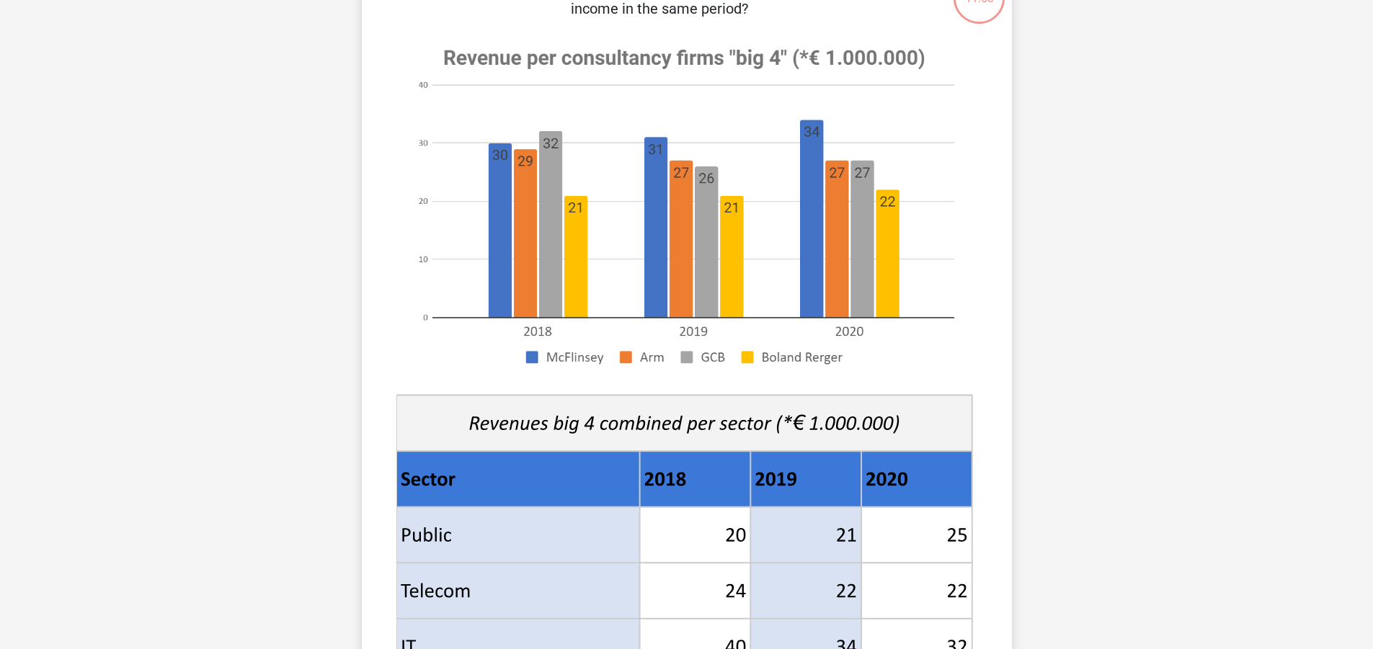
scroll to position [0, 0]
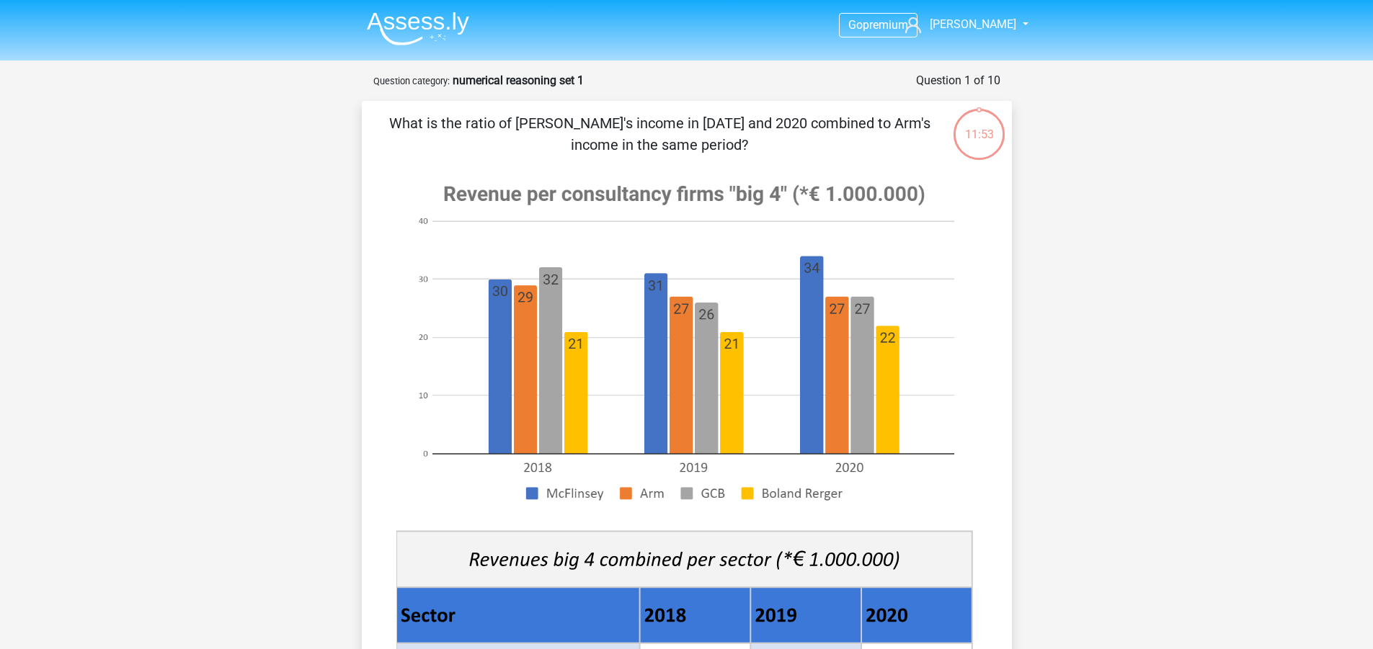
drag, startPoint x: 480, startPoint y: 126, endPoint x: 732, endPoint y: 121, distance: 252.3
click at [732, 121] on p "What is the ratio of McFlinsey's income in 2018 and 2020 combined to Arm's inco…" at bounding box center [660, 133] width 550 height 43
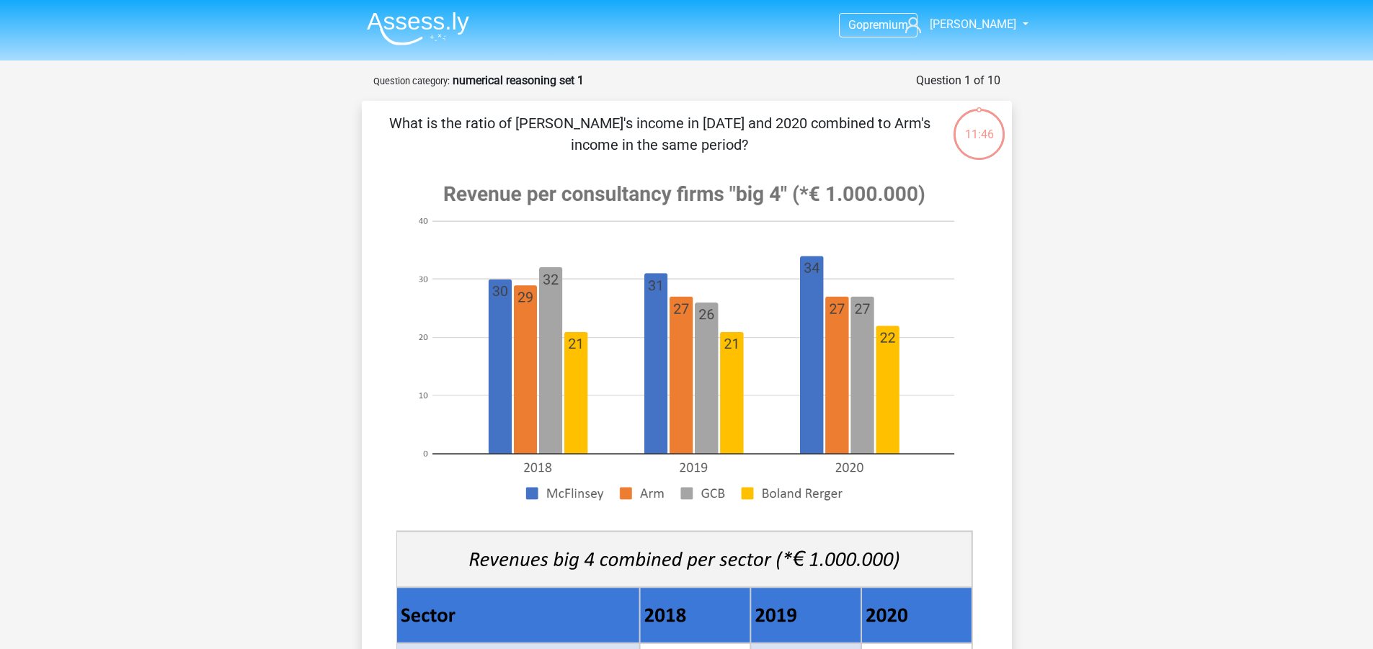
click at [732, 121] on p "What is the ratio of McFlinsey's income in 2018 and 2020 combined to Arm's inco…" at bounding box center [660, 133] width 550 height 43
click at [388, 311] on div at bounding box center [687, 518] width 604 height 703
click at [349, 314] on div "11:16 Question 1 of 10 Question category: numerical reasoning set 1" at bounding box center [687, 556] width 685 height 969
click at [345, 318] on div "11:15 Question 1 of 10 Question category: numerical reasoning set 1" at bounding box center [687, 556] width 685 height 969
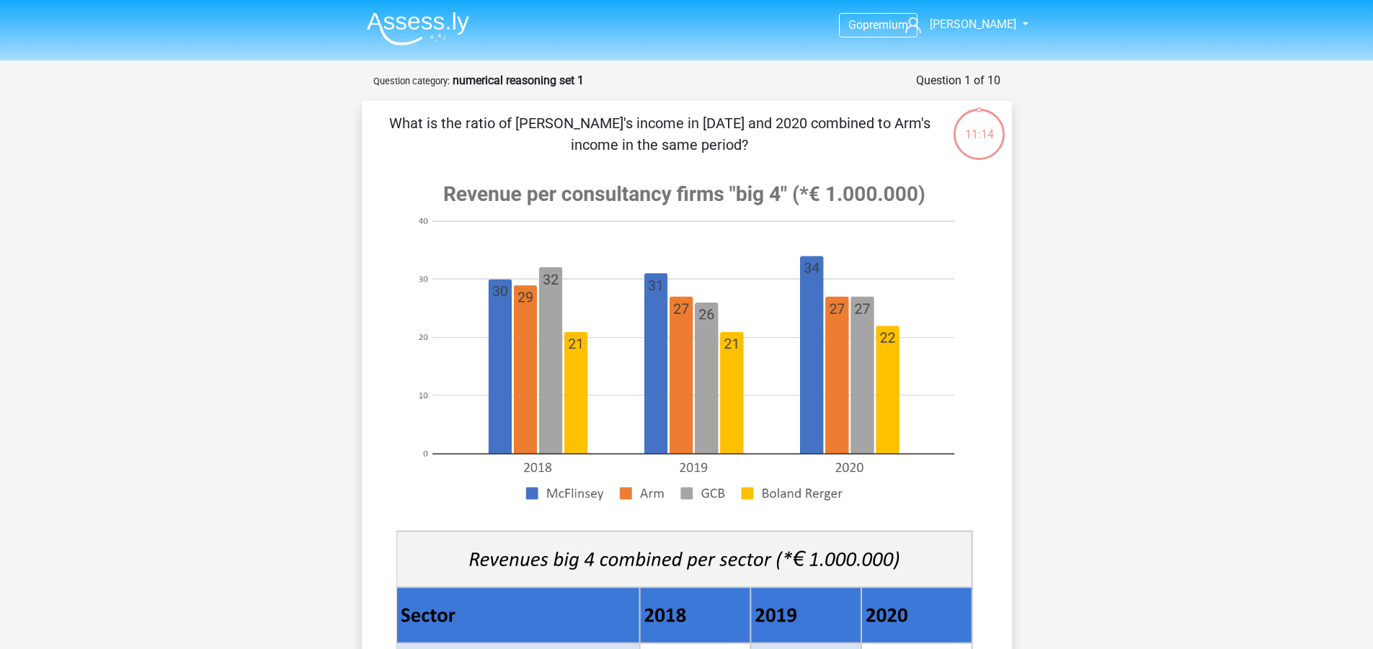
click at [371, 283] on div "What is the ratio of McFlinsey's income in 2018 and 2020 combined to Arm's inco…" at bounding box center [687, 570] width 639 height 917
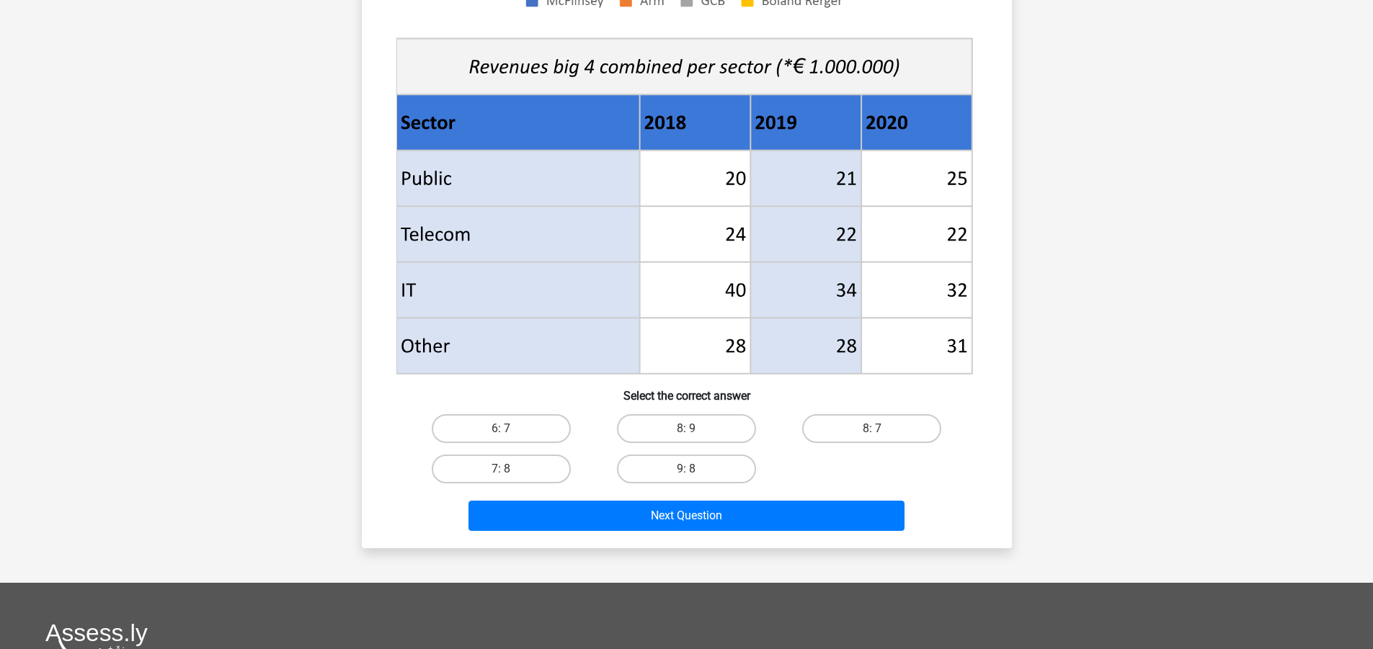
scroll to position [505, 0]
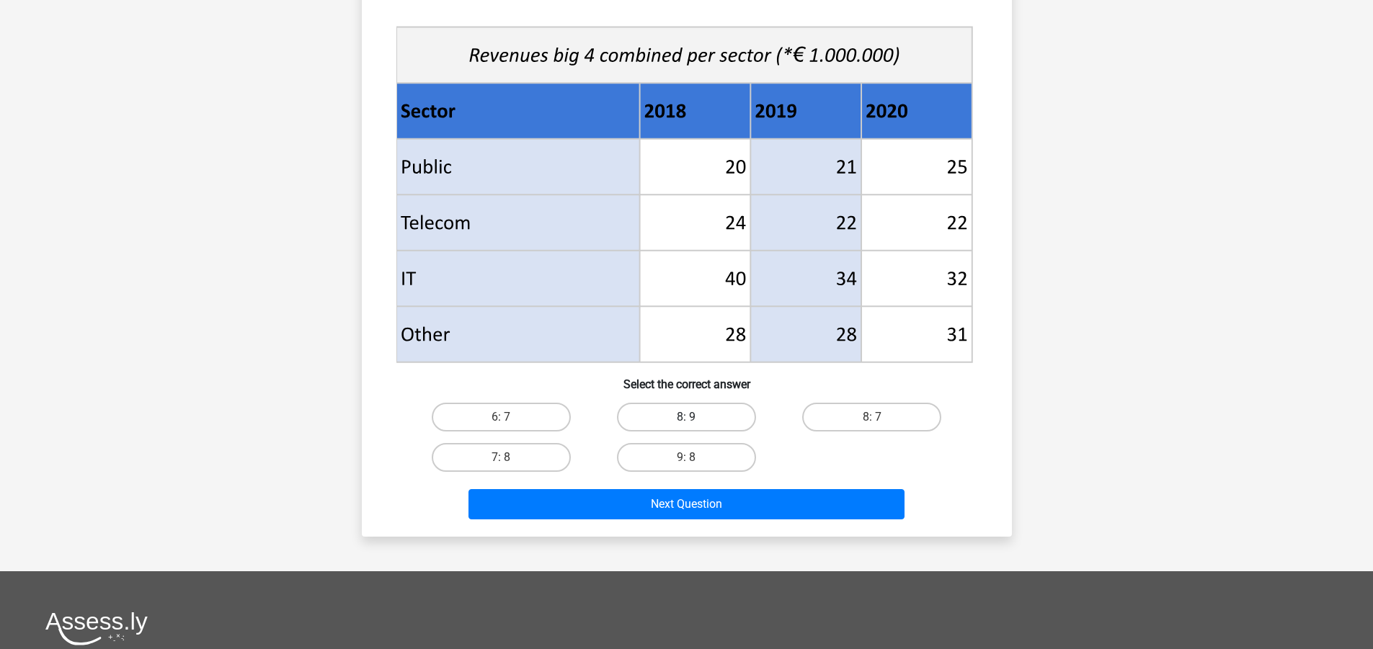
click at [724, 419] on label "8: 9" at bounding box center [686, 417] width 139 height 29
click at [695, 419] on input "8: 9" at bounding box center [690, 421] width 9 height 9
radio input "true"
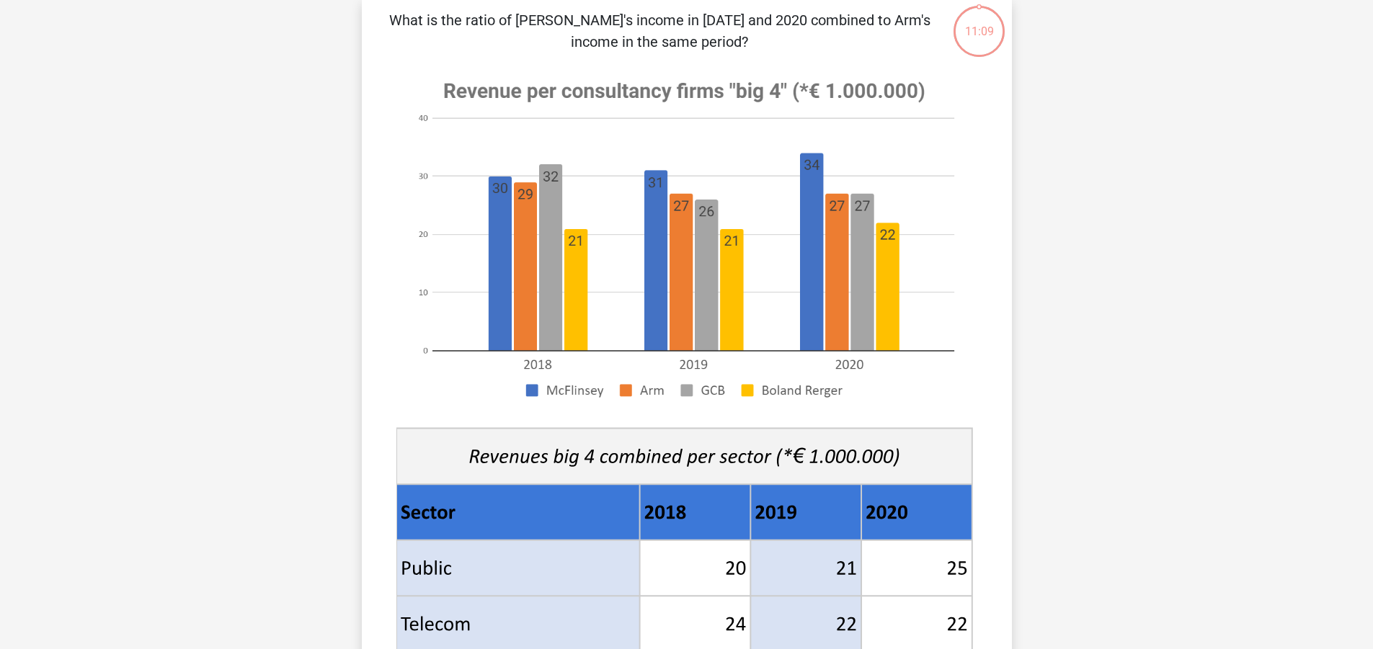
scroll to position [0, 0]
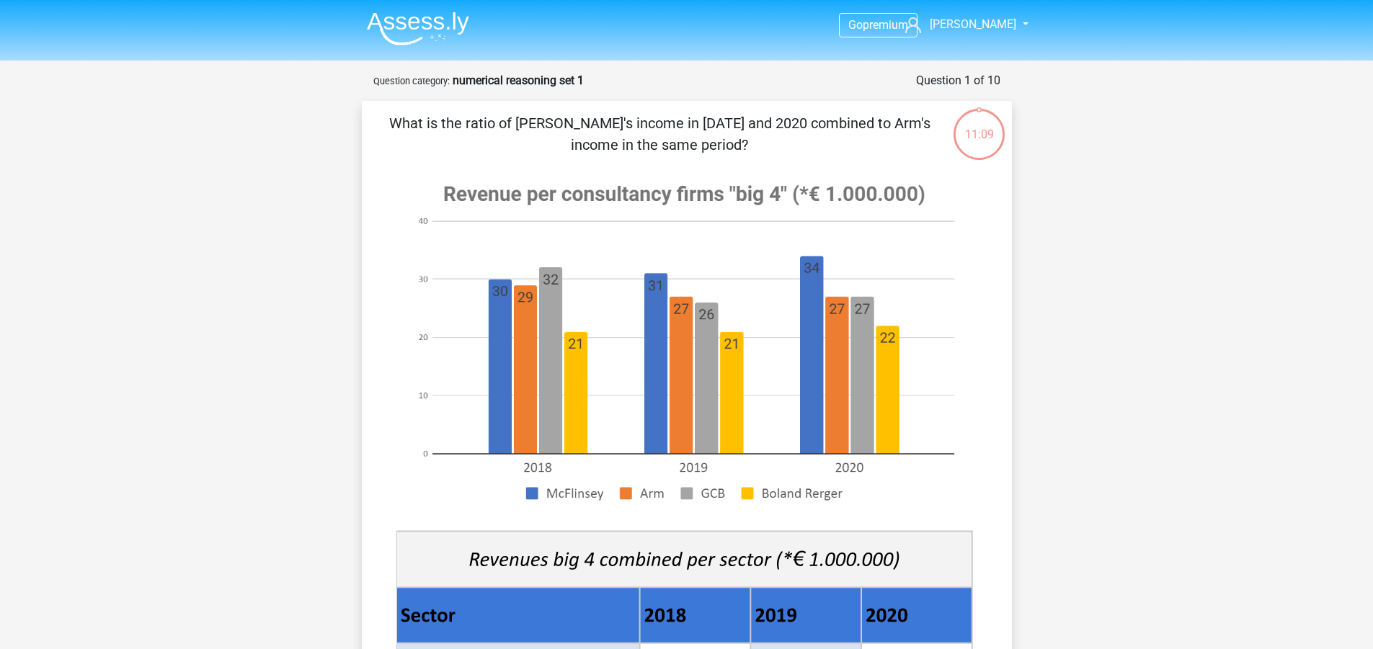
click at [447, 326] on image at bounding box center [684, 342] width 576 height 351
click at [498, 314] on image at bounding box center [684, 342] width 576 height 351
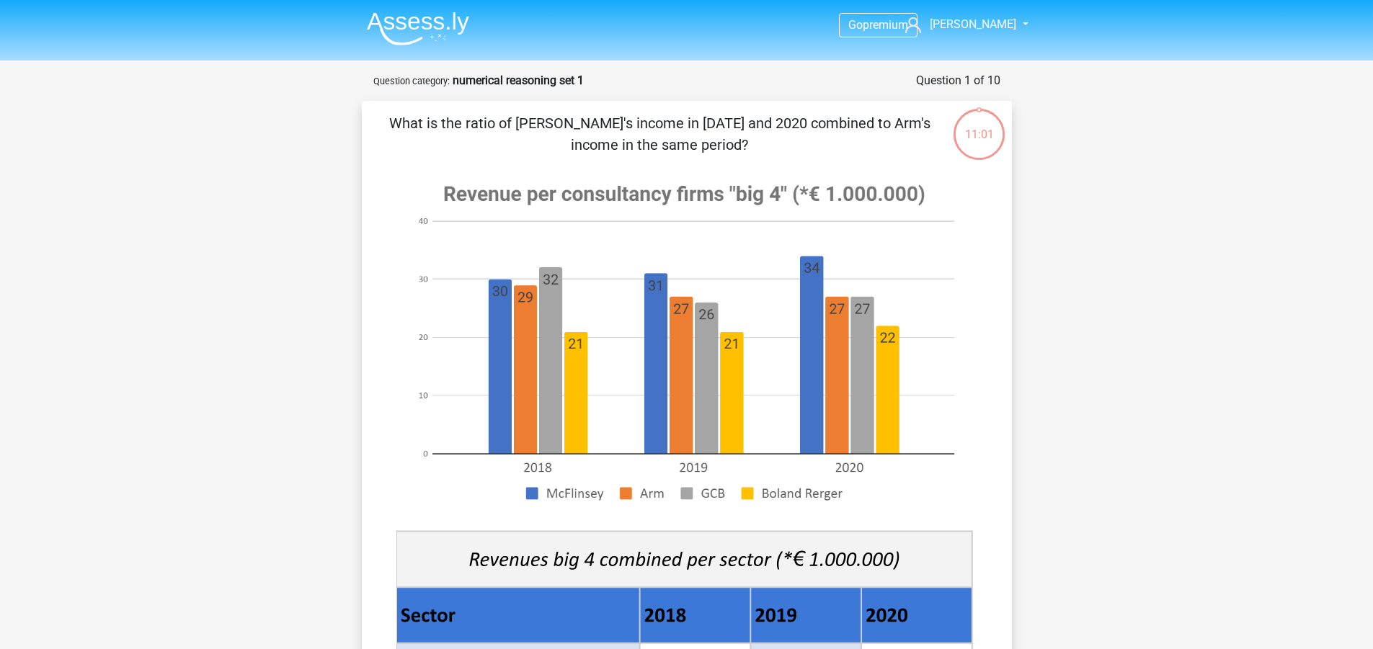
click at [498, 314] on image at bounding box center [684, 342] width 576 height 351
drag, startPoint x: 486, startPoint y: 311, endPoint x: 452, endPoint y: 322, distance: 36.5
click at [452, 322] on image at bounding box center [684, 342] width 576 height 351
click at [476, 314] on image at bounding box center [684, 342] width 576 height 351
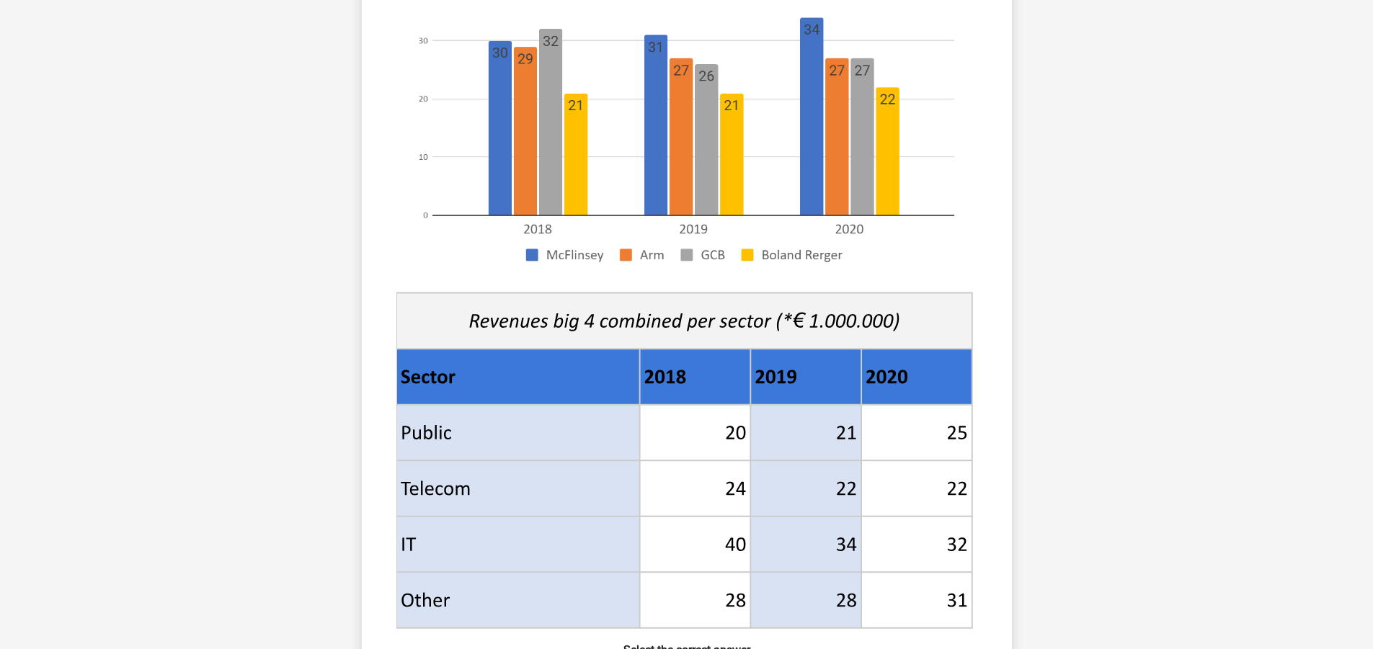
scroll to position [288, 0]
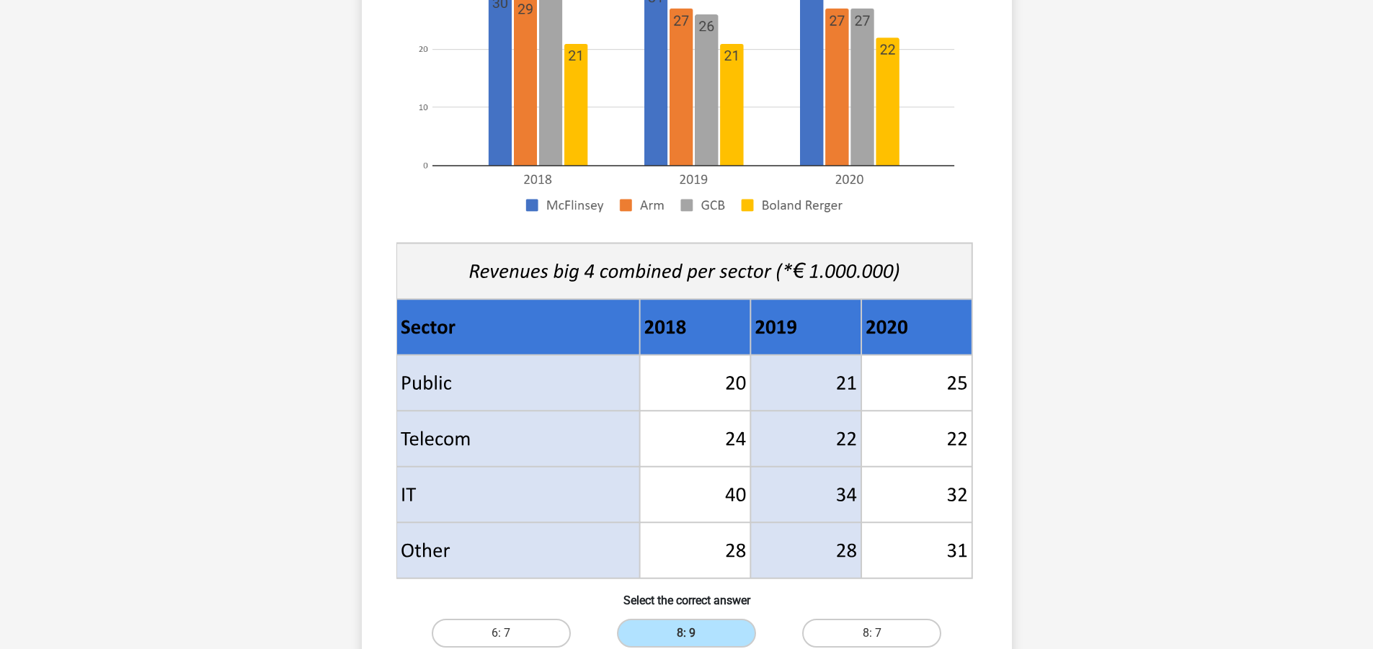
click at [1185, 416] on div "Go premium [PERSON_NAME] [PERSON_NAME][EMAIL_ADDRESS][PERSON_NAME][DOMAIN_NAME]" at bounding box center [686, 440] width 1373 height 1457
click at [1146, 423] on div "Go premium [PERSON_NAME] [PERSON_NAME][EMAIL_ADDRESS][PERSON_NAME][DOMAIN_NAME]" at bounding box center [686, 440] width 1373 height 1457
click at [1077, 407] on div "Go premium [PERSON_NAME] [PERSON_NAME][EMAIL_ADDRESS][PERSON_NAME][DOMAIN_NAME]" at bounding box center [686, 440] width 1373 height 1457
click at [1064, 404] on div "Go premium [PERSON_NAME] [PERSON_NAME][EMAIL_ADDRESS][PERSON_NAME][DOMAIN_NAME]" at bounding box center [686, 440] width 1373 height 1457
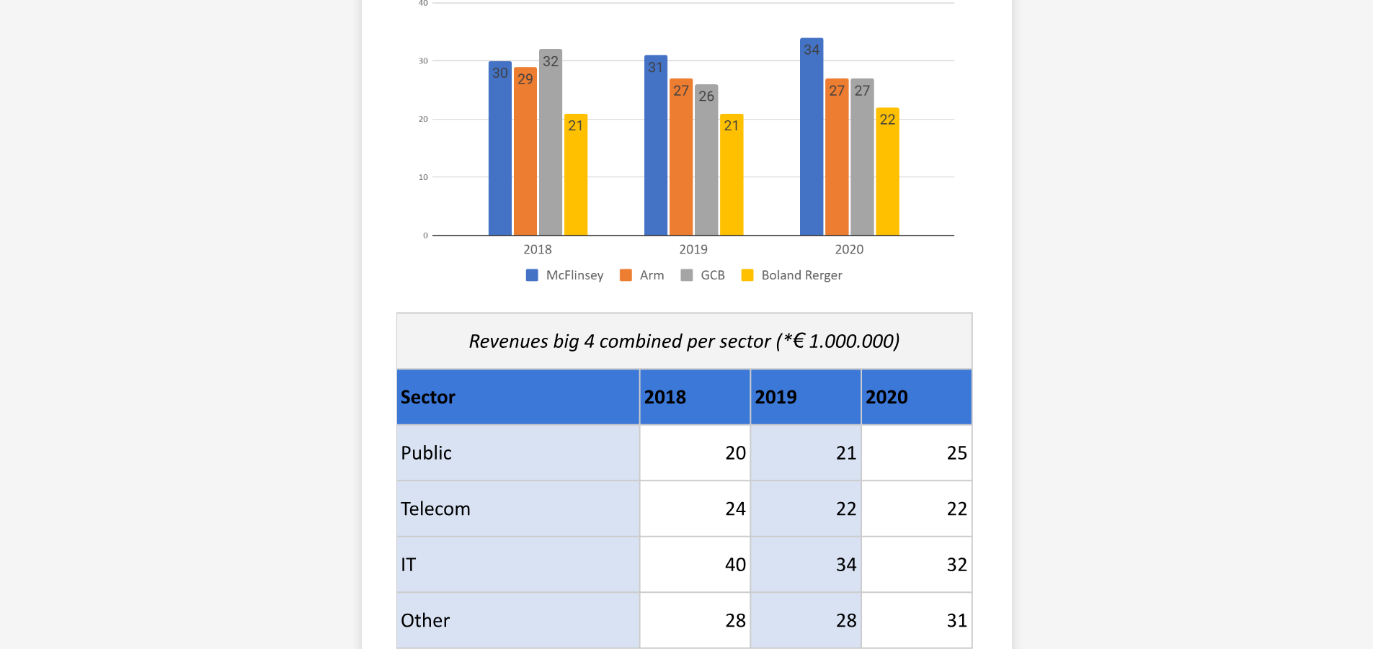
scroll to position [216, 0]
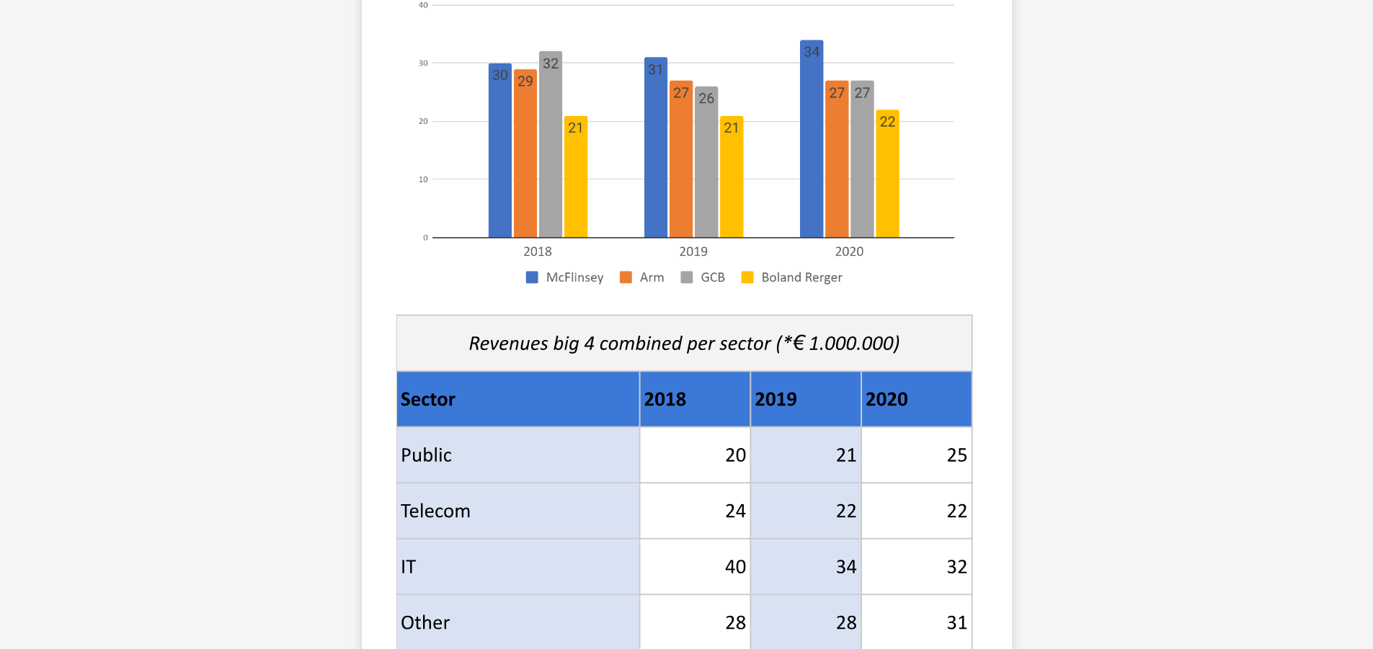
click at [1057, 402] on div "Go premium [PERSON_NAME] [PERSON_NAME][EMAIL_ADDRESS][PERSON_NAME][DOMAIN_NAME]" at bounding box center [686, 512] width 1373 height 1457
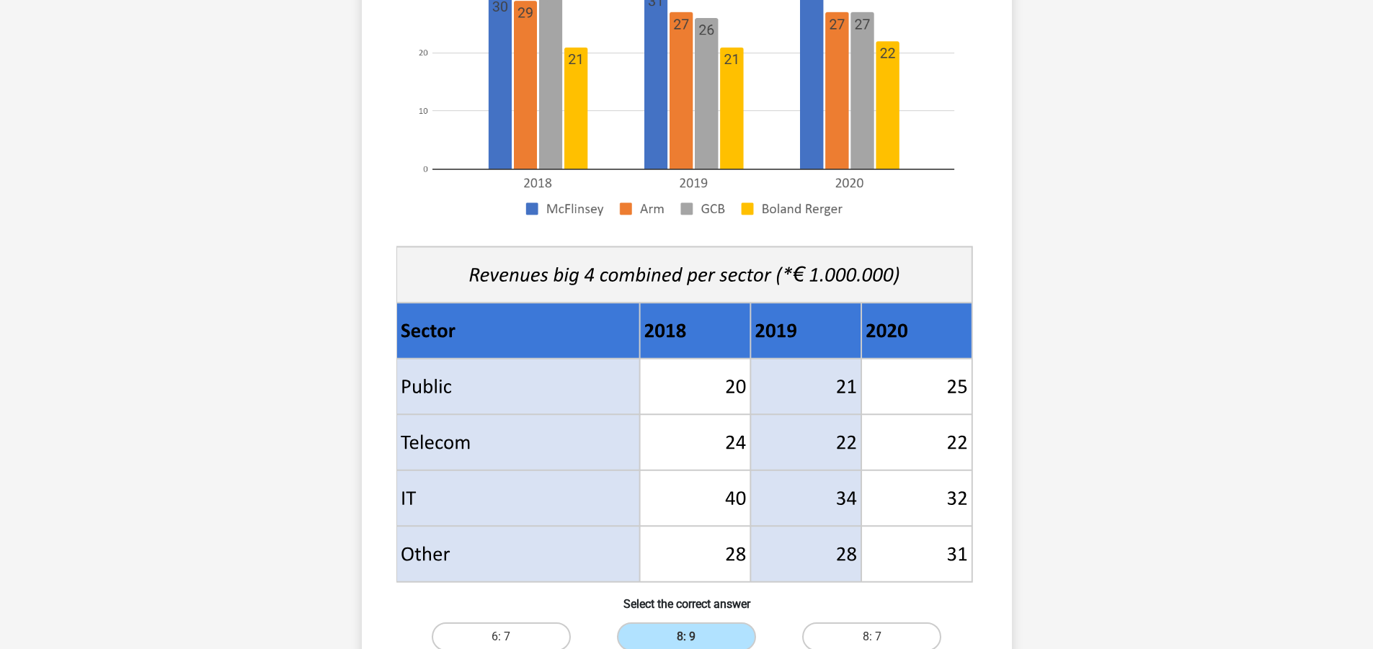
scroll to position [288, 0]
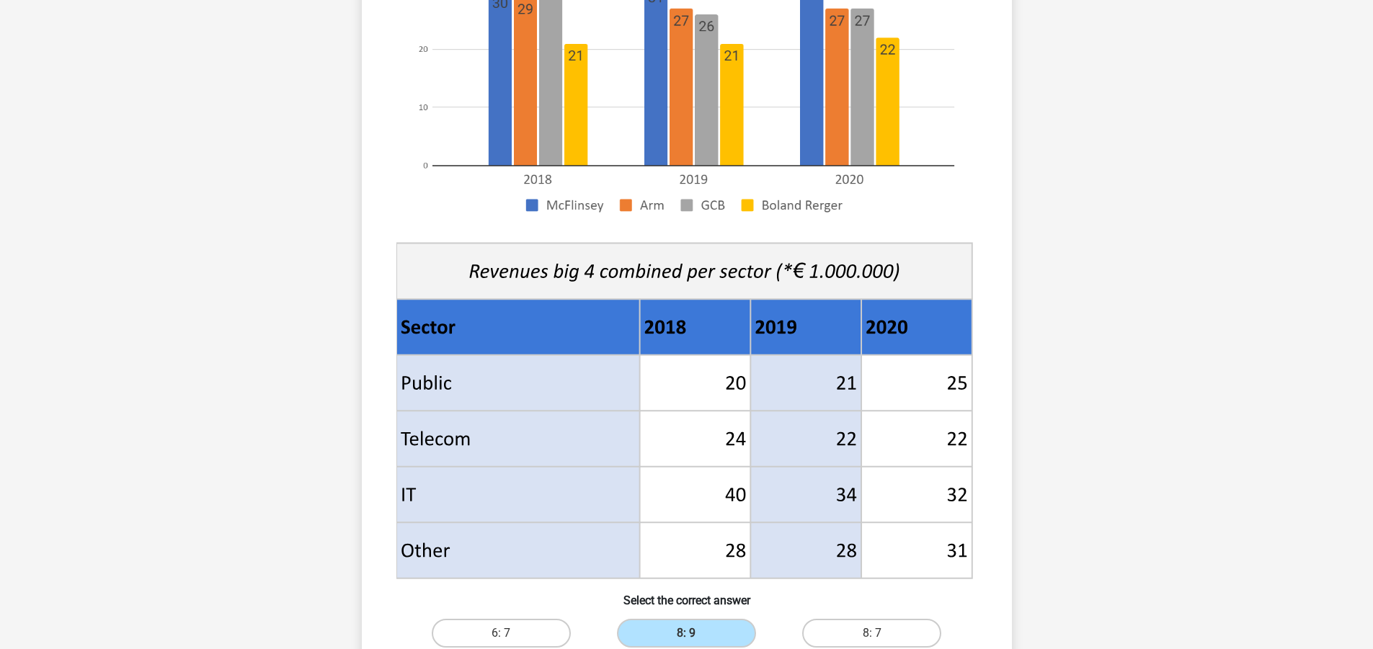
click at [1057, 402] on div "Go premium [PERSON_NAME] [PERSON_NAME][EMAIL_ADDRESS][PERSON_NAME][DOMAIN_NAME]" at bounding box center [686, 440] width 1373 height 1457
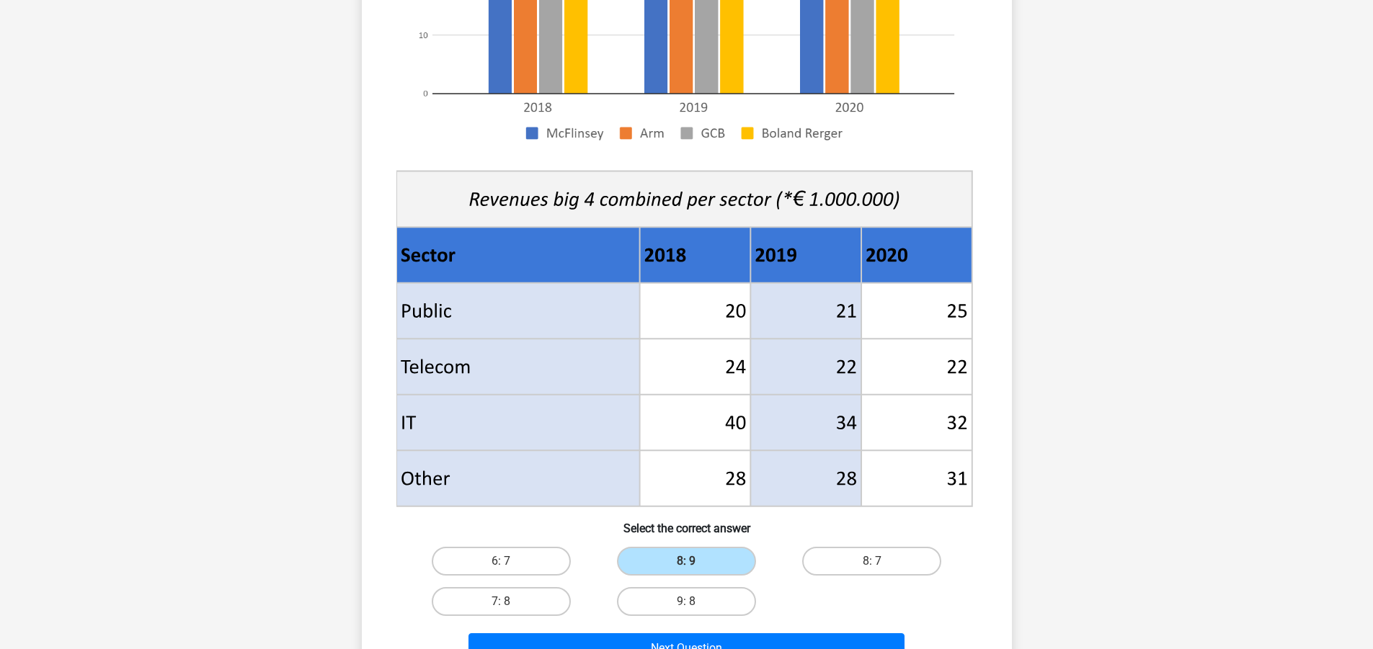
click at [1057, 402] on div "Go premium [PERSON_NAME] [PERSON_NAME][EMAIL_ADDRESS][PERSON_NAME][DOMAIN_NAME]" at bounding box center [686, 368] width 1373 height 1457
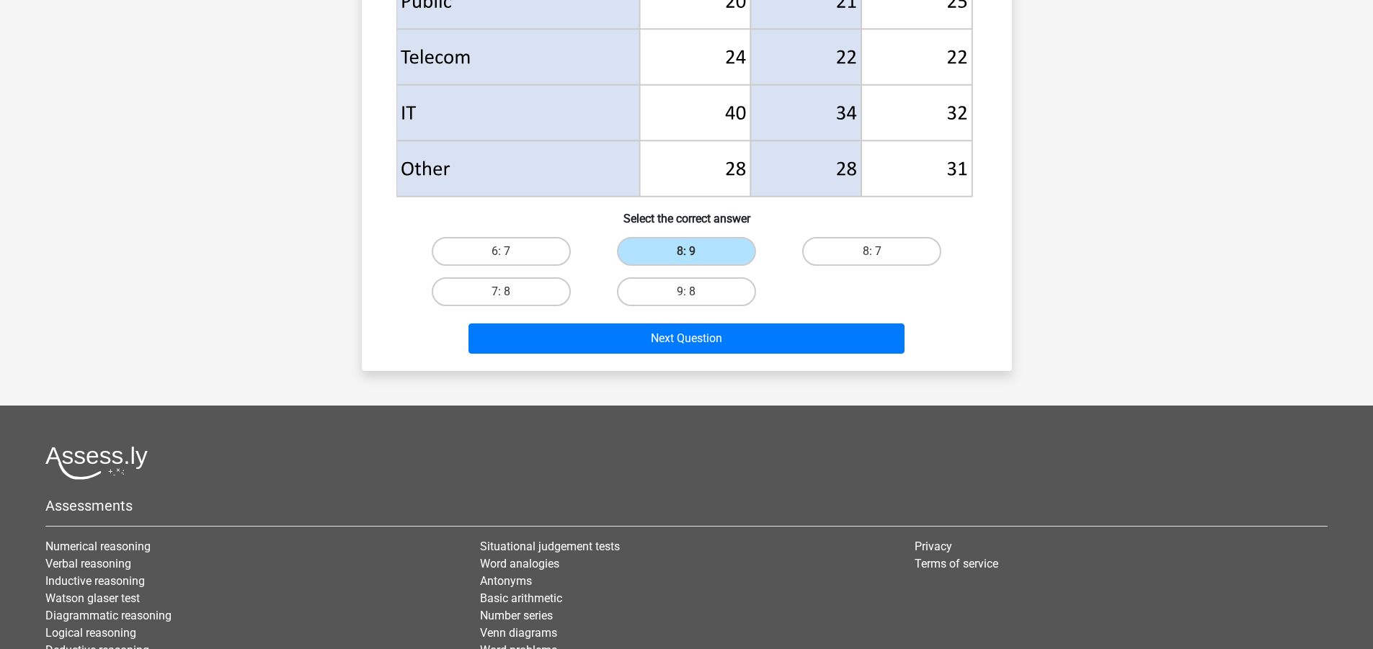
scroll to position [721, 0]
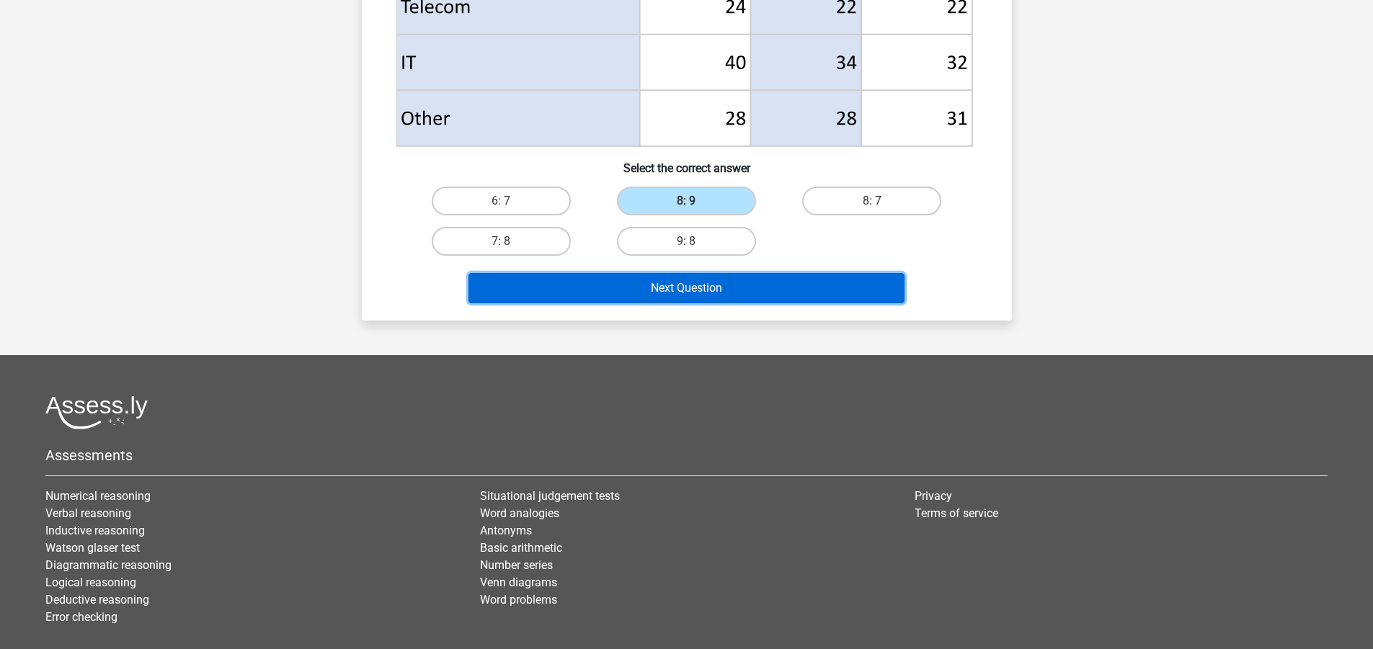
click at [782, 280] on button "Next Question" at bounding box center [686, 288] width 436 height 30
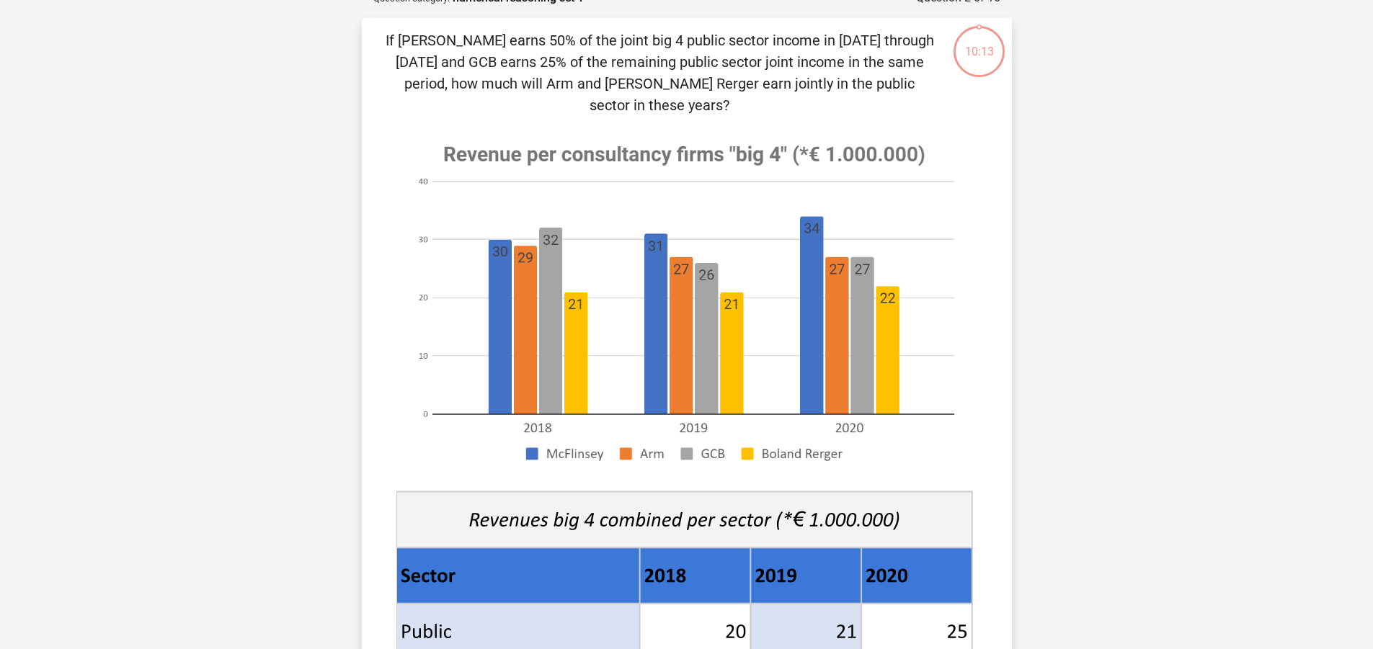
scroll to position [72, 0]
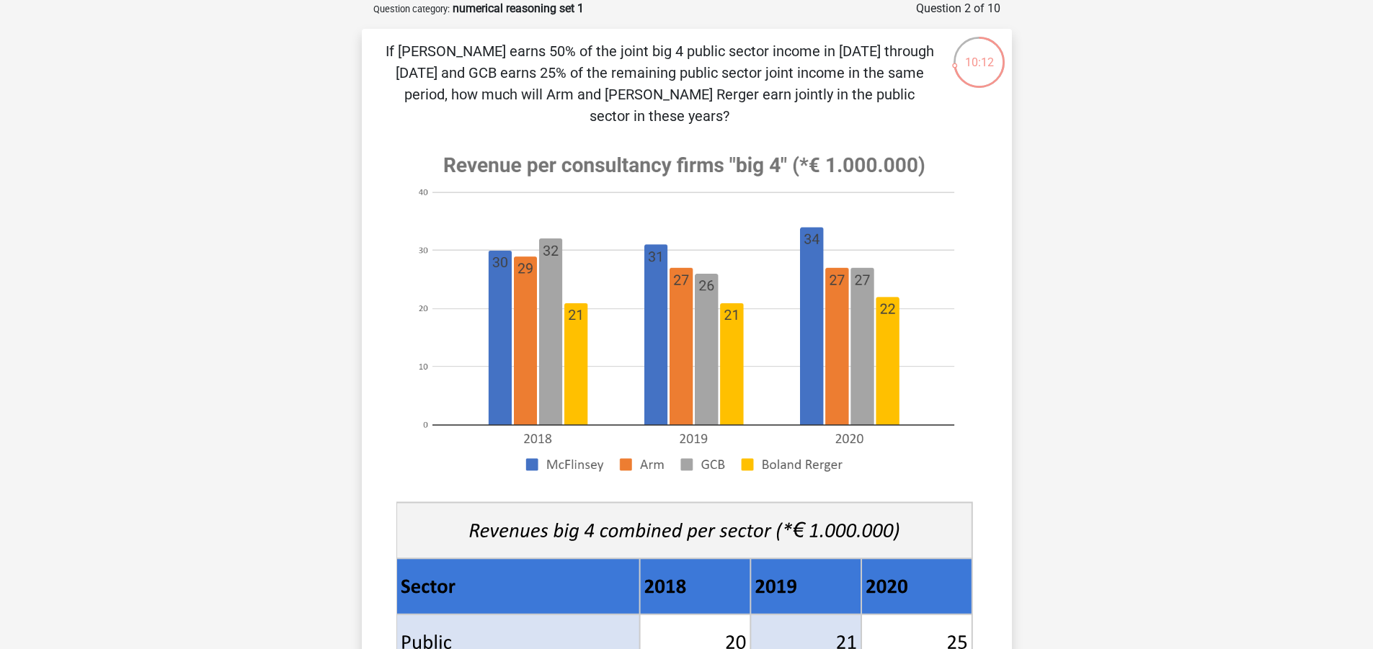
drag, startPoint x: 301, startPoint y: 257, endPoint x: 281, endPoint y: 253, distance: 19.8
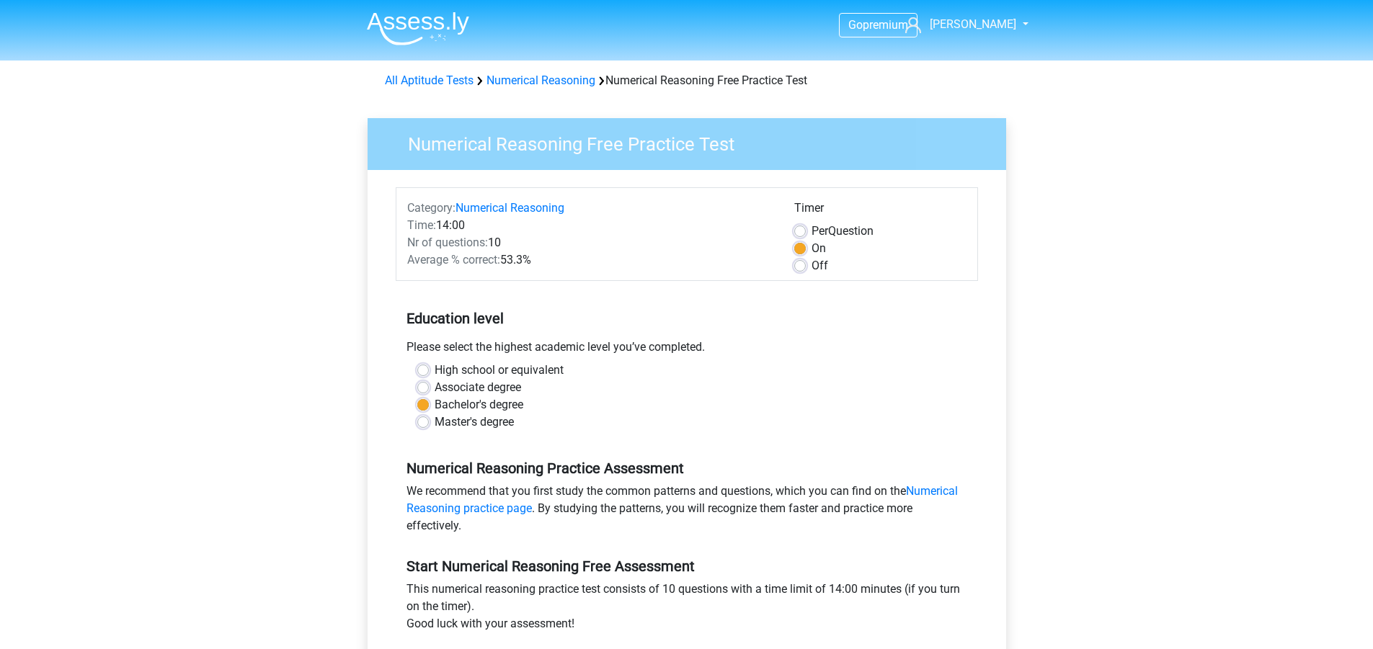
scroll to position [489, 0]
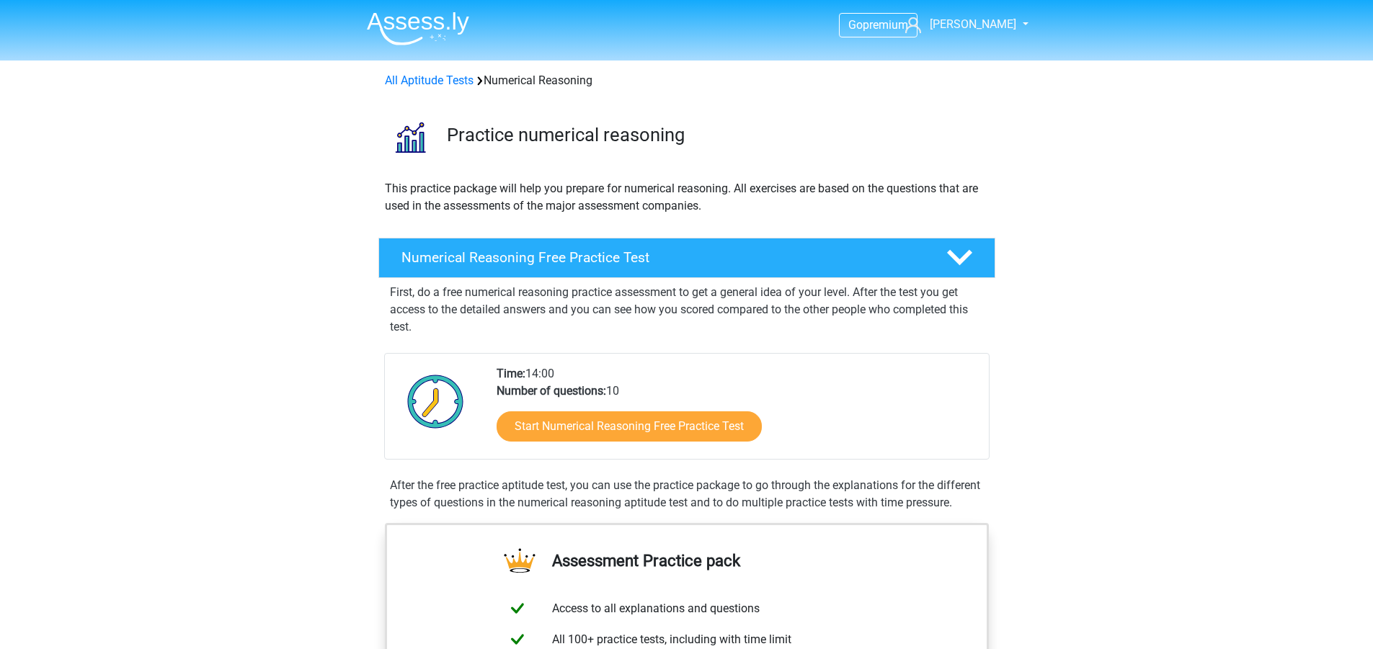
scroll to position [216, 0]
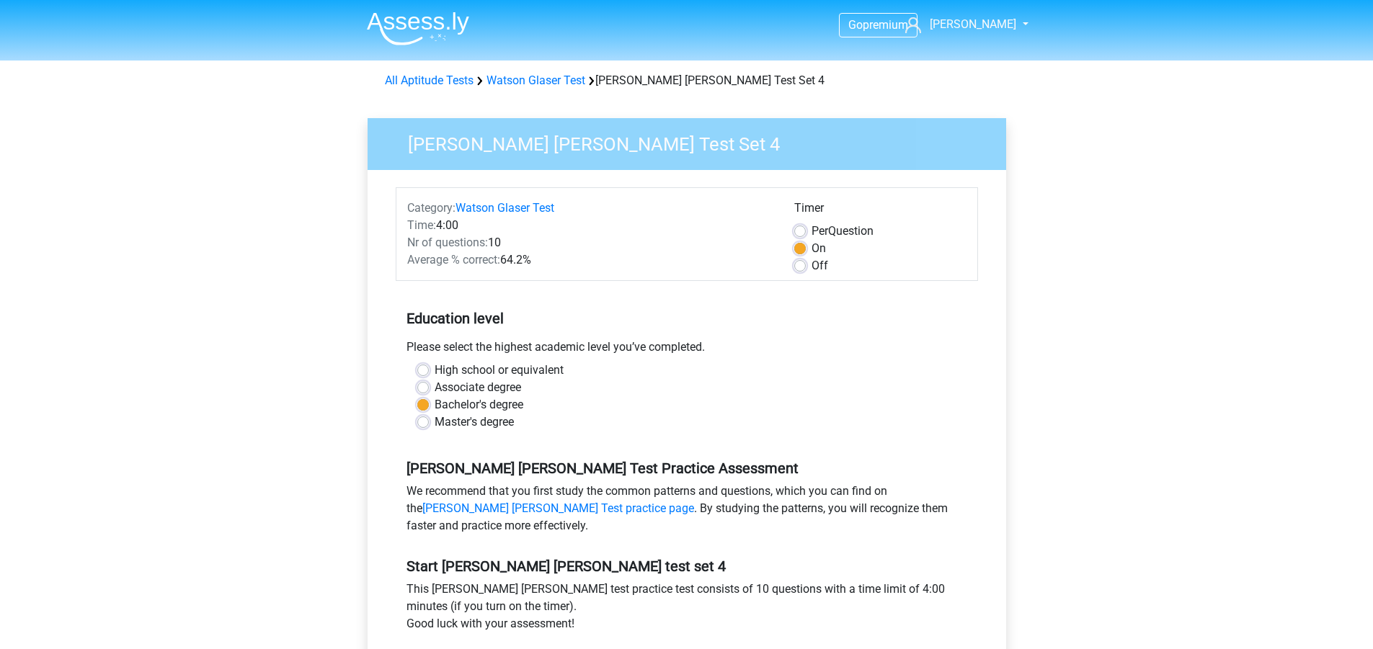
scroll to position [144, 0]
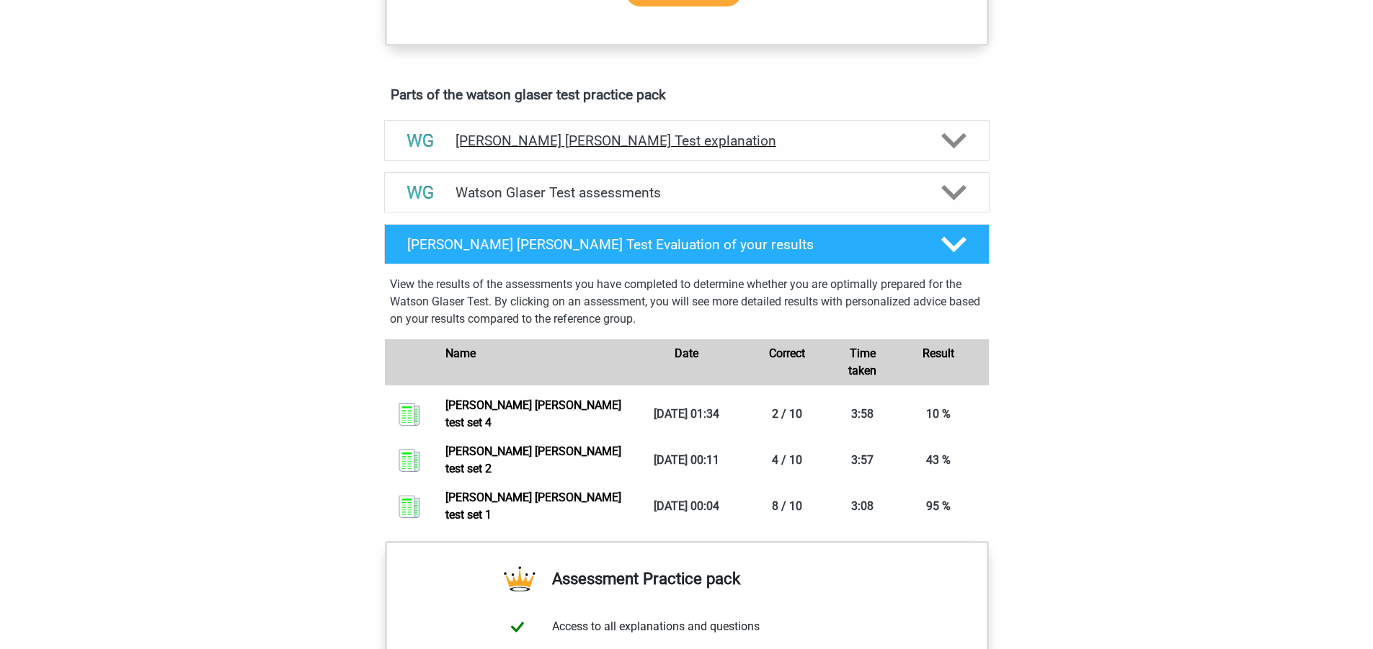
scroll to position [659, 0]
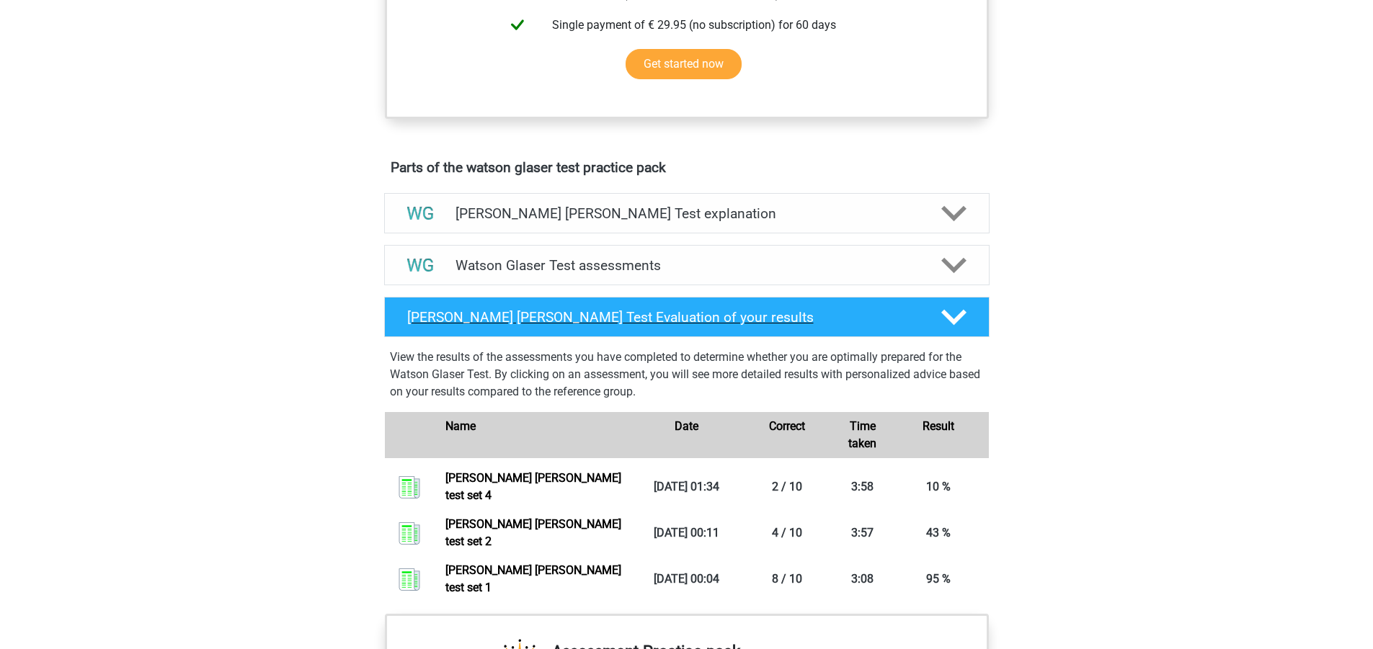
click at [942, 324] on icon at bounding box center [953, 317] width 25 height 25
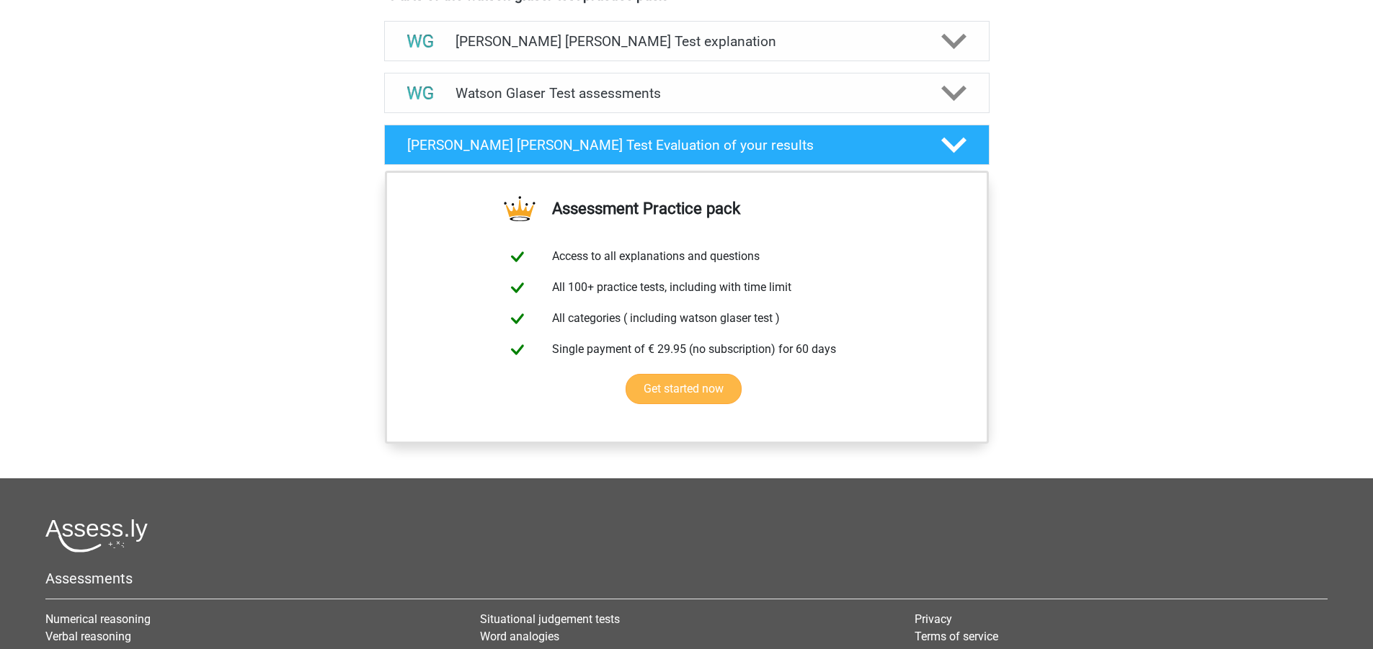
scroll to position [587, 0]
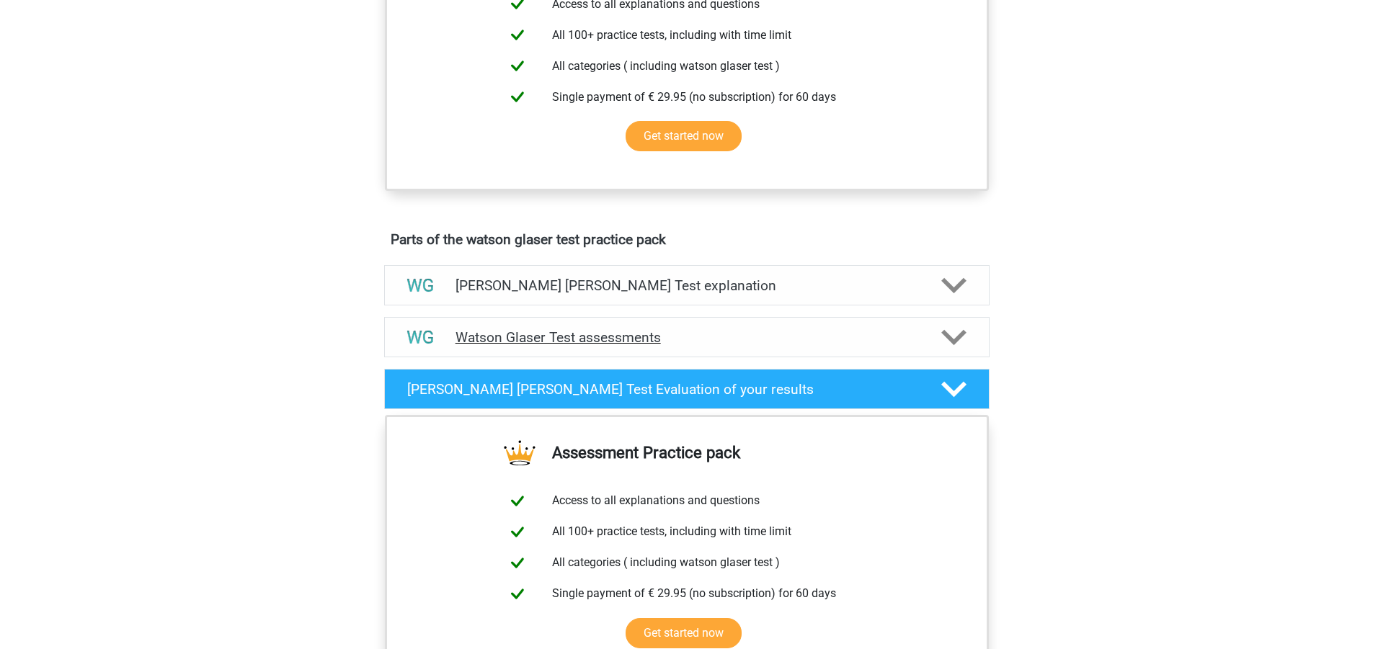
click at [894, 346] on h4 "Watson Glaser Test assessments" at bounding box center [686, 337] width 463 height 17
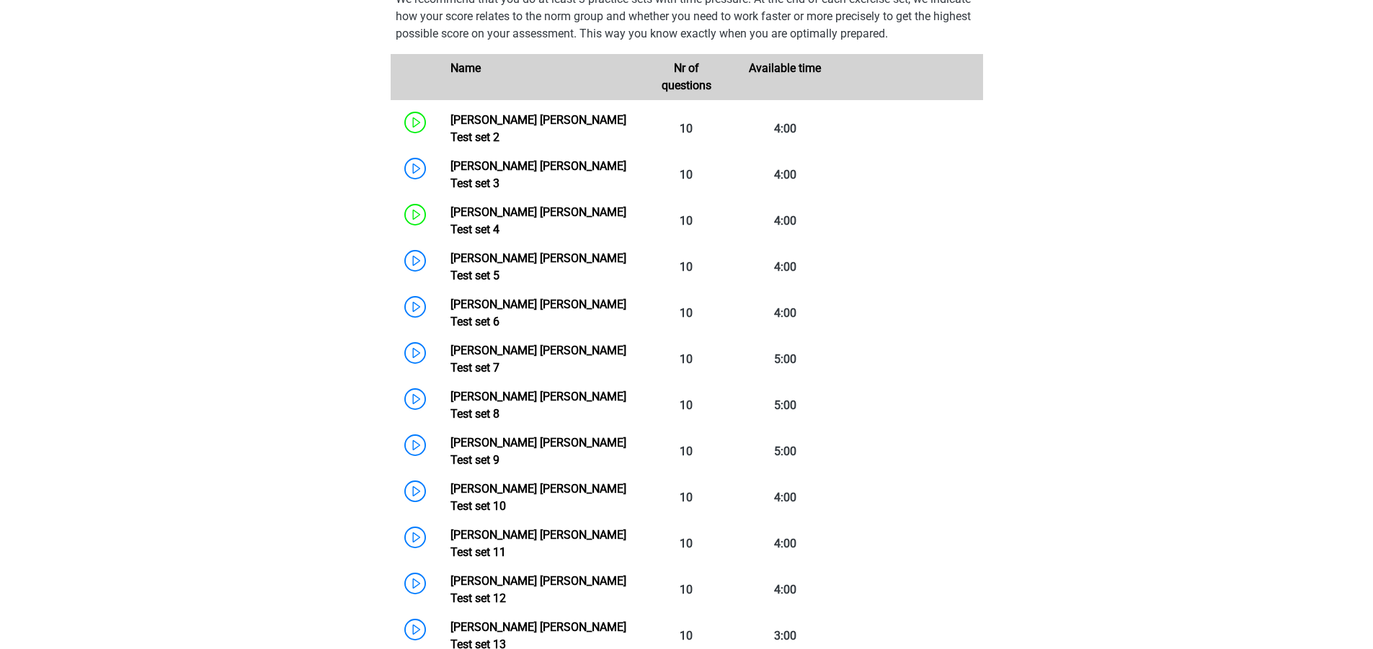
scroll to position [1235, 0]
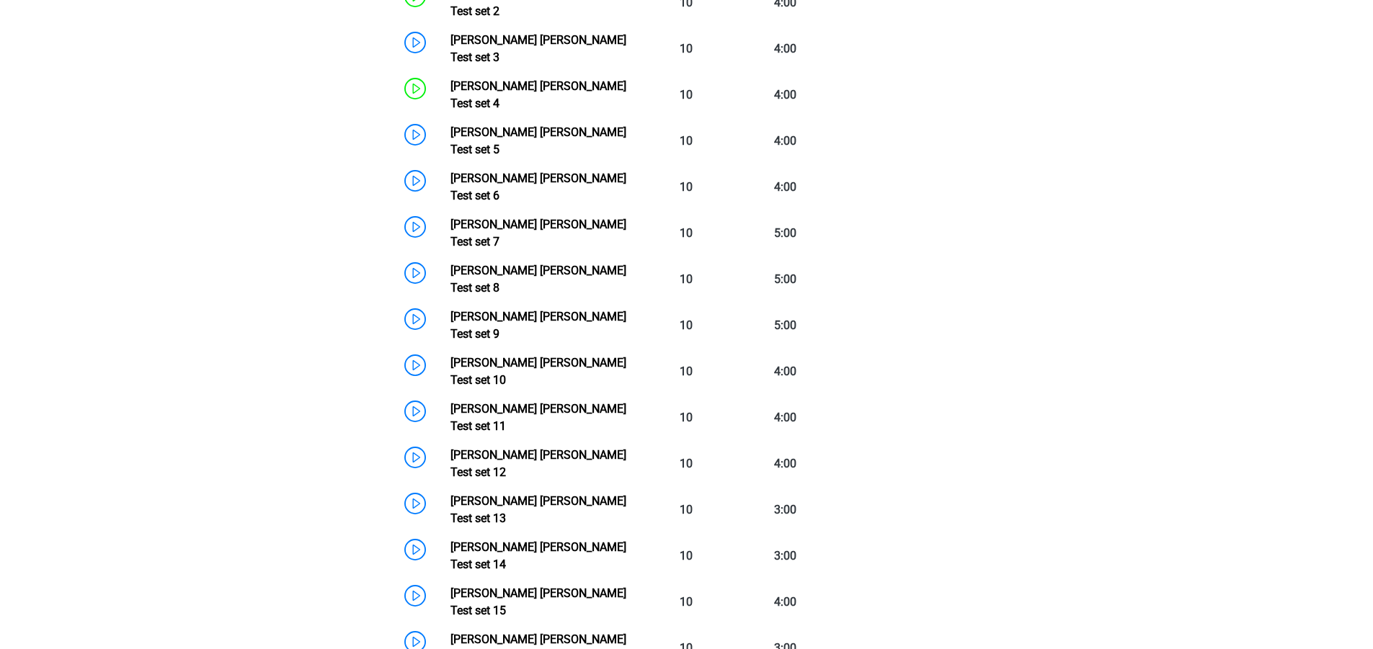
click at [316, 436] on div "Go premium [PERSON_NAME] [PERSON_NAME][EMAIL_ADDRESS][PERSON_NAME][DOMAIN_NAME]" at bounding box center [686, 278] width 1373 height 2738
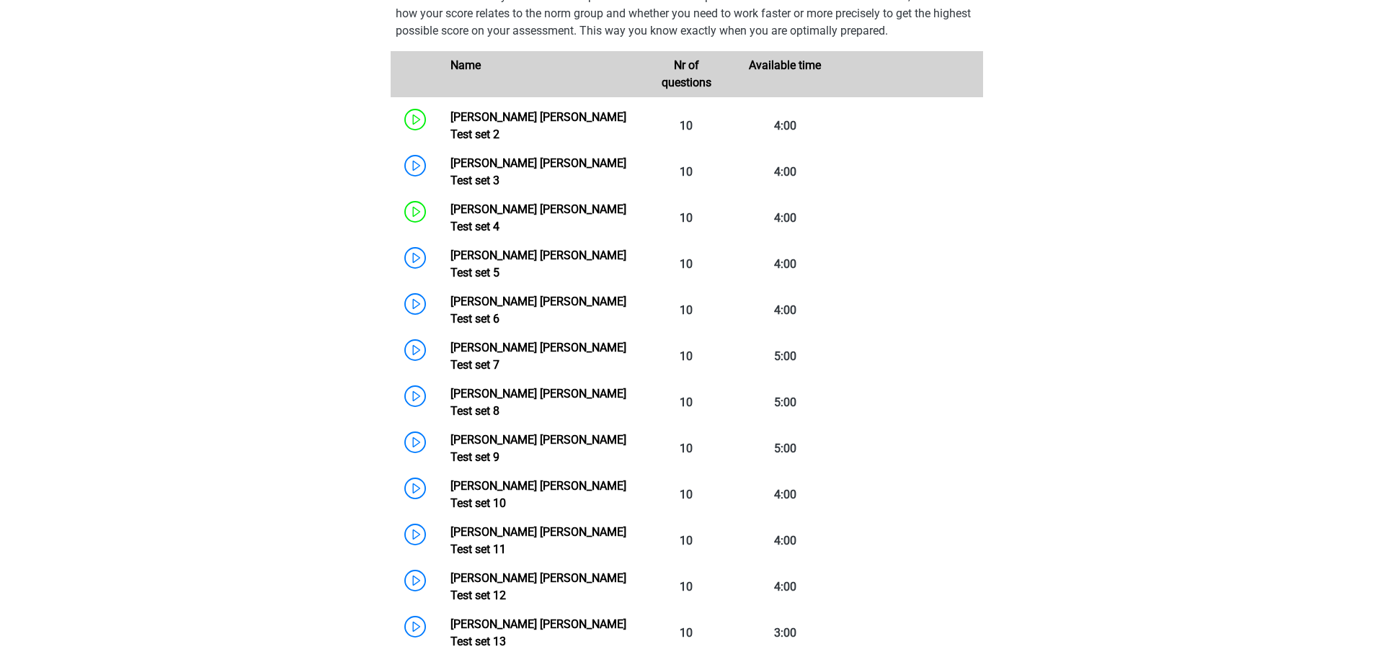
scroll to position [947, 0]
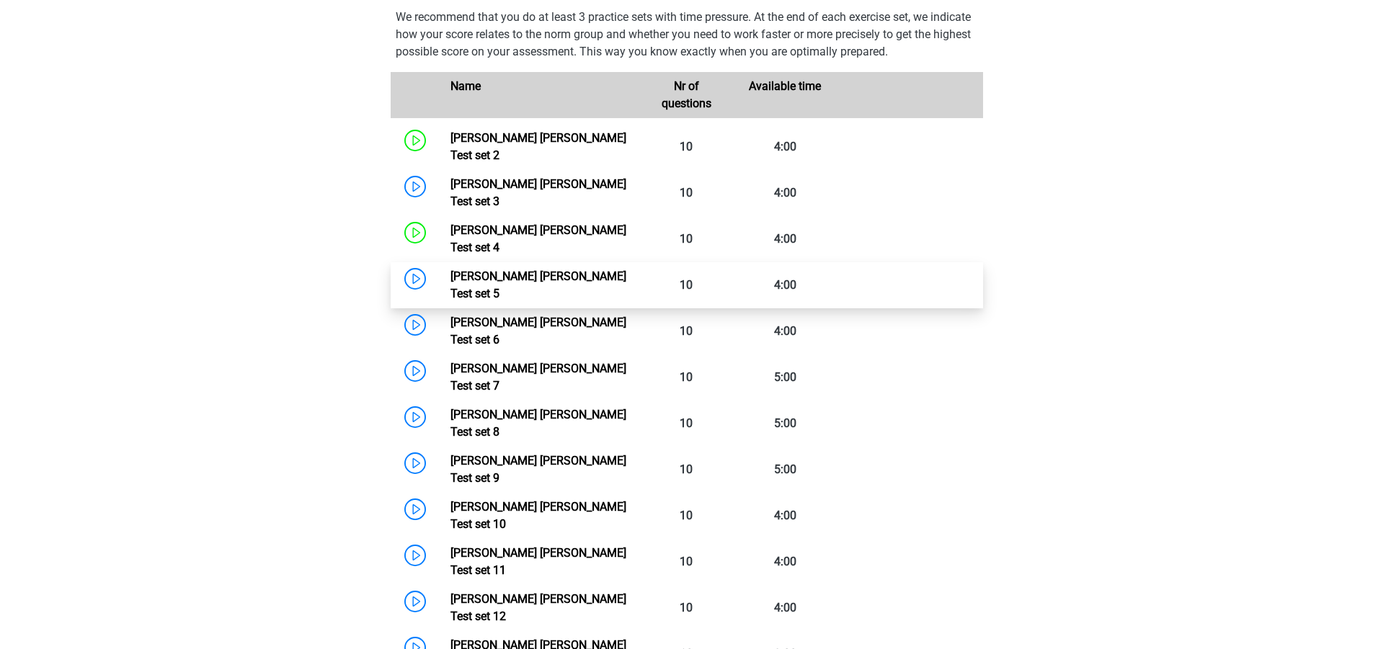
click at [450, 270] on link "Watson Glaser Test set 5" at bounding box center [538, 285] width 176 height 31
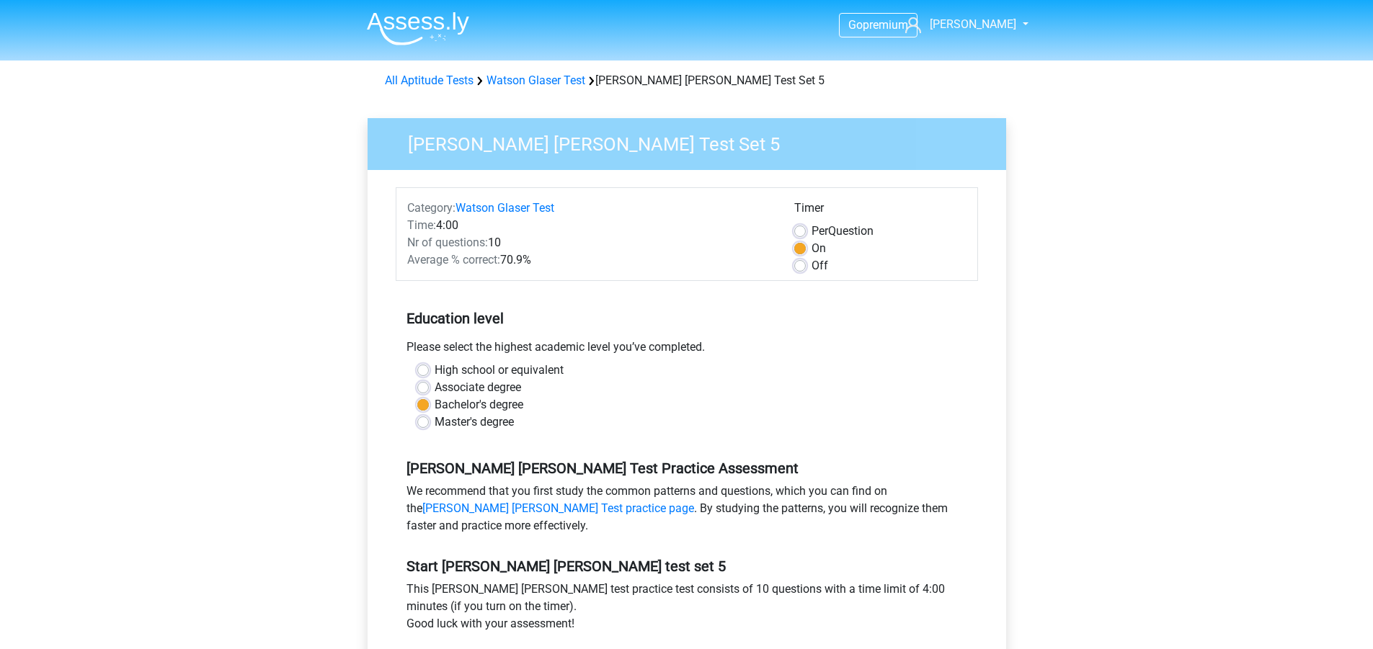
click at [321, 314] on div "Go premium [PERSON_NAME] [PERSON_NAME][EMAIL_ADDRESS][PERSON_NAME][DOMAIN_NAME]" at bounding box center [686, 569] width 1373 height 1139
click at [334, 345] on div "Go premium [PERSON_NAME] [PERSON_NAME][EMAIL_ADDRESS][PERSON_NAME][DOMAIN_NAME]" at bounding box center [686, 569] width 1373 height 1139
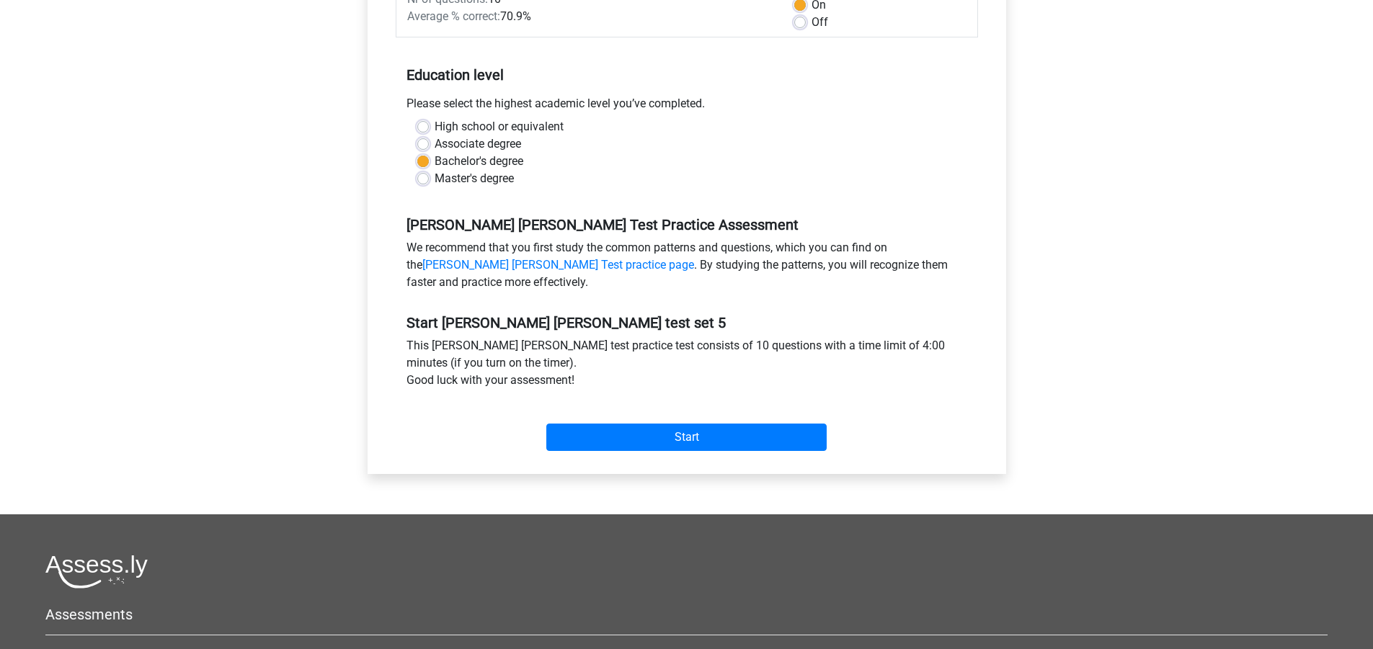
scroll to position [360, 0]
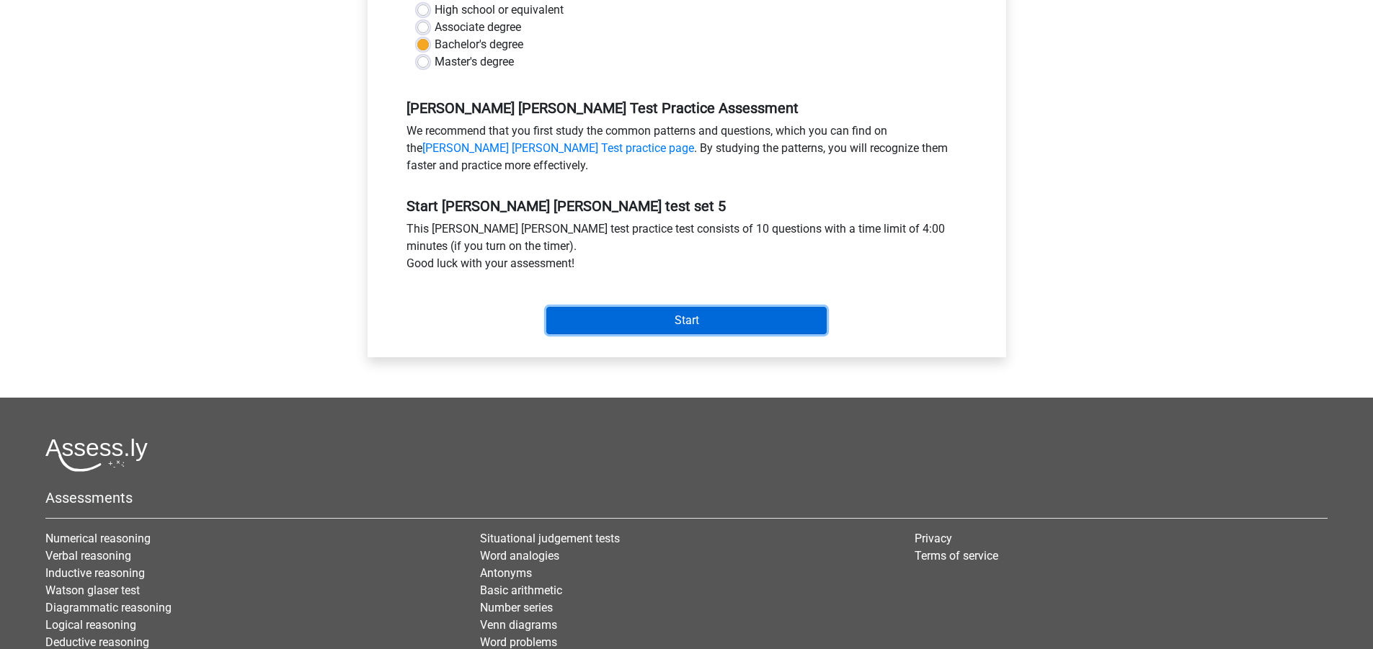
click at [623, 319] on input "Start" at bounding box center [686, 320] width 280 height 27
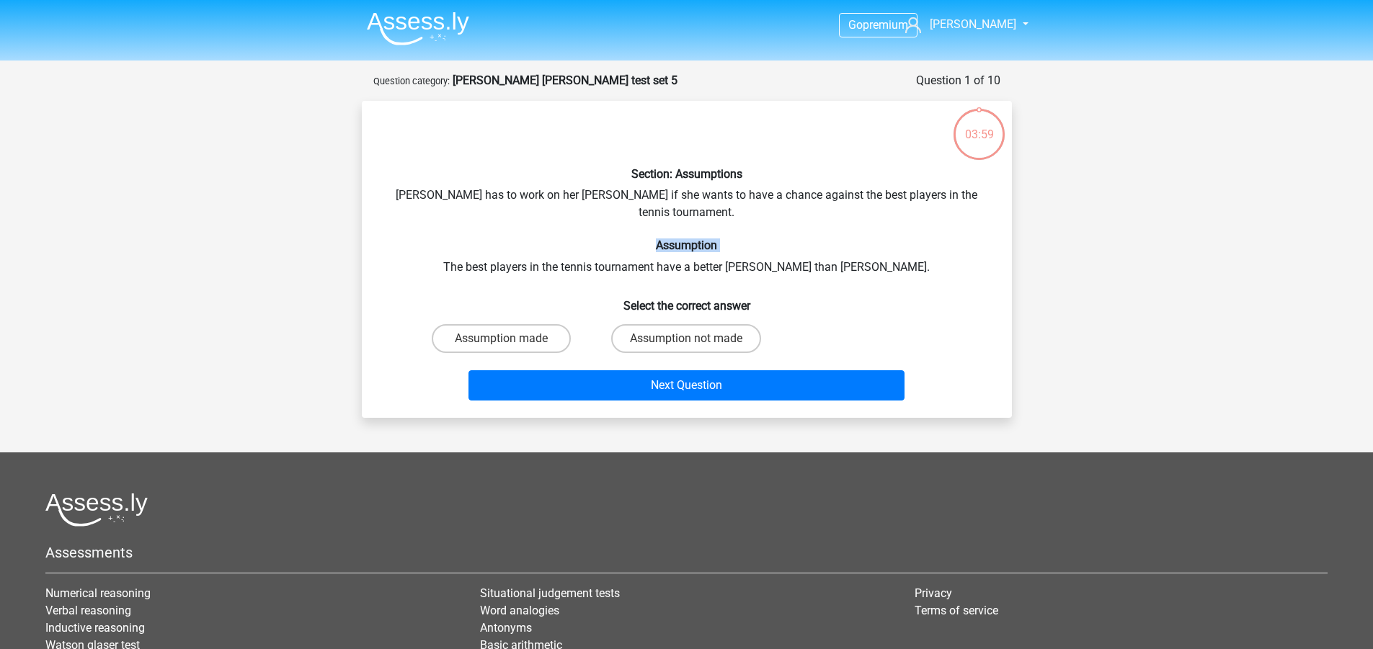
drag, startPoint x: 361, startPoint y: 226, endPoint x: 394, endPoint y: 222, distance: 33.4
click at [370, 223] on div "03:59 Question 1 of 10 Question category: [PERSON_NAME] [PERSON_NAME] test set …" at bounding box center [686, 245] width 673 height 346
click at [391, 210] on div "Section: Assumptions [PERSON_NAME] has to work on her [PERSON_NAME] if she want…" at bounding box center [687, 259] width 639 height 294
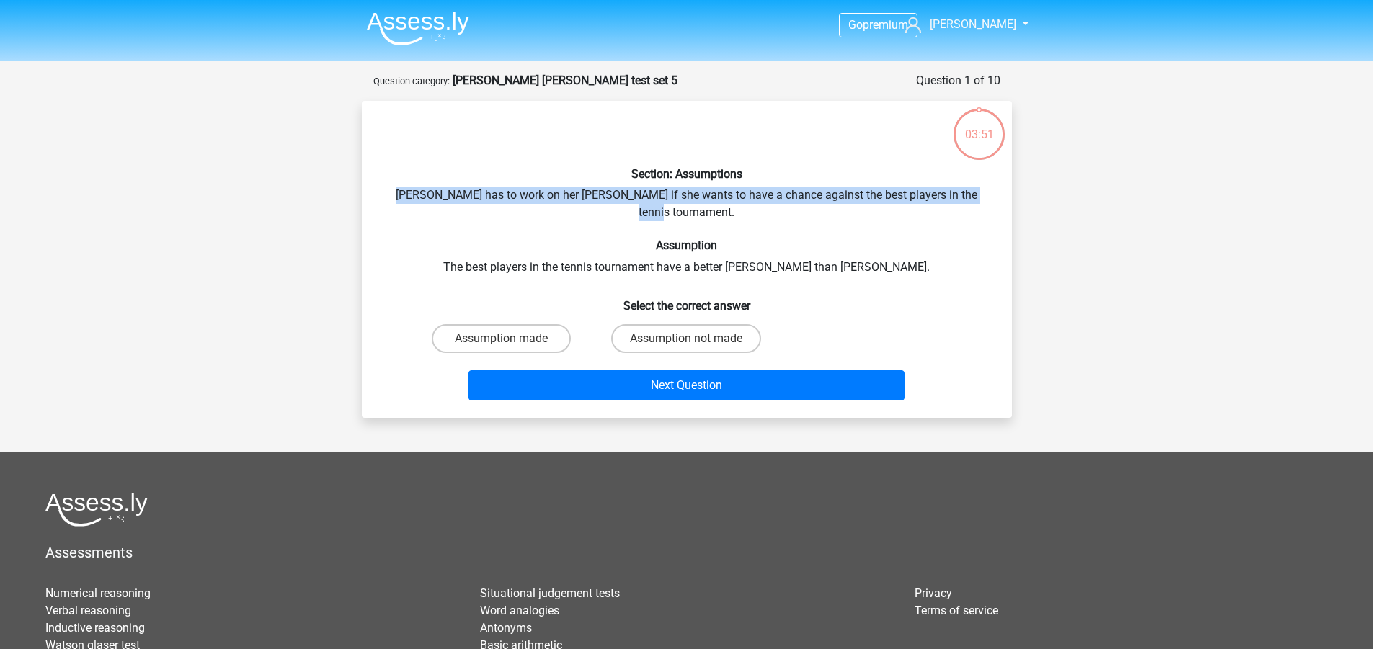
drag, startPoint x: 396, startPoint y: 187, endPoint x: 986, endPoint y: 198, distance: 590.4
click at [987, 199] on div "Section: Assumptions [PERSON_NAME] has to work on her [PERSON_NAME] if she want…" at bounding box center [687, 259] width 639 height 294
click at [986, 198] on div "Section: Assumptions [PERSON_NAME] has to work on her [PERSON_NAME] if she want…" at bounding box center [687, 259] width 639 height 294
drag, startPoint x: 394, startPoint y: 198, endPoint x: 986, endPoint y: 201, distance: 592.4
click at [986, 201] on div "Section: Assumptions [PERSON_NAME] has to work on her [PERSON_NAME] if she want…" at bounding box center [687, 259] width 639 height 294
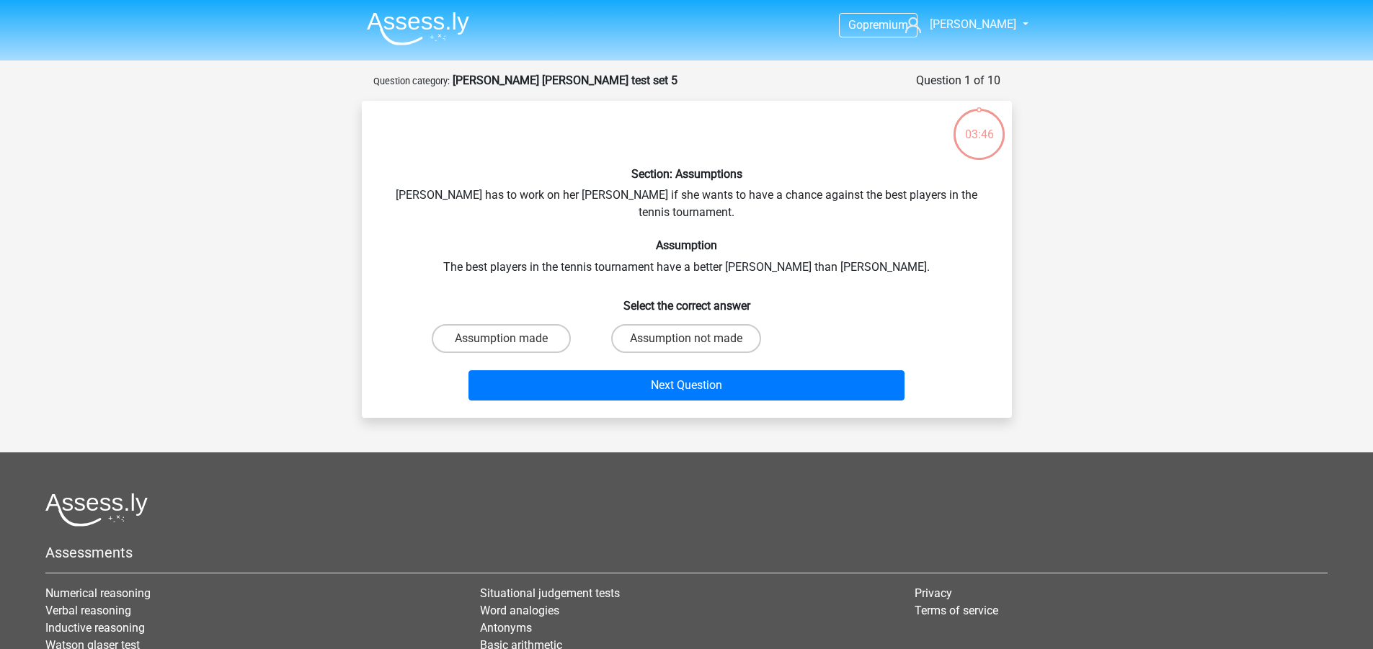
click at [600, 239] on h6 "Assumption" at bounding box center [687, 246] width 604 height 14
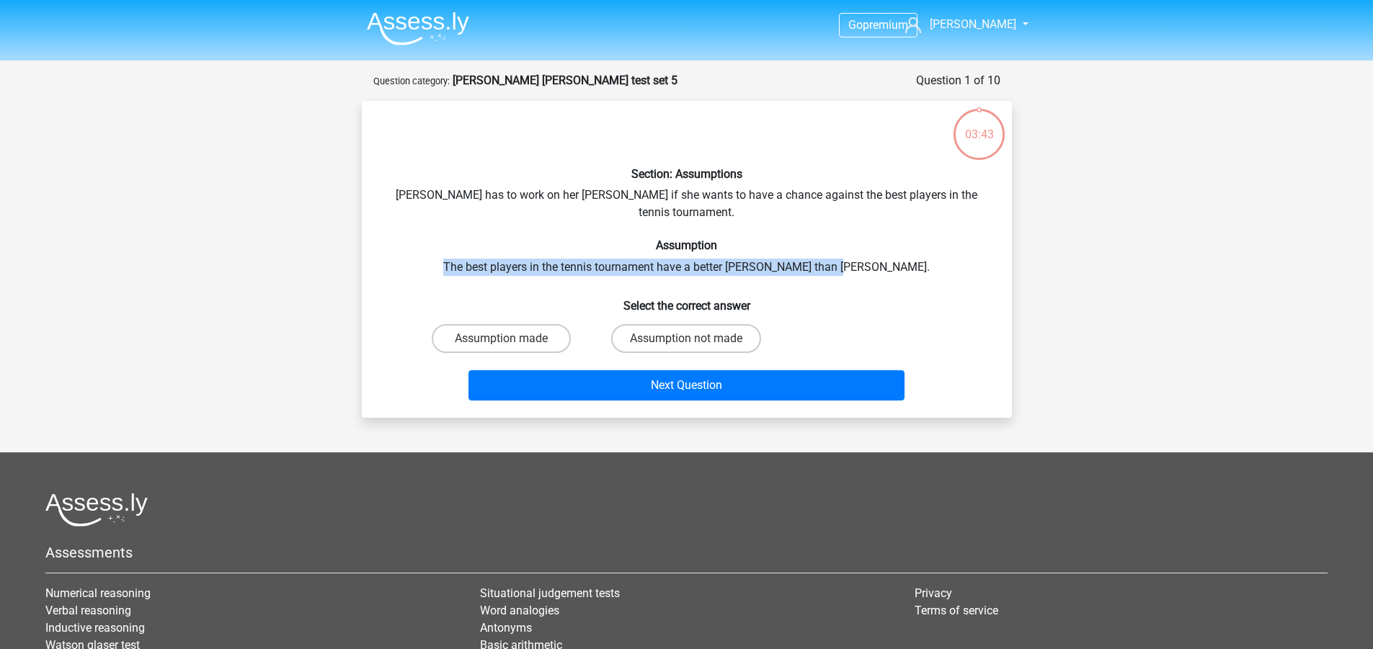
drag, startPoint x: 486, startPoint y: 243, endPoint x: 886, endPoint y: 244, distance: 400.7
click at [886, 244] on div "Section: Assumptions Suzan has to work on her forehand if she wants to have a c…" at bounding box center [687, 259] width 639 height 294
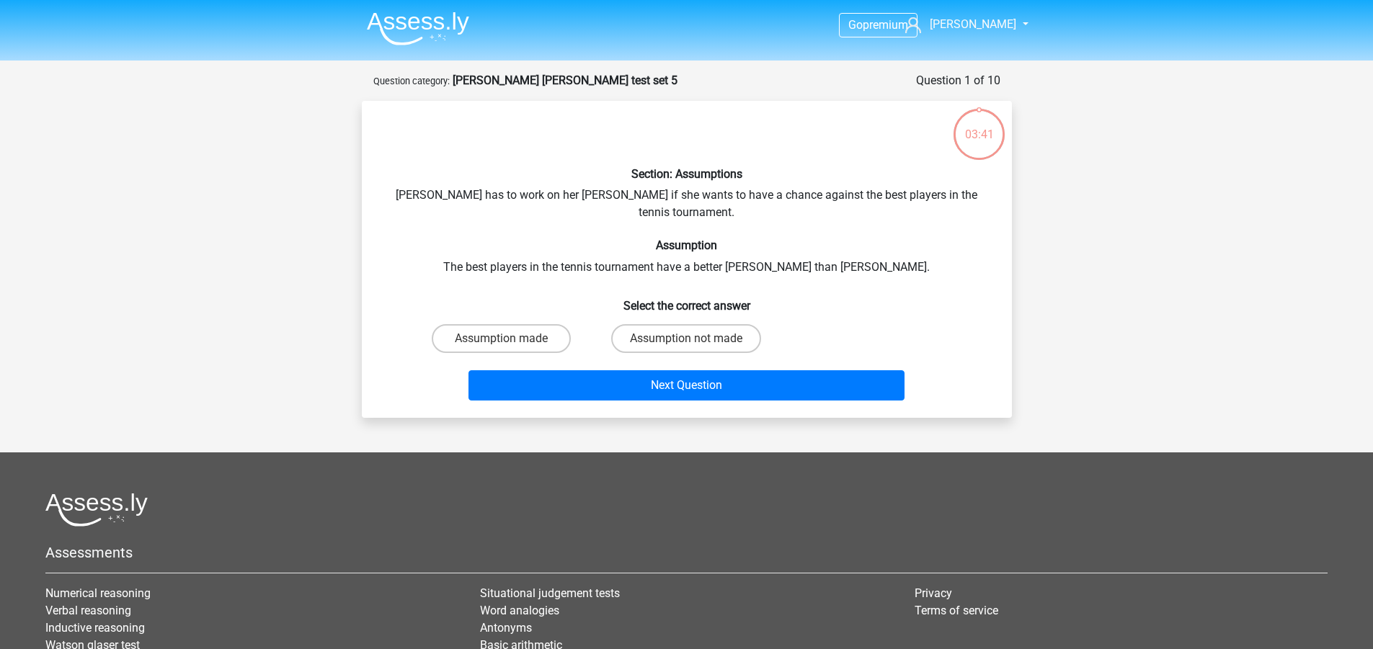
click at [886, 244] on div "Section: Assumptions Suzan has to work on her forehand if she wants to have a c…" at bounding box center [687, 259] width 639 height 294
click at [887, 244] on div "Section: Assumptions Suzan has to work on her forehand if she wants to have a c…" at bounding box center [687, 259] width 639 height 294
click at [396, 319] on div "Assumption made Assumption not made" at bounding box center [687, 339] width 604 height 40
click at [422, 370] on div "Next Question" at bounding box center [687, 388] width 556 height 36
click at [468, 325] on label "Assumption made" at bounding box center [501, 338] width 139 height 29
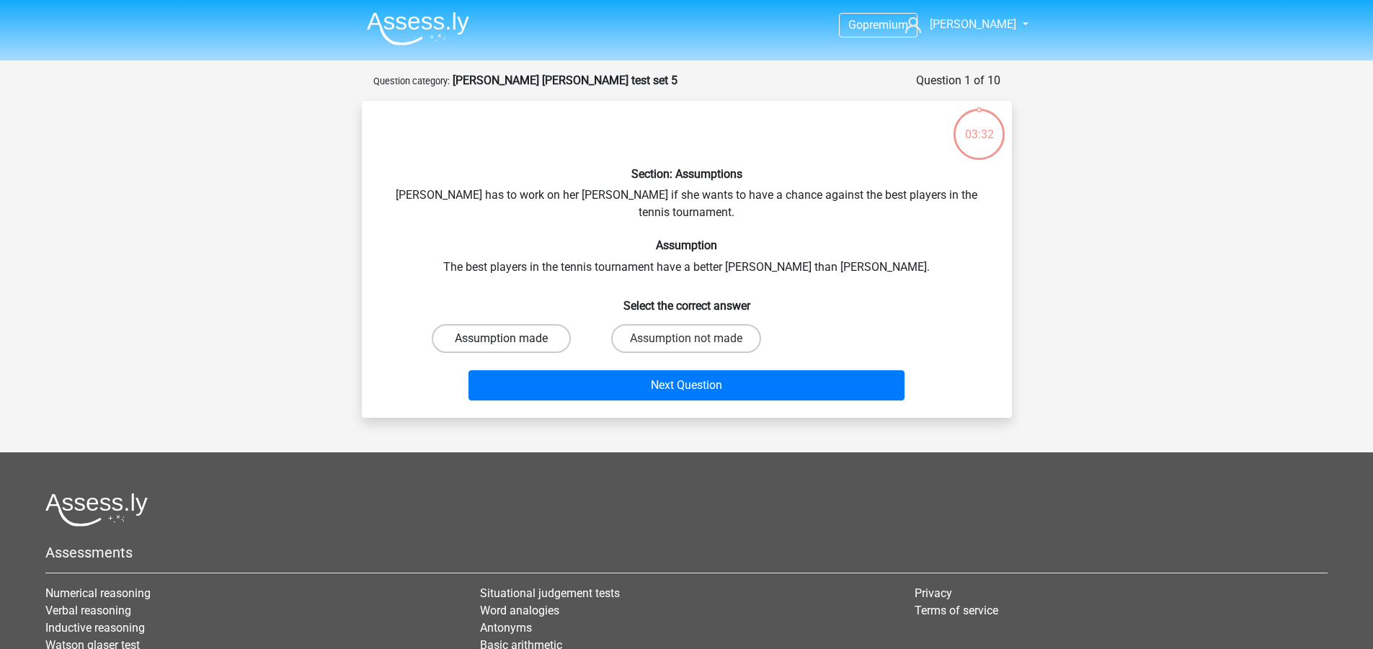
click at [501, 339] on input "Assumption made" at bounding box center [505, 343] width 9 height 9
radio input "true"
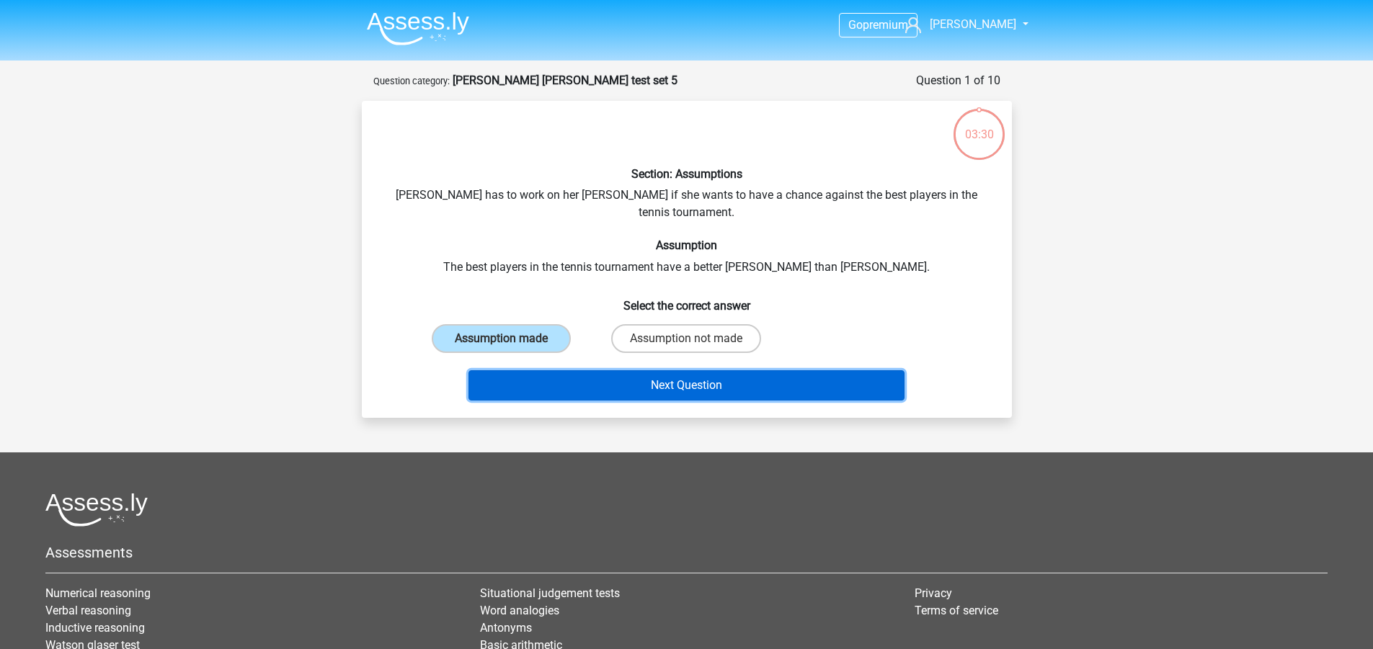
click at [536, 374] on button "Next Question" at bounding box center [686, 385] width 436 height 30
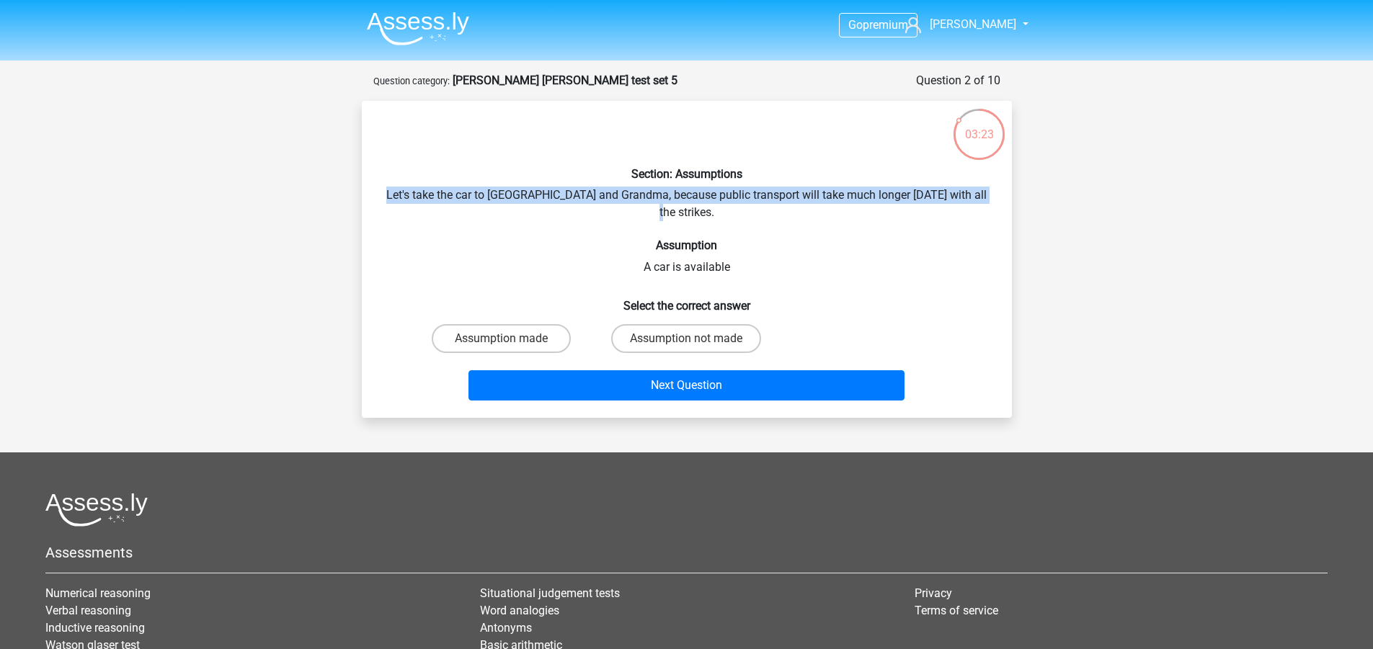
drag, startPoint x: 393, startPoint y: 196, endPoint x: 987, endPoint y: 190, distance: 594.6
click at [987, 190] on div "Section: Assumptions Let's take the car to Grandpa and Grandma, because public …" at bounding box center [687, 259] width 639 height 294
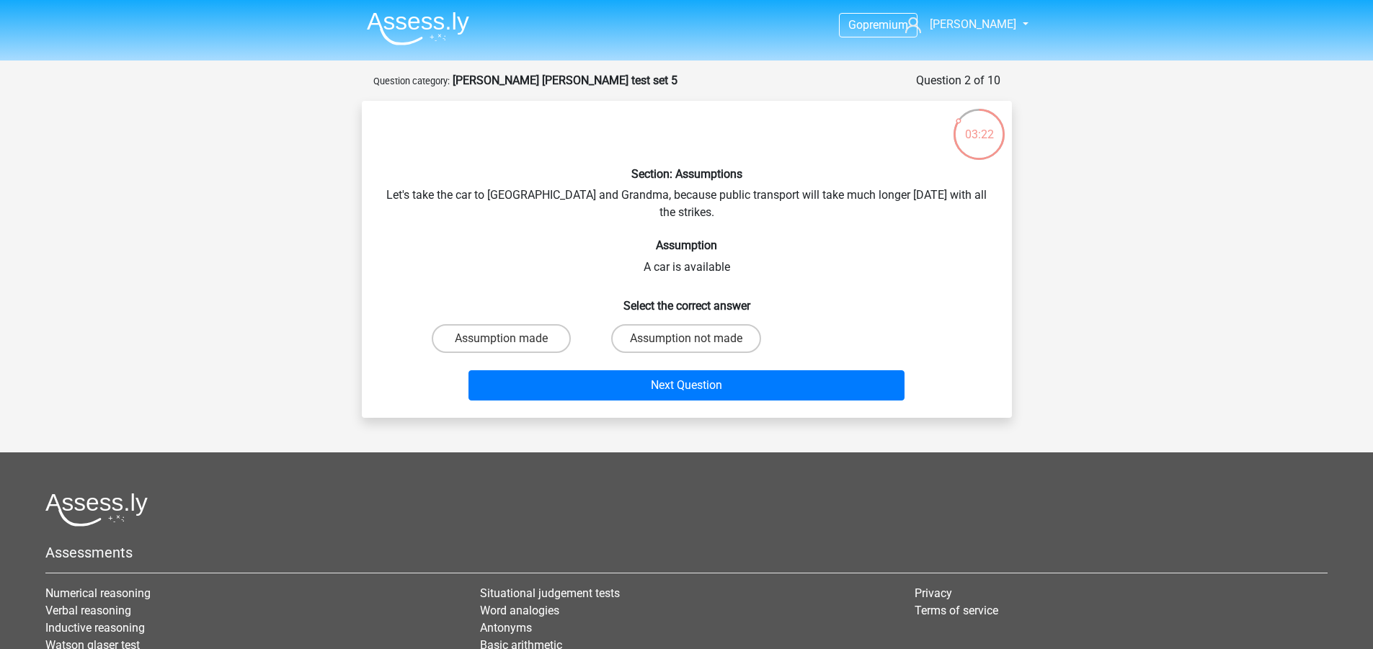
click at [836, 239] on h6 "Assumption" at bounding box center [687, 246] width 604 height 14
click at [624, 236] on div "Section: Assumptions Let's take the car to Grandpa and Grandma, because public …" at bounding box center [687, 259] width 639 height 294
click at [666, 325] on label "Assumption not made" at bounding box center [686, 338] width 150 height 29
click at [686, 339] on input "Assumption not made" at bounding box center [690, 343] width 9 height 9
radio input "true"
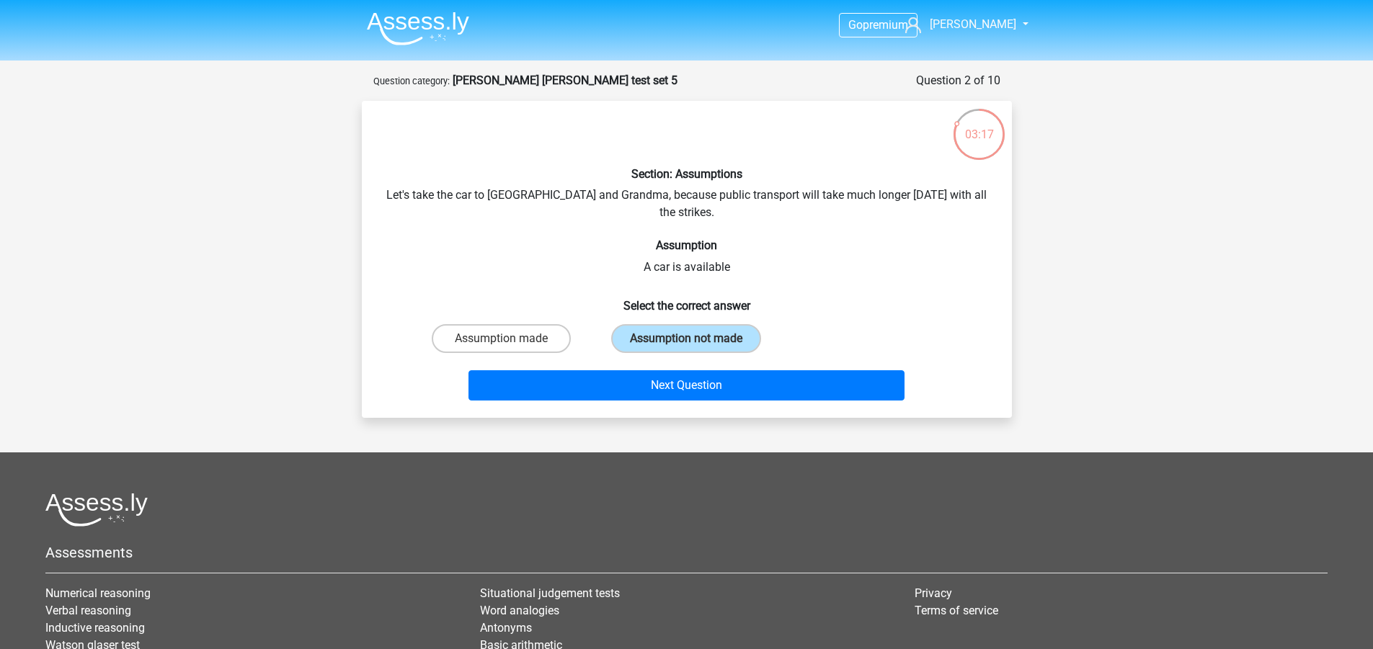
click at [326, 205] on div "Go premium robert robert.chrun@yahoo.com" at bounding box center [686, 416] width 1373 height 833
click at [221, 204] on div "Go premium robert robert.chrun@yahoo.com" at bounding box center [686, 416] width 1373 height 833
click at [222, 202] on div "Go premium robert robert.chrun@yahoo.com" at bounding box center [686, 416] width 1373 height 833
drag, startPoint x: 198, startPoint y: 192, endPoint x: 186, endPoint y: 215, distance: 26.1
click at [194, 194] on div "Go premium robert robert.chrun@yahoo.com" at bounding box center [686, 416] width 1373 height 833
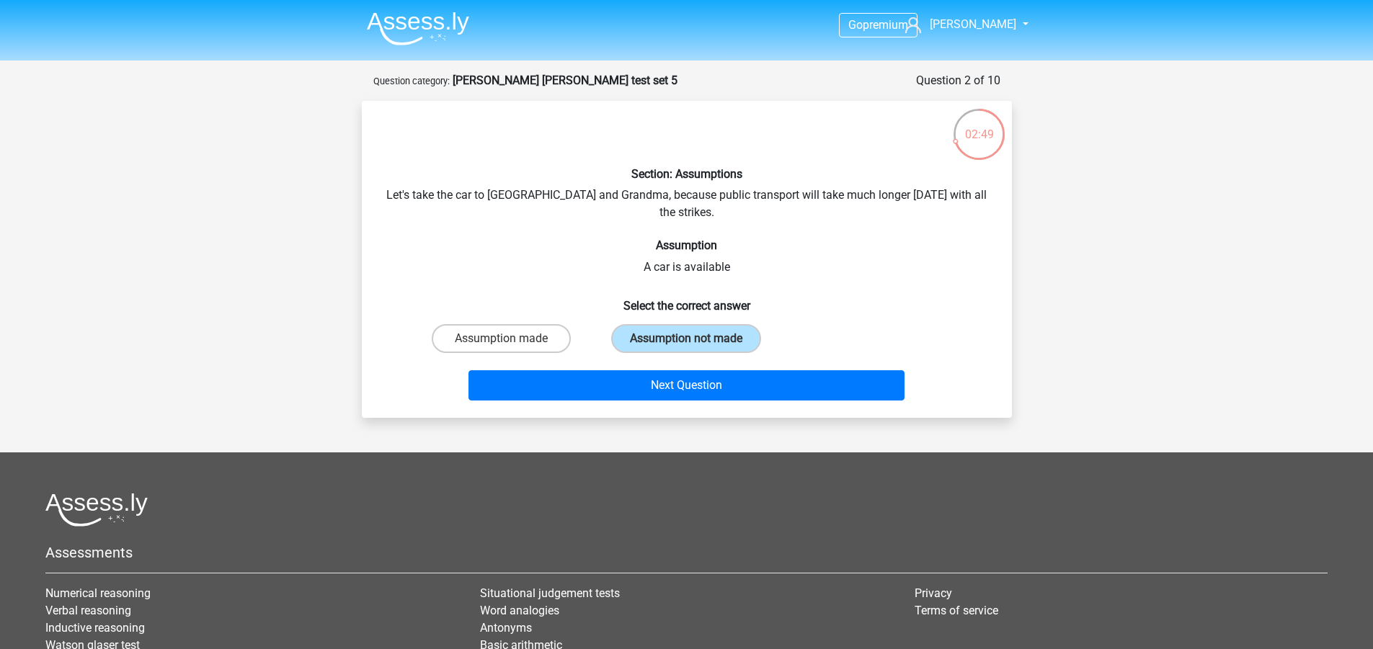
drag, startPoint x: 194, startPoint y: 218, endPoint x: 190, endPoint y: 224, distance: 7.4
click at [192, 218] on div "Go premium robert robert.chrun@yahoo.com" at bounding box center [686, 416] width 1373 height 833
click at [194, 226] on div "Go premium robert robert.chrun@yahoo.com" at bounding box center [686, 416] width 1373 height 833
click at [197, 250] on div "Go premium robert robert.chrun@yahoo.com" at bounding box center [686, 416] width 1373 height 833
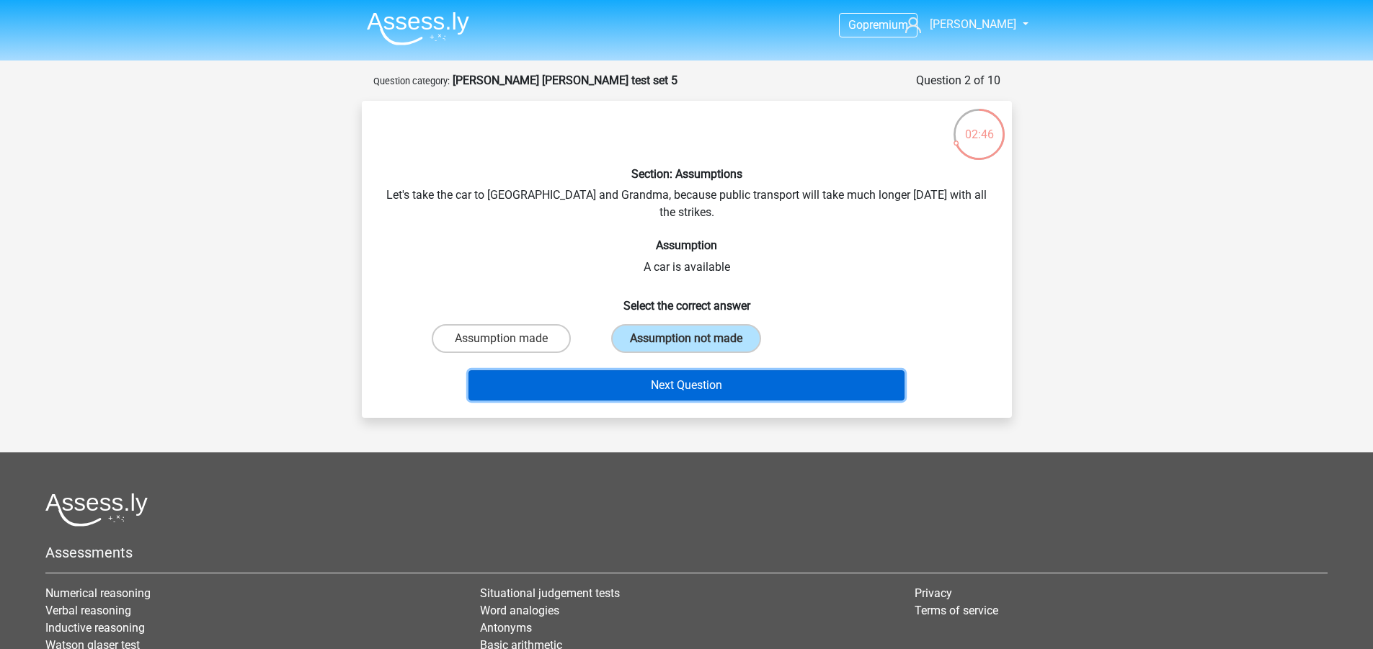
click at [693, 375] on button "Next Question" at bounding box center [686, 385] width 436 height 30
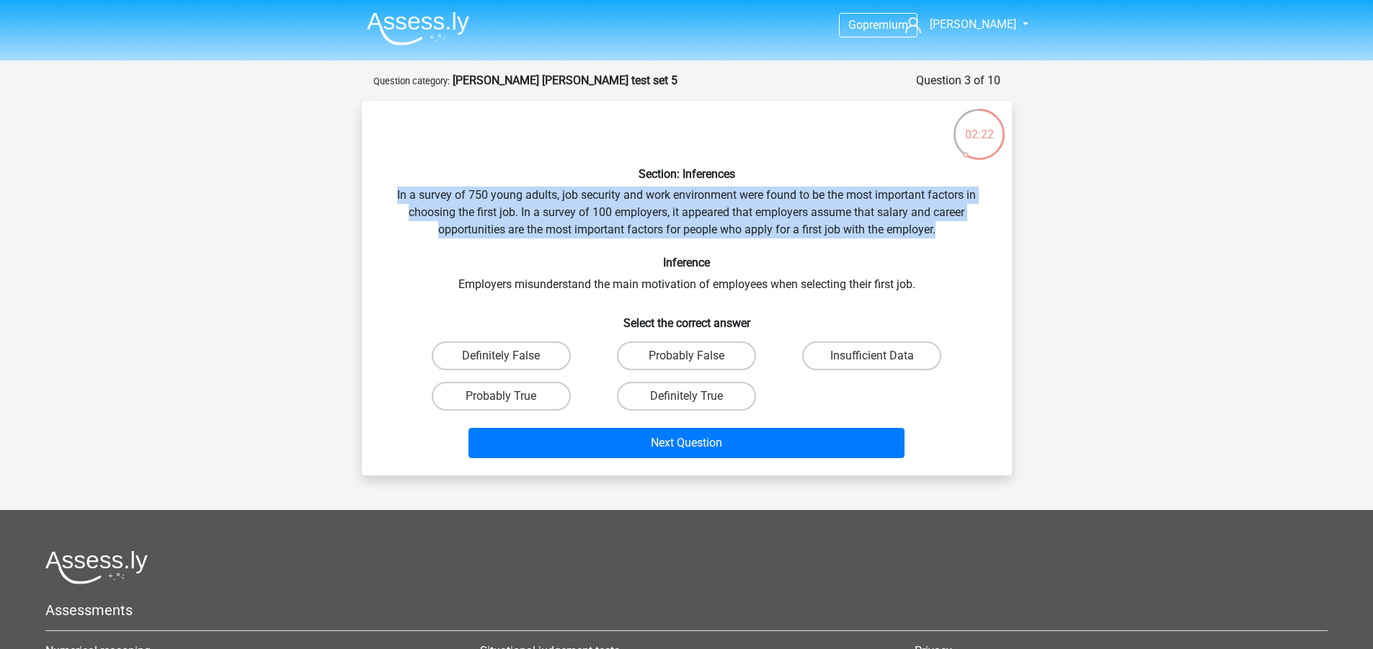
drag, startPoint x: 392, startPoint y: 196, endPoint x: 943, endPoint y: 226, distance: 552.1
click at [943, 226] on div "Section: Inferences In a survey of 750 young adults, job security and work envi…" at bounding box center [687, 288] width 639 height 352
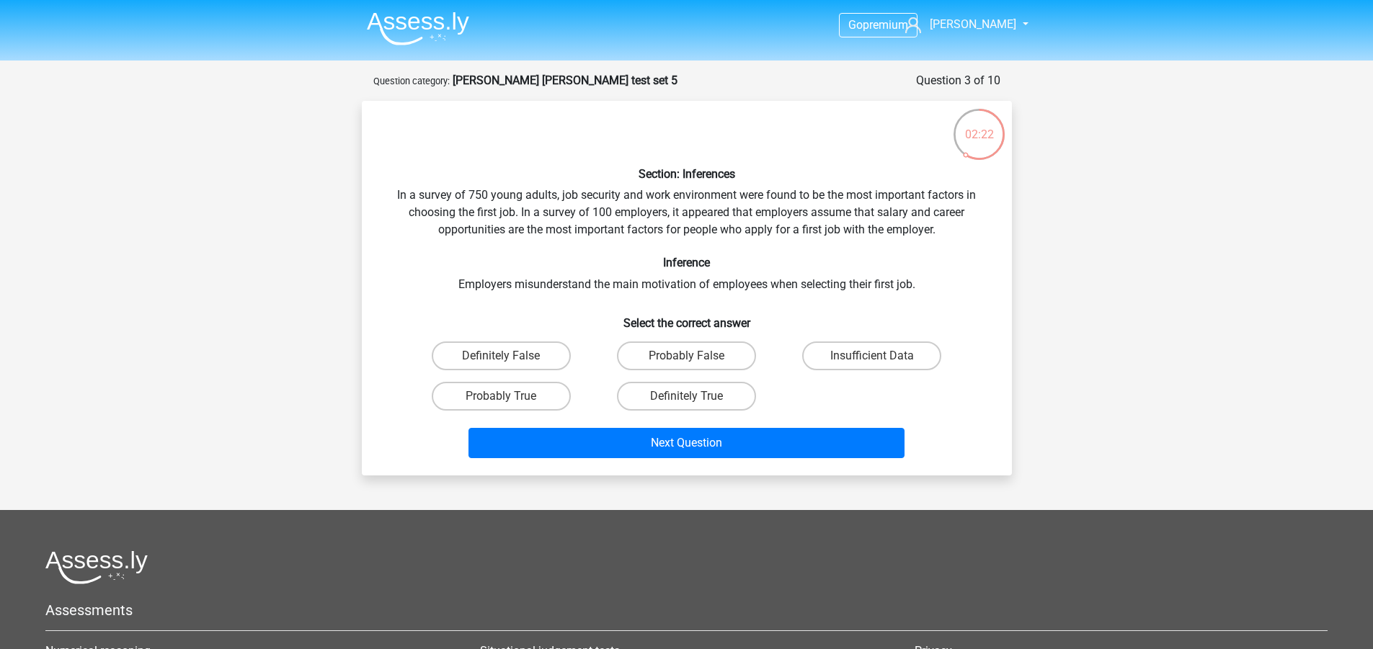
click at [647, 266] on h6 "Inference" at bounding box center [687, 263] width 604 height 14
drag, startPoint x: 467, startPoint y: 288, endPoint x: 920, endPoint y: 285, distance: 453.3
click at [920, 285] on div "Section: Inferences In a survey of 750 young adults, job security and work envi…" at bounding box center [687, 288] width 639 height 352
click at [1028, 418] on div "02:15 Question 3 of 10 Question category: watson glaser test set 5 Section: Inf…" at bounding box center [687, 274] width 685 height 404
click at [997, 399] on div "Section: Inferences In a survey of 750 young adults, job security and work envi…" at bounding box center [687, 288] width 639 height 352
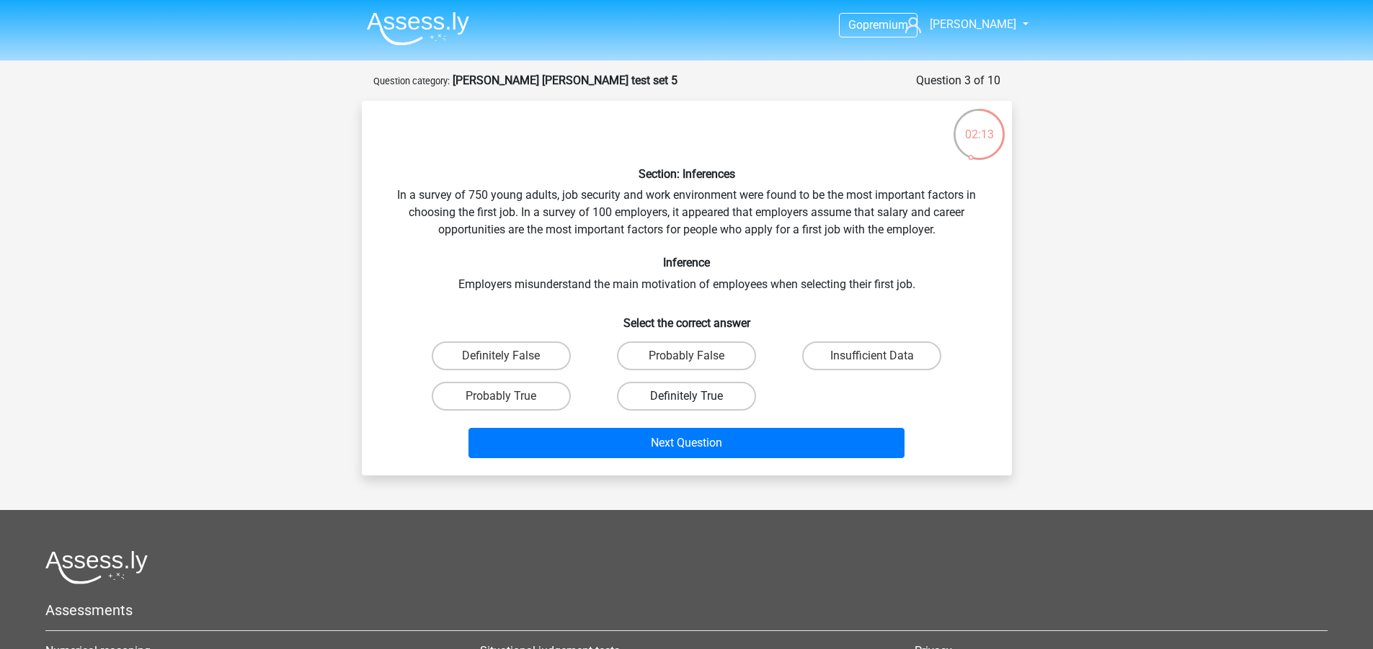
click at [691, 395] on label "Definitely True" at bounding box center [686, 396] width 139 height 29
click at [691, 396] on input "Definitely True" at bounding box center [690, 400] width 9 height 9
radio input "true"
click at [840, 399] on div "Definitely False Probably False Insufficient Data Probably True Definitely True" at bounding box center [687, 376] width 556 height 81
click at [802, 411] on div "Definitely False Probably False Insufficient Data Probably True Definitely True" at bounding box center [687, 376] width 556 height 81
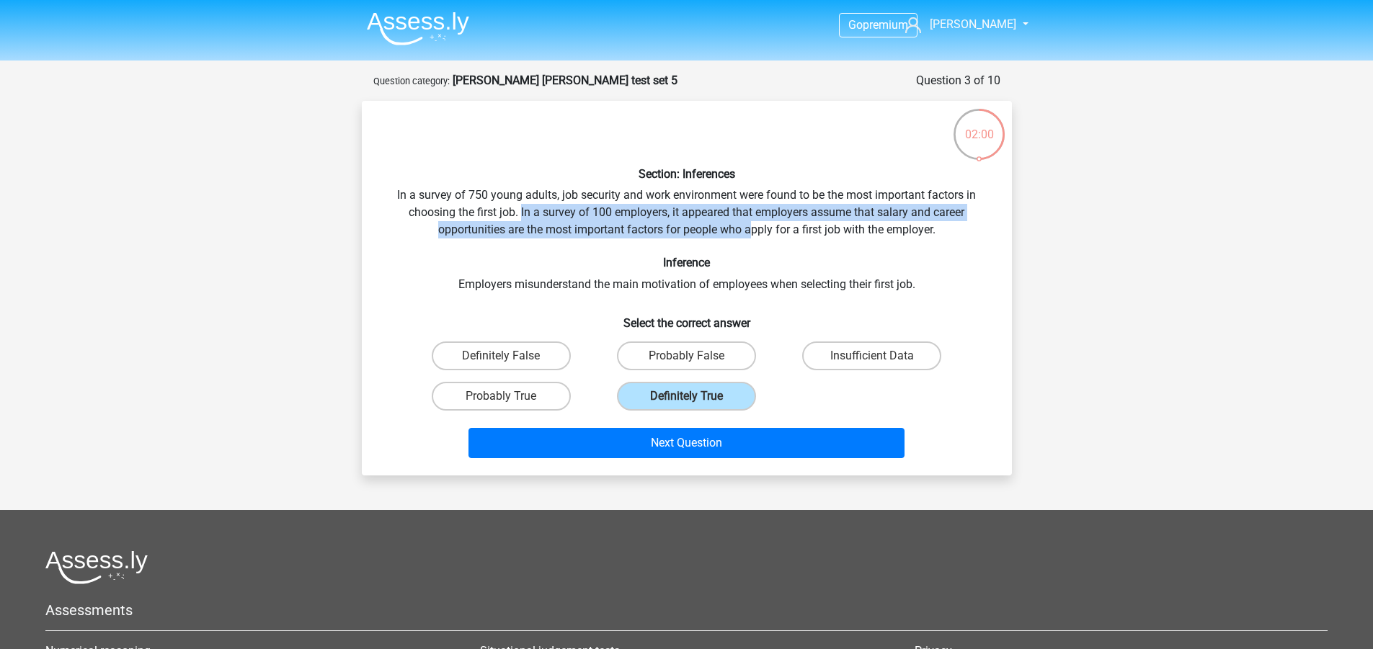
drag, startPoint x: 521, startPoint y: 210, endPoint x: 754, endPoint y: 234, distance: 234.1
click at [754, 234] on div "Section: Inferences In a survey of 750 young adults, job security and work envi…" at bounding box center [687, 288] width 639 height 352
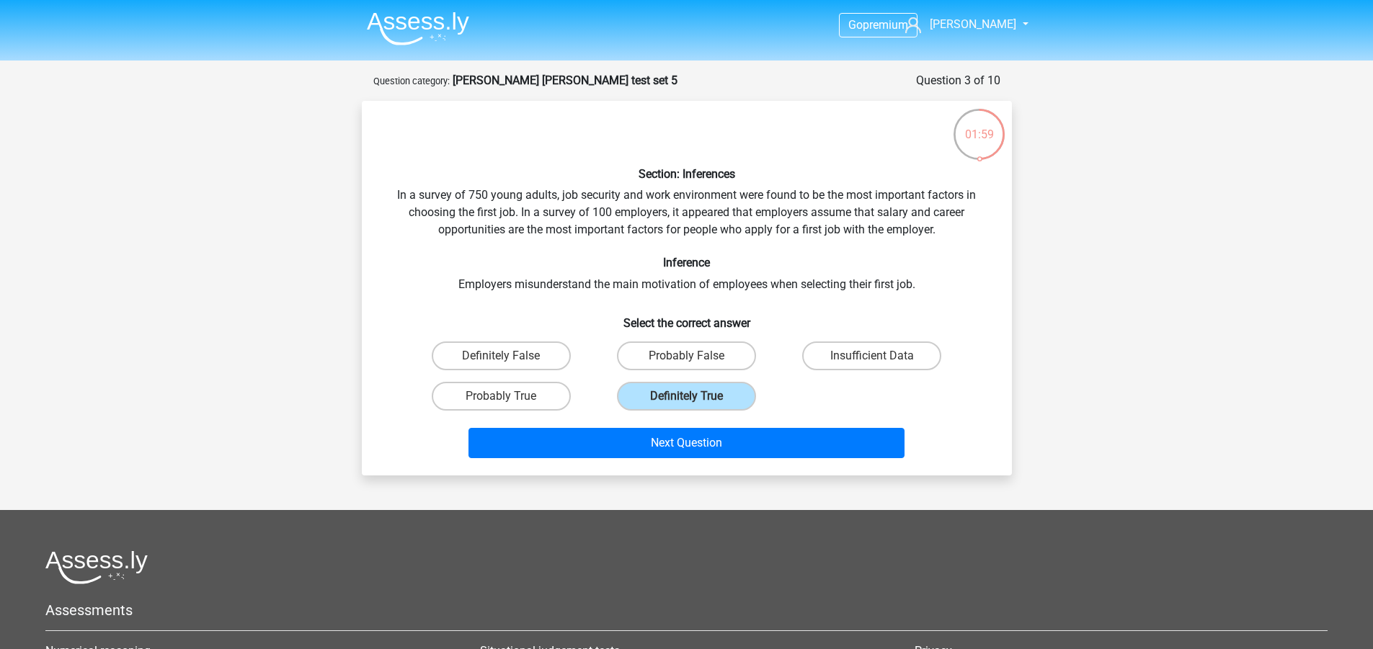
click at [328, 332] on div "Go premium robert robert.chrun@yahoo.com" at bounding box center [686, 445] width 1373 height 891
click at [357, 332] on div "01:58 Question 3 of 10 Question category: watson glaser test set 5 Section: Inf…" at bounding box center [686, 274] width 673 height 404
click at [450, 396] on label "Probably True" at bounding box center [501, 396] width 139 height 29
click at [501, 396] on input "Probably True" at bounding box center [505, 400] width 9 height 9
radio input "true"
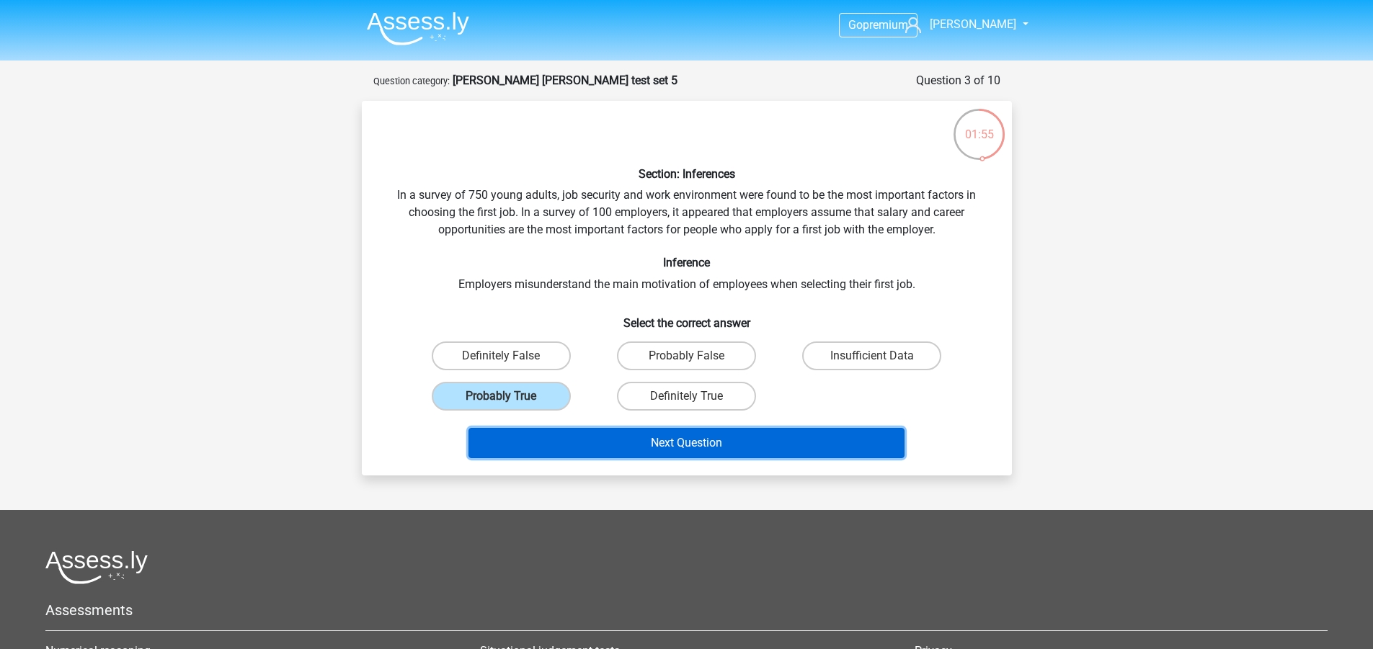
click at [604, 442] on button "Next Question" at bounding box center [686, 443] width 436 height 30
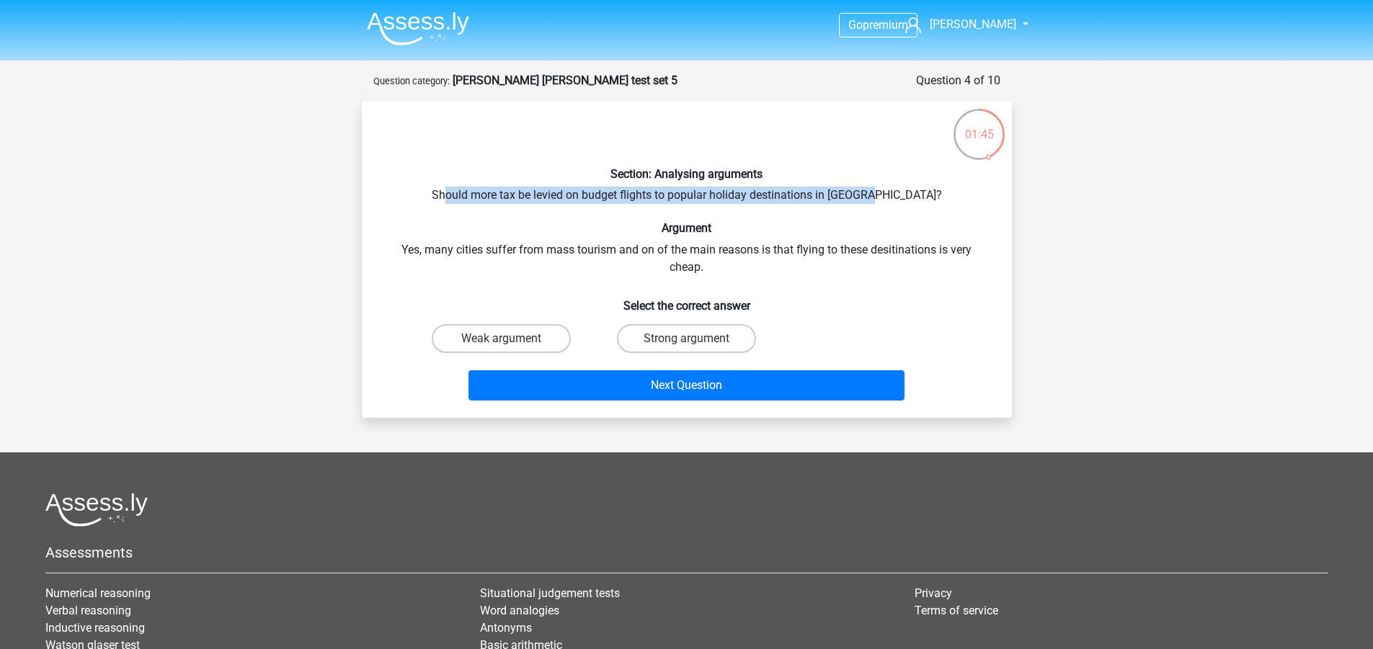
drag, startPoint x: 478, startPoint y: 193, endPoint x: 907, endPoint y: 196, distance: 428.8
click at [907, 196] on div "Section: Analysing arguments Should more tax be levied on budget flights to pop…" at bounding box center [687, 259] width 639 height 294
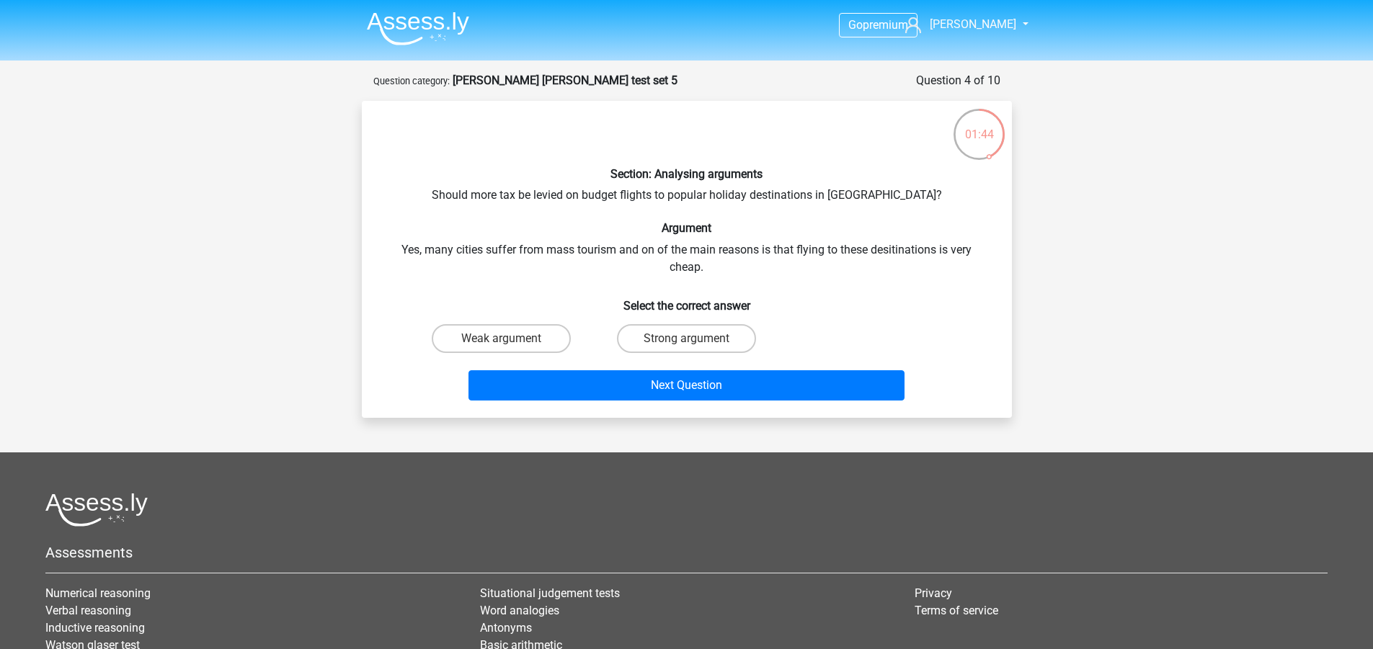
click at [484, 235] on h6 "Argument" at bounding box center [687, 228] width 604 height 14
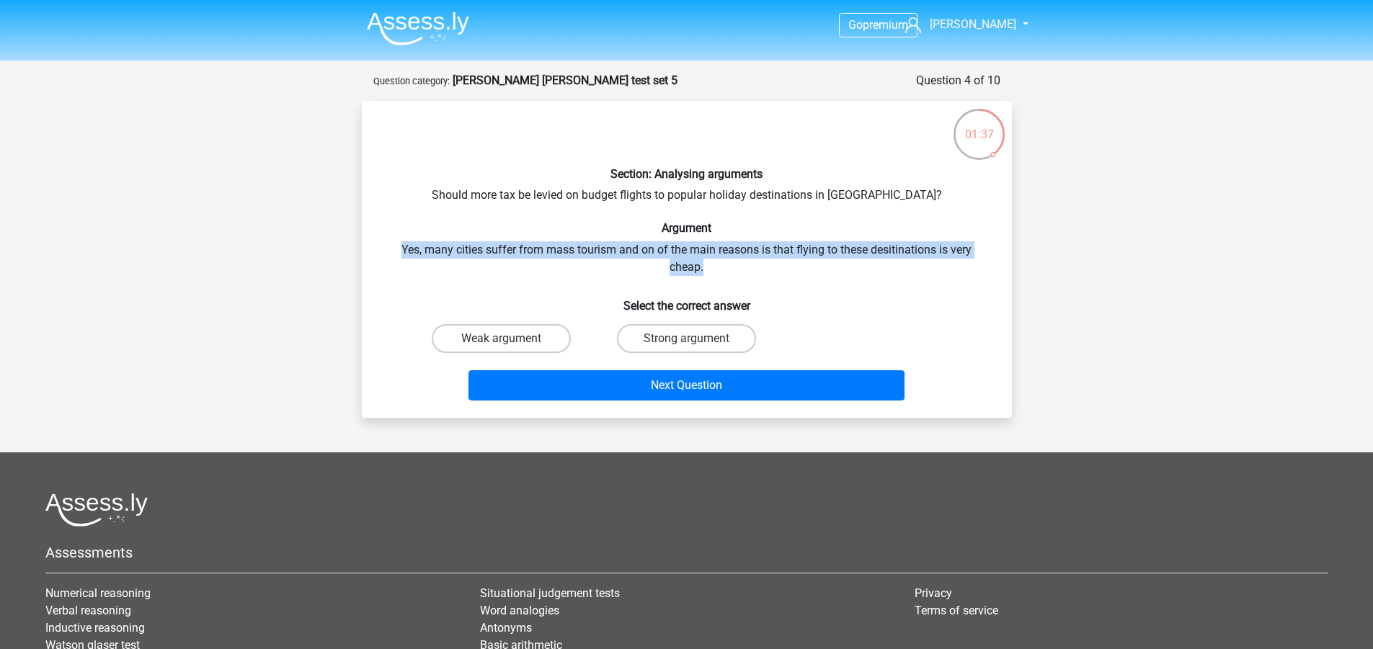
drag, startPoint x: 397, startPoint y: 244, endPoint x: 961, endPoint y: 263, distance: 564.7
click at [961, 263] on div "Section: Analysing arguments Should more tax be levied on budget flights to pop…" at bounding box center [687, 259] width 639 height 294
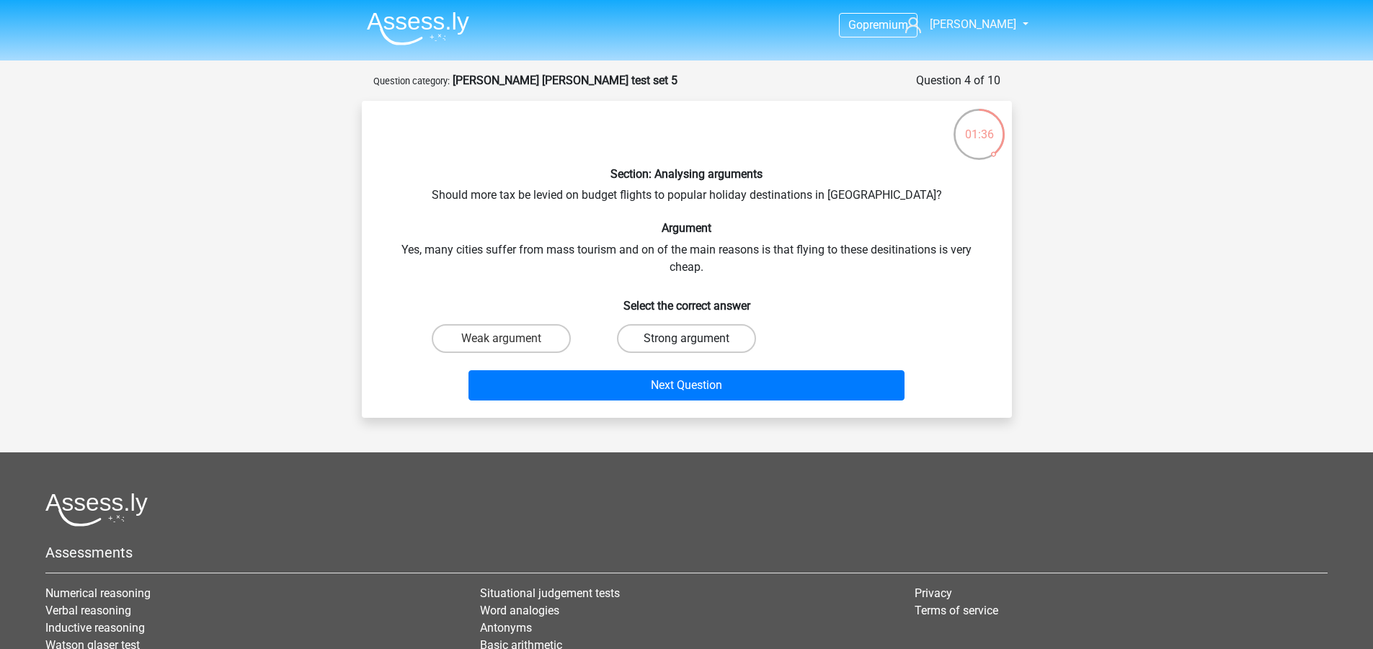
click at [657, 338] on label "Strong argument" at bounding box center [686, 338] width 139 height 29
click at [686, 339] on input "Strong argument" at bounding box center [690, 343] width 9 height 9
radio input "true"
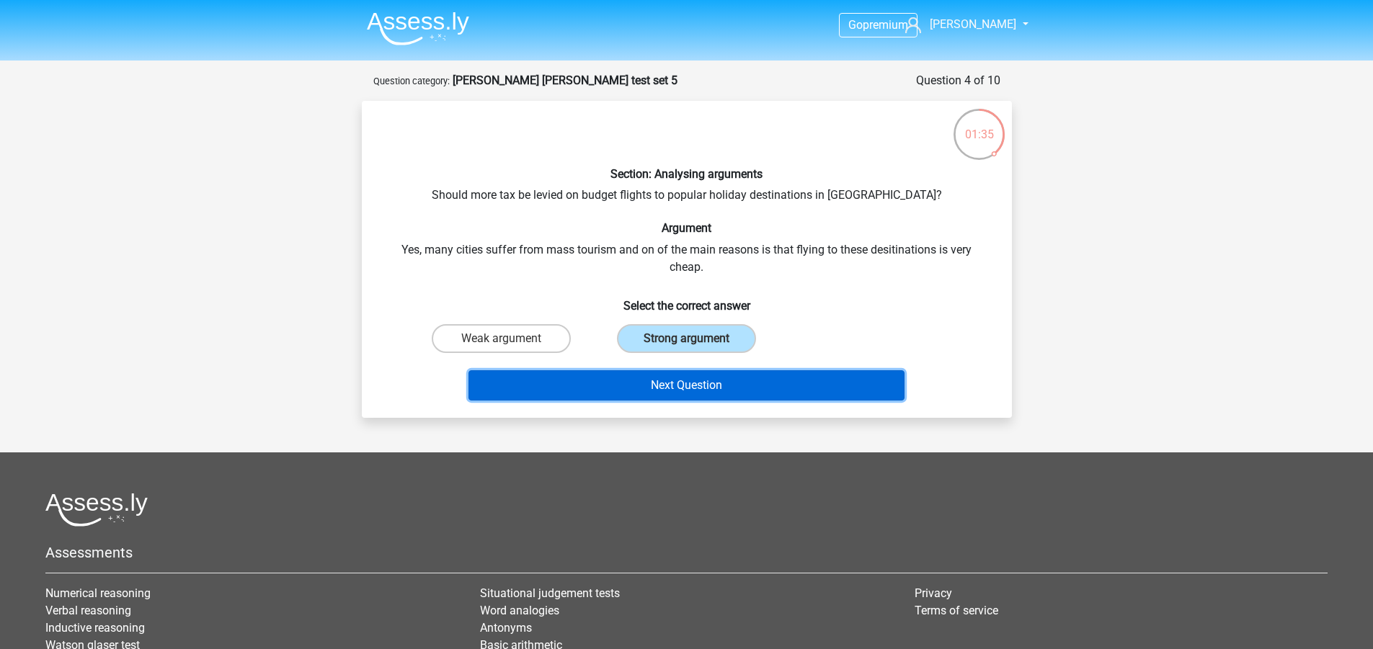
click at [681, 388] on button "Next Question" at bounding box center [686, 385] width 436 height 30
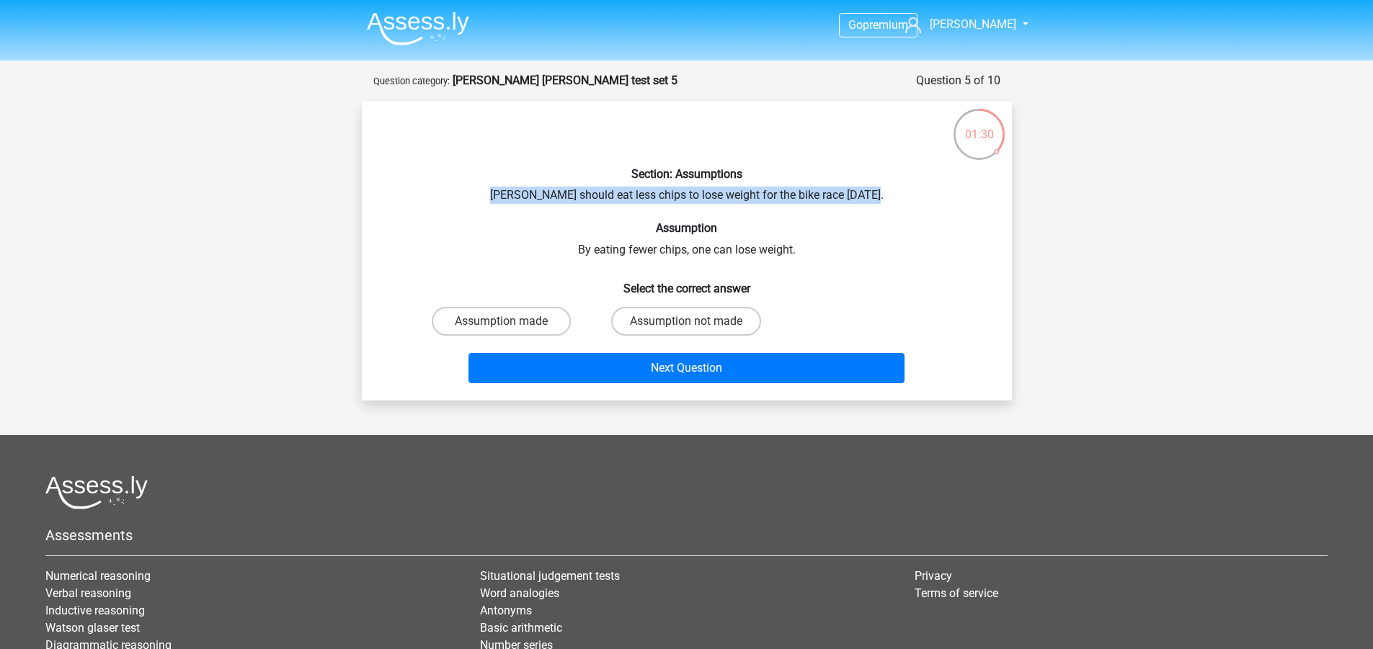
drag, startPoint x: 505, startPoint y: 193, endPoint x: 895, endPoint y: 192, distance: 390.6
click at [895, 192] on div "Section: Assumptions Chris should eat less chips to lose weight for the bike ra…" at bounding box center [687, 250] width 639 height 277
click at [896, 192] on div "Section: Assumptions Chris should eat less chips to lose weight for the bike ra…" at bounding box center [687, 250] width 639 height 277
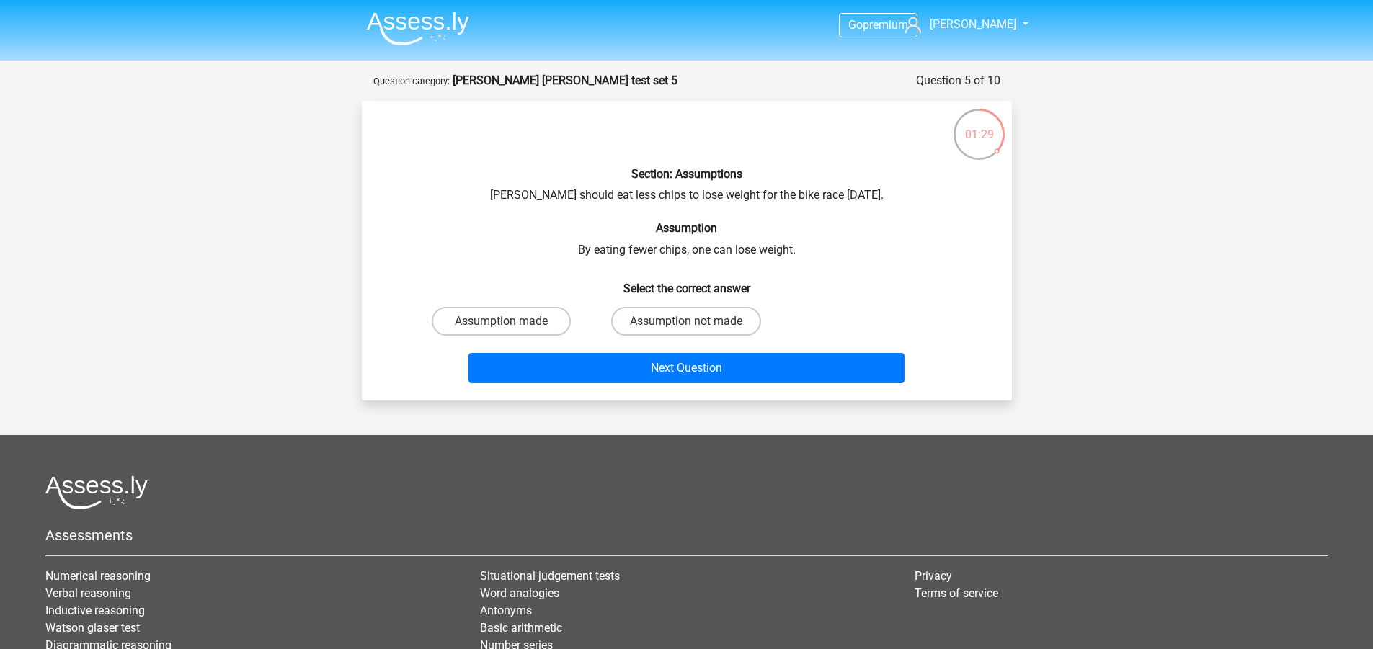
click at [796, 221] on div "Section: Assumptions Chris should eat less chips to lose weight for the bike ra…" at bounding box center [687, 250] width 639 height 277
click at [777, 231] on h6 "Assumption" at bounding box center [687, 228] width 604 height 14
click at [588, 211] on div "Section: Assumptions Chris should eat less chips to lose weight for the bike ra…" at bounding box center [687, 250] width 639 height 277
click at [583, 213] on div "Section: Assumptions Chris should eat less chips to lose weight for the bike ra…" at bounding box center [687, 250] width 639 height 277
click at [590, 215] on div "Section: Assumptions Chris should eat less chips to lose weight for the bike ra…" at bounding box center [687, 250] width 639 height 277
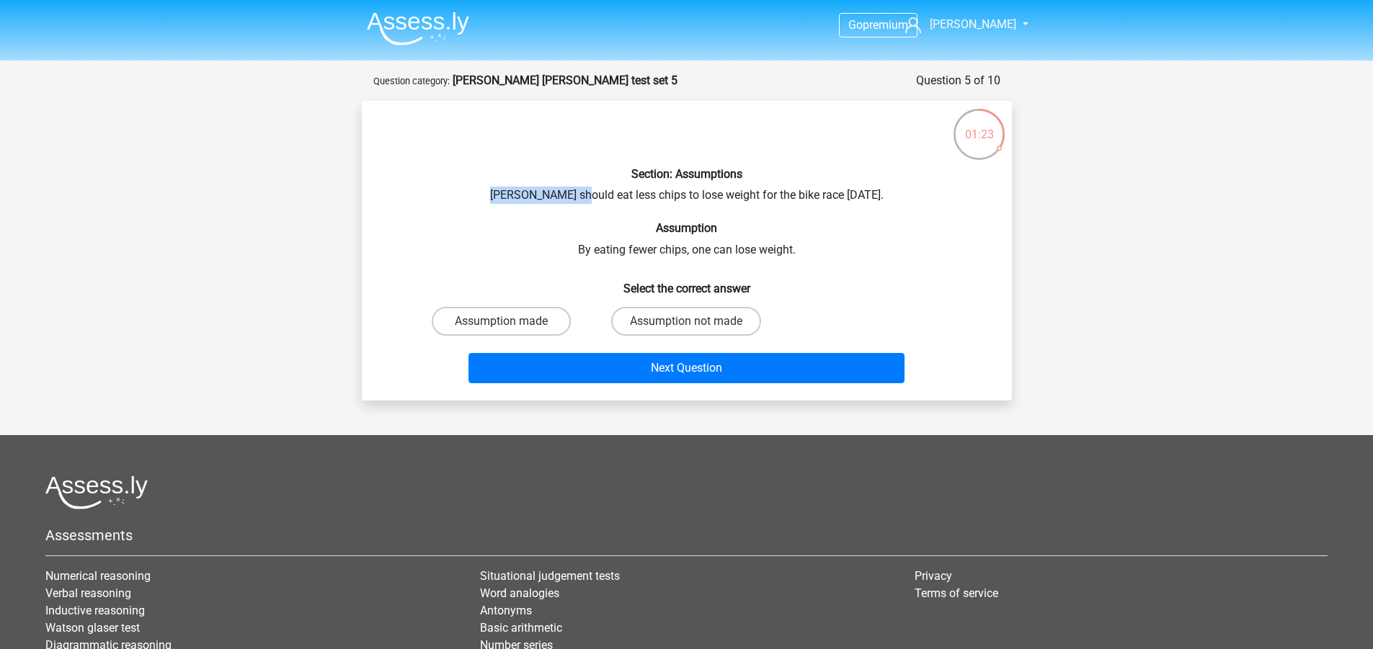
drag, startPoint x: 498, startPoint y: 193, endPoint x: 581, endPoint y: 192, distance: 82.9
click at [581, 192] on div "Section: Assumptions Chris should eat less chips to lose weight for the bike ra…" at bounding box center [687, 250] width 639 height 277
click at [595, 169] on h6 "Section: Assumptions" at bounding box center [687, 174] width 604 height 14
click at [602, 154] on p at bounding box center [660, 133] width 550 height 43
click at [600, 155] on p at bounding box center [660, 133] width 550 height 43
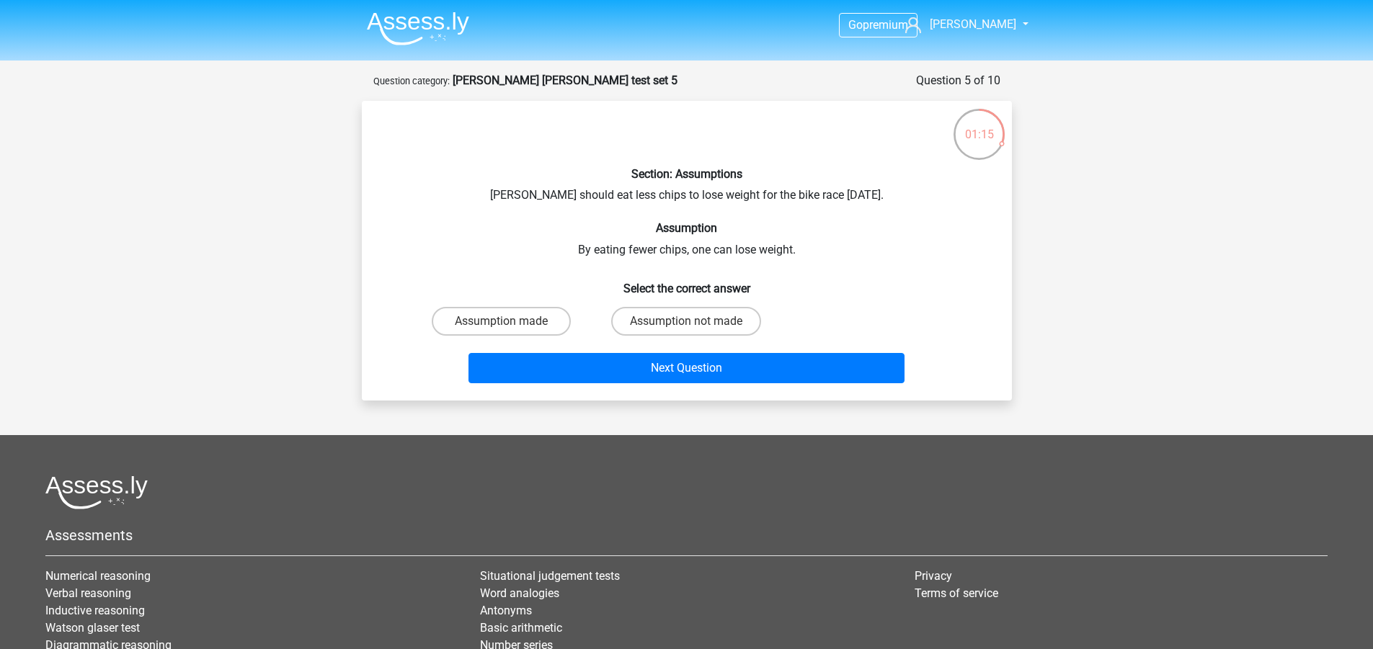
click at [600, 155] on p at bounding box center [660, 133] width 550 height 43
drag, startPoint x: 564, startPoint y: 254, endPoint x: 806, endPoint y: 246, distance: 242.3
click at [806, 246] on div "Section: Assumptions Chris should eat less chips to lose weight for the bike ra…" at bounding box center [687, 250] width 639 height 277
click at [604, 283] on h6 "Select the correct answer" at bounding box center [687, 282] width 604 height 25
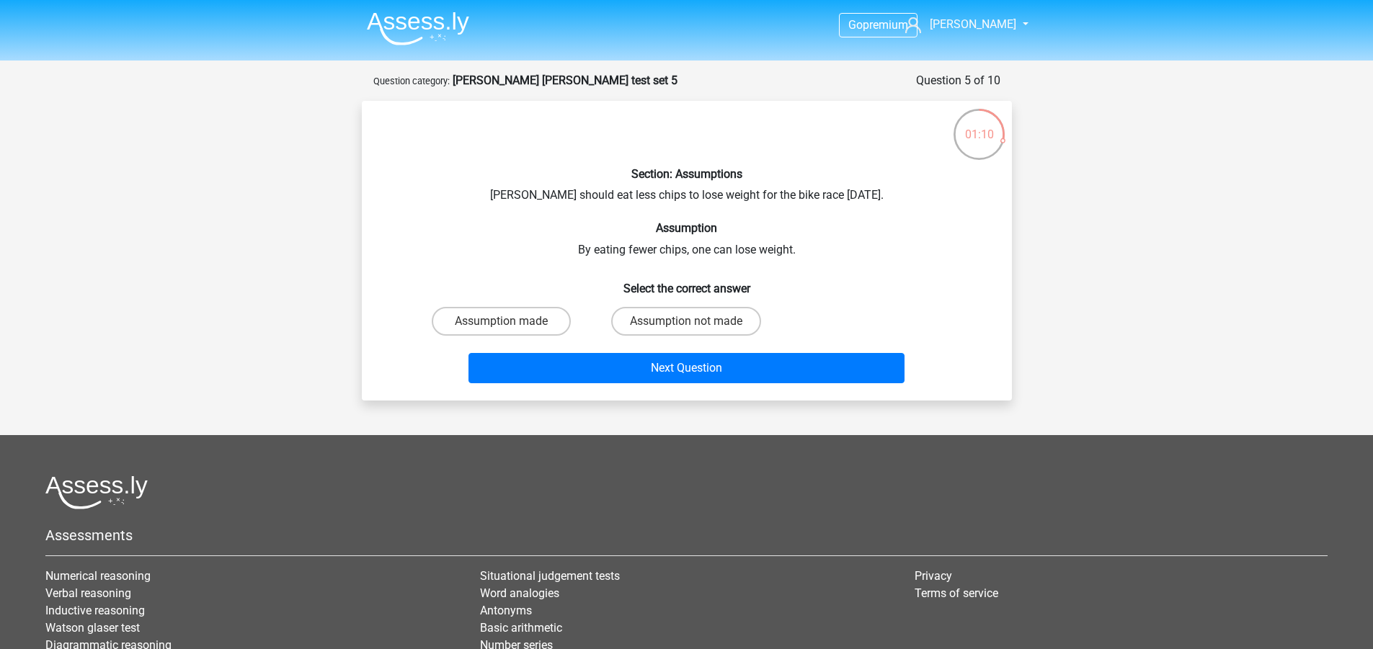
click at [612, 280] on h6 "Select the correct answer" at bounding box center [687, 282] width 604 height 25
click at [639, 321] on label "Assumption not made" at bounding box center [686, 321] width 150 height 29
click at [686, 321] on input "Assumption not made" at bounding box center [690, 325] width 9 height 9
radio input "true"
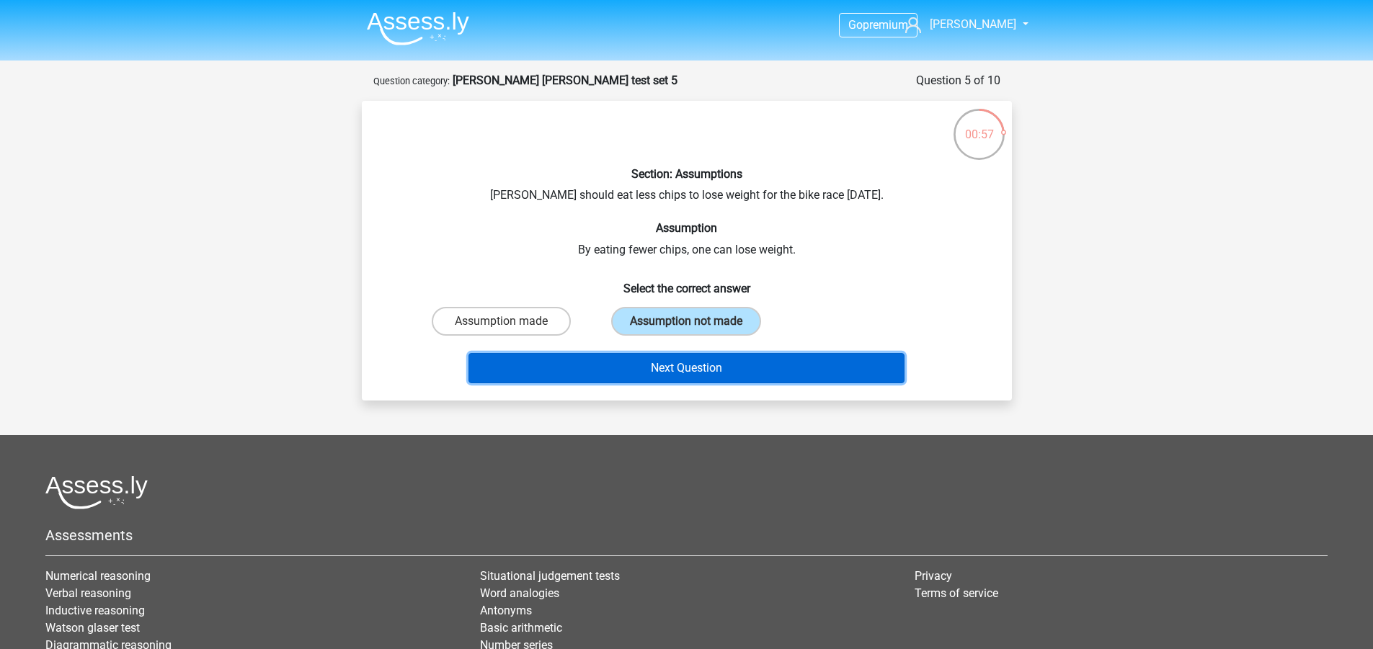
click at [637, 372] on button "Next Question" at bounding box center [686, 368] width 436 height 30
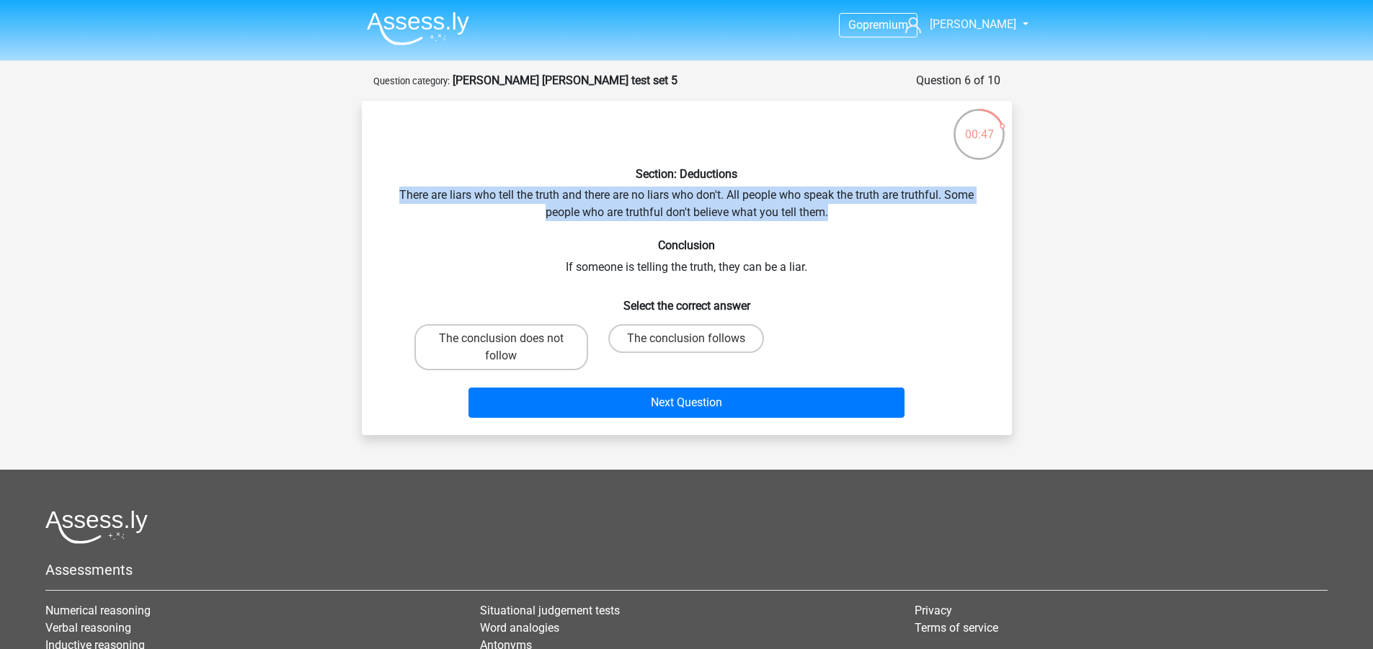
drag, startPoint x: 394, startPoint y: 199, endPoint x: 841, endPoint y: 211, distance: 447.7
click at [841, 211] on div "Section: Deductions There are liars who tell the truth and there are no liars w…" at bounding box center [687, 267] width 639 height 311
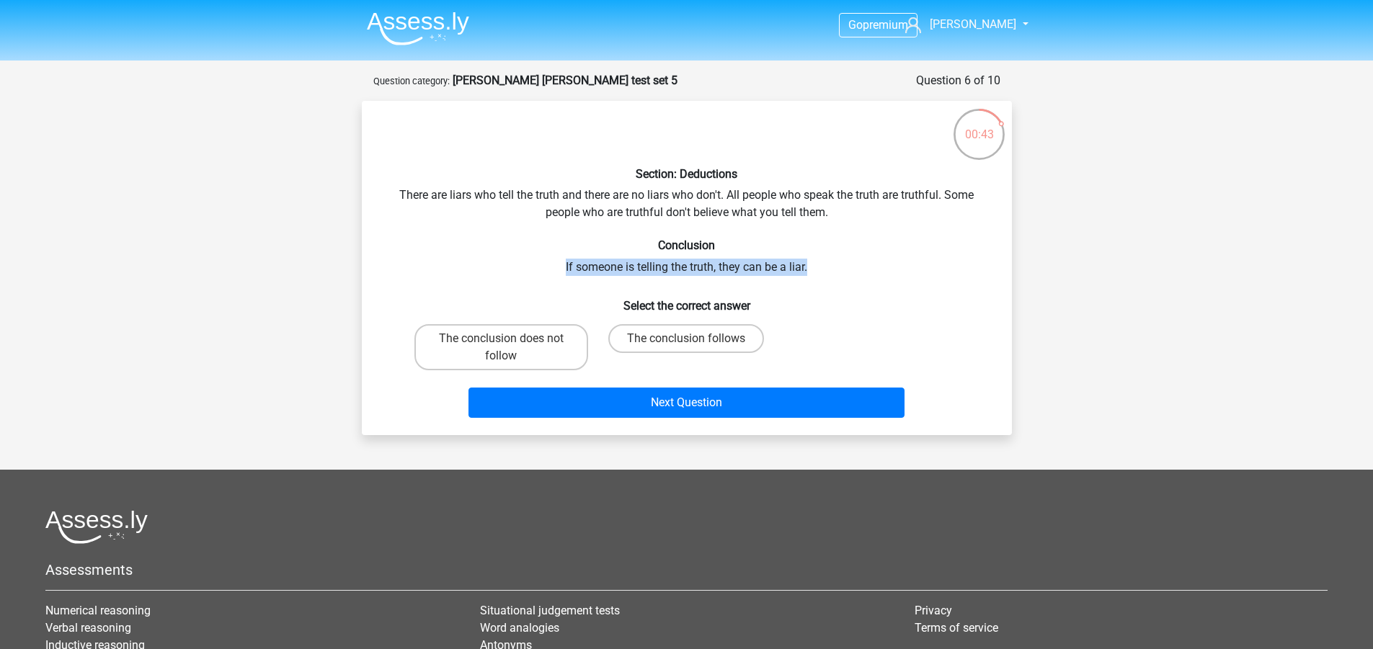
drag, startPoint x: 555, startPoint y: 267, endPoint x: 811, endPoint y: 264, distance: 255.9
click at [811, 264] on div "Section: Deductions There are liars who tell the truth and there are no liars w…" at bounding box center [687, 267] width 639 height 311
click at [595, 251] on h6 "Conclusion" at bounding box center [687, 246] width 604 height 14
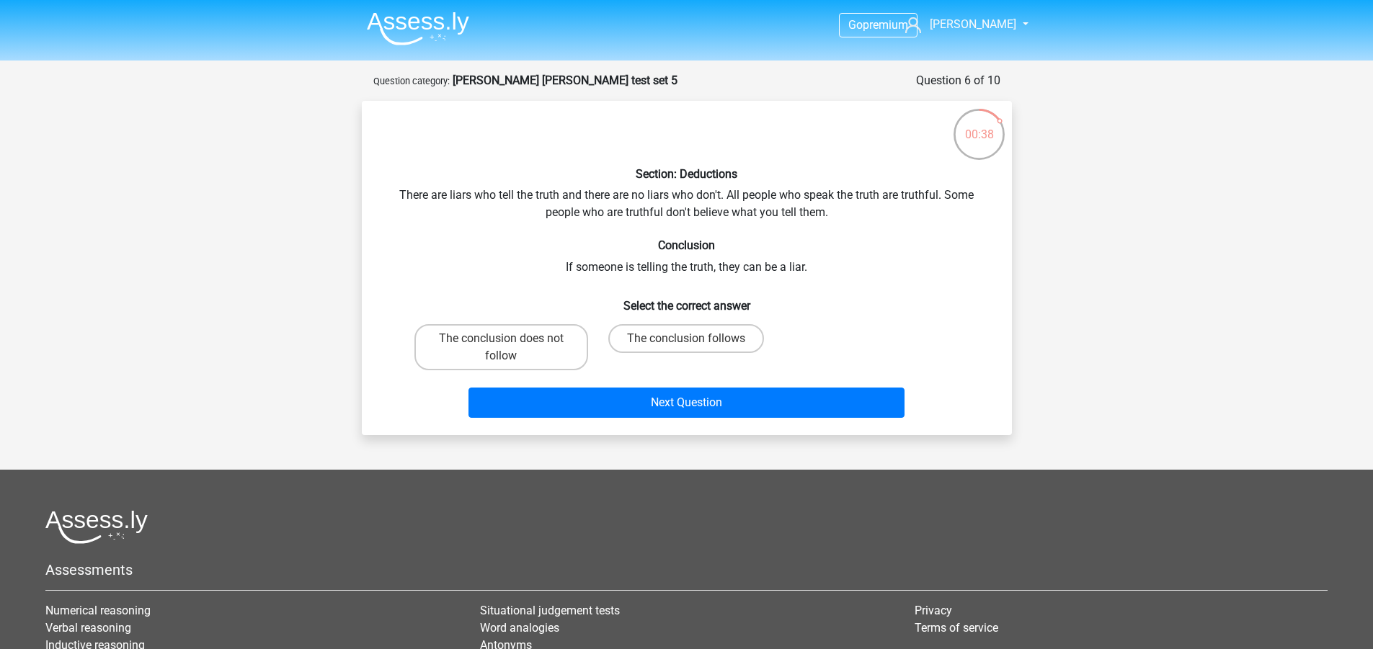
click at [659, 197] on div "Section: Deductions There are liars who tell the truth and there are no liars w…" at bounding box center [687, 267] width 639 height 311
drag, startPoint x: 729, startPoint y: 192, endPoint x: 928, endPoint y: 192, distance: 199.6
click at [928, 192] on div "Section: Deductions There are liars who tell the truth and there are no liars w…" at bounding box center [687, 267] width 639 height 311
click at [556, 357] on label "The conclusion does not follow" at bounding box center [501, 347] width 174 height 46
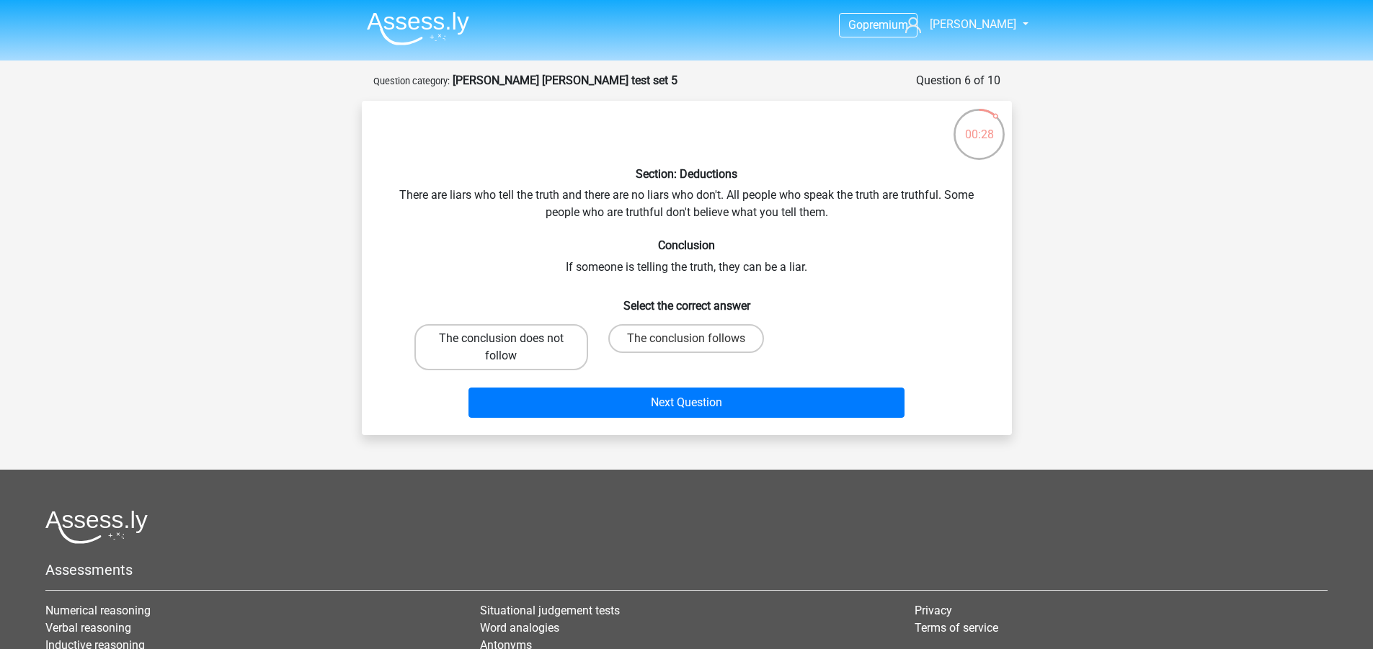
click at [510, 348] on input "The conclusion does not follow" at bounding box center [505, 343] width 9 height 9
radio input "true"
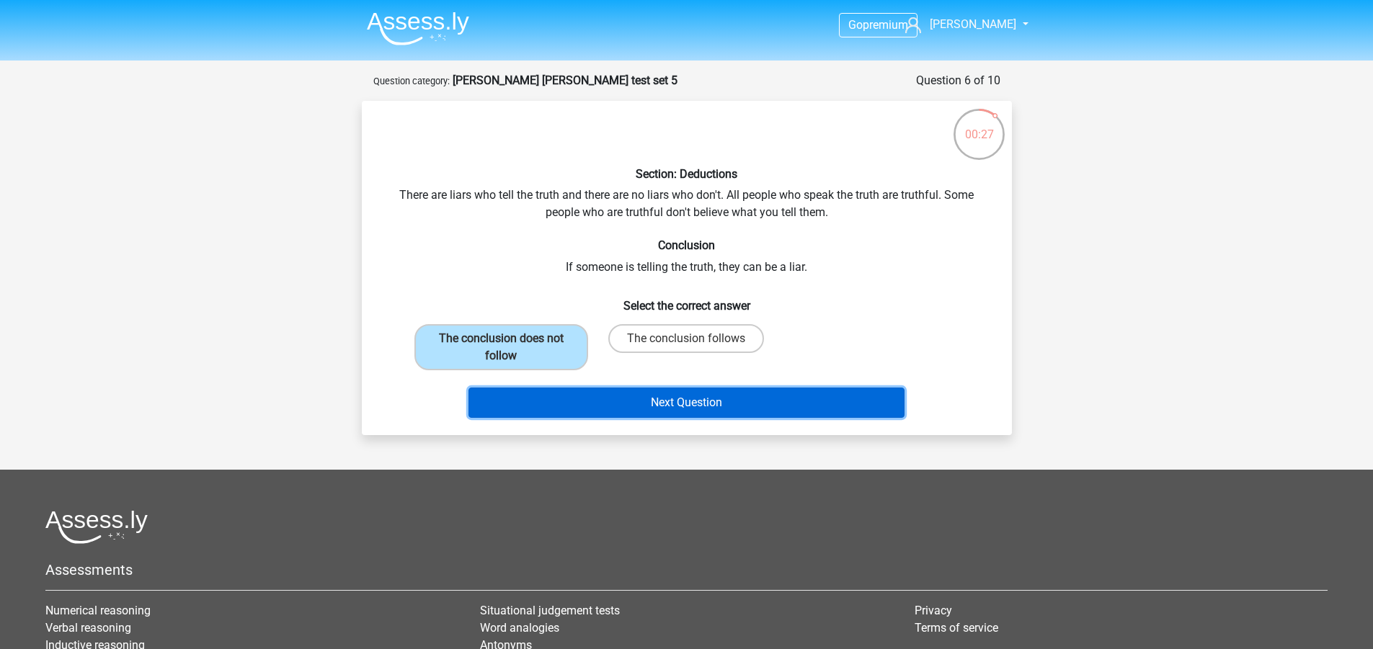
click at [648, 406] on button "Next Question" at bounding box center [686, 403] width 436 height 30
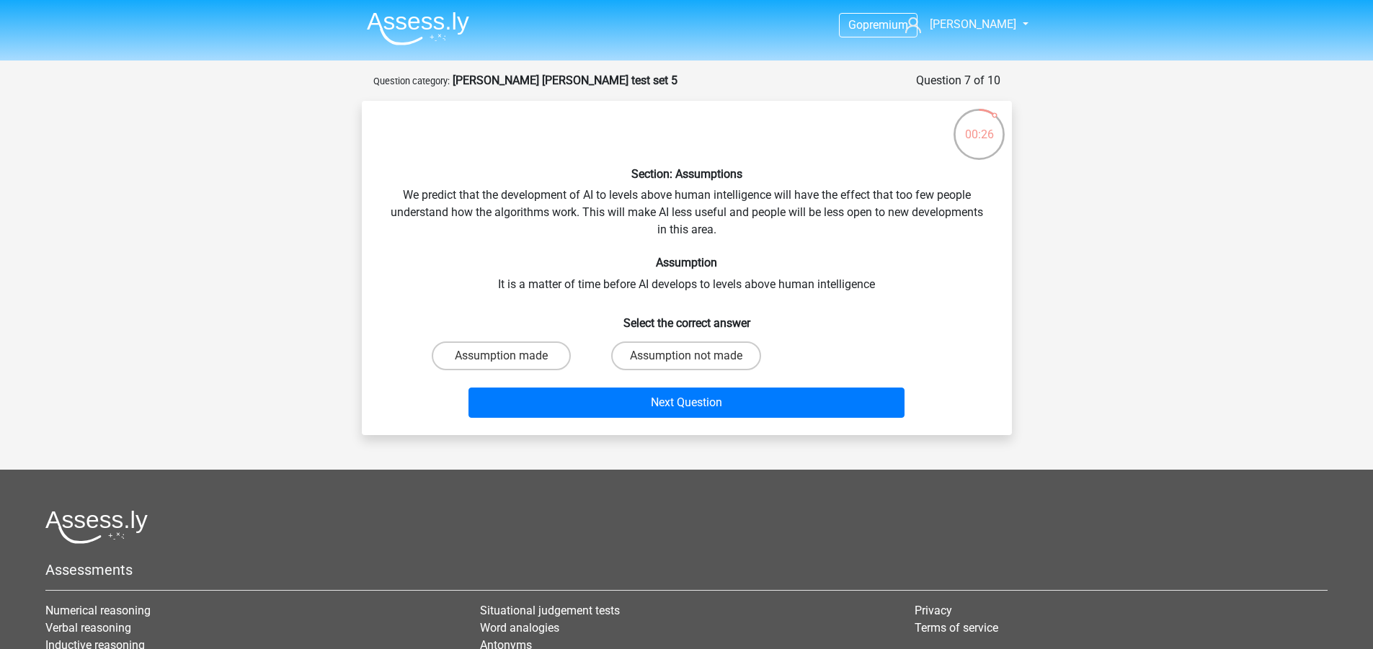
drag, startPoint x: 455, startPoint y: 257, endPoint x: 447, endPoint y: 252, distance: 9.4
click at [453, 257] on h6 "Assumption" at bounding box center [687, 263] width 604 height 14
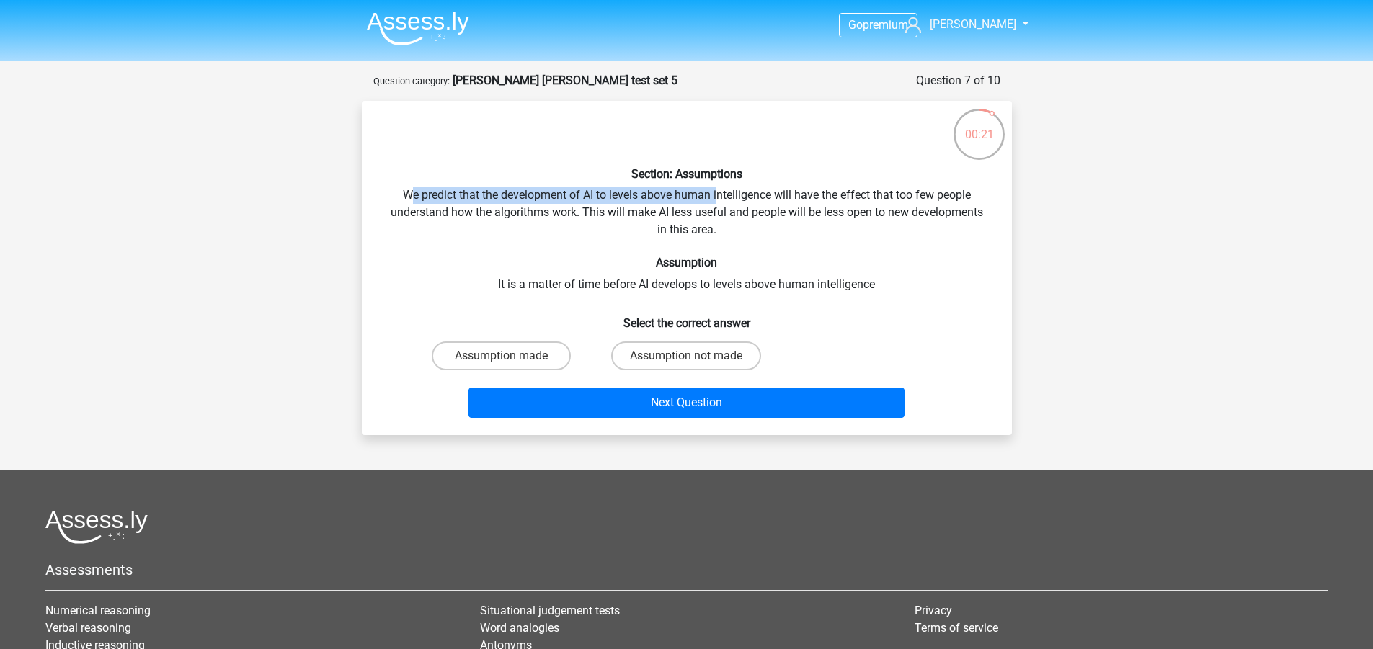
drag, startPoint x: 408, startPoint y: 193, endPoint x: 718, endPoint y: 197, distance: 309.9
click at [718, 197] on div "Section: Assumptions We predict that the development of AI to levels above huma…" at bounding box center [687, 267] width 639 height 311
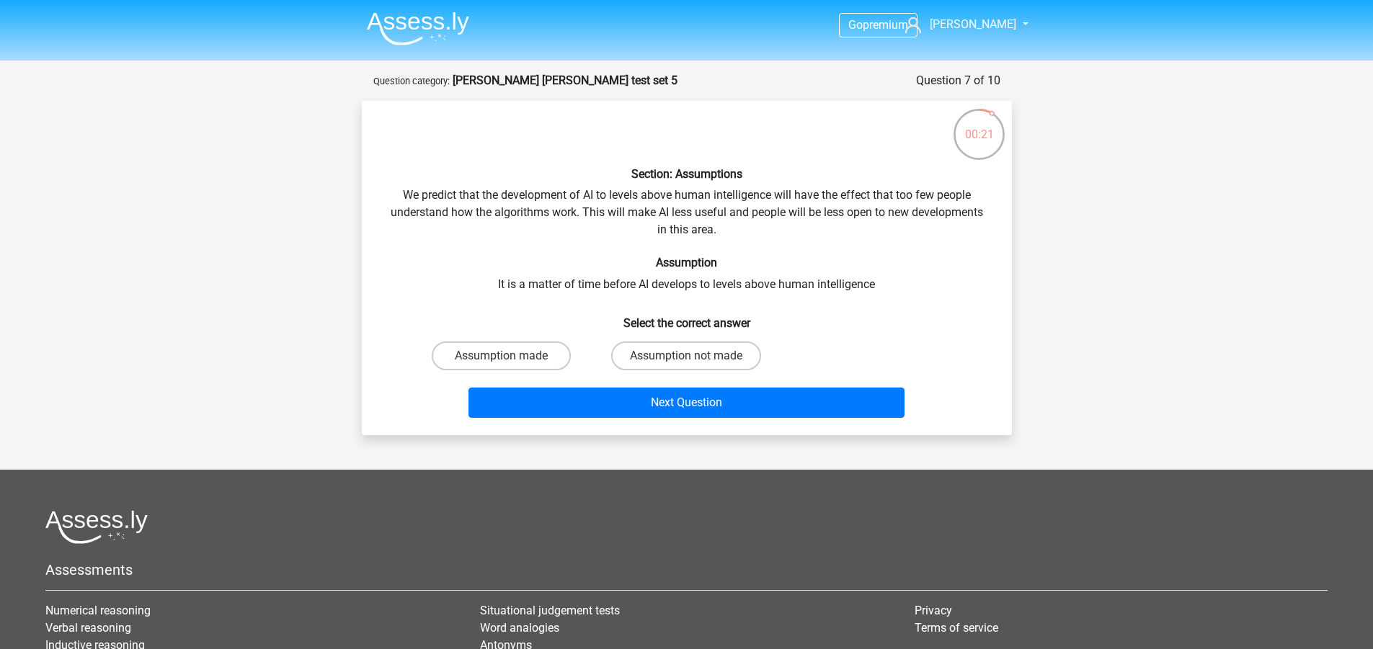
click at [687, 221] on div "Section: Assumptions We predict that the development of AI to levels above huma…" at bounding box center [687, 267] width 639 height 311
click at [686, 223] on div "Section: Assumptions We predict that the development of AI to levels above huma…" at bounding box center [687, 267] width 639 height 311
drag, startPoint x: 618, startPoint y: 213, endPoint x: 902, endPoint y: 213, distance: 283.2
click at [902, 213] on div "Section: Assumptions We predict that the development of AI to levels above huma…" at bounding box center [687, 267] width 639 height 311
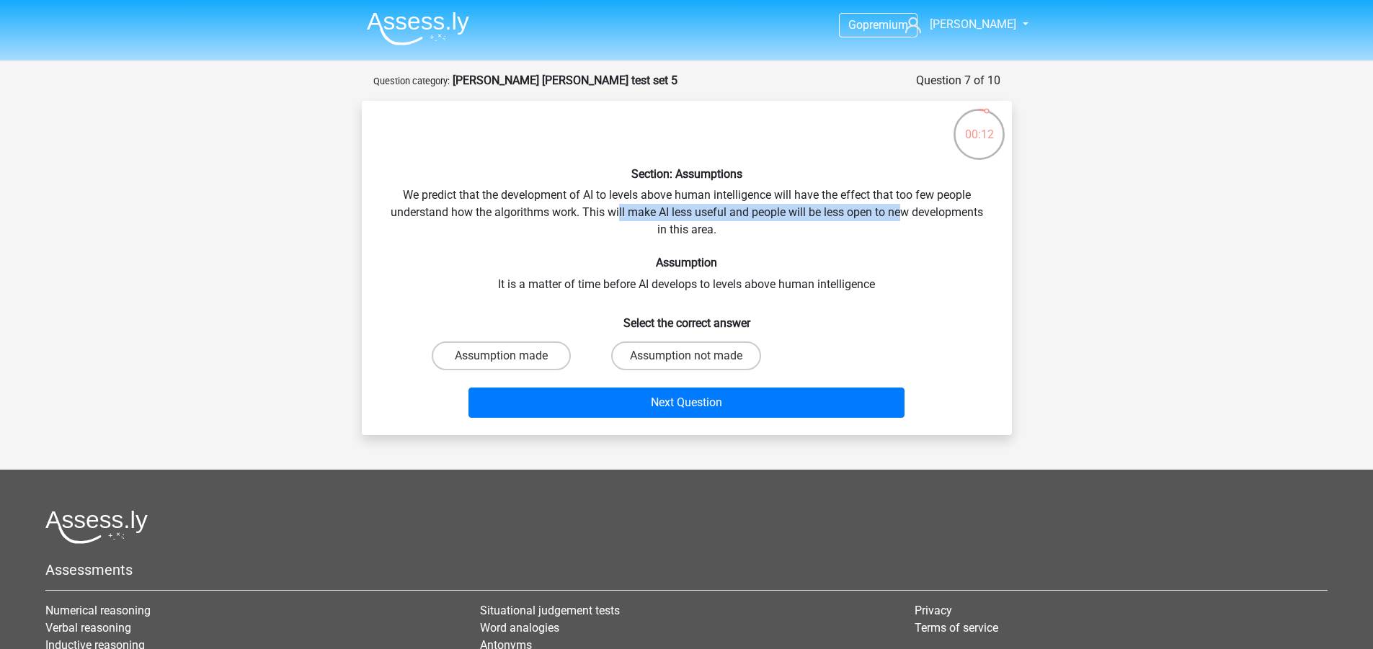
click at [902, 213] on div "Section: Assumptions We predict that the development of AI to levels above huma…" at bounding box center [687, 267] width 639 height 311
click at [675, 363] on label "Assumption not made" at bounding box center [686, 356] width 150 height 29
click at [686, 363] on input "Assumption not made" at bounding box center [690, 360] width 9 height 9
radio input "true"
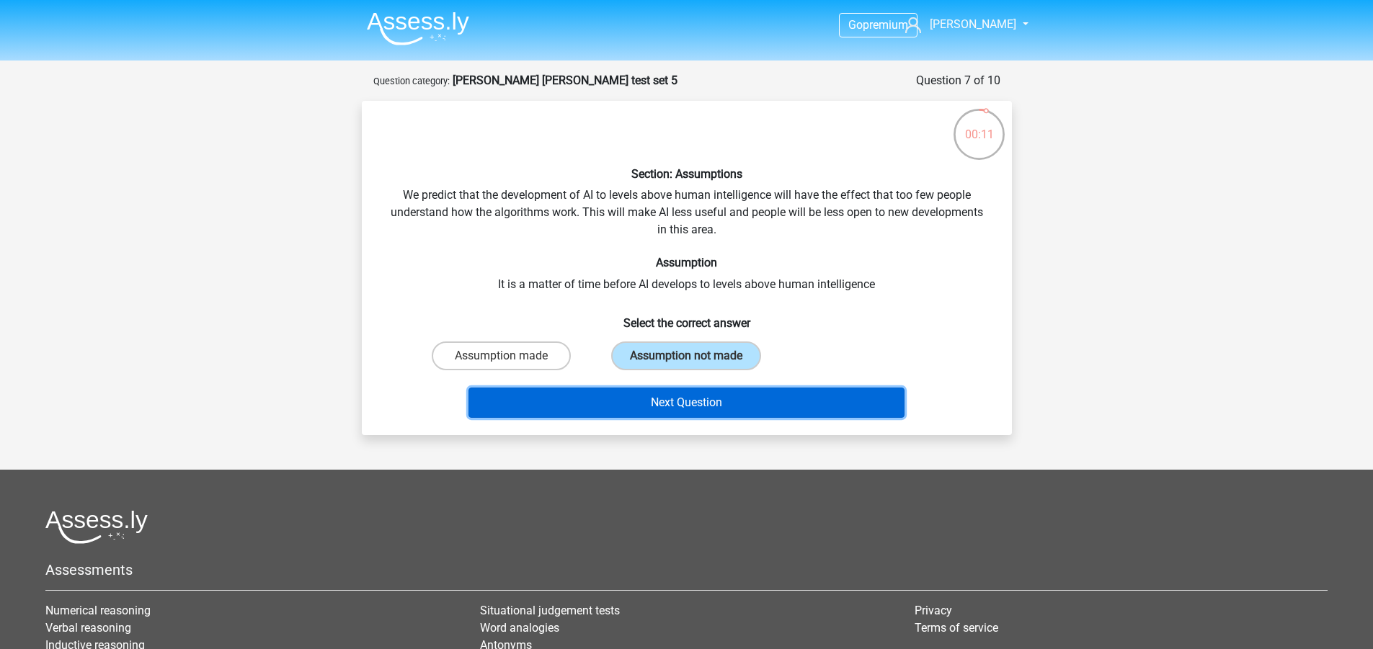
click at [677, 396] on button "Next Question" at bounding box center [686, 403] width 436 height 30
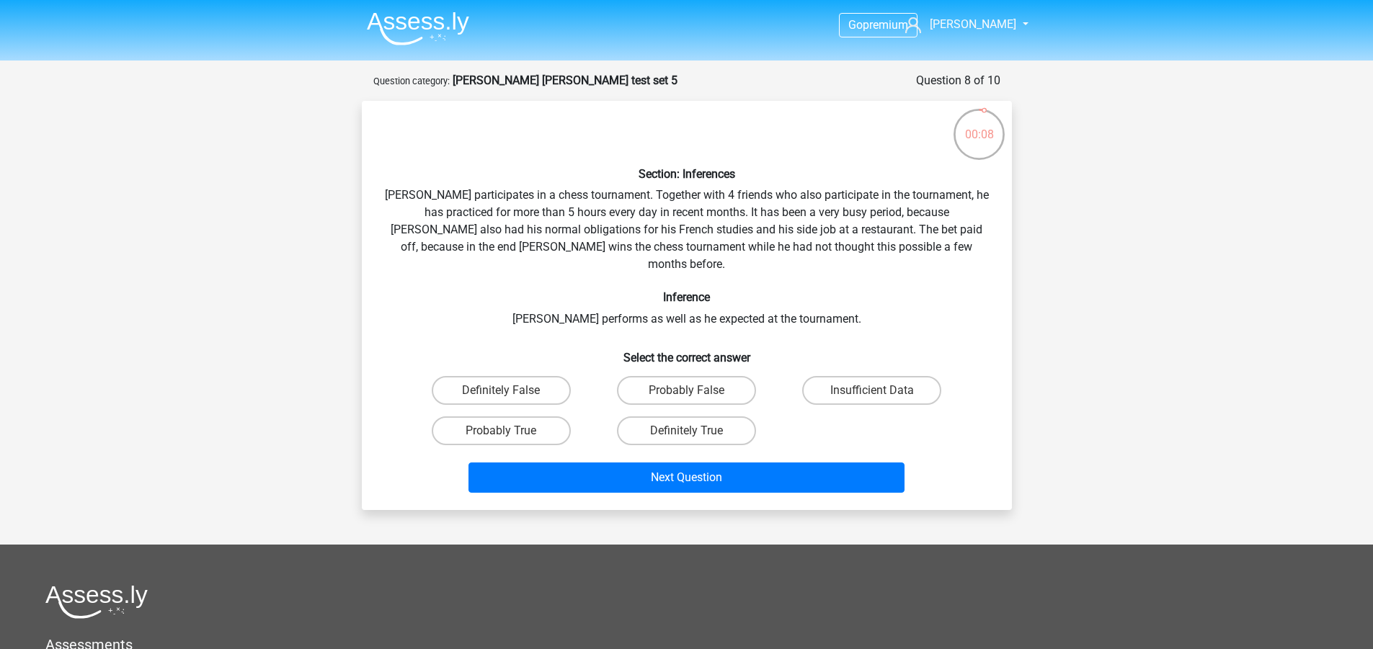
click at [623, 318] on div "Section: Inferences Pablo participates in a chess tournament. Together with 4 f…" at bounding box center [687, 305] width 639 height 386
click at [829, 376] on label "Insufficient Data" at bounding box center [871, 390] width 139 height 29
click at [872, 391] on input "Insufficient Data" at bounding box center [876, 395] width 9 height 9
radio input "true"
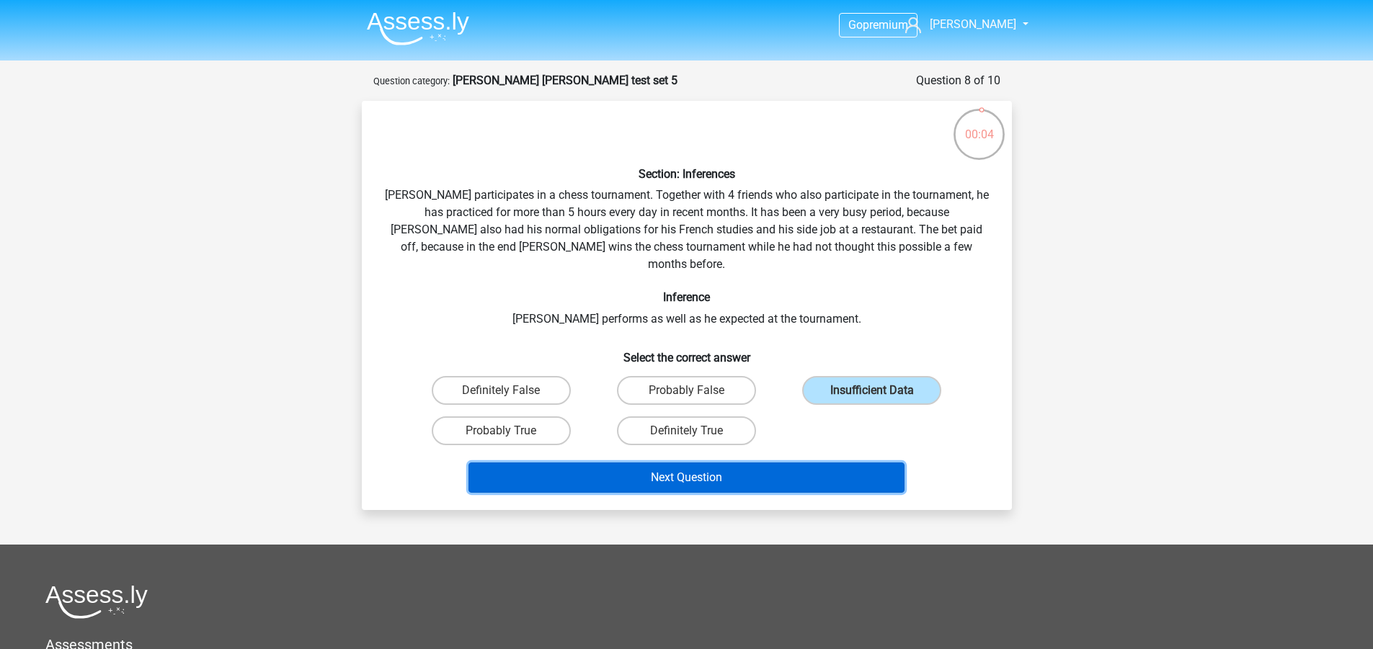
click at [802, 469] on button "Next Question" at bounding box center [686, 478] width 436 height 30
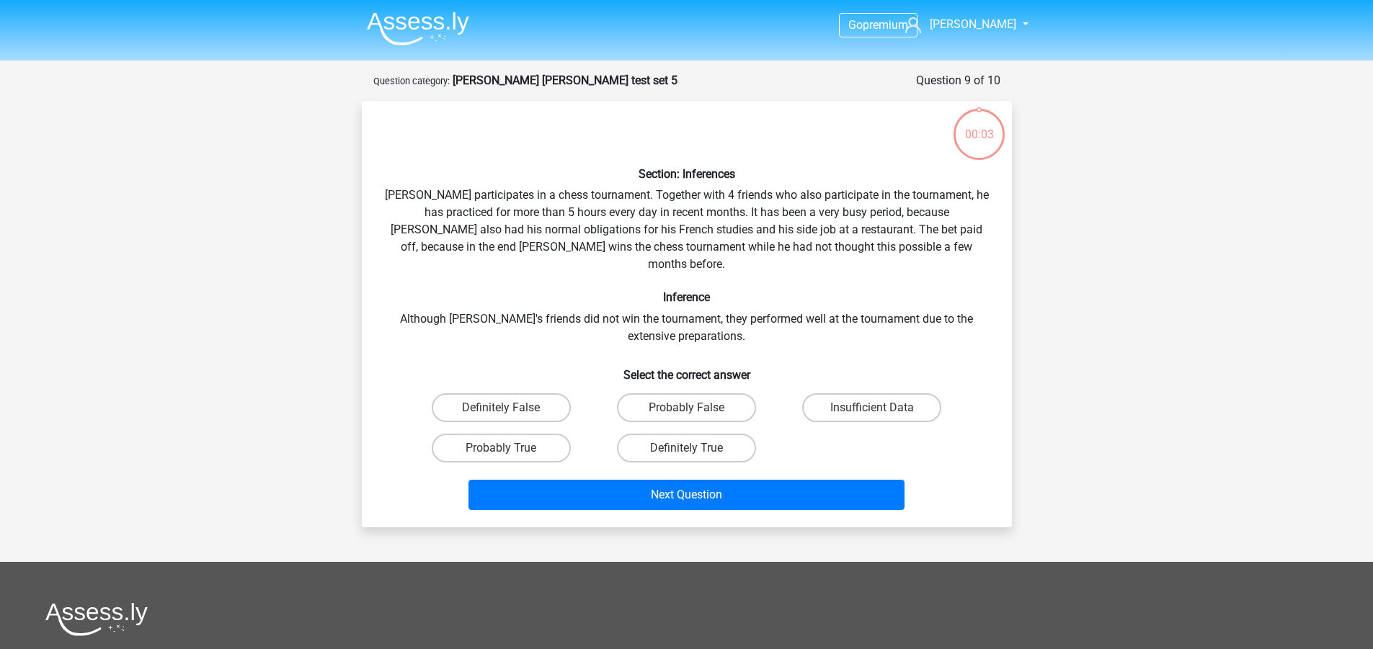
scroll to position [72, 0]
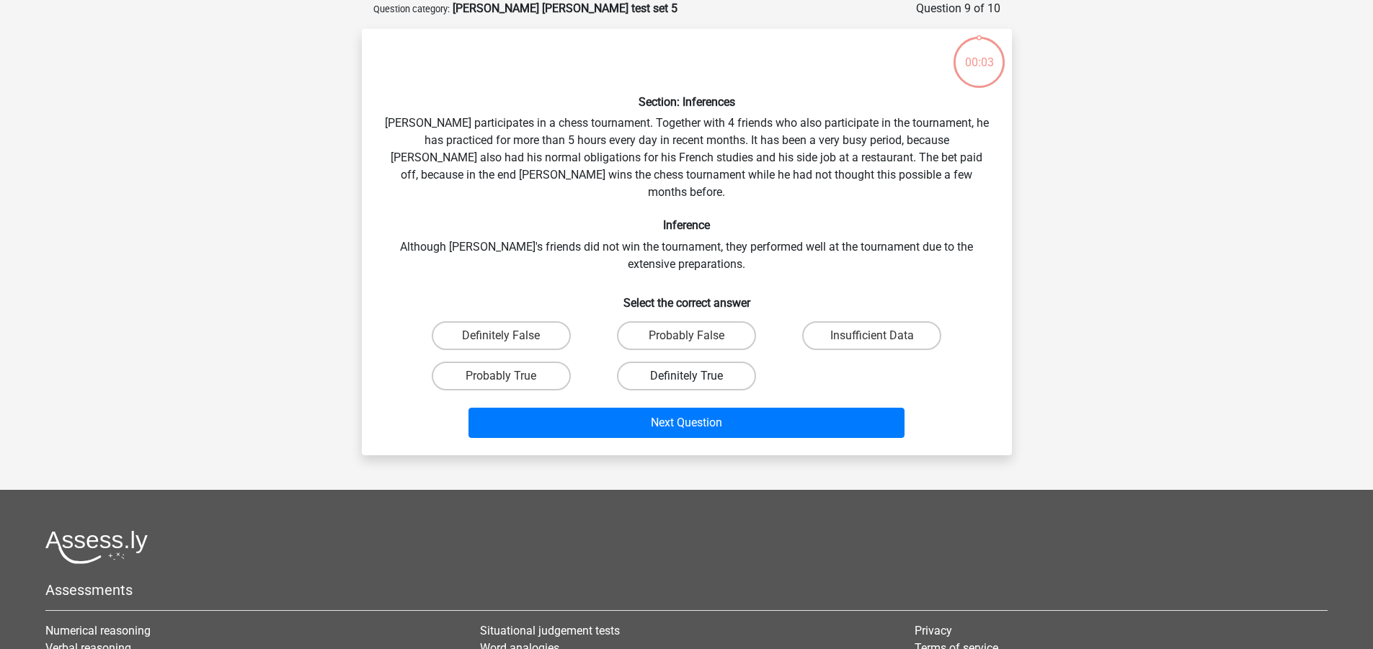
click at [703, 362] on label "Definitely True" at bounding box center [686, 376] width 139 height 29
click at [695, 376] on input "Definitely True" at bounding box center [690, 380] width 9 height 9
radio input "true"
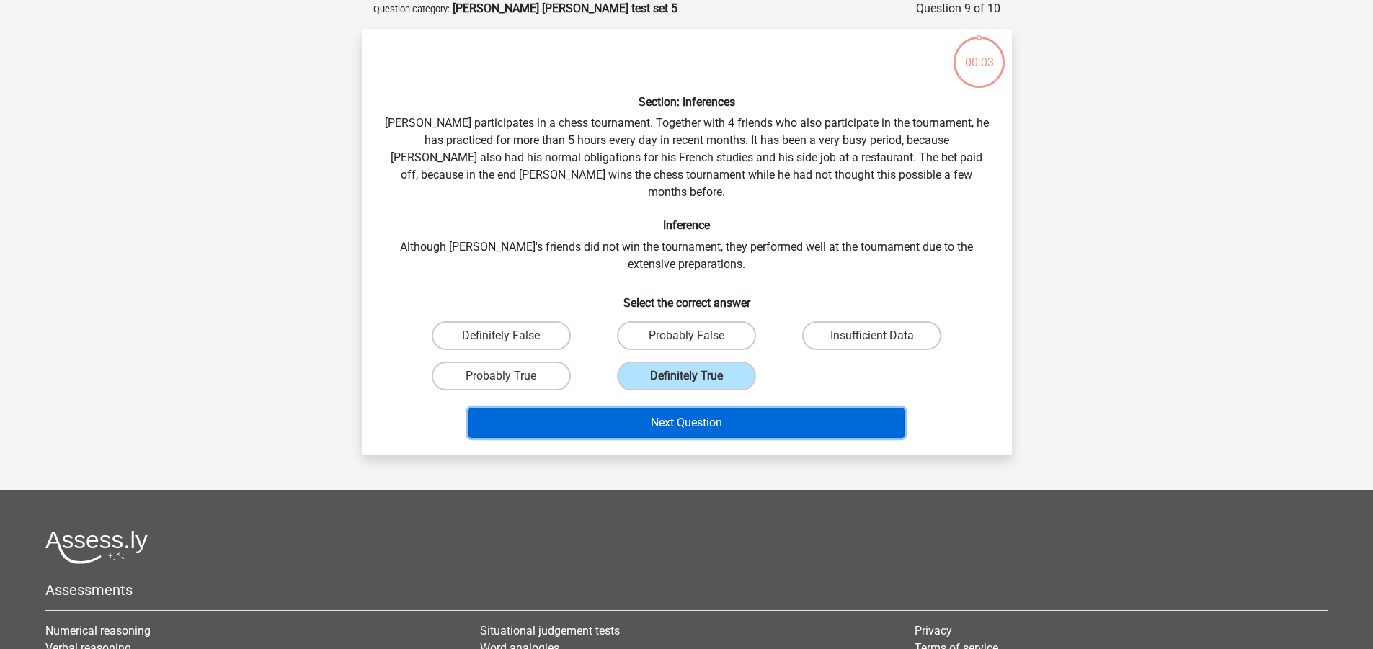
click at [711, 410] on button "Next Question" at bounding box center [686, 423] width 436 height 30
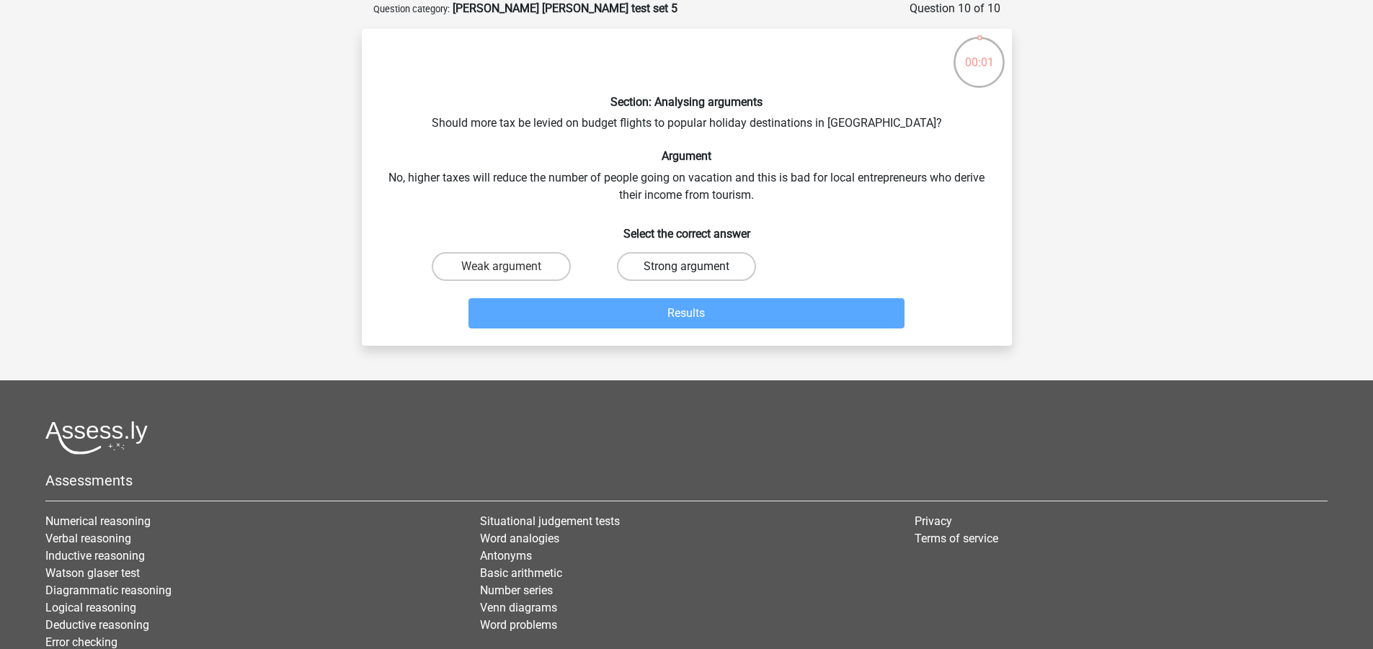
click at [718, 268] on label "Strong argument" at bounding box center [686, 266] width 139 height 29
click at [695, 268] on input "Strong argument" at bounding box center [690, 271] width 9 height 9
radio input "true"
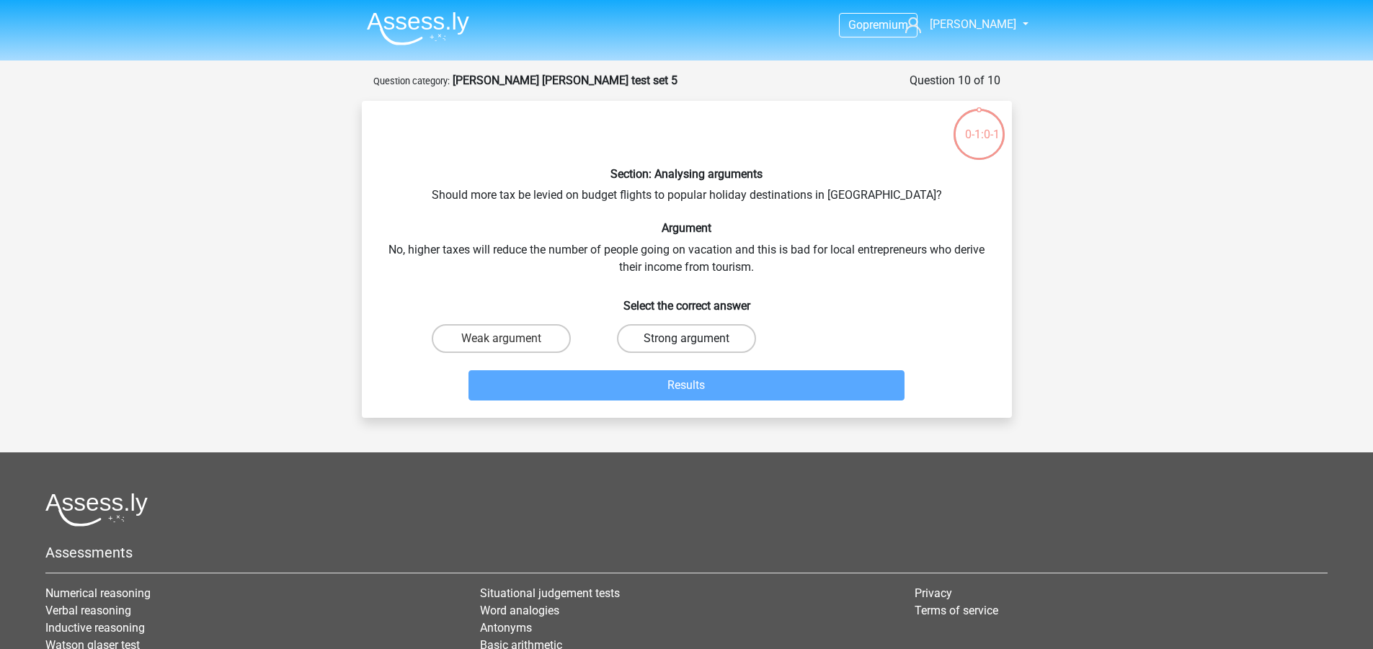
click at [708, 337] on label "Strong argument" at bounding box center [686, 338] width 139 height 29
click at [695, 339] on input "Strong argument" at bounding box center [690, 343] width 9 height 9
radio input "true"
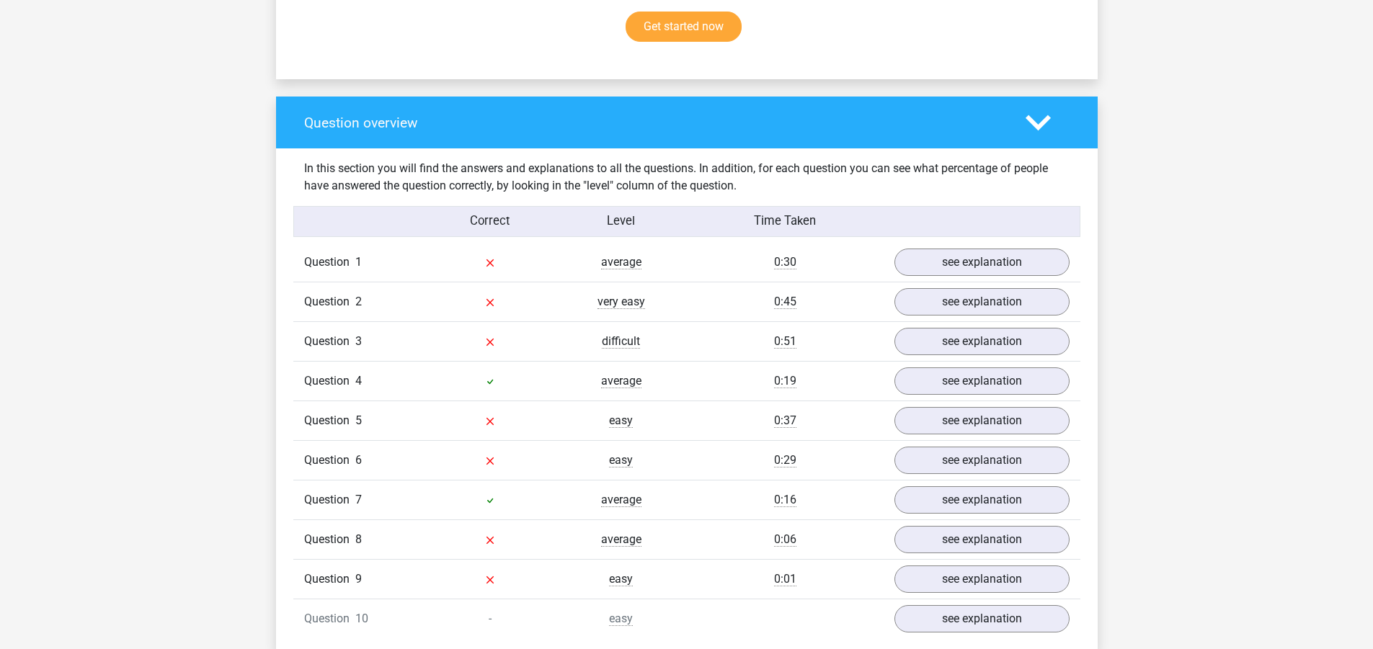
scroll to position [1009, 0]
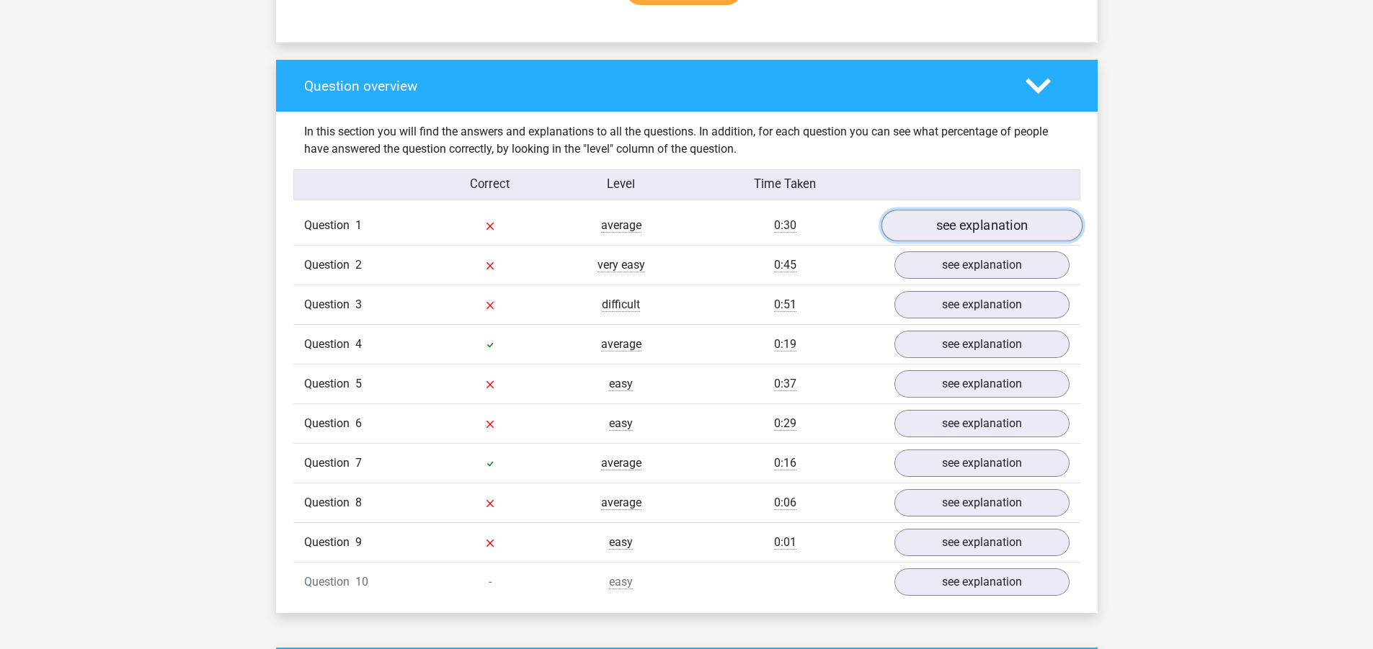
click at [979, 229] on link "see explanation" at bounding box center [981, 226] width 201 height 32
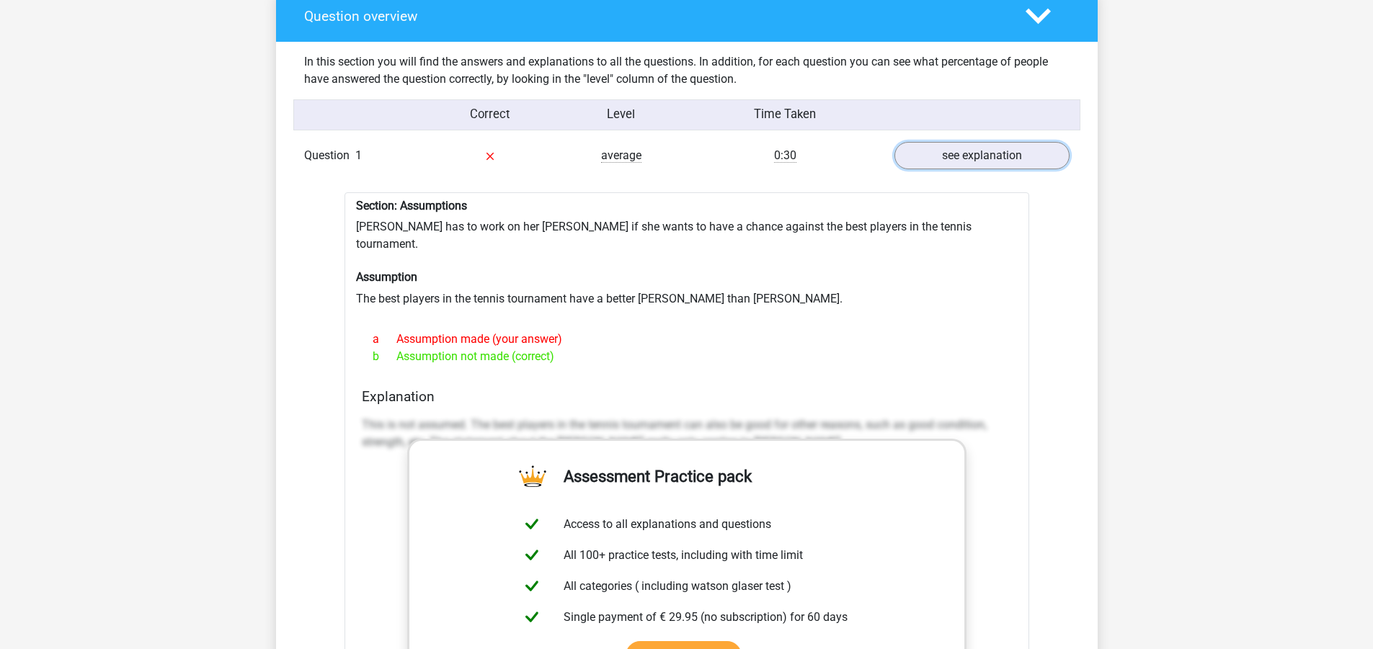
scroll to position [1081, 0]
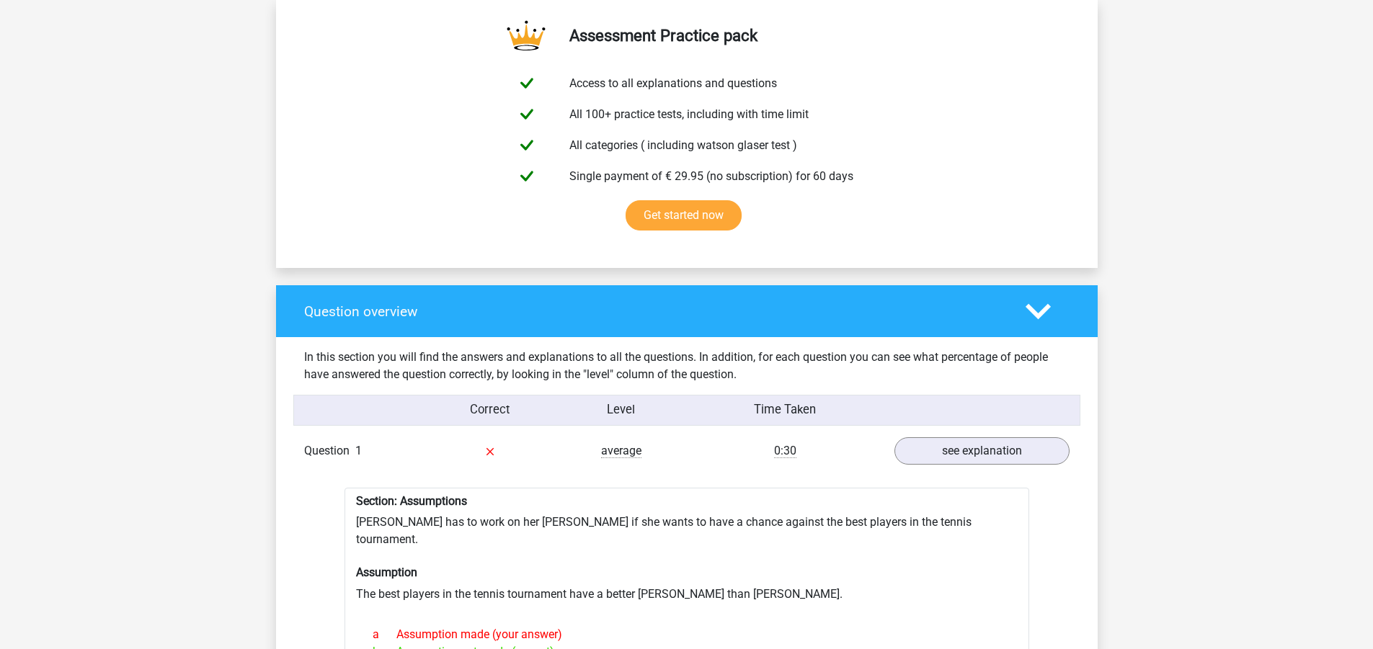
scroll to position [721, 0]
